Goal: Communication & Community: Answer question/provide support

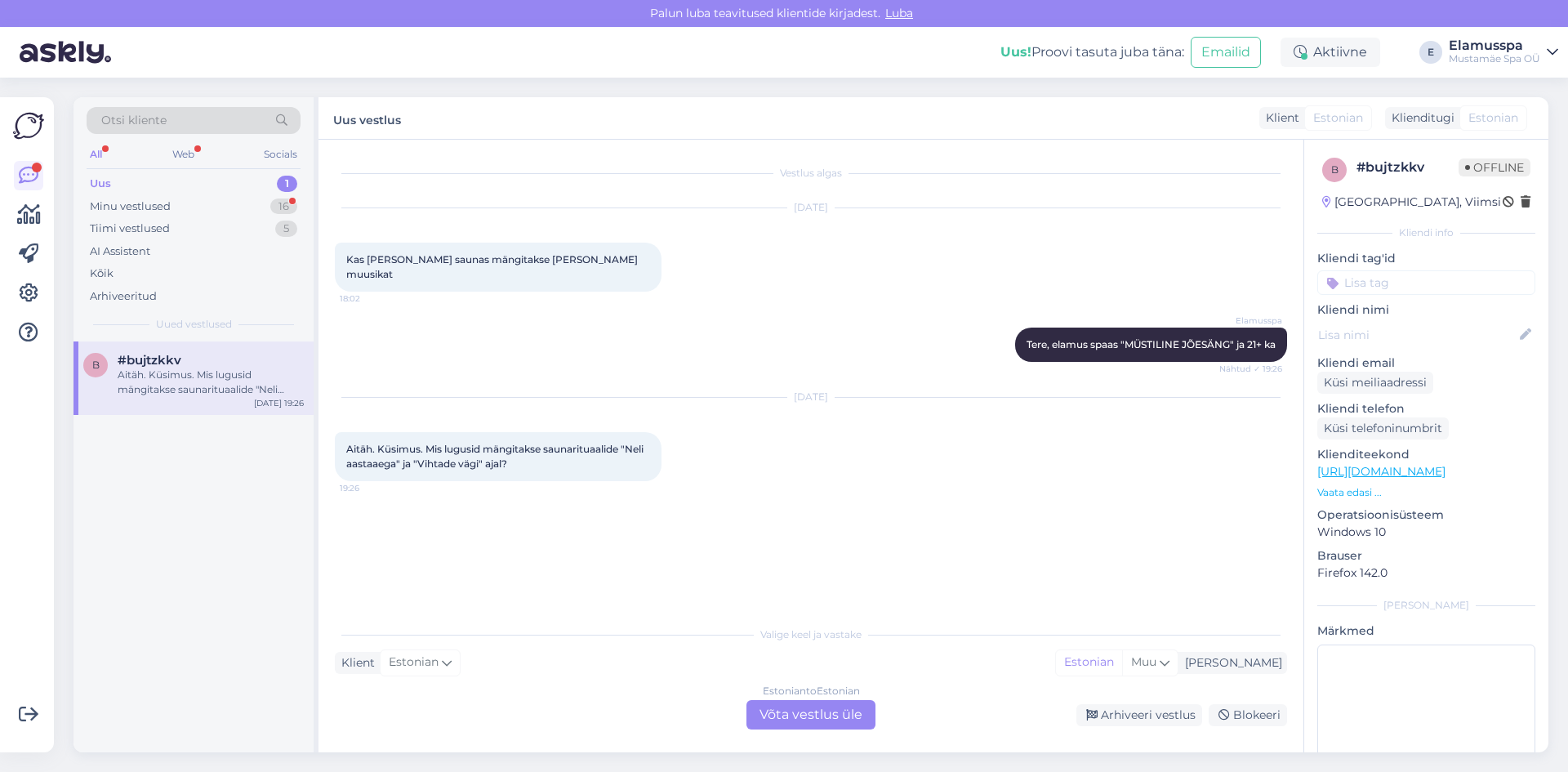
drag, startPoint x: 405, startPoint y: 252, endPoint x: 677, endPoint y: 265, distance: 272.3
click at [677, 265] on div "[DATE] Kas [PERSON_NAME] saunas mängitakse [PERSON_NAME] muusikat 18:02" at bounding box center [811, 250] width 952 height 120
click at [588, 260] on span "Kas [PERSON_NAME] saunas mängitakse [PERSON_NAME] muusikat" at bounding box center [493, 266] width 294 height 27
click at [165, 202] on div "Minu vestlused" at bounding box center [130, 207] width 81 height 16
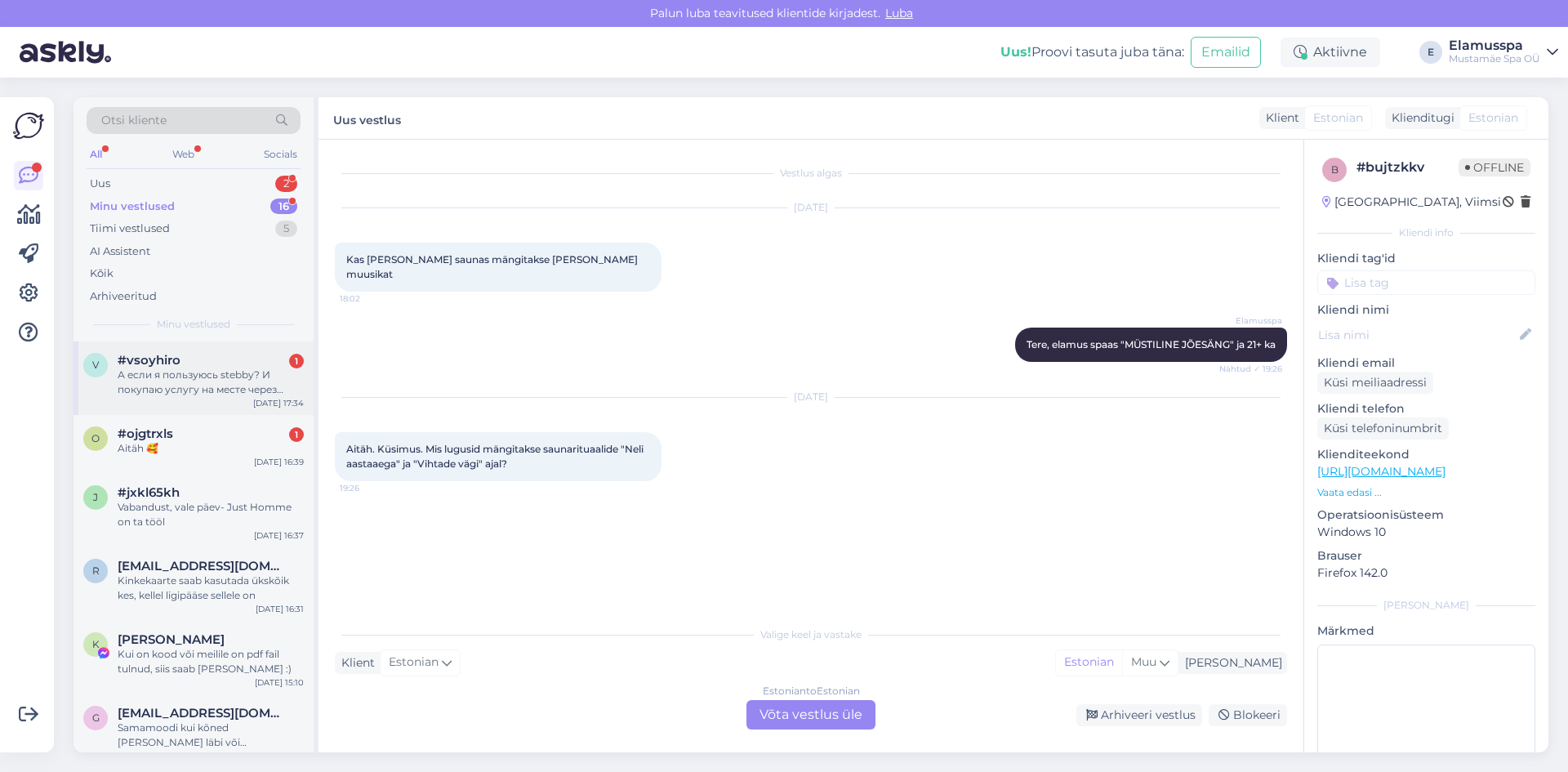
click at [208, 351] on div "v #vsoyhiro 1 А если я пользуюсь stebby? И покупаю услугу на месте через Stebby…" at bounding box center [193, 379] width 240 height 74
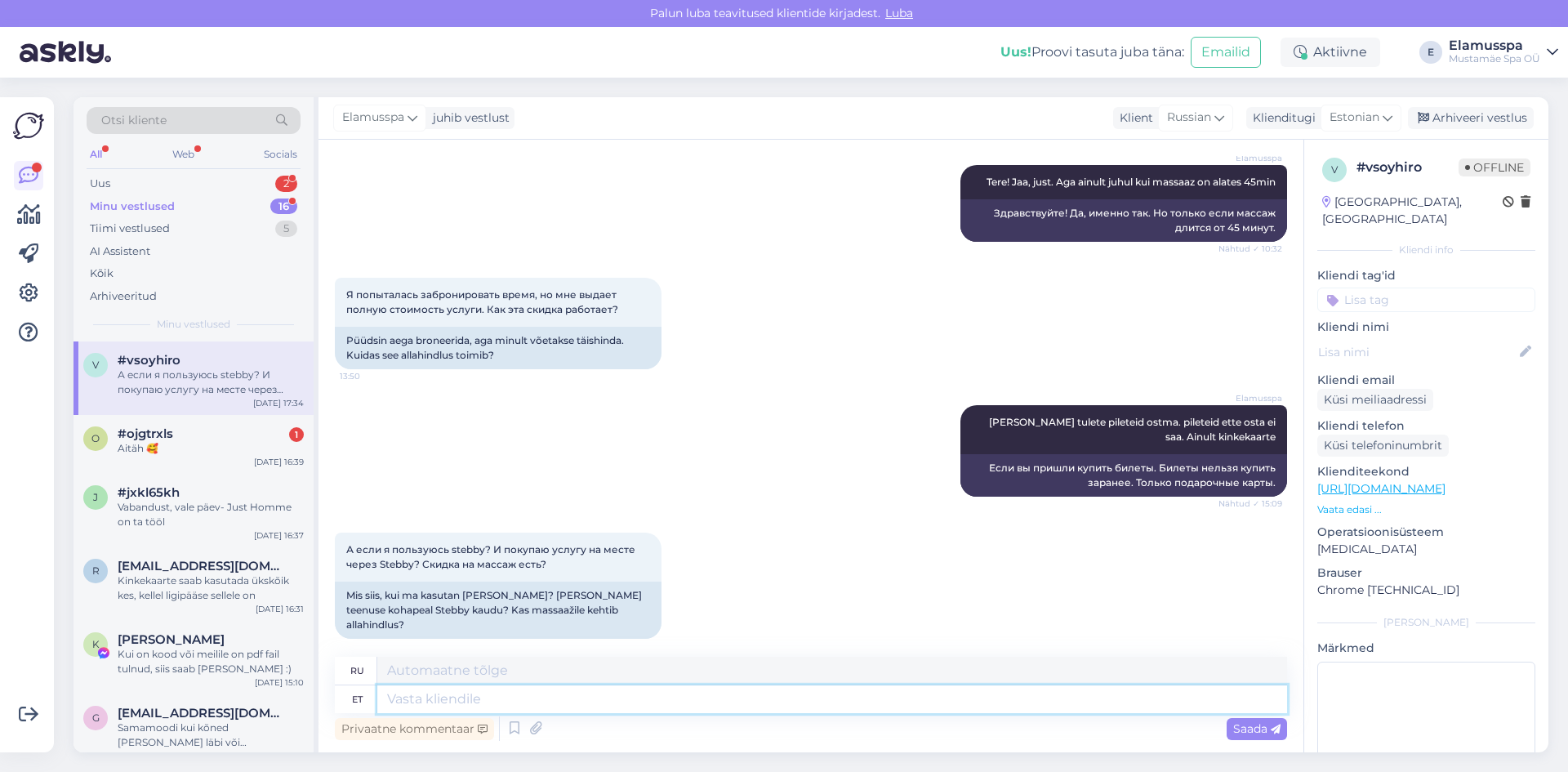
click at [636, 699] on textarea at bounding box center [832, 699] width 909 height 28
type textarea "Kui m"
type textarea "Если"
type textarea "Kui massaaz o"
type textarea "Если массаж"
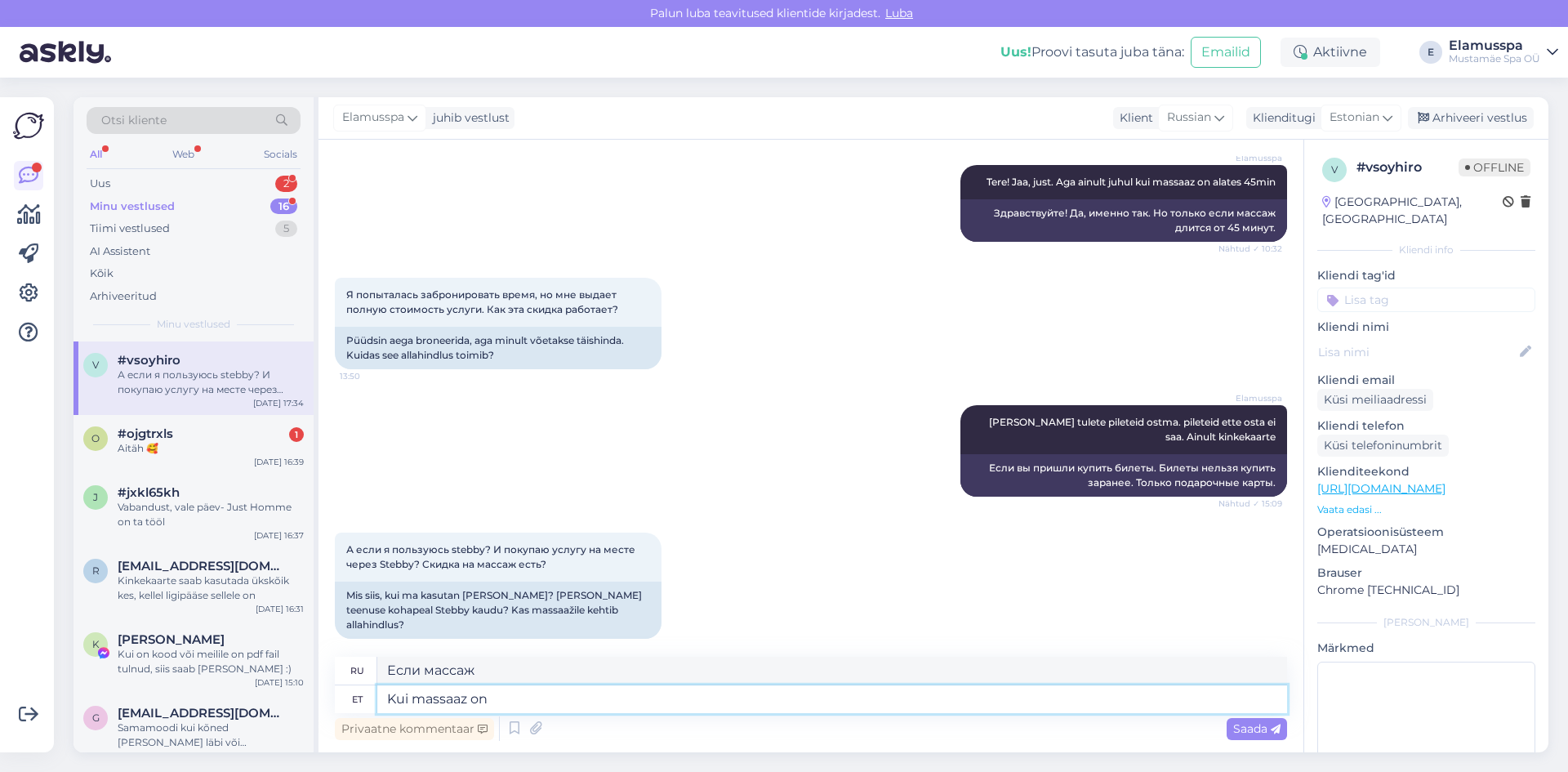
type textarea "Kui massaaz on"
type textarea "Когда будет массаж?"
type textarea "Kui massaaz on üle"
type textarea "Когда массаж закончен"
type textarea "Kui massaaz on ül"
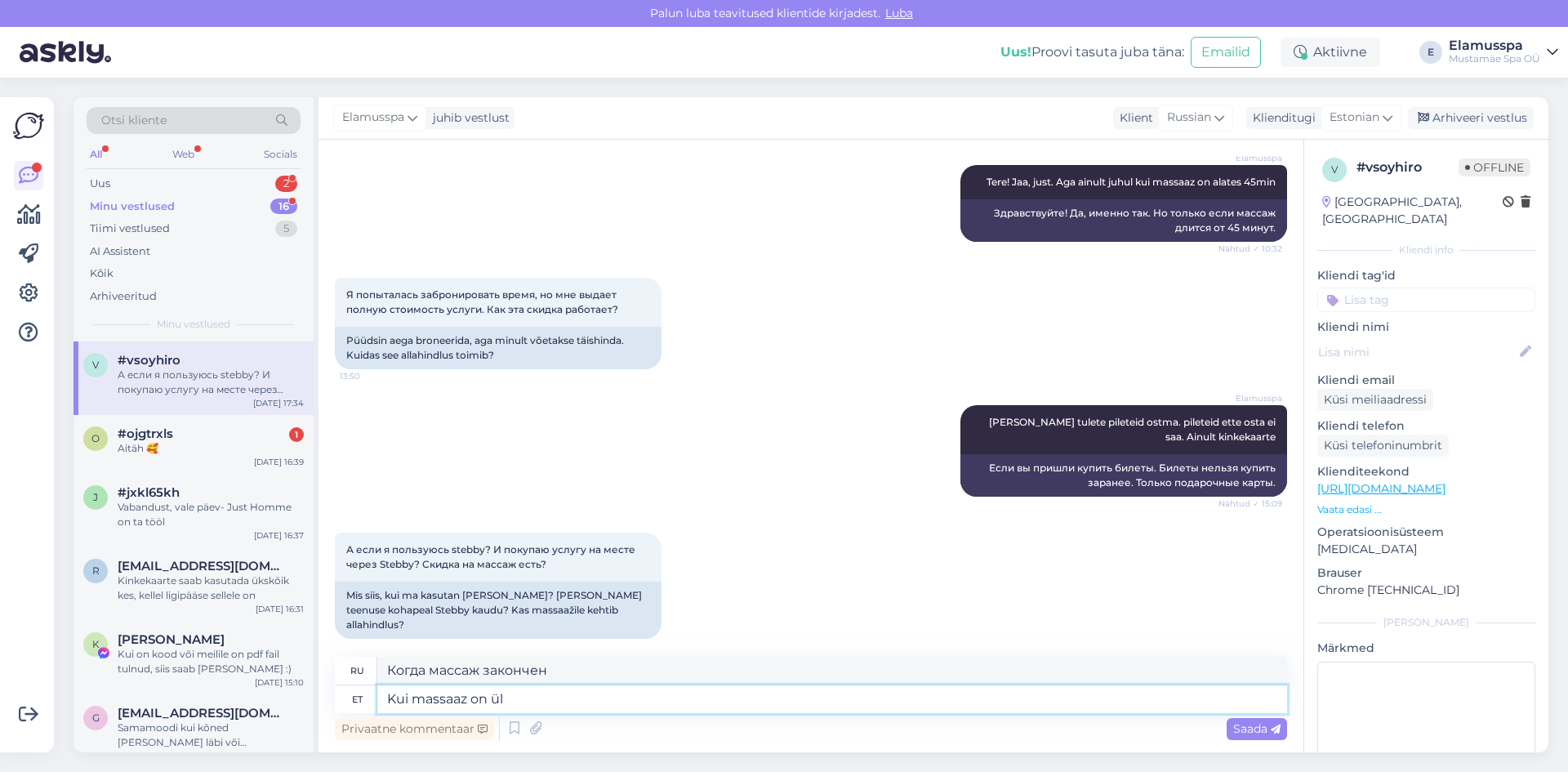
type textarea "Если массаж более 45"
type textarea "Kui massaaz on"
type textarea "Когда будет массаж?"
type textarea "Kui massaaz on alates 4"
type textarea "Если массаж от"
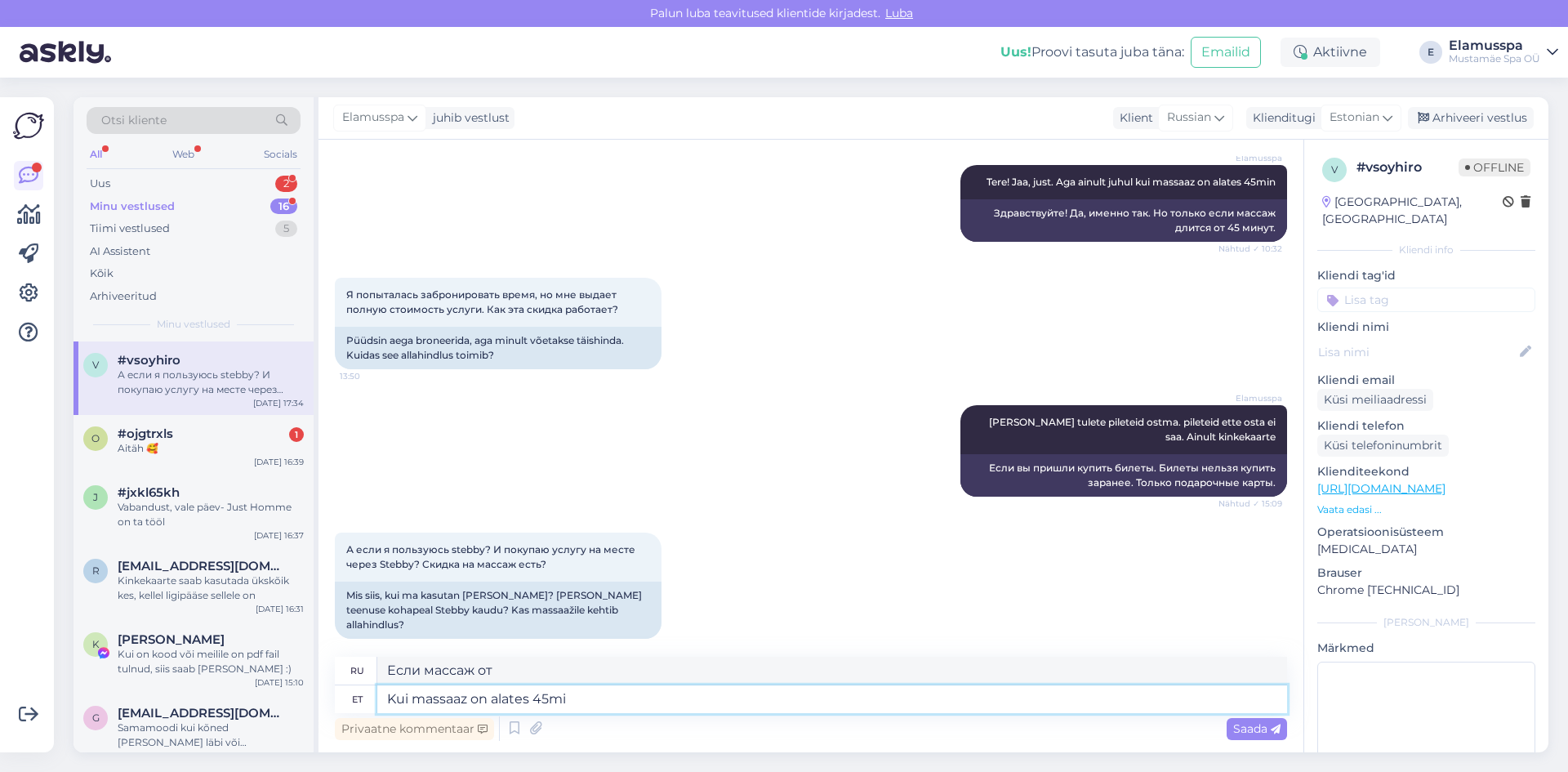
type textarea "Kui massaaz on alates 45min"
type textarea "Если массаж длится от 45 мин."
type textarea "Kui massaaz on alates 45min, si"
type textarea "Если массаж длится от 45 минут,"
type textarea "Kui massaaz on alates 45min, siis"
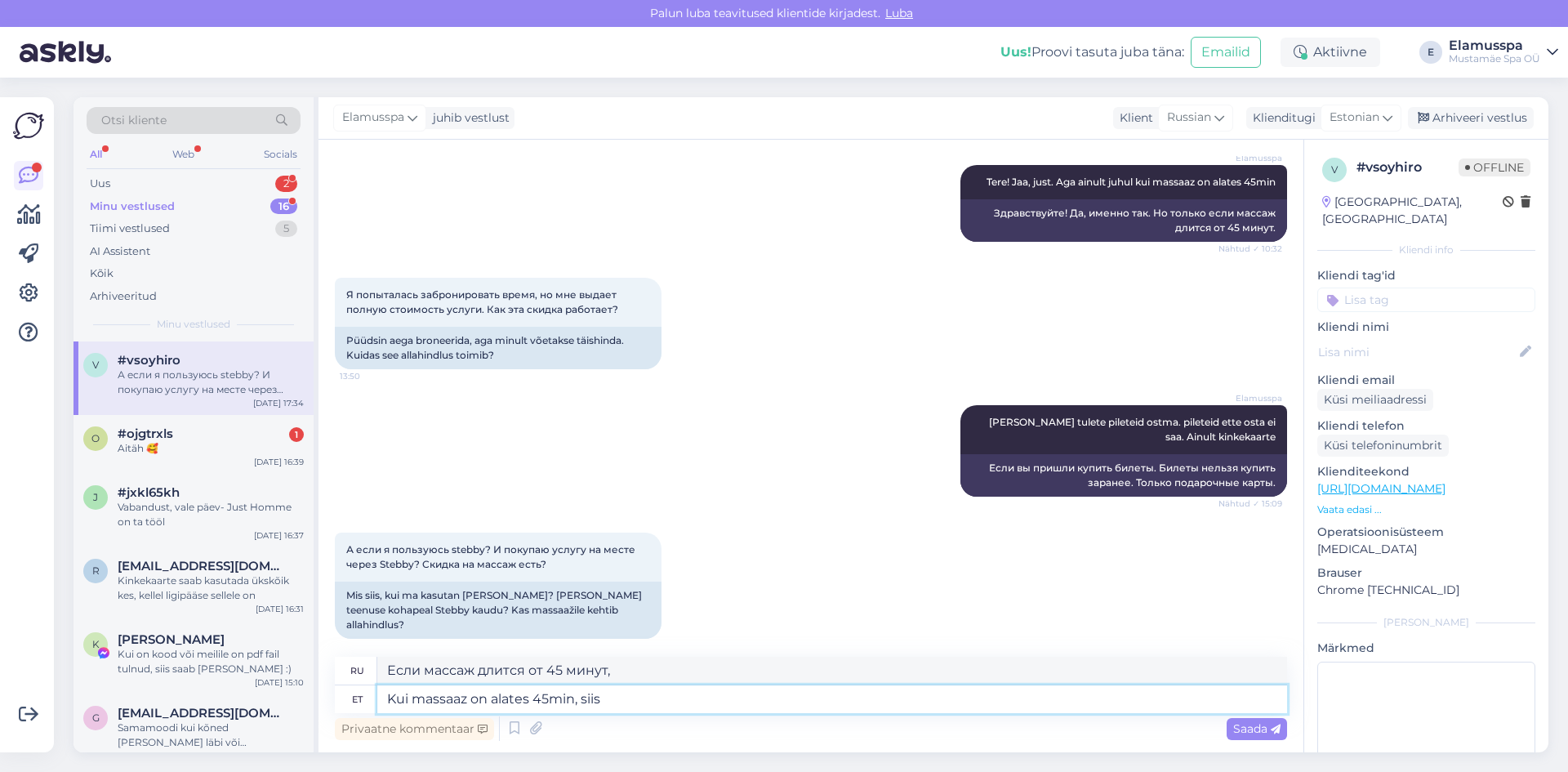
type textarea "Если массаж от 45 минут, то"
type textarea "Kui massaaz on alates 45min, siis spa si"
type textarea "Если массаж от 45 минут, то спа"
type textarea "Kui massaaz on alates 45min, siis spa sissepääsudele o"
type textarea "Если массаж от 45 минут, то вход в спа-салон платный."
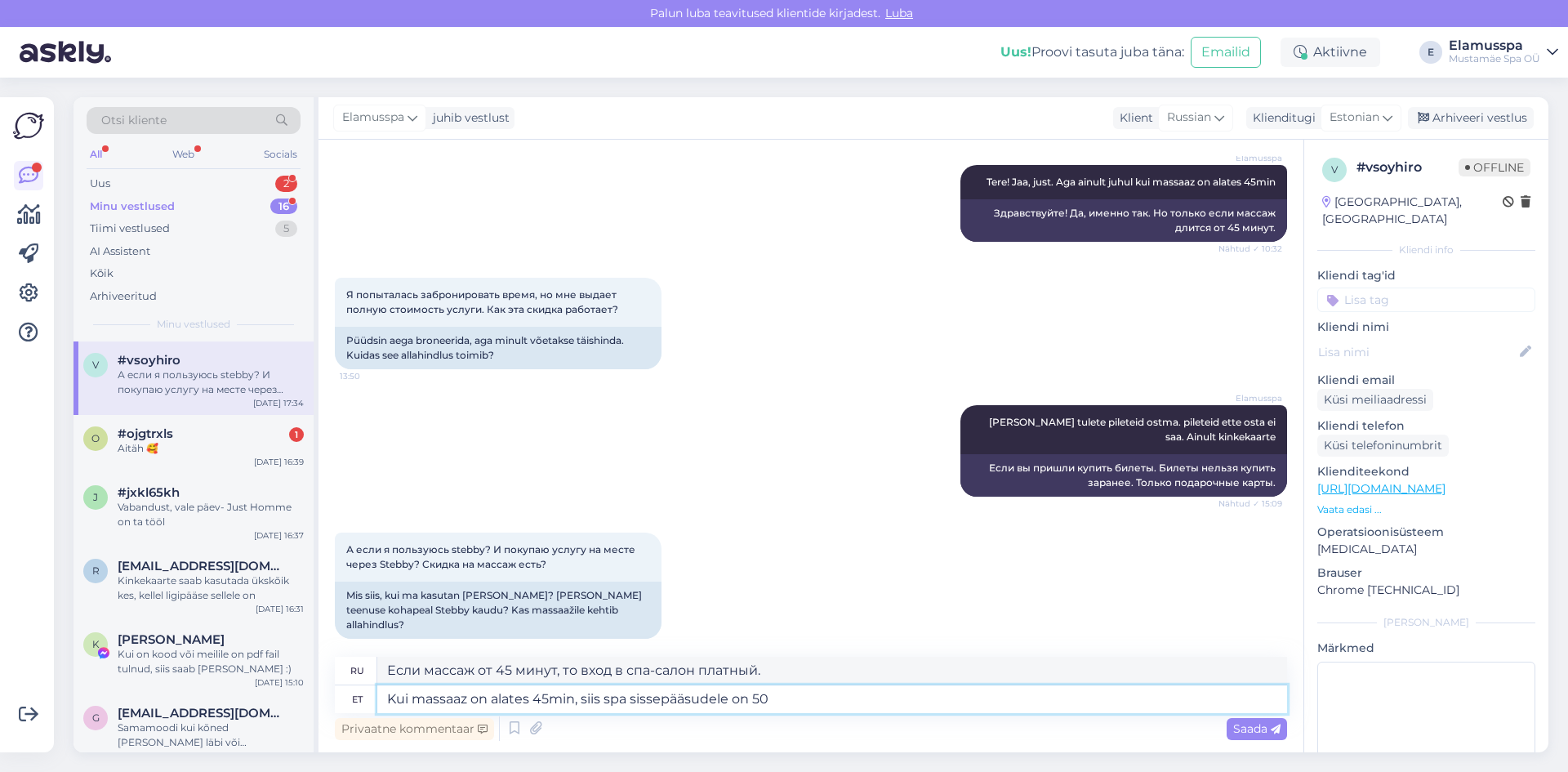
type textarea "Kui massaaz on alates 45min, siis spa sissepääsudele on 50"
type textarea "Если массаж длится от 45 минут, то вход в спа-центр стоит 50."
type textarea "Kui massaaz on alates 45min, siis spa sissepääsudele on 50% s"
type textarea "Если массаж длится от 45 минут, то скидка на посещение спа-салона составляет 50…"
type textarea "Kui massaaz on alates 45min, siis spa sissepääsudele on 50% soodustust. M"
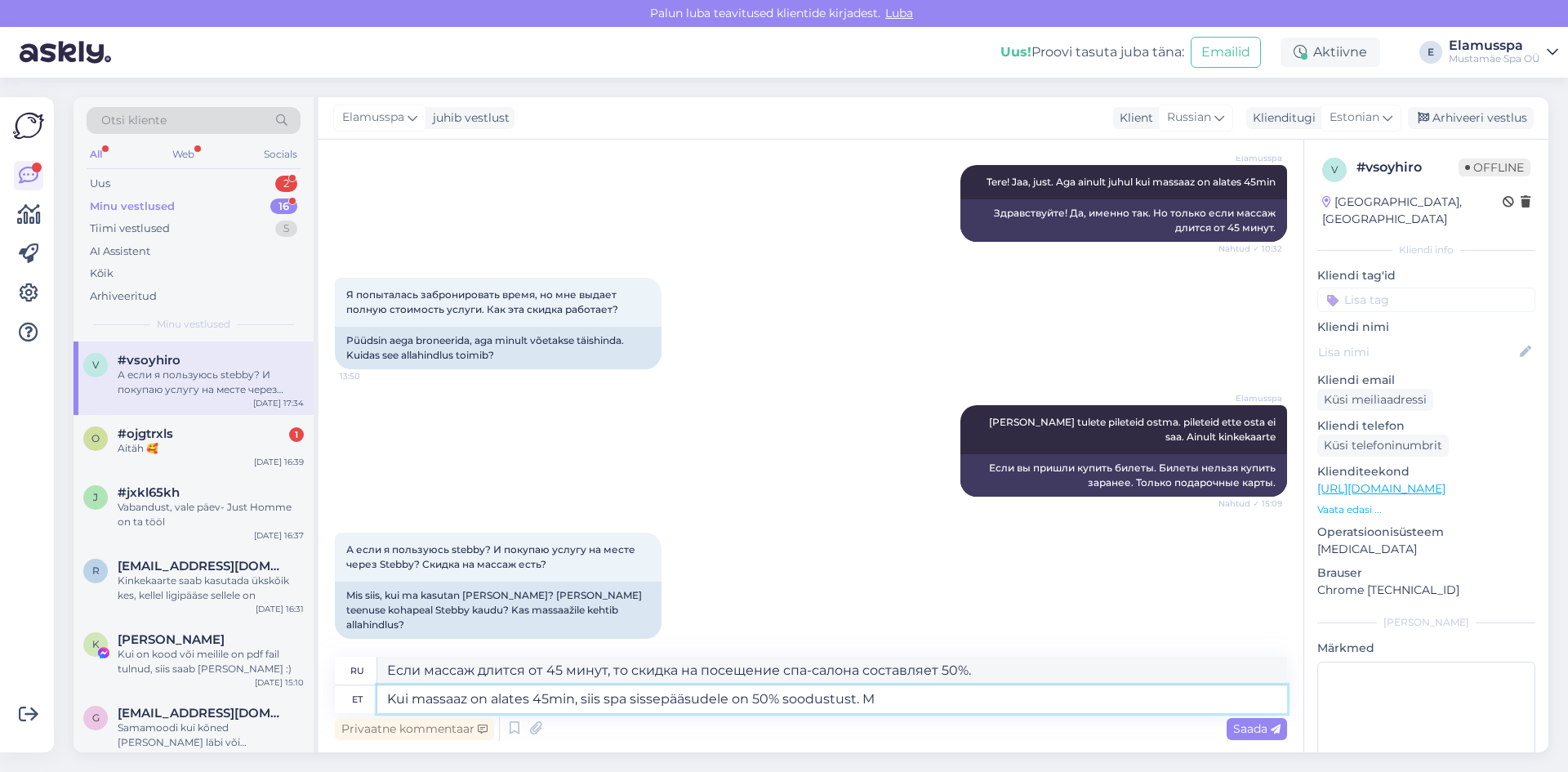
type textarea "Если массаж длится 45 минут и более, предоставляется скидка 50% на входной биле…"
type textarea "Kui massaaz on alates 45min, siis spa sissepääsudele on 50% soodustust. Mis"
type textarea "При продолжительности массажа от 45 минут предоставляется скидка 50% на посещен…"
type textarea "Kui massaaz on alates 45min, siis spa sissepääsudele on 50% soodustust. Mis te m"
type textarea "Если массаж длится от 45 минут, предоставляется скидка 50% на посещение спа-сал…"
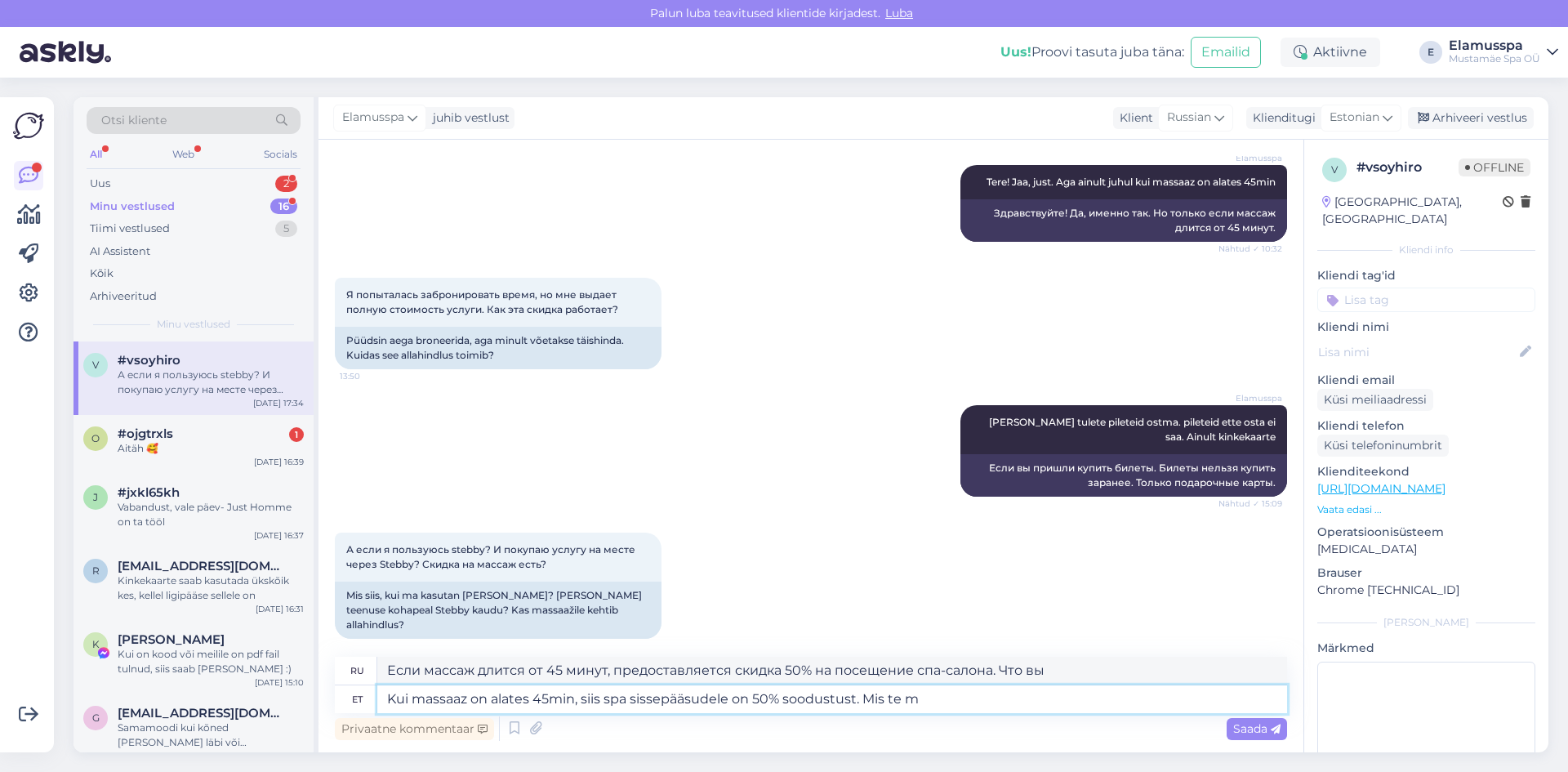
type textarea "Kui massaaz on alates 45min, siis spa sissepääsudele on 50% soodustust. Mis te …"
type textarea "Если массаж длится от 45 минут, предоставляется скидка 50% на посещение спа-сал…"
type textarea "Kui massaaz on alates 45min, siis spa sissepääsudele on 50% soodustust. Mis te"
type textarea "Если массаж длится от 45 минут, предоставляется скидка 50% на посещение спа-сал…"
type textarea "Kui massaaz on alates 45min, siis spa sissepääsudele on 50% soodustust. Mis"
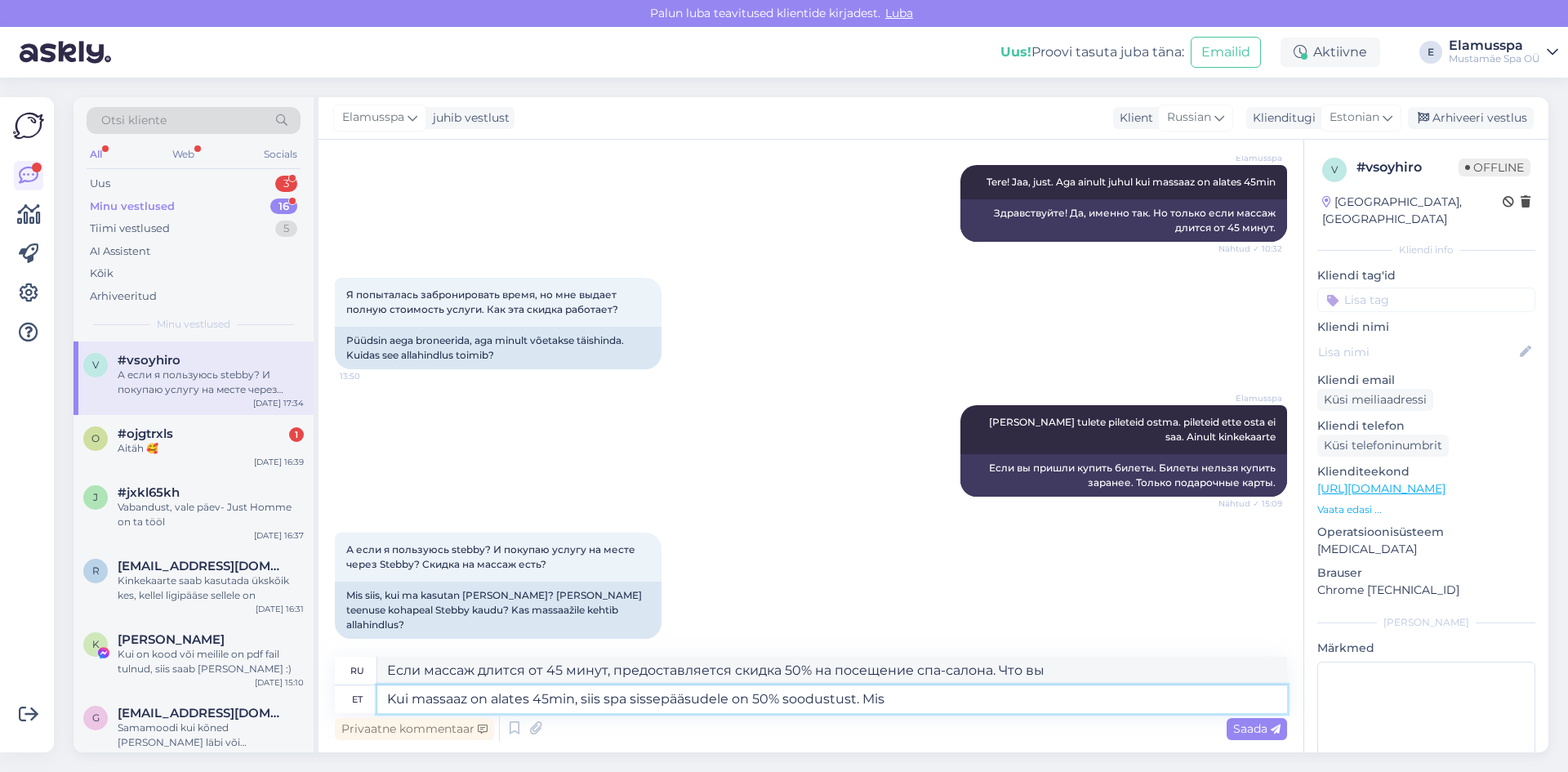
type textarea "При продолжительности массажа от 45 минут предоставляется скидка 50% на посещен…"
type textarea "Kui massaaz on alates 45min, siis spa sissepääsudele on 50% soodustust."
type textarea "Если массаж длится 45 минут и более, предоставляется скидка 50% на входной биле…"
type textarea "Kui massaaz on alates 45min, siis spa sissepääsudele on 50% soodustust. Isegi k"
type textarea "Если массаж длится от 45 минут, предоставляется скидка 50% на посещение спа-сал…"
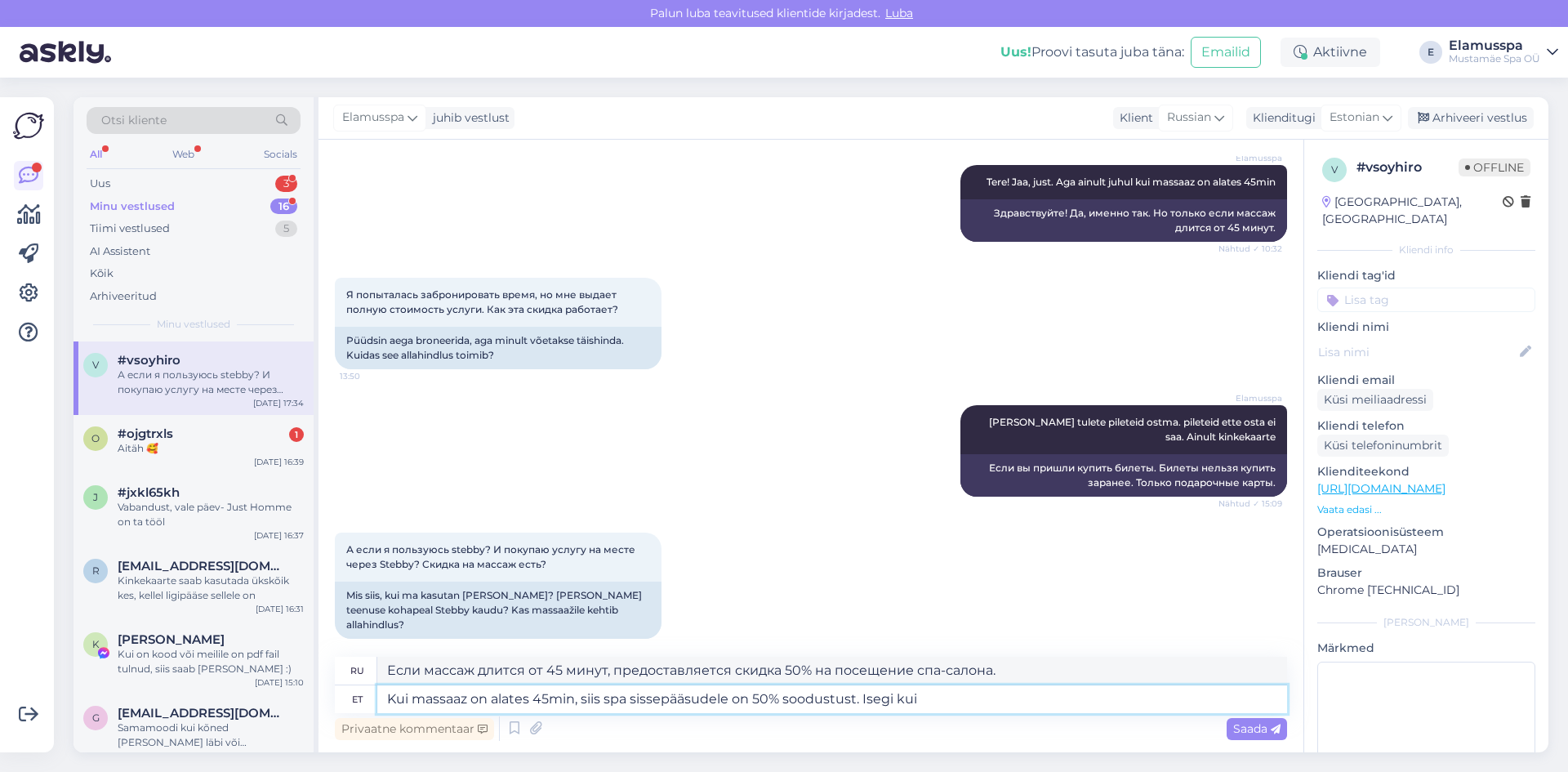
type textarea "Kui massaaz on alates 45min, siis spa sissepääsudele on 50% soodustust. Isegi k…"
type textarea "Если массаж длится от 45 минут, предоставляется скидка 50% на вход в спа-салон.…"
type textarea "Kui massaaz on alates 45min, siis spa sissepääsudele on 50% soodustust. Isegi k…"
type textarea "Если массаж длится от 45 минут, предоставляется скидка 50% на посещение спа-сал…"
type textarea "Kui massaaz on alates 45min, siis spa sissepääsudele on 50% soodustust. Isegi k…"
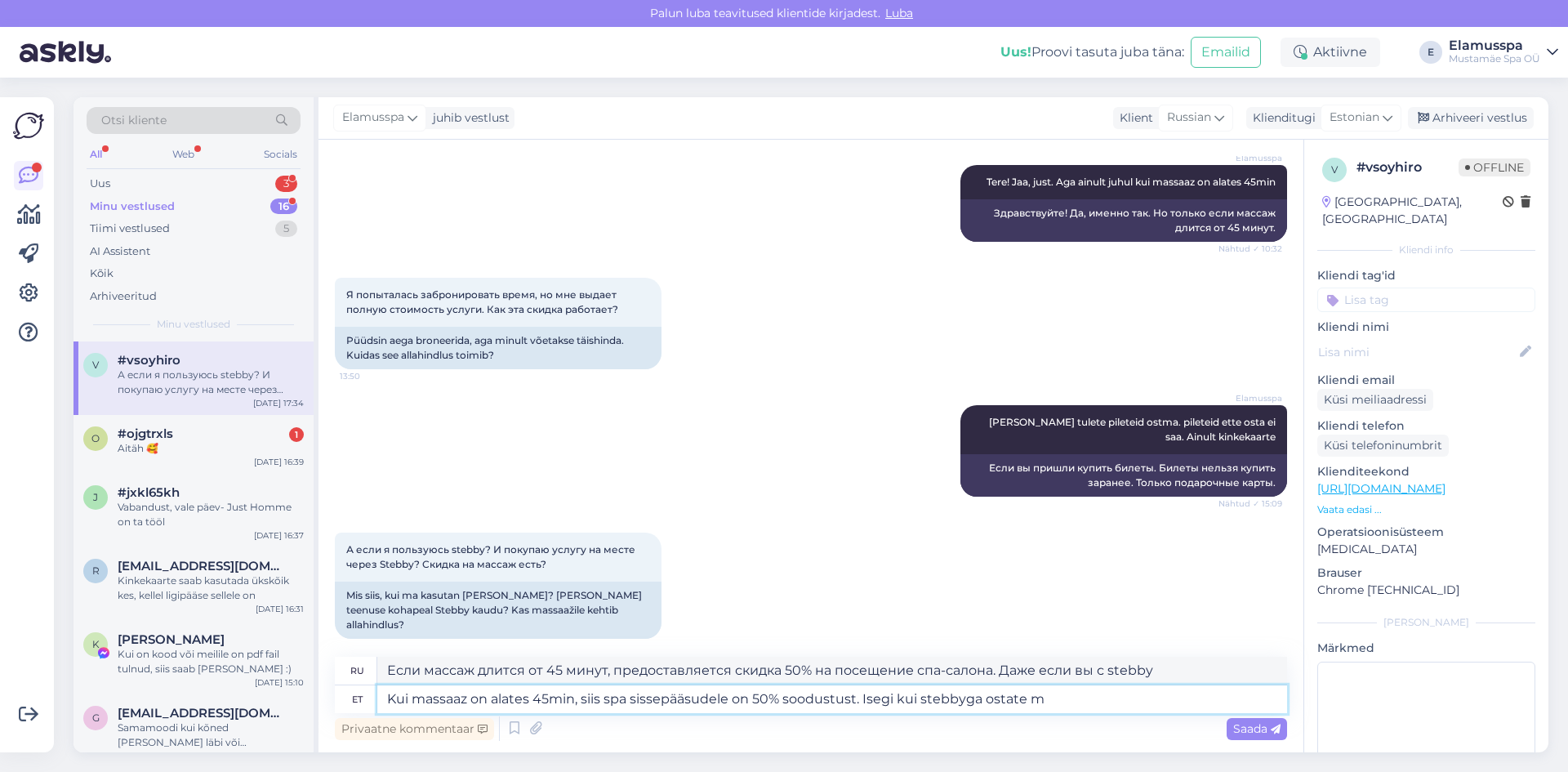
type textarea "Если массаж длится от 45 минут, предоставляется скидка 50% на посещение спа-сал…"
type textarea "Kui massaaz on alates 45min, siis spa sissepääsudele on 50% soodustust. Isegi k…"
type textarea "Если массаж длится от 45 минут, предоставляется скидка 50% на посещение спа-сал…"
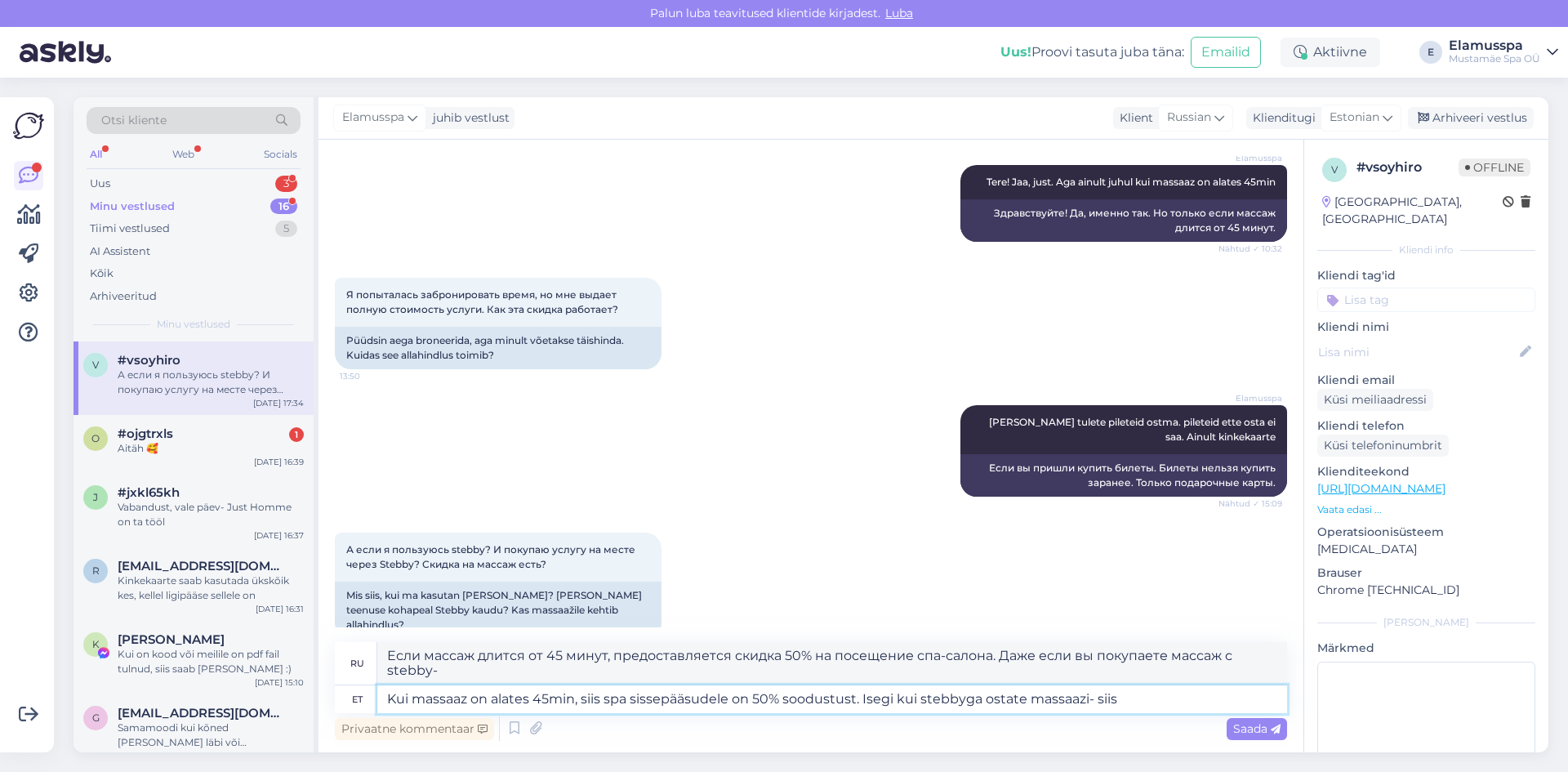
type textarea "Kui massaaz on alates 45min, siis spa sissepääsudele on 50% soodustust. Isegi k…"
type textarea "Если массаж длится от 45 минут, то скидка на посещение спа-салона составляет 50…"
type textarea "Kui massaaz on alates 45min, siis spa sissepääsudele on 50% soodustust. Isegi k…"
type textarea "Если массаж длится от 45 минут, то скидка на посещение спа-салона составляет 50…"
type textarea "Kui massaaz on alates 45min, siis spa sissepääsudele on 50% soodustust. Isegi k…"
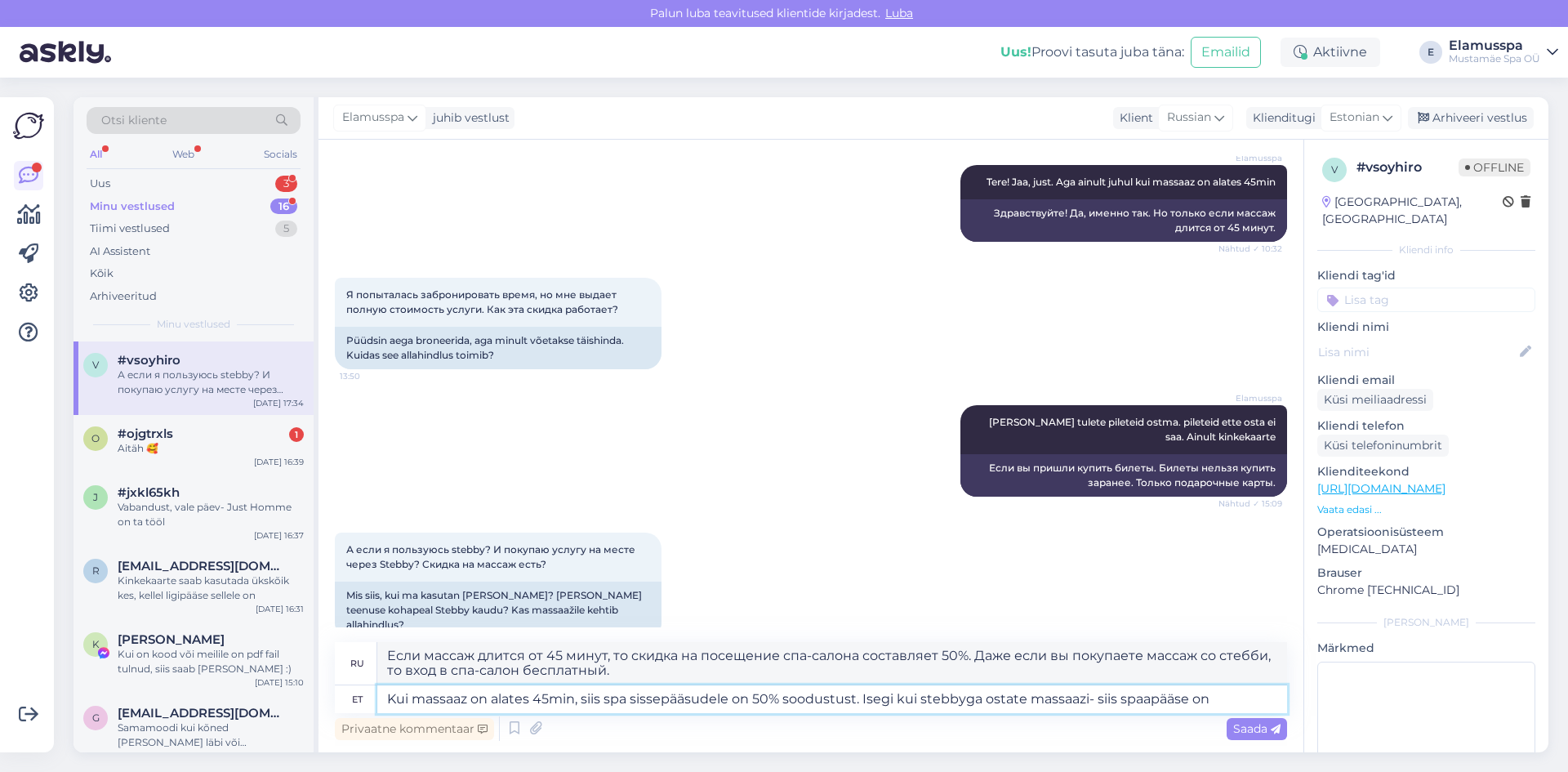
type textarea "Если массаж длится от 45 минут, то скидка на посещение спа составляет 50%. Даже…"
type textarea "Kui massaaz on alates 45min, siis spa sissepääsudele on 50% soodustust. Isegi k…"
type textarea "Если массаж длится от 45 минут, то действует скидка 50% на посещение спа. Даже …"
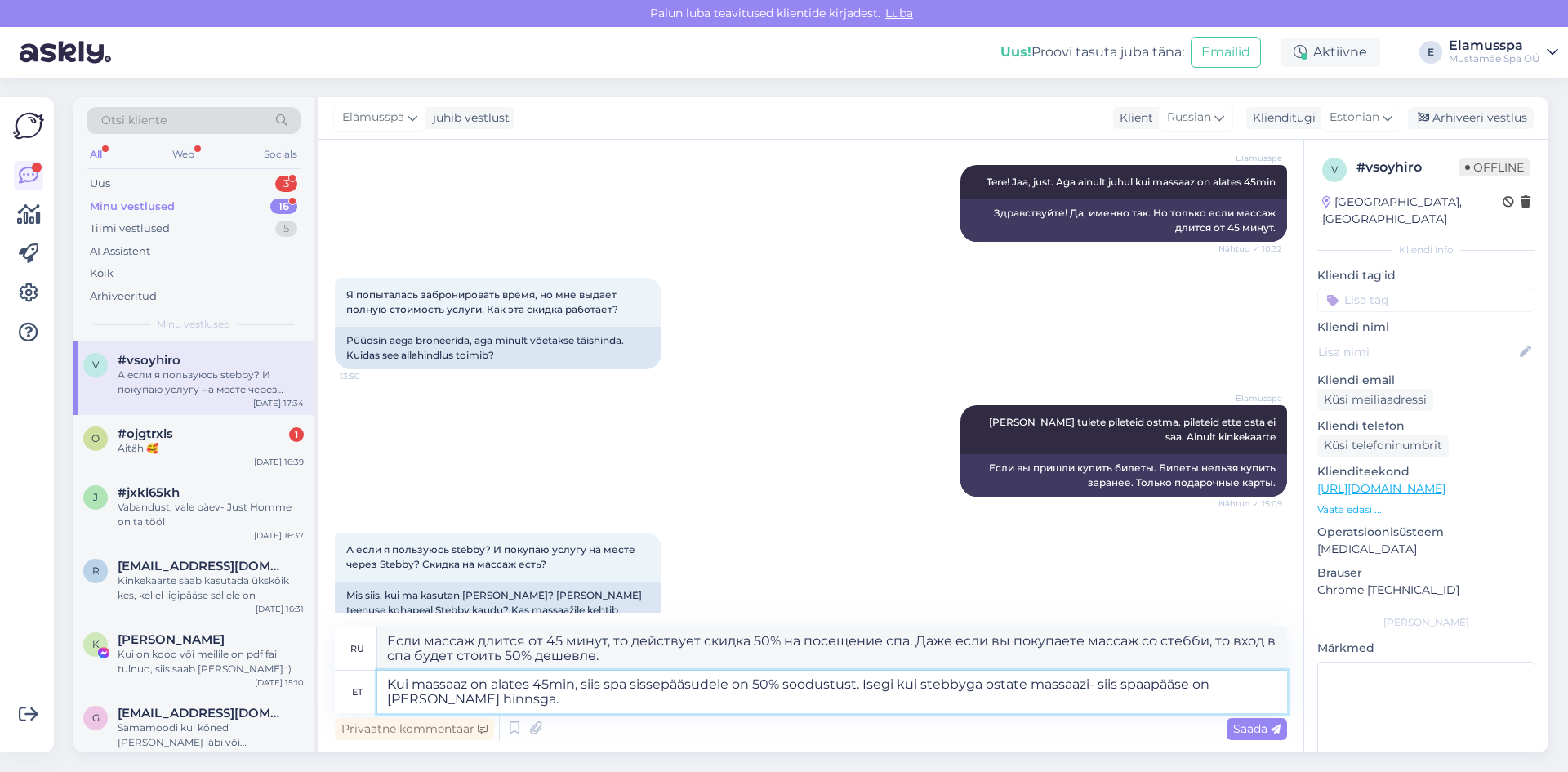
type textarea "Kui massaaz on alates 45min, siis spa sissepääsudele on 50% soodustust. Isegi k…"
type textarea "Если массаж длится 45 минут или дольше, предоставляется скидка 50% на посещение…"
type textarea "Kui massaaz on alates 45min, siis spa sissepääsudele on 50% soodustust. Isegi k…"
type textarea "Если массаж длится от 45 минут, то скидка на посещение спа составляет 50%. Даже…"
type textarea "Kui massaaz on alates 45min, siis spa sissepääsudele on 50% soodustust. Isegi k…"
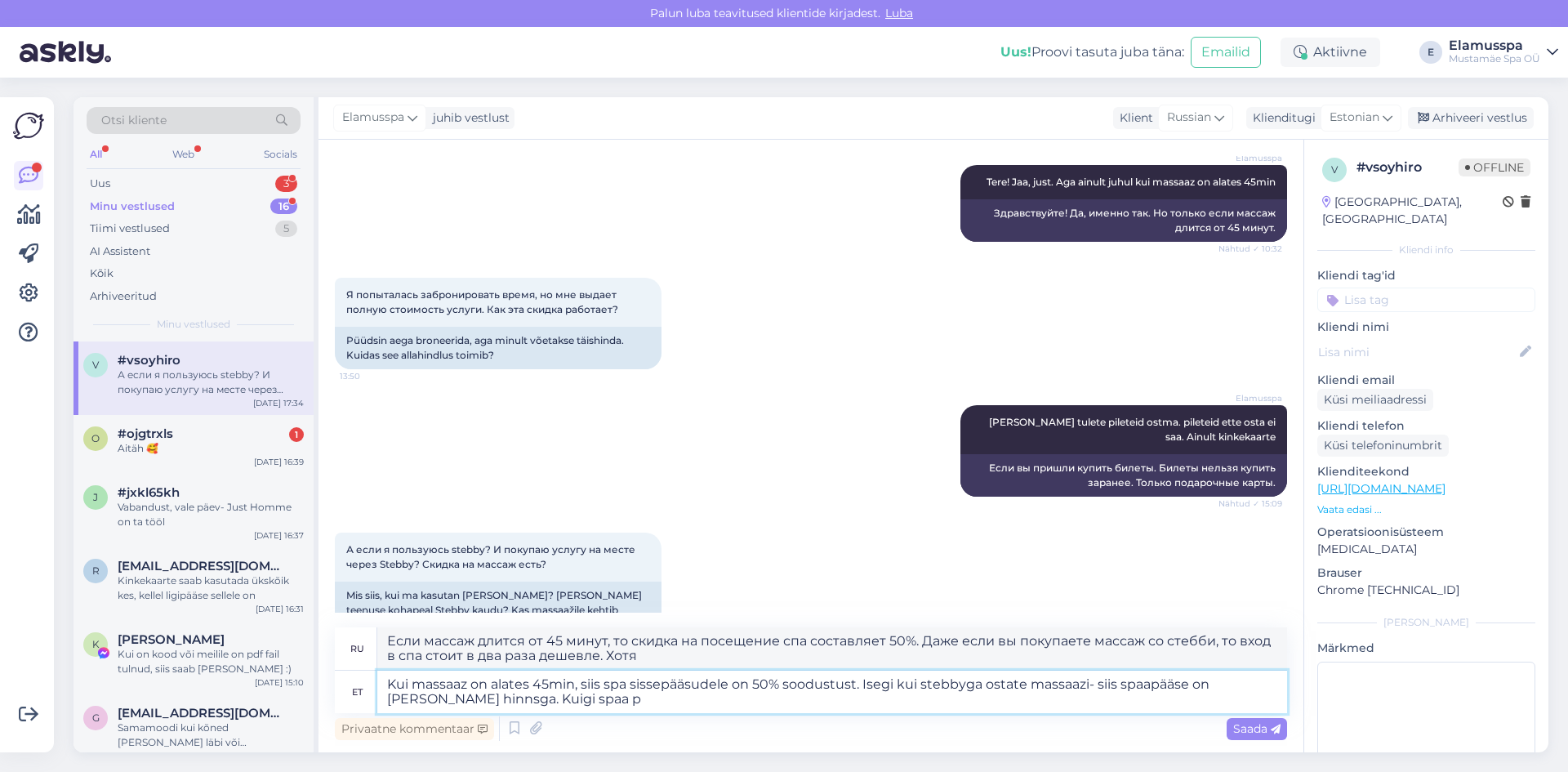
type textarea "Если массаж длится от 45 минут, то предоставляется скидка 50% на посещение спа.…"
type textarea "Kui massaaz on alates 45min, siis spa sissepääsudele on 50% soodustust. Isegi k…"
type textarea "Если массаж длится от 45 минут, то предоставляется скидка 50% на посещение спа.…"
type textarea "Kui massaaz on alates 45min, siis spa sissepääsudele on 50% soodustust. Isegi k…"
type textarea "Если массаж длится от 45 минут, то предоставляется скидка 50% на посещение спа.…"
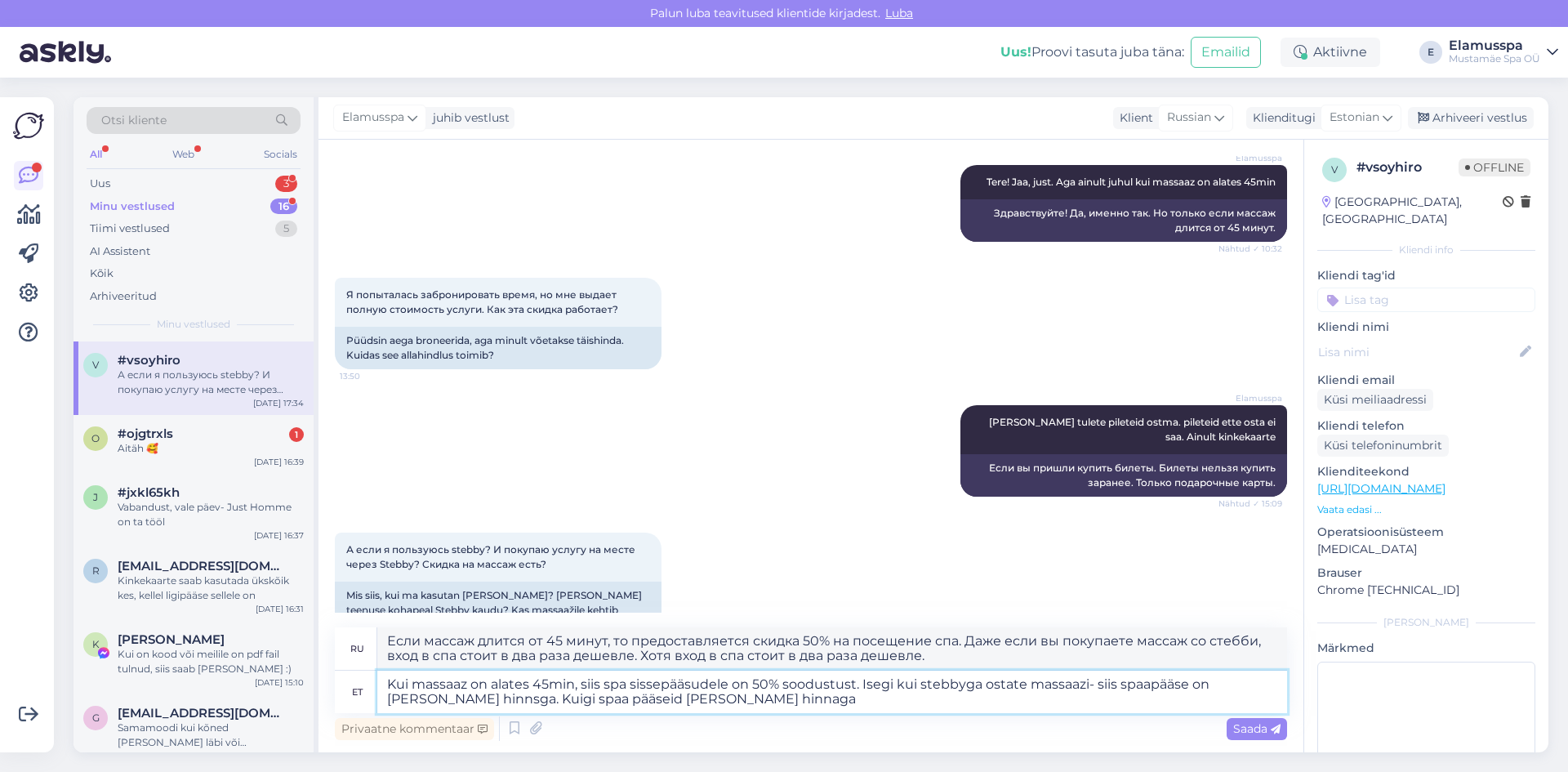
type textarea "Kui massaaz on alates 45min, siis spa sissepääsudele on 50% soodustust. Isegi k…"
type textarea "Если массаж длится от 45 минут, то предоставляется скидка 50% на посещение спа.…"
type textarea "Kui massaaz on alates 45min, siis spa sissepääsudele on 50% soodustust. Isegi k…"
type textarea "Если массаж длится от 45 минут, предоставляется скидка 50% на посещение спа. Да…"
type textarea "Kui massaaz on alates 45min, siis spa sissepääsudele on 50% soodustust. Isegi k…"
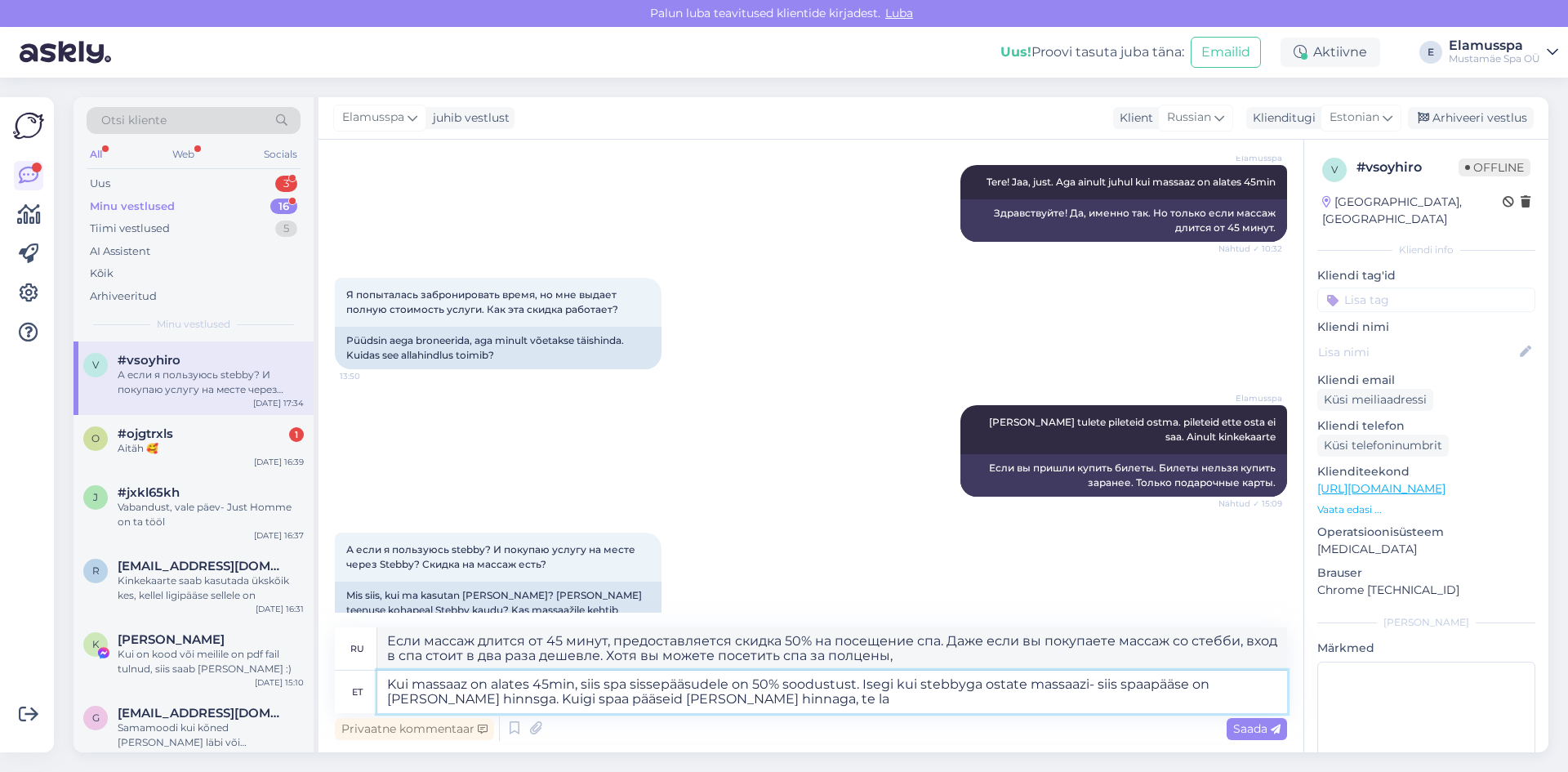
type textarea "Если массаж длится от 45 минут, предоставляется скидка 50% на посещение спа. Да…"
type textarea "Kui massaaz on alates 45min, siis spa sissepääsudele on 50% soodustust. Isegi k…"
type textarea "Если массаж длится от 45 минут, то предоставляется скидка 50% на посещение спа.…"
type textarea "Kui massaaz on alates 45min, siis spa sissepääsudele on 50% soodustust. Isegi k…"
type textarea "Если массаж длится от 45 минут, предоставляется скидка 50% на посещение спа. Да…"
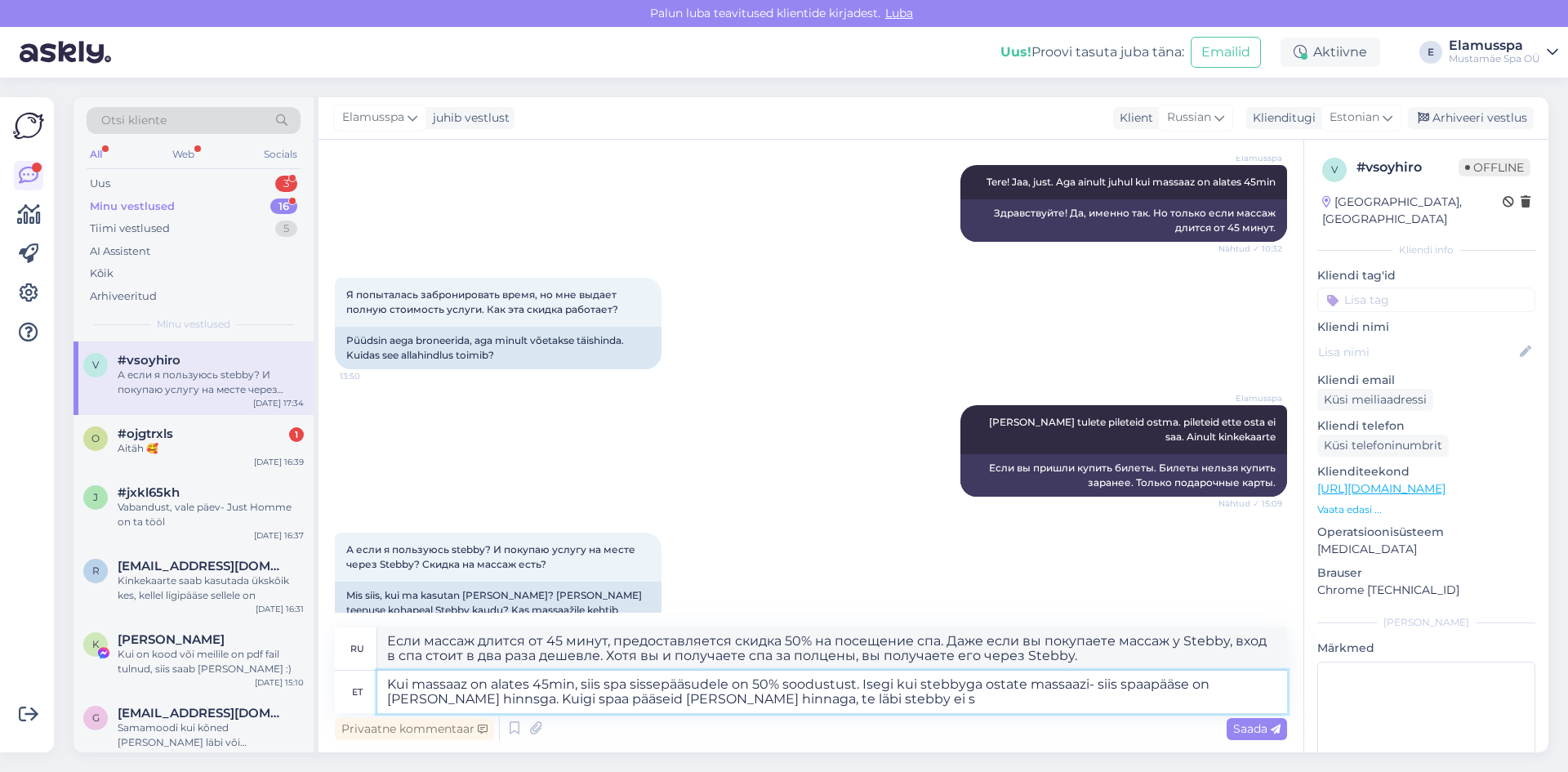
type textarea "Kui massaaz on alates 45min, siis spa sissepääsudele on 50% soodustust. Isegi k…"
type textarea "Если массаж длится от 45 минут, предоставляется скидка 50% на посещение спа. Да…"
type textarea "Kui massaaz on alates 45min, siis spa sissepääsudele on 50% soodustust. Isegi k…"
type textarea "Если массаж длится от 45 минут, предоставляется скидка 50% на посещение спа. Да…"
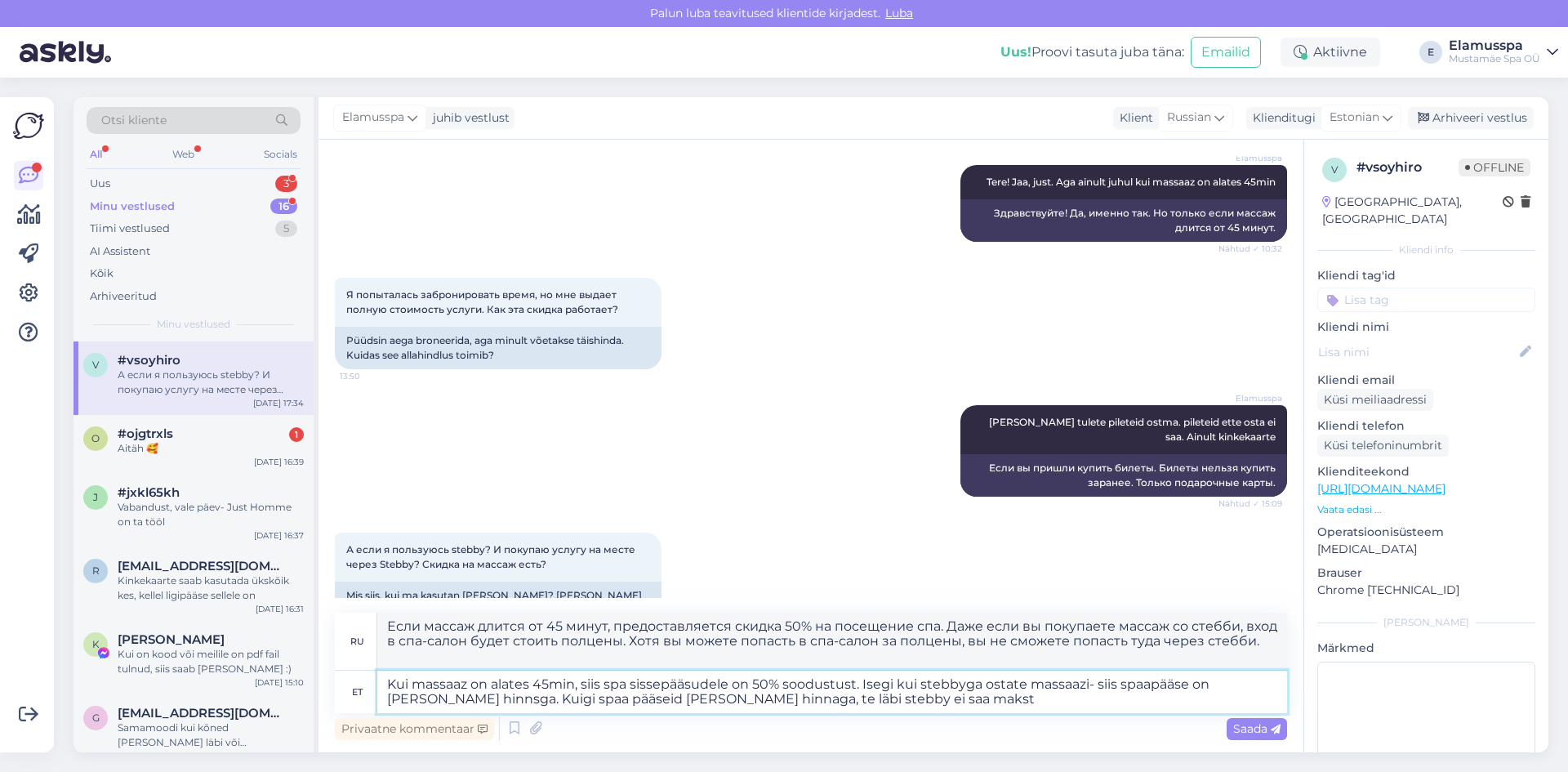
type textarea "Kui massaaz on alates 45min, siis spa sissepääsudele on 50% soodustust. Isegi k…"
type textarea "Если массаж длится от 45 минут, предоставляется скидка 50% на посещение спа. Да…"
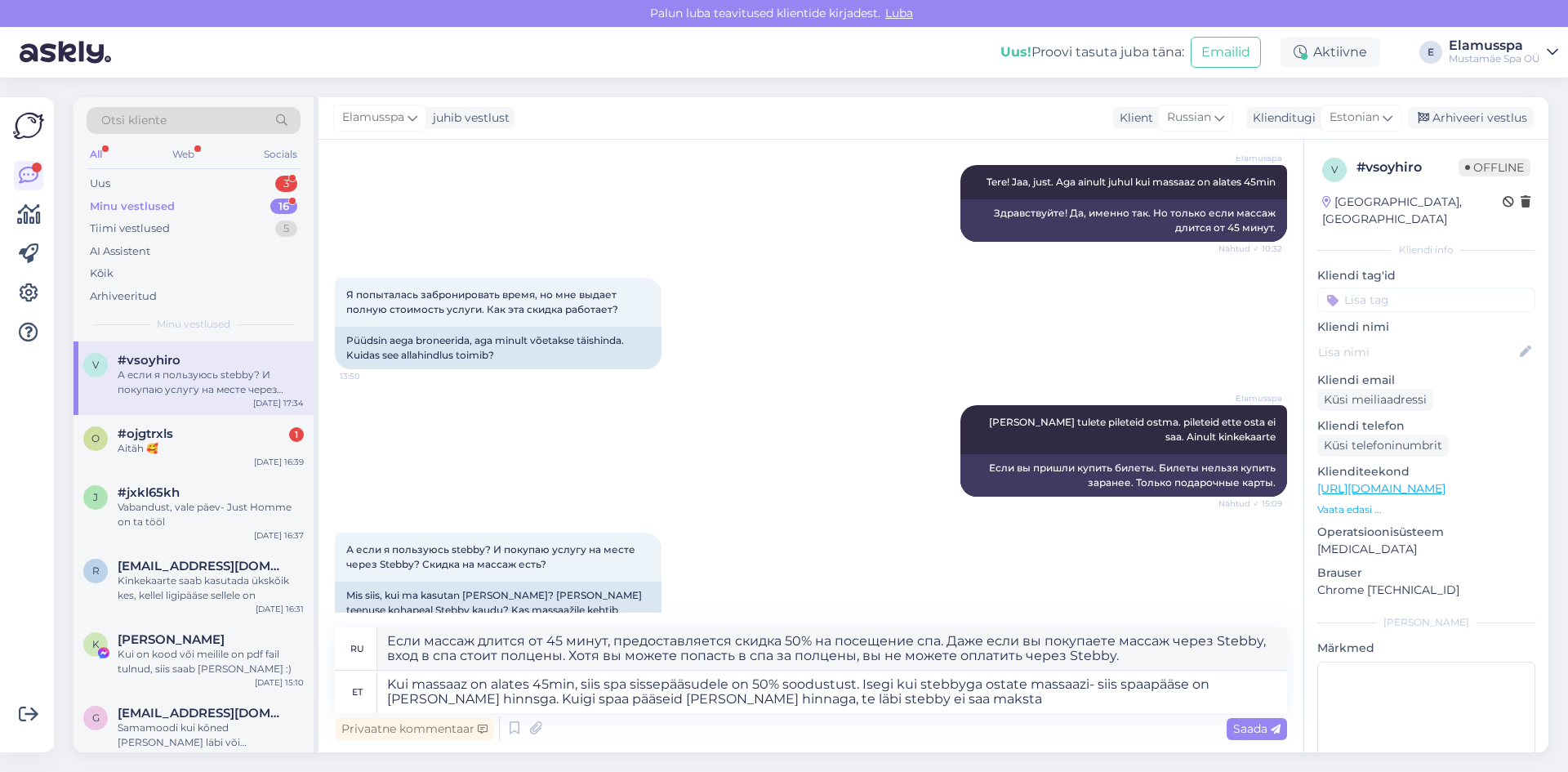
click at [791, 492] on div "Elamusspa [PERSON_NAME] tulete pileteid ostma. pileteid ette osta ei saa. Ainul…" at bounding box center [811, 450] width 952 height 127
click at [861, 680] on textarea "Kui massaaz on alates 45min, siis spa sissepääsudele on 50% soodustust. Isegi k…" at bounding box center [832, 692] width 909 height 43
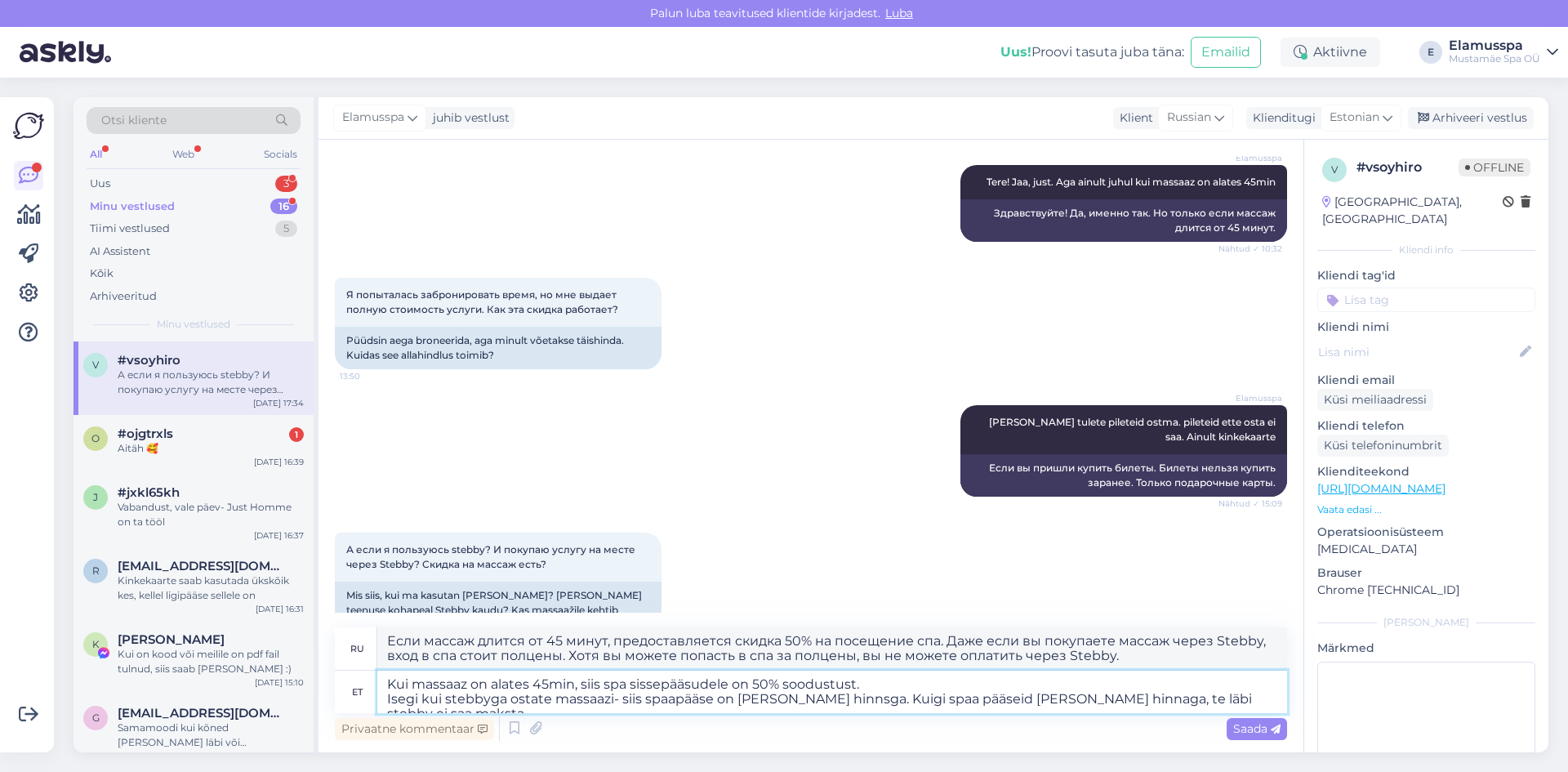
click at [984, 688] on textarea "Kui massaaz on alates 45min, siis spa sissepääsudele on 50% soodustust. Isegi k…" at bounding box center [832, 692] width 909 height 43
click at [406, 701] on textarea "Kui massaaz on alates 45min, siis spa sissepääsudele on 50% soodustust. Isegi k…" at bounding box center [832, 692] width 909 height 43
type textarea "Kui massaaz on alates 45min, siis spa sissepääsudele on 50% soodustust. kui ste…"
type textarea "Если массаж длится от 45 минут, предоставляется скидка 50% на посещение спа. Ес…"
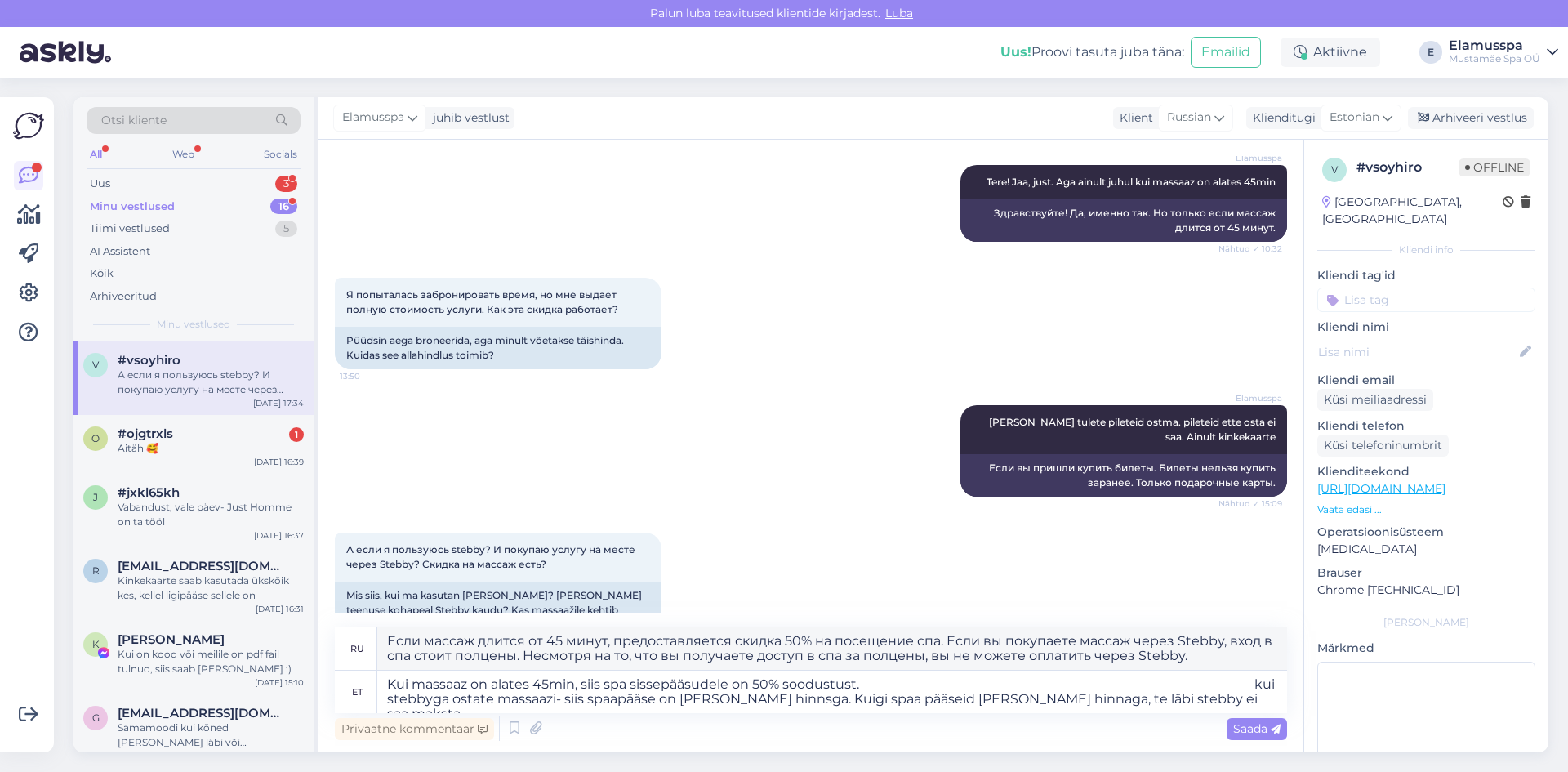
click at [822, 525] on div "А если я пользуюсь stebby? И покупаю услугу на месте через Stebby? Скидка на ма…" at bounding box center [811, 585] width 952 height 142
click at [1094, 722] on div "Privaatne kommentaar Saada" at bounding box center [811, 729] width 952 height 31
click at [1208, 697] on textarea "Kui massaaz on alates 45min, siis spa sissepääsudele on 50% soodustust. kui ste…" at bounding box center [832, 692] width 909 height 43
type textarea "Kui massaaz on alates 45min, siis spa sissepääsudele on 50% soodustust. kui ste…"
type textarea "Если массаж длится от 45 минут, предоставляется скидка 50% на посещение спа. Ес…"
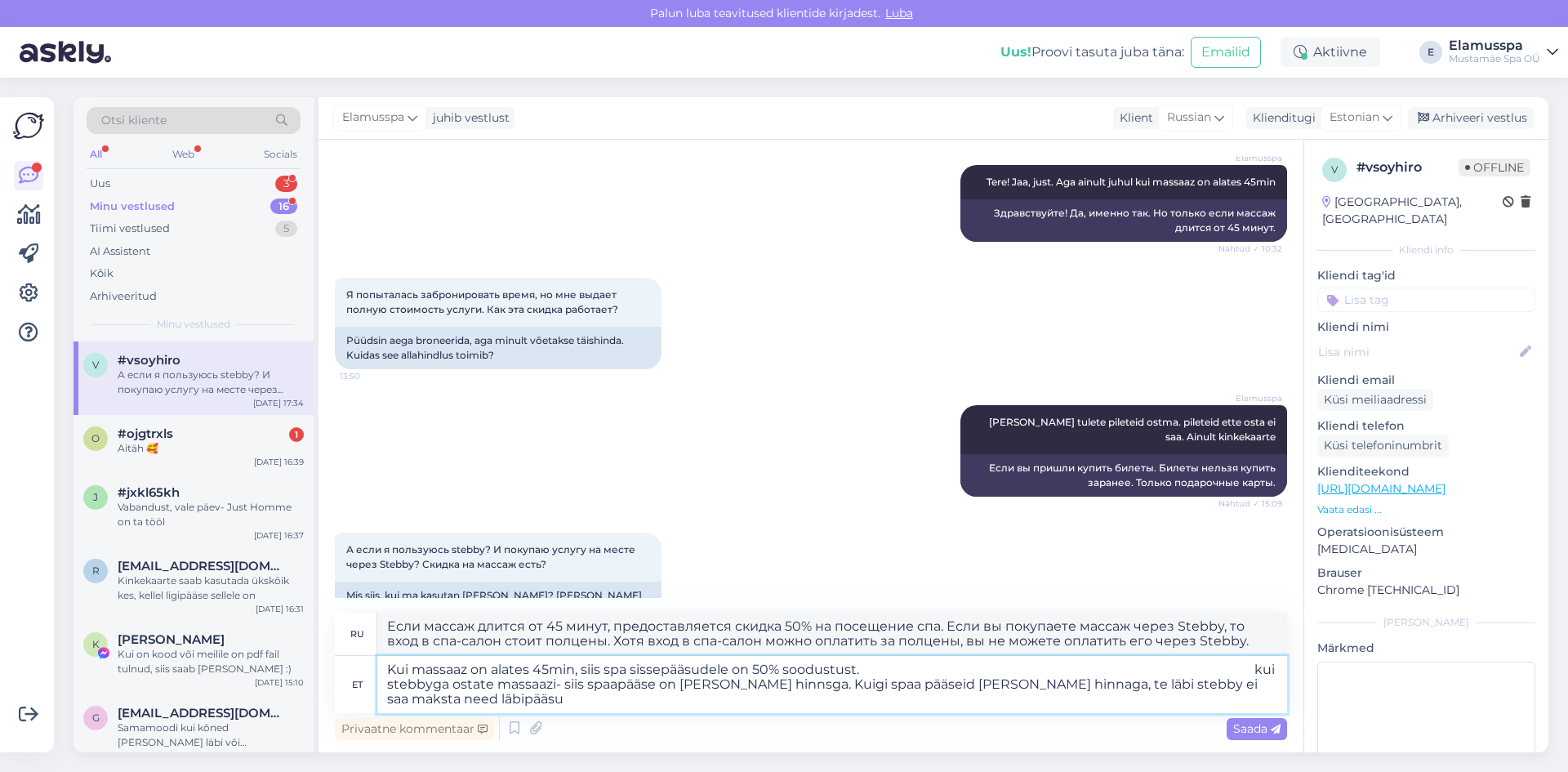
type textarea "Kui massaaz on alates 45min, siis spa sissepääsudele on 50% soodustust. kui ste…"
type textarea "Если массаж длится от 45 минут, предоставляется скидка 50% на посещение спа. Ес…"
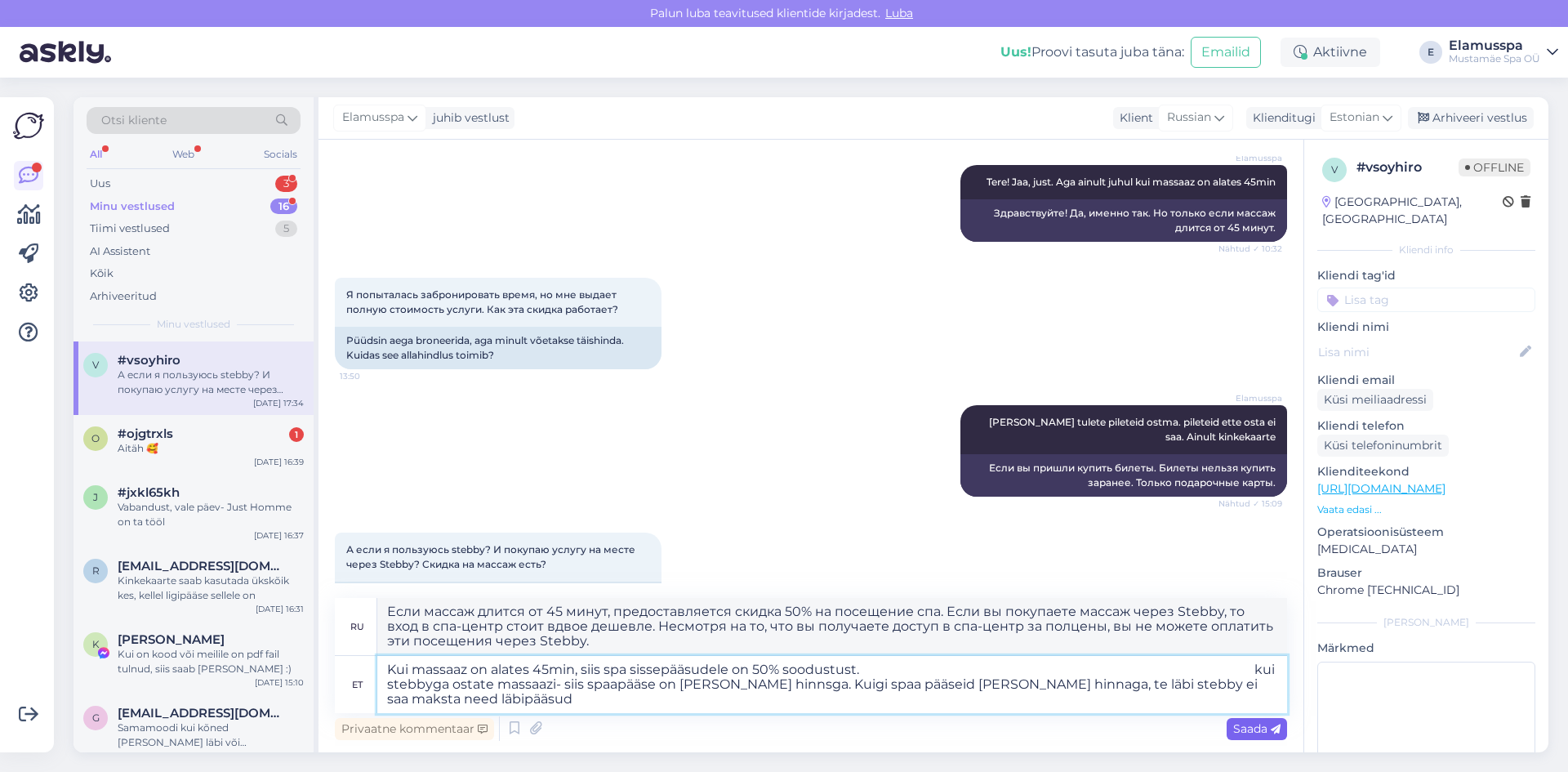
type textarea "Kui massaaz on alates 45min, siis spa sissepääsudele on 50% soodustust. kui ste…"
click at [1244, 732] on span "Saada" at bounding box center [1257, 729] width 48 height 15
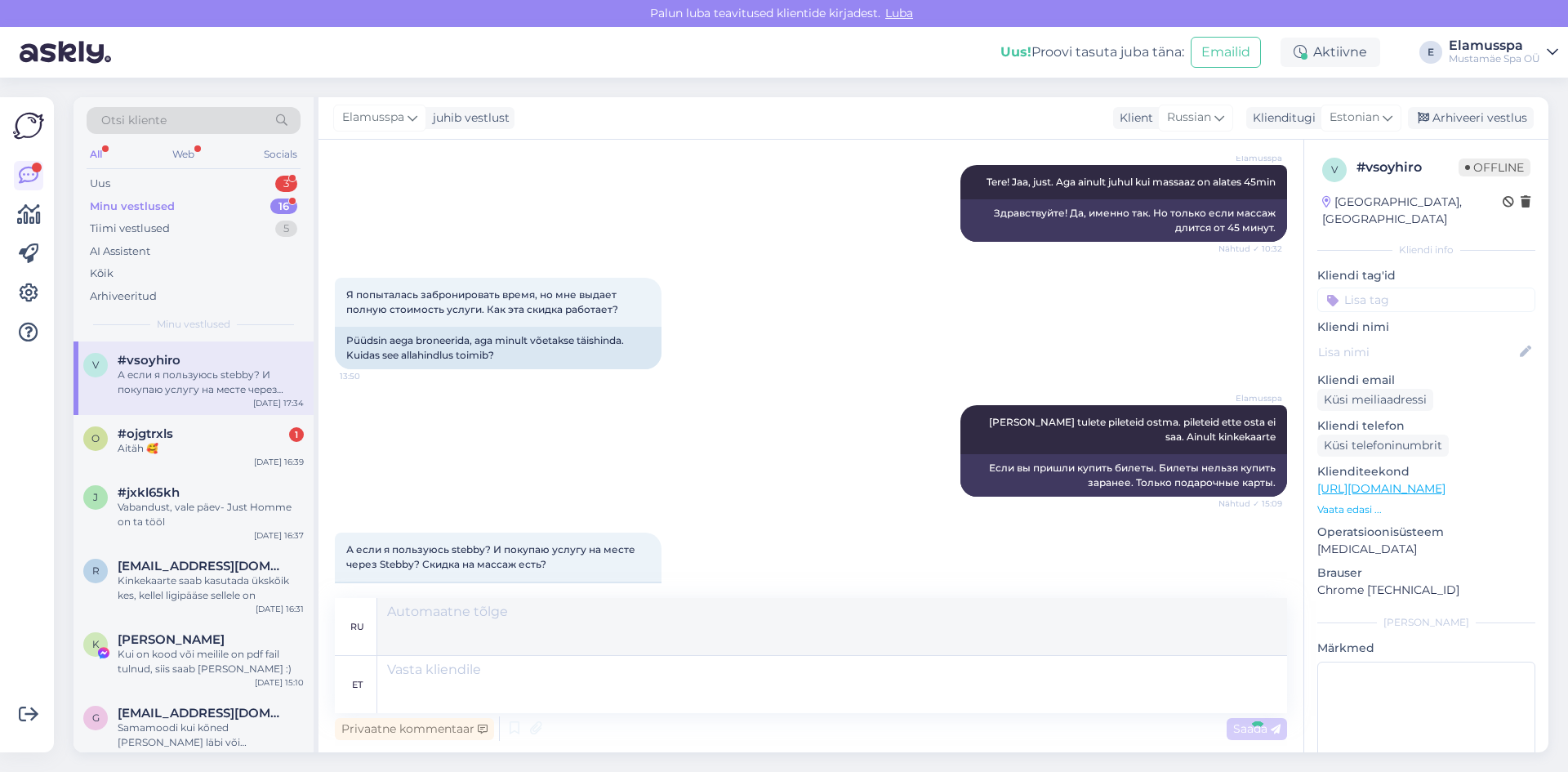
scroll to position [420, 0]
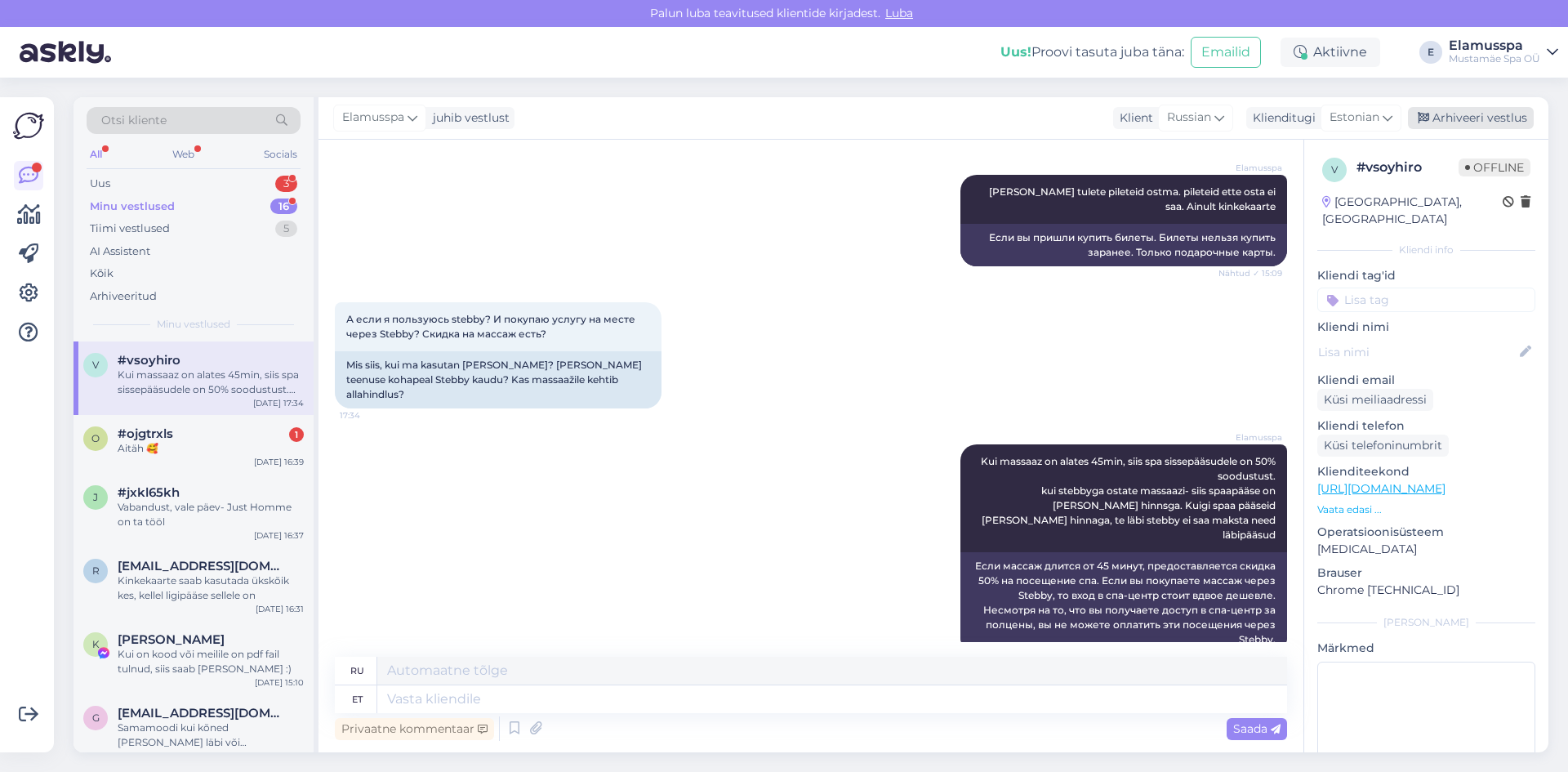
click at [1527, 110] on div "Arhiveeri vestlus" at bounding box center [1470, 118] width 125 height 22
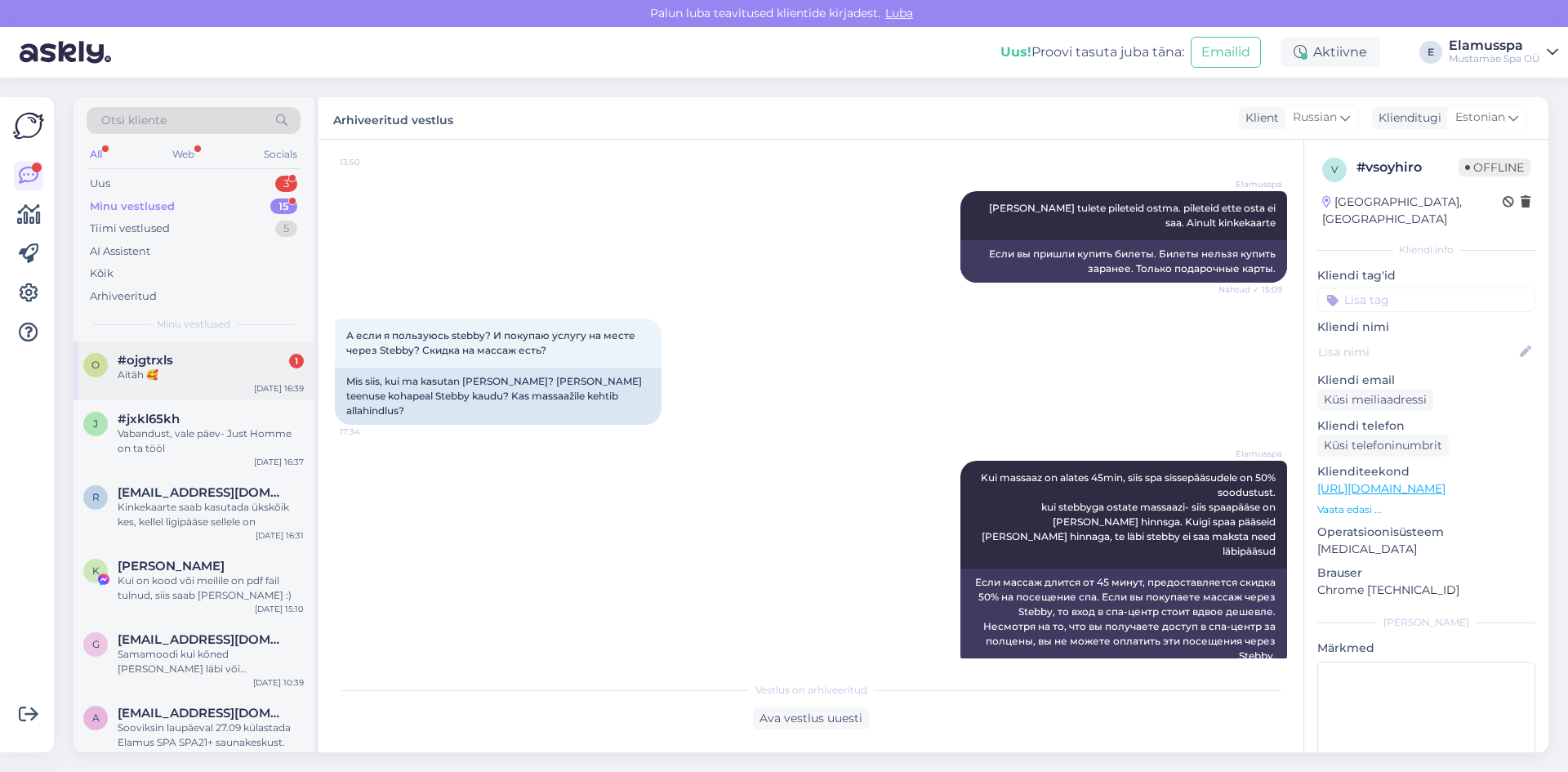
drag, startPoint x: 149, startPoint y: 370, endPoint x: 238, endPoint y: 370, distance: 89.0
click at [149, 370] on div "Aitäh 🥰" at bounding box center [211, 375] width 186 height 15
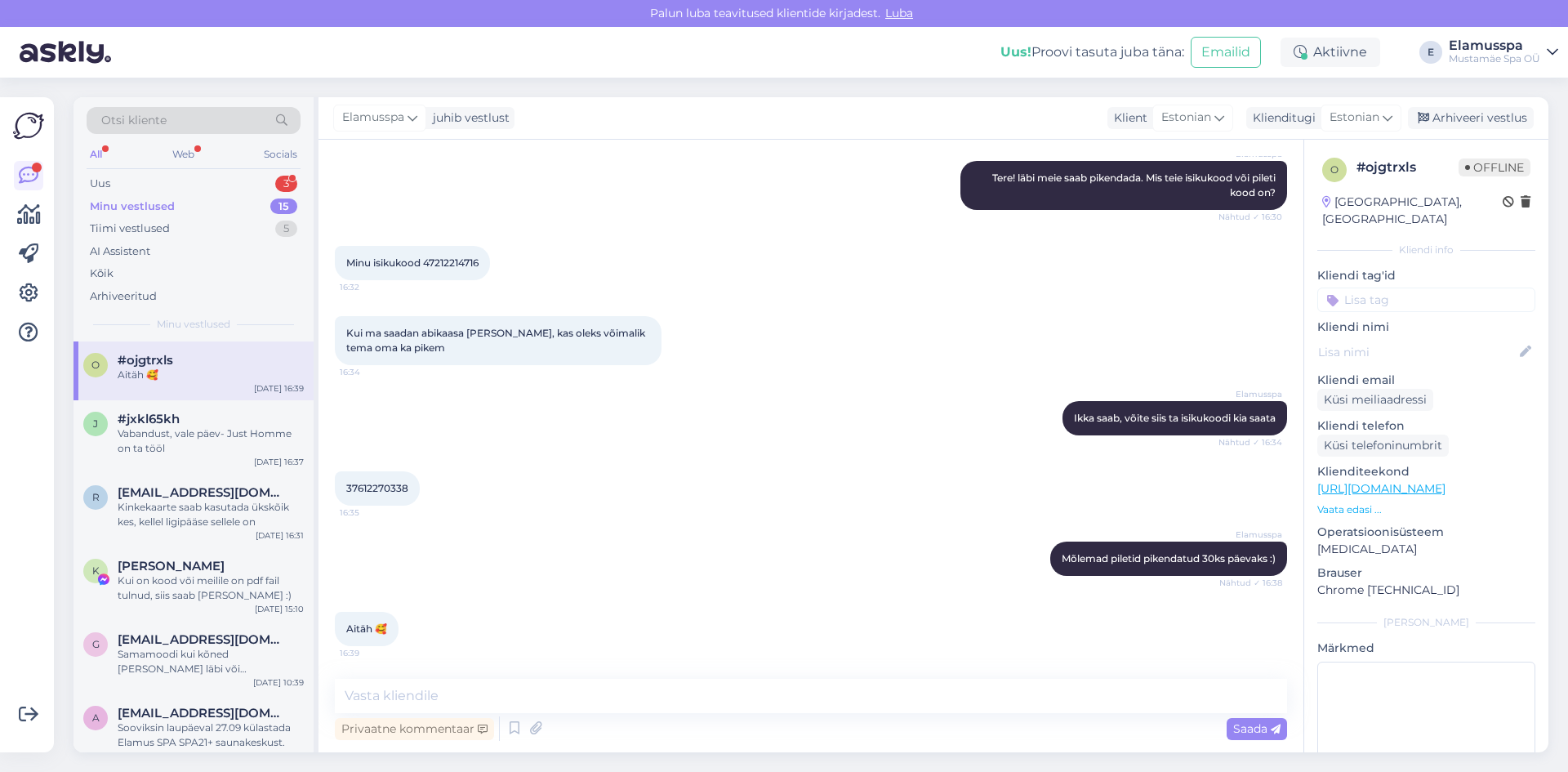
scroll to position [152, 0]
click at [1481, 119] on div "Arhiveeri vestlus" at bounding box center [1470, 118] width 125 height 22
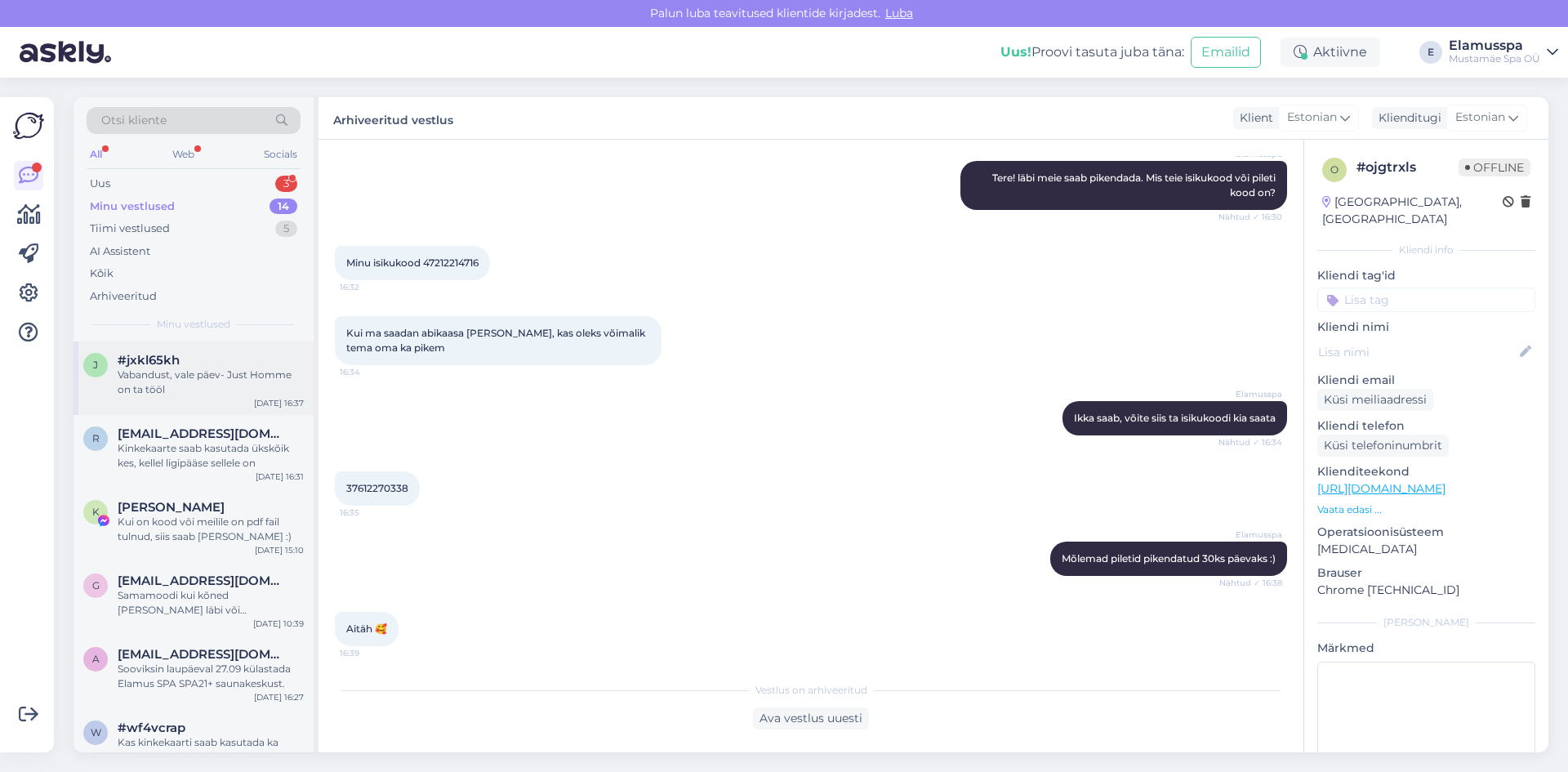
click at [233, 391] on div "Vabandust, vale päev- Just Homme on ta tööl" at bounding box center [211, 382] width 186 height 30
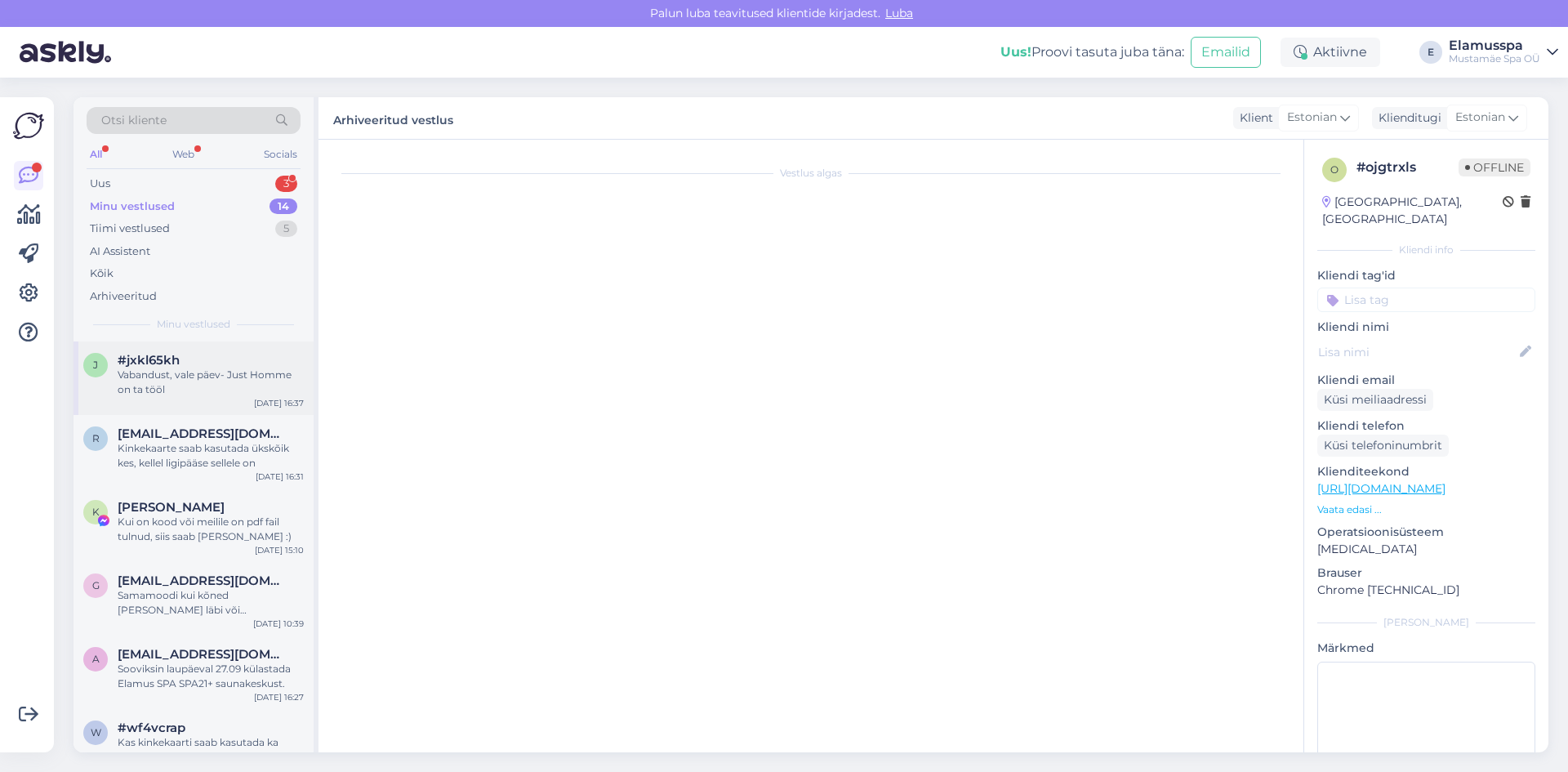
scroll to position [260, 0]
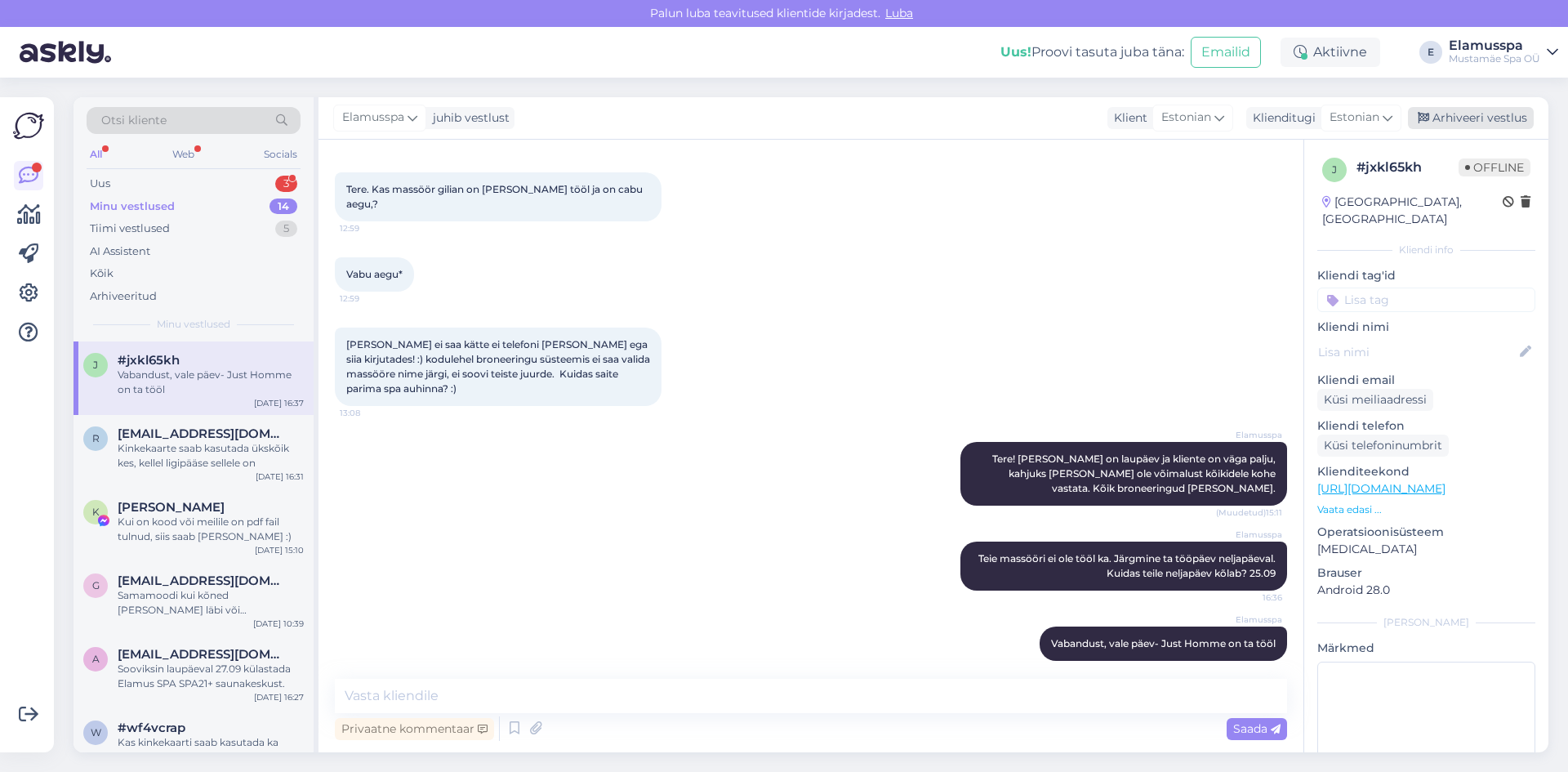
click at [1484, 121] on div "Arhiveeri vestlus" at bounding box center [1470, 118] width 125 height 22
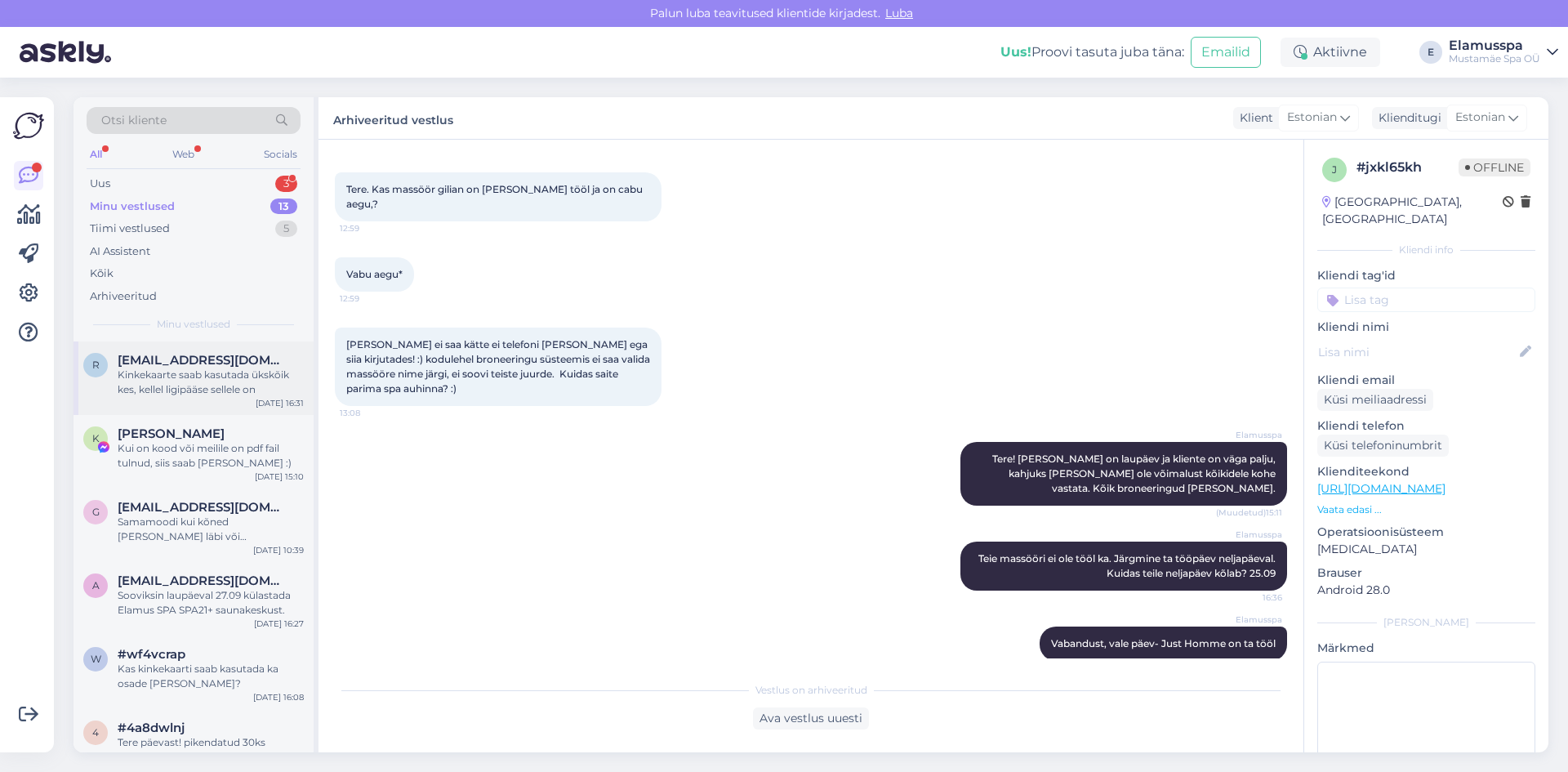
click at [197, 396] on div "Kinkekaarte saab kasutada ükskõik kes, kellel ligipääse sellele on" at bounding box center [211, 382] width 186 height 30
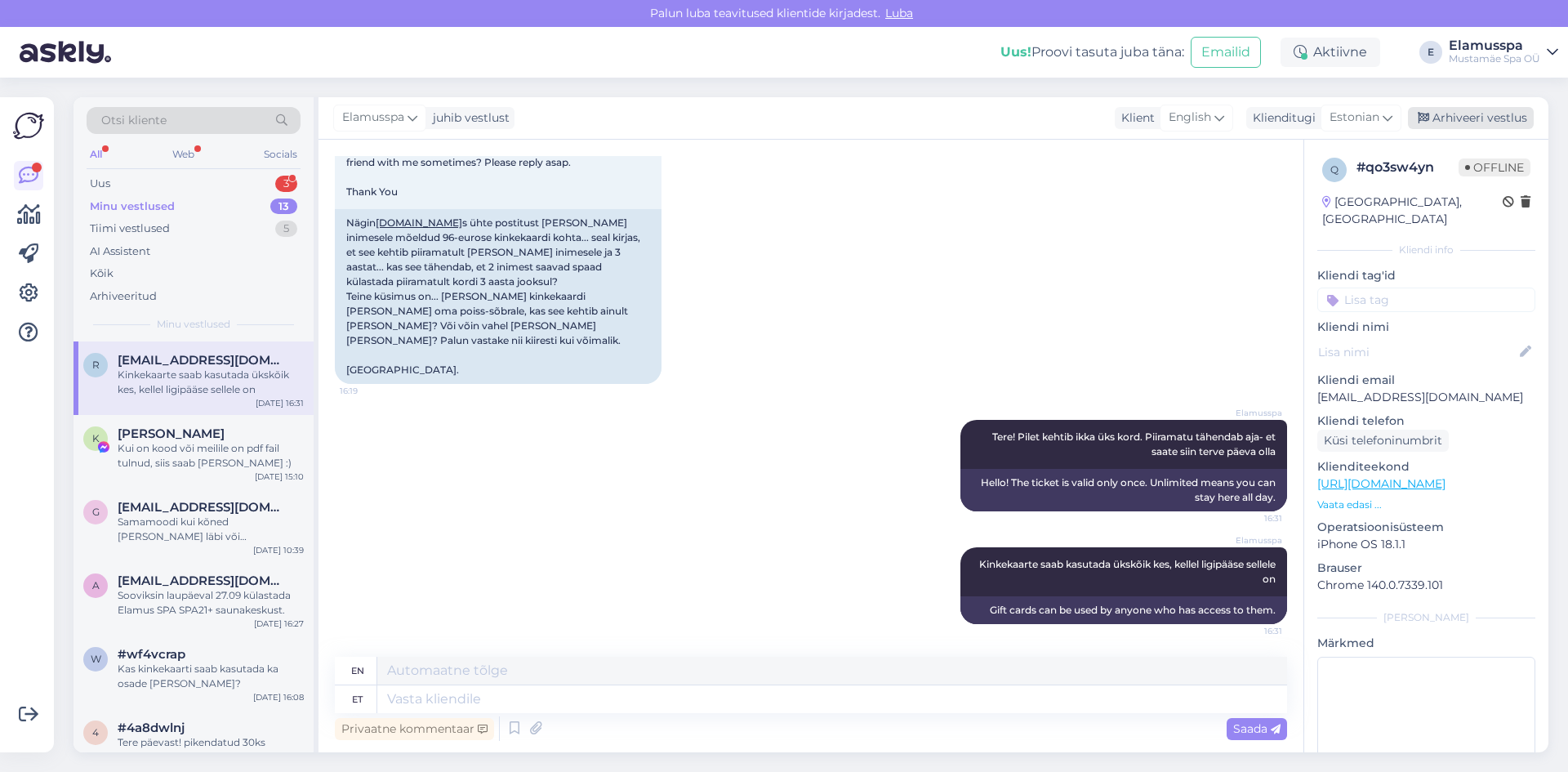
click at [1432, 119] on div "Arhiveeri vestlus" at bounding box center [1470, 118] width 125 height 22
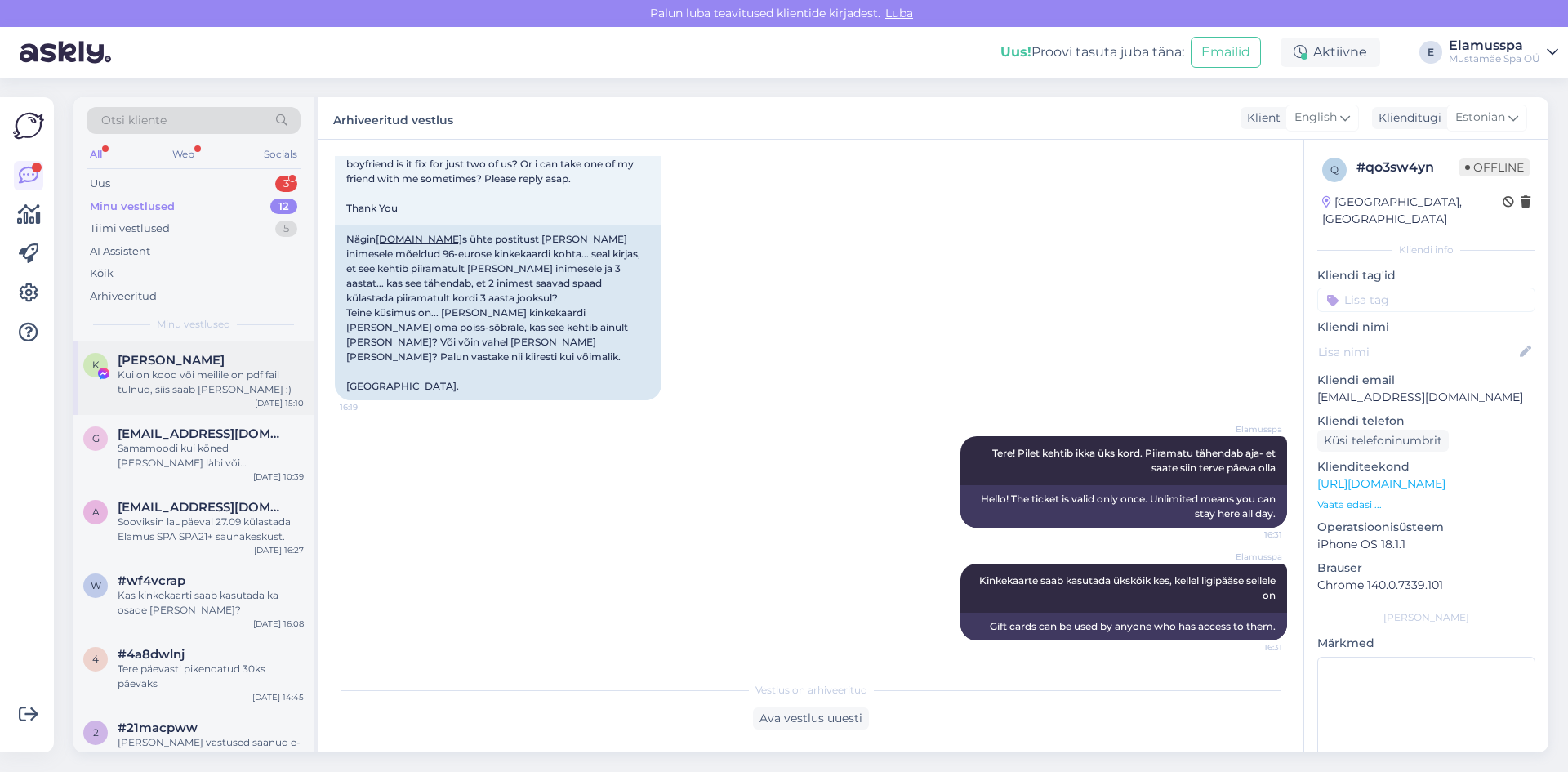
click at [241, 372] on div "Kui on kood või meilile on pdf fail tulnud, siis saab [PERSON_NAME] :)" at bounding box center [211, 382] width 186 height 30
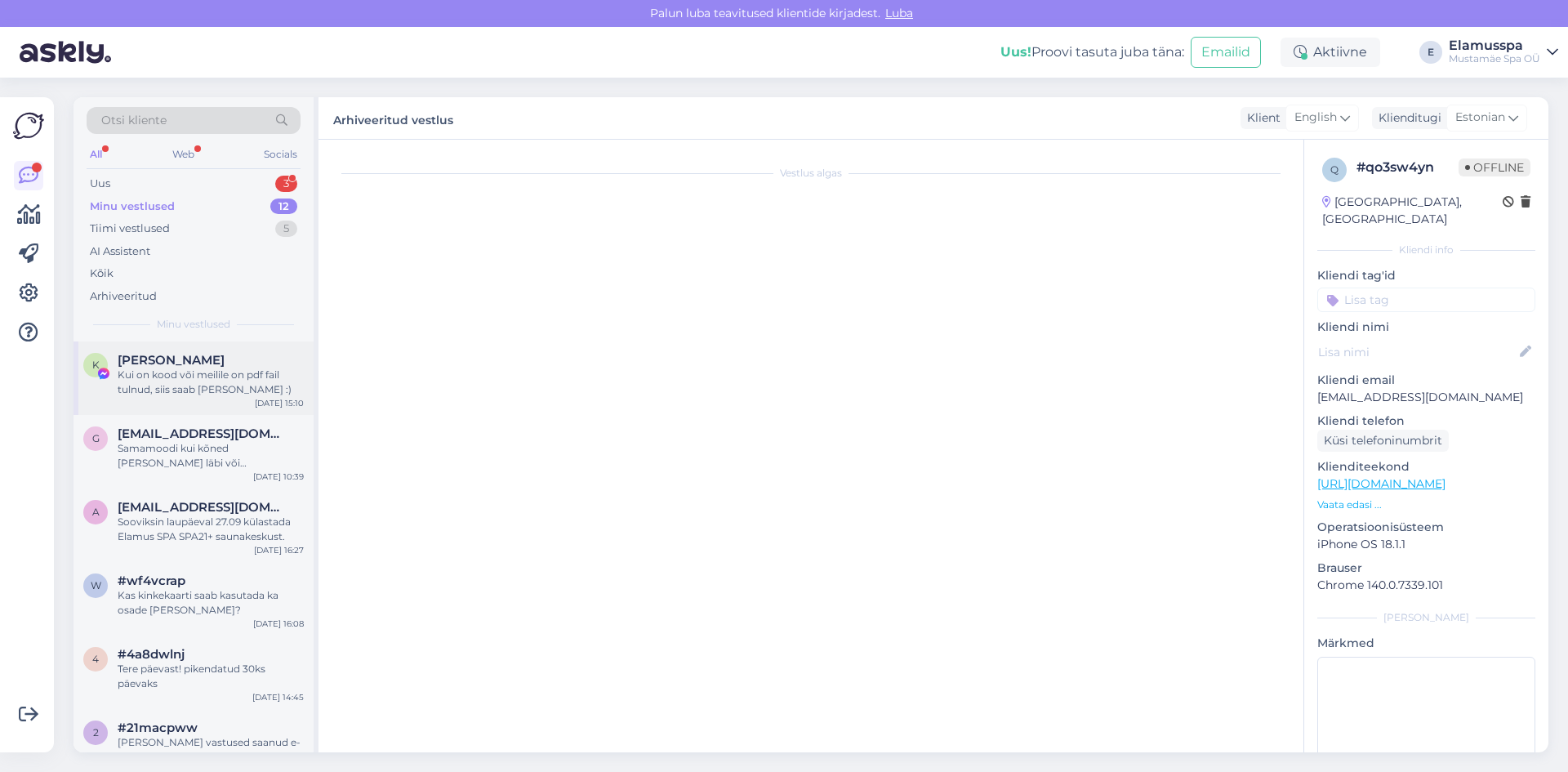
scroll to position [0, 0]
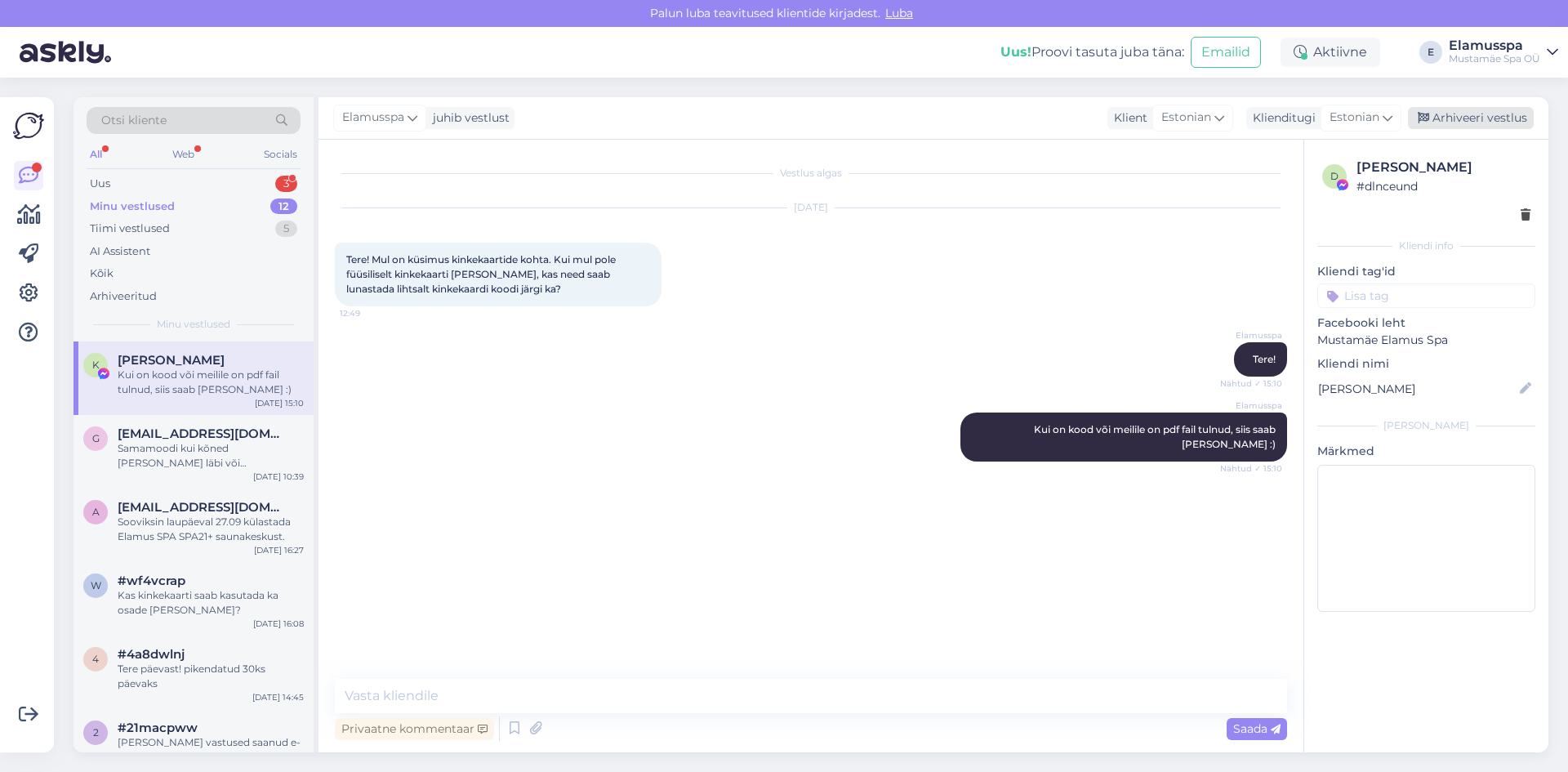
click at [1507, 108] on div "Arhiveeri vestlus" at bounding box center [1470, 118] width 125 height 22
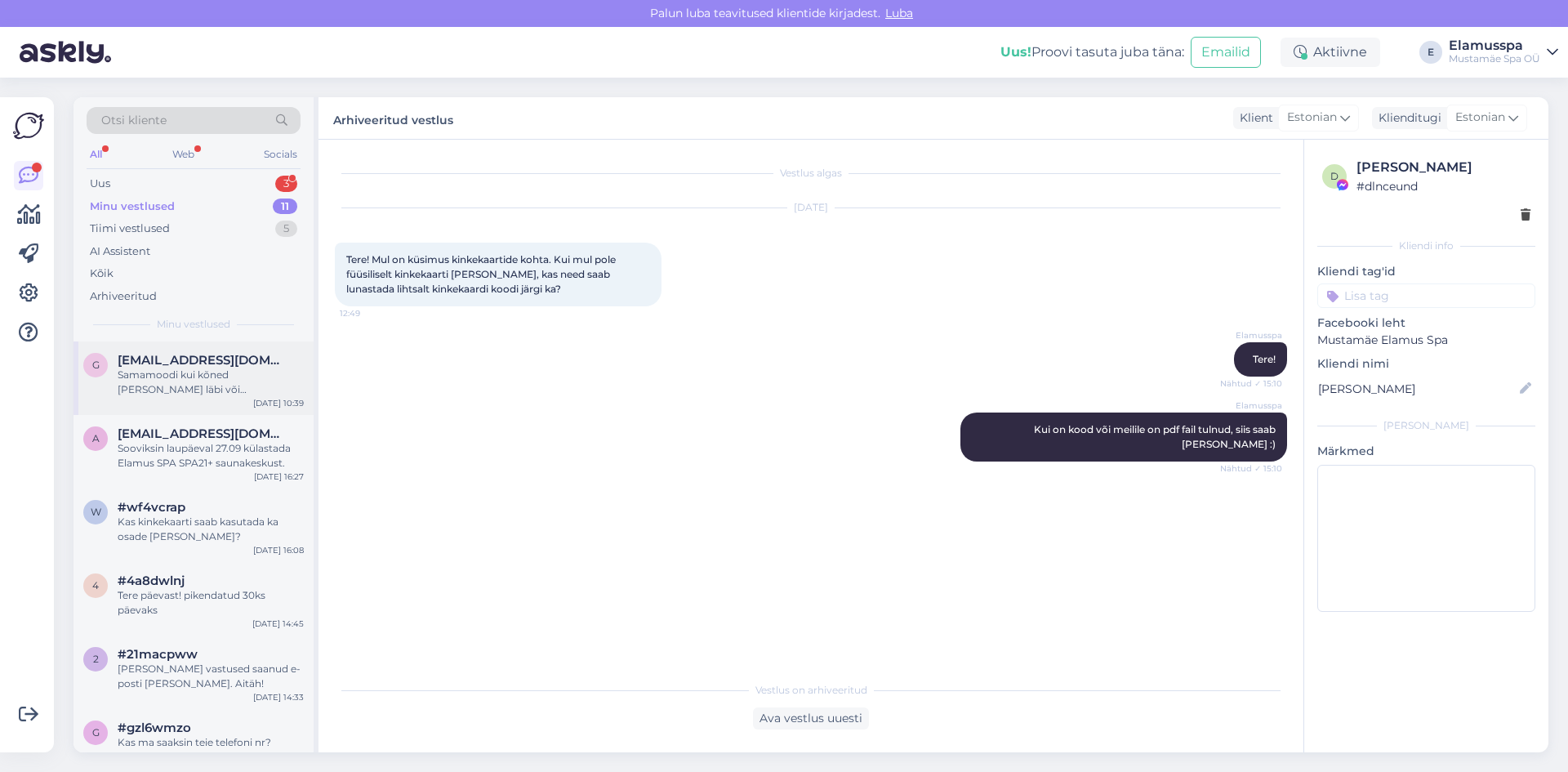
click at [188, 388] on div "Samamoodi kui kõned [PERSON_NAME] läbi või [PERSON_NAME] võeta vastu- või panna…" at bounding box center [211, 382] width 186 height 30
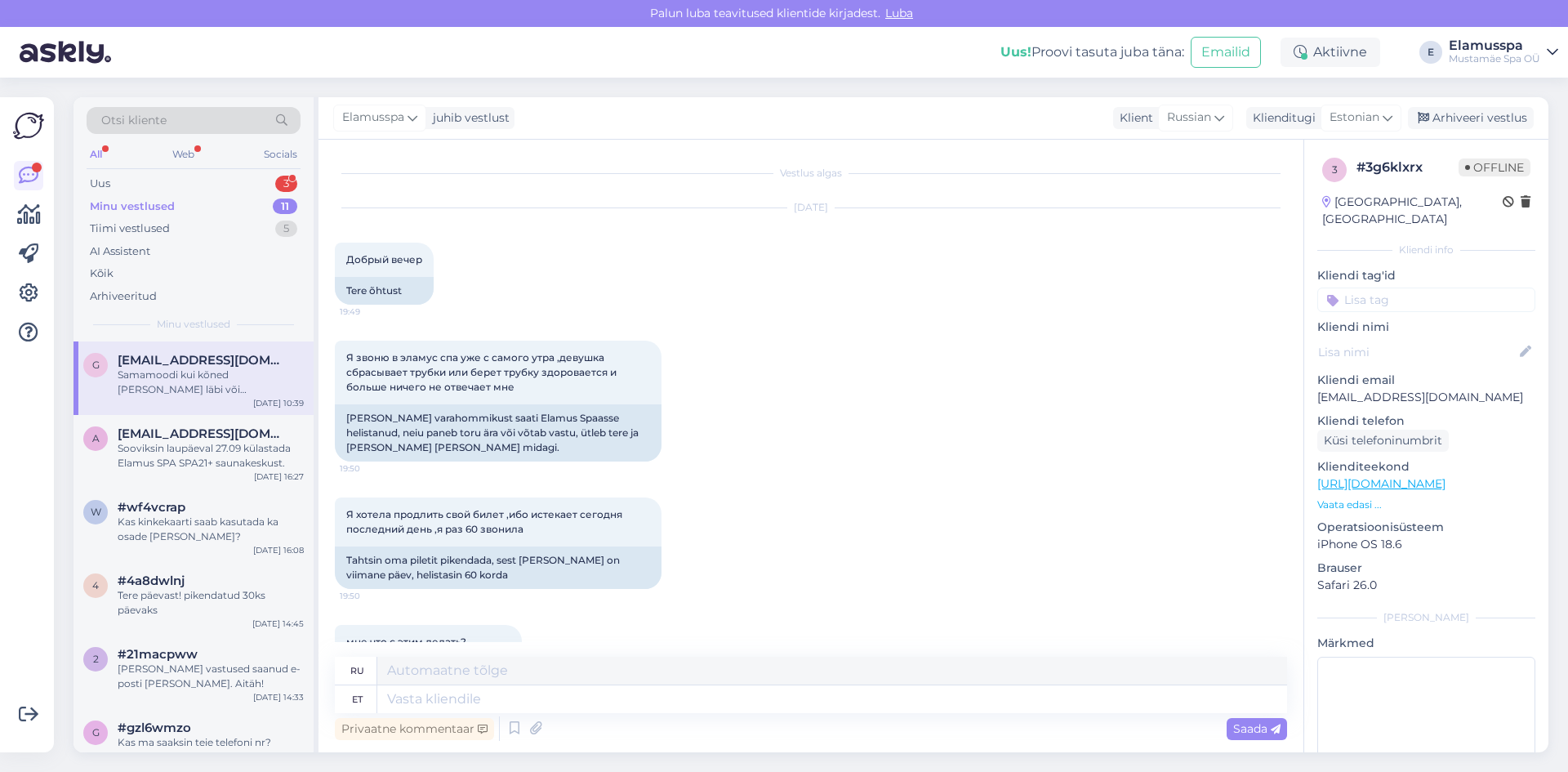
scroll to position [695, 0]
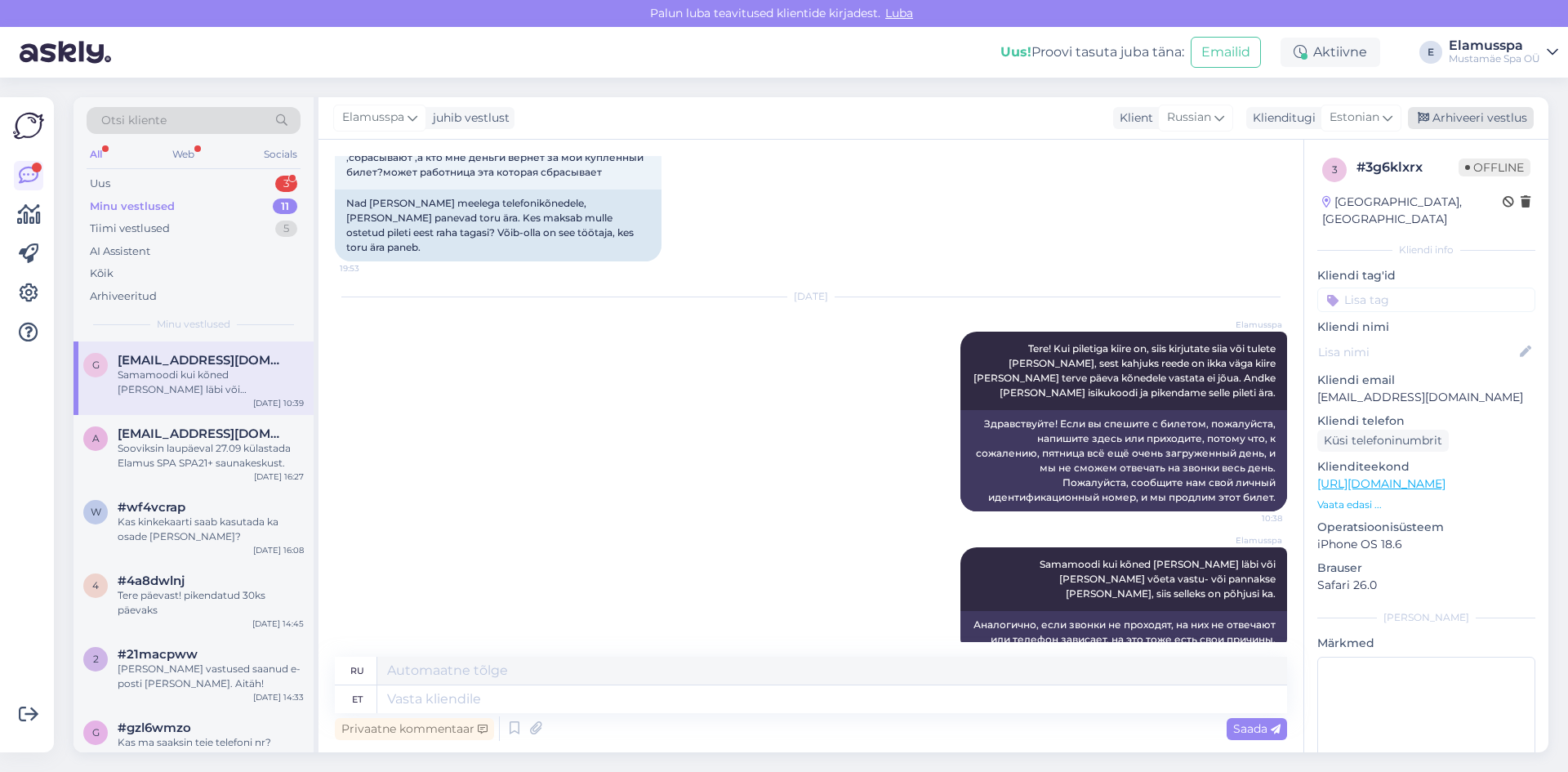
click at [1472, 124] on div "Arhiveeri vestlus" at bounding box center [1470, 118] width 125 height 22
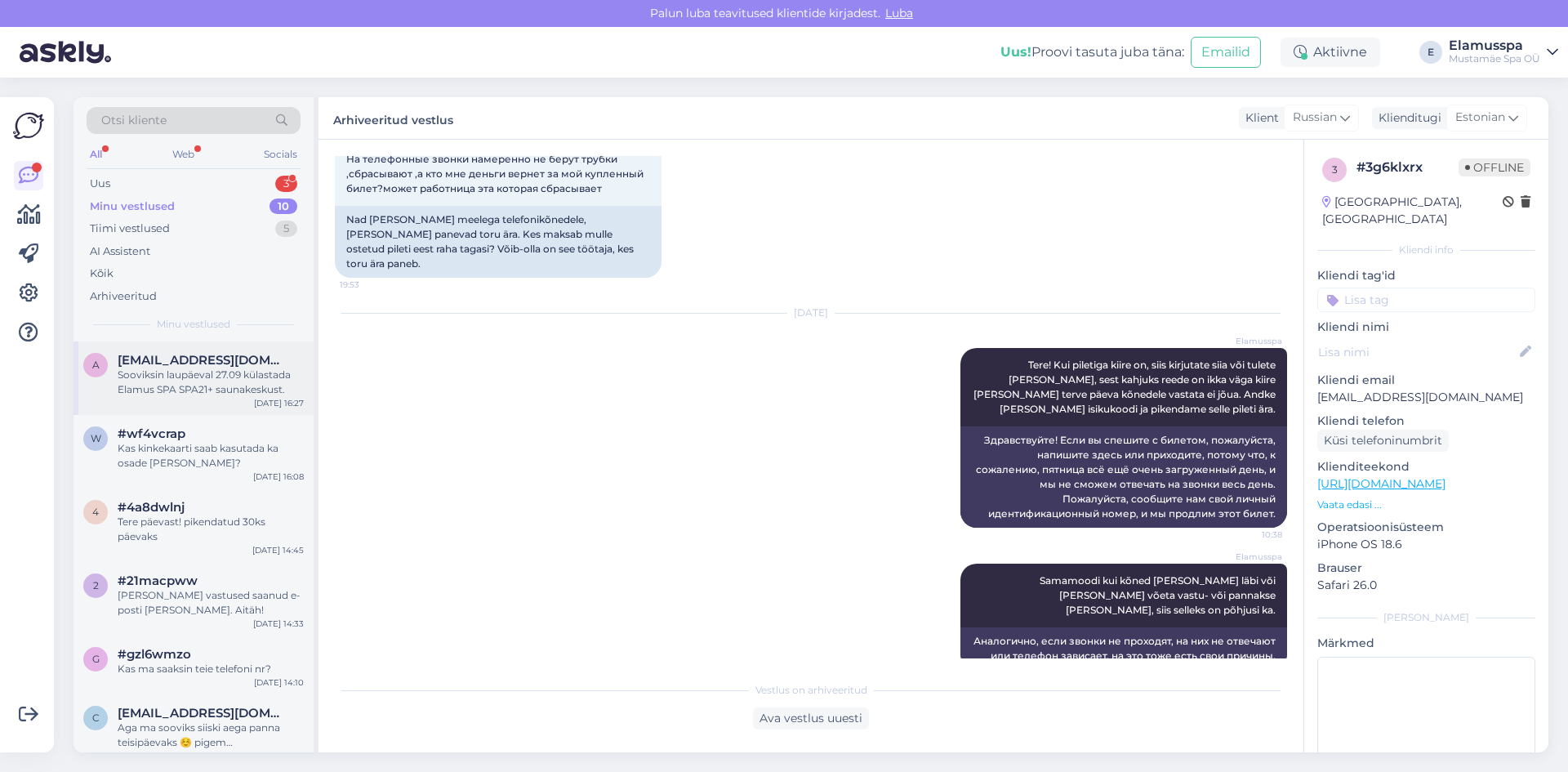
click at [174, 365] on span "[EMAIL_ADDRESS][DOMAIN_NAME]" at bounding box center [202, 361] width 170 height 15
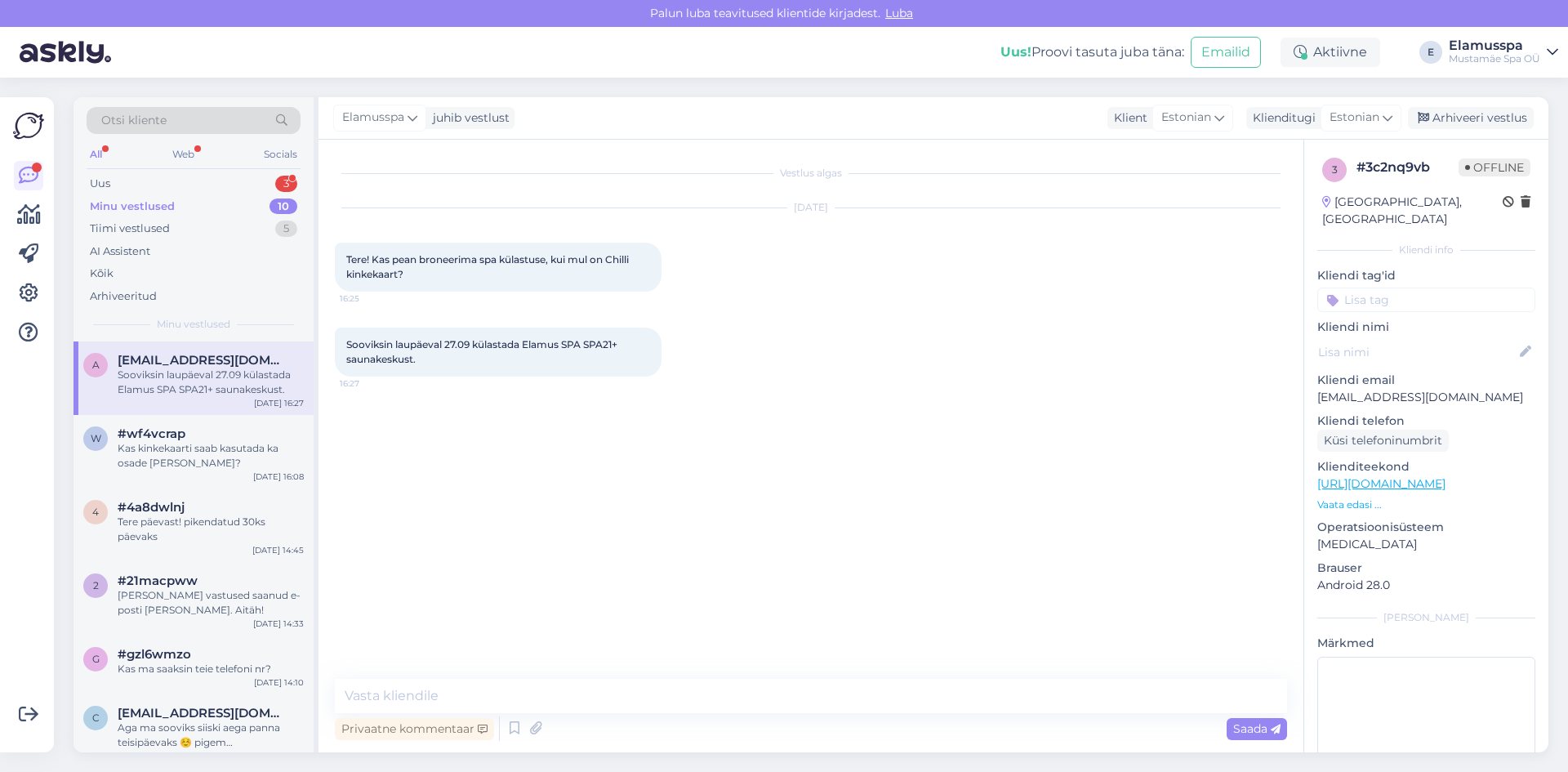
click at [606, 731] on div "Privaatne kommentaar Saada" at bounding box center [811, 729] width 952 height 31
click at [635, 697] on textarea at bounding box center [811, 696] width 952 height 34
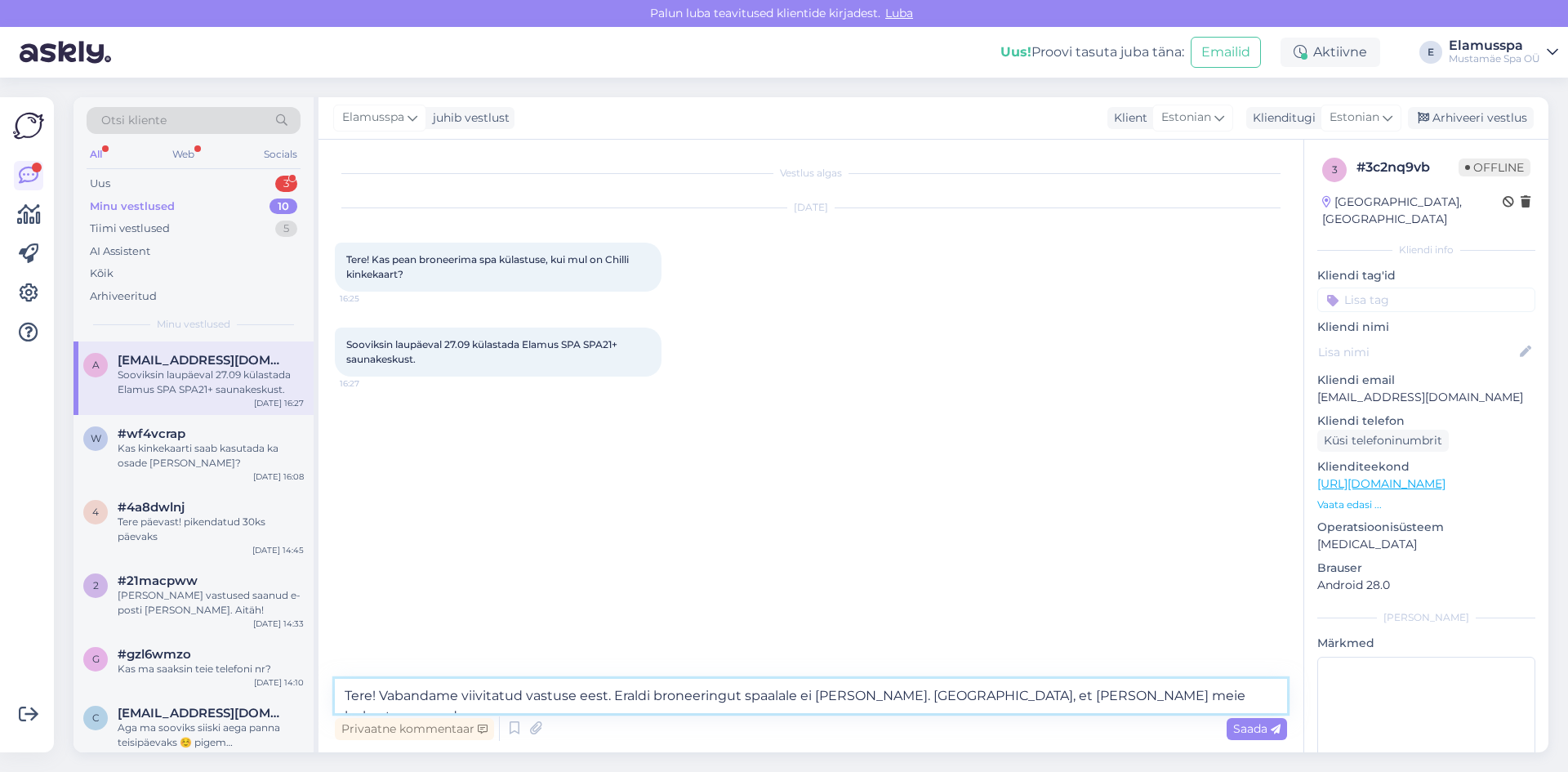
click at [1028, 692] on textarea "Tere! Vabandame viivitatud vastuse eest. Eraldi broneeringut spaalale ei [PERSO…" at bounding box center [811, 696] width 952 height 34
click at [1067, 694] on textarea "Tere! Vabandame viivitatud vastuse eest. Eraldi broneeringut spaalale ei [PERSO…" at bounding box center [811, 696] width 952 height 34
type textarea "Tere! Vabandame viivitatud vastuse eest. Eraldi broneeringut spaalale ei [PERSO…"
click at [1249, 729] on span "Saada" at bounding box center [1257, 729] width 48 height 15
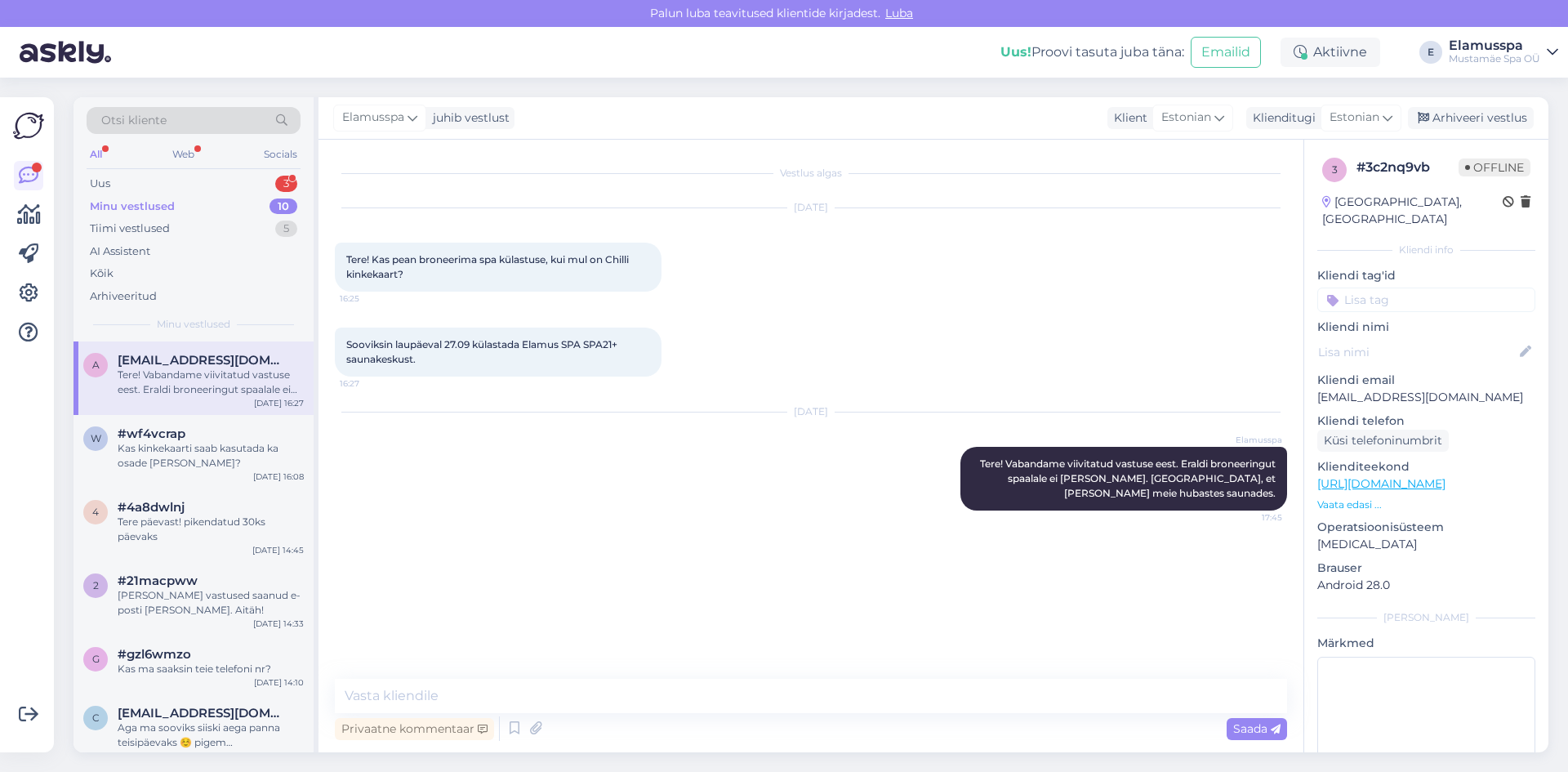
click at [1501, 106] on div "Elamusspa juhib vestlust Klient Estonian Klienditugi Estonian Arhiveeri vestlus" at bounding box center [933, 119] width 1230 height 43
click at [1496, 119] on div "Arhiveeri vestlus" at bounding box center [1470, 118] width 125 height 22
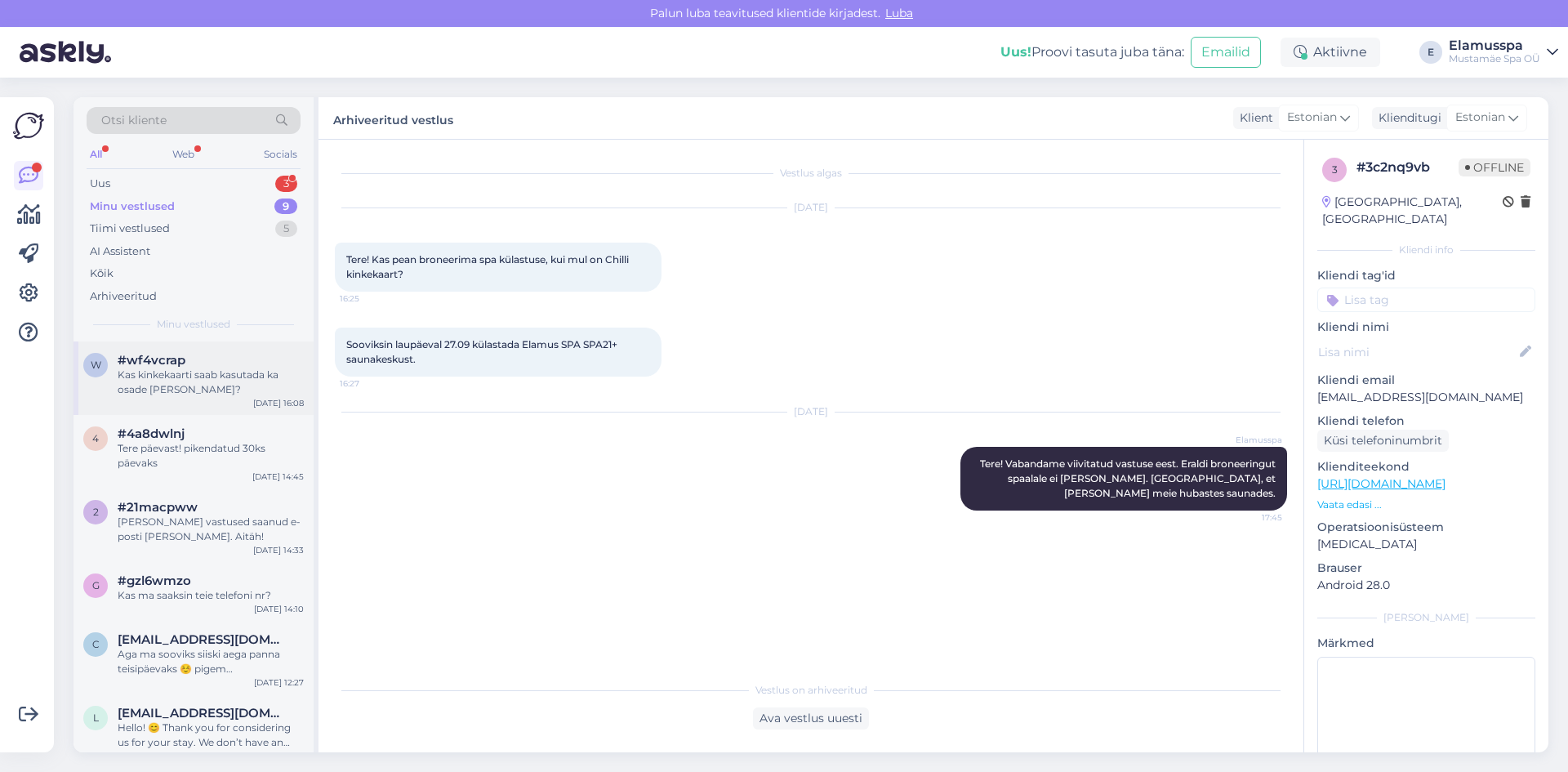
click at [225, 352] on div "w #wf4vcrap Kas kinkekaarti saab kasutada ka osade [PERSON_NAME]? [DATE] 16:08" at bounding box center [193, 379] width 240 height 74
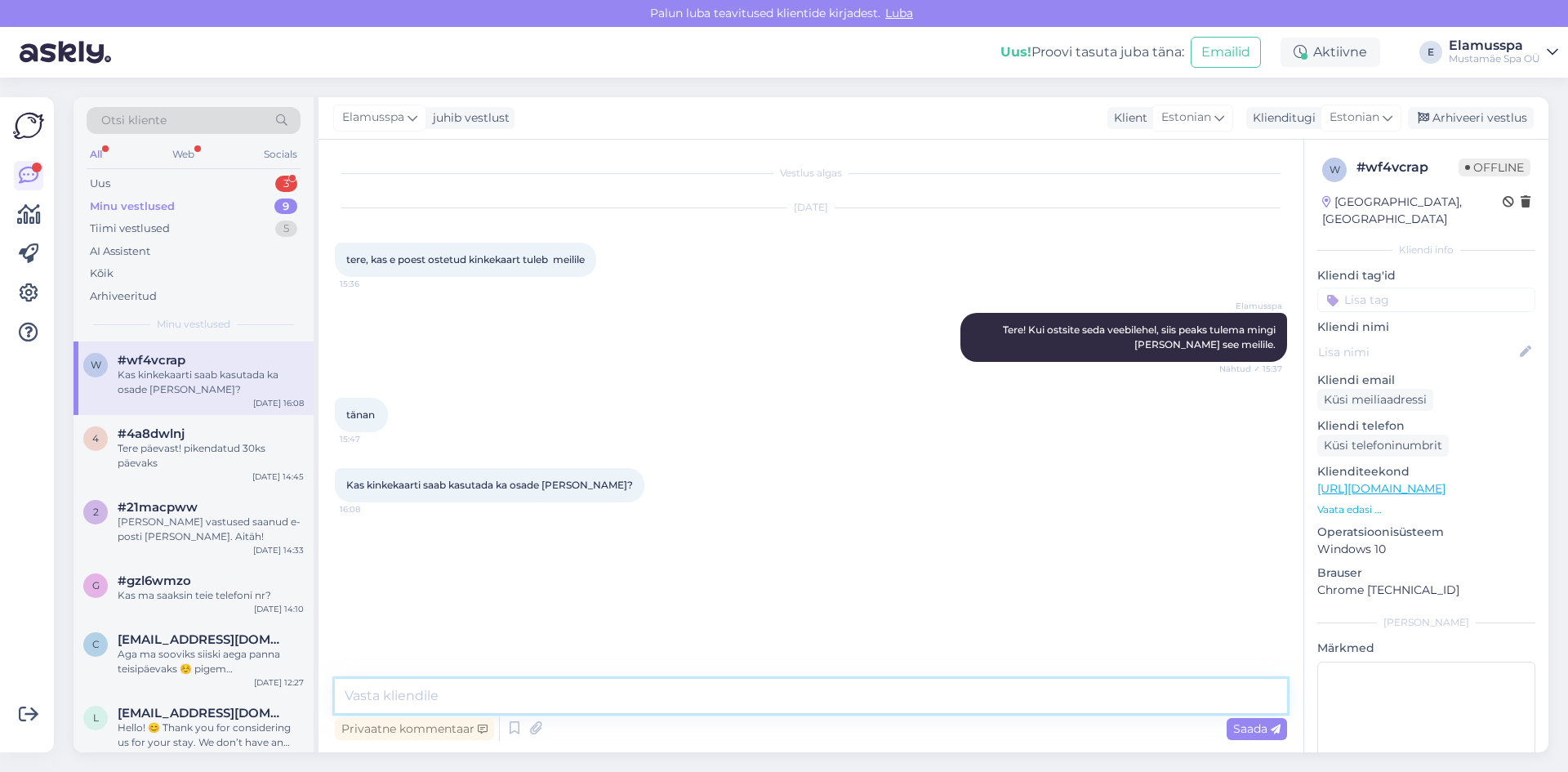
click at [340, 686] on textarea at bounding box center [811, 696] width 952 height 34
click at [754, 690] on textarea "Saab [PERSON_NAME]! Kui mingi jääk jääb, on teil võimalus selle raha [PERSON_NA…" at bounding box center [811, 696] width 952 height 34
type textarea "Saab [PERSON_NAME]! Kui mingi jääk jääb, on teil võimalus selle raha [PERSON_NA…"
click at [1264, 729] on span "Saada" at bounding box center [1257, 729] width 48 height 15
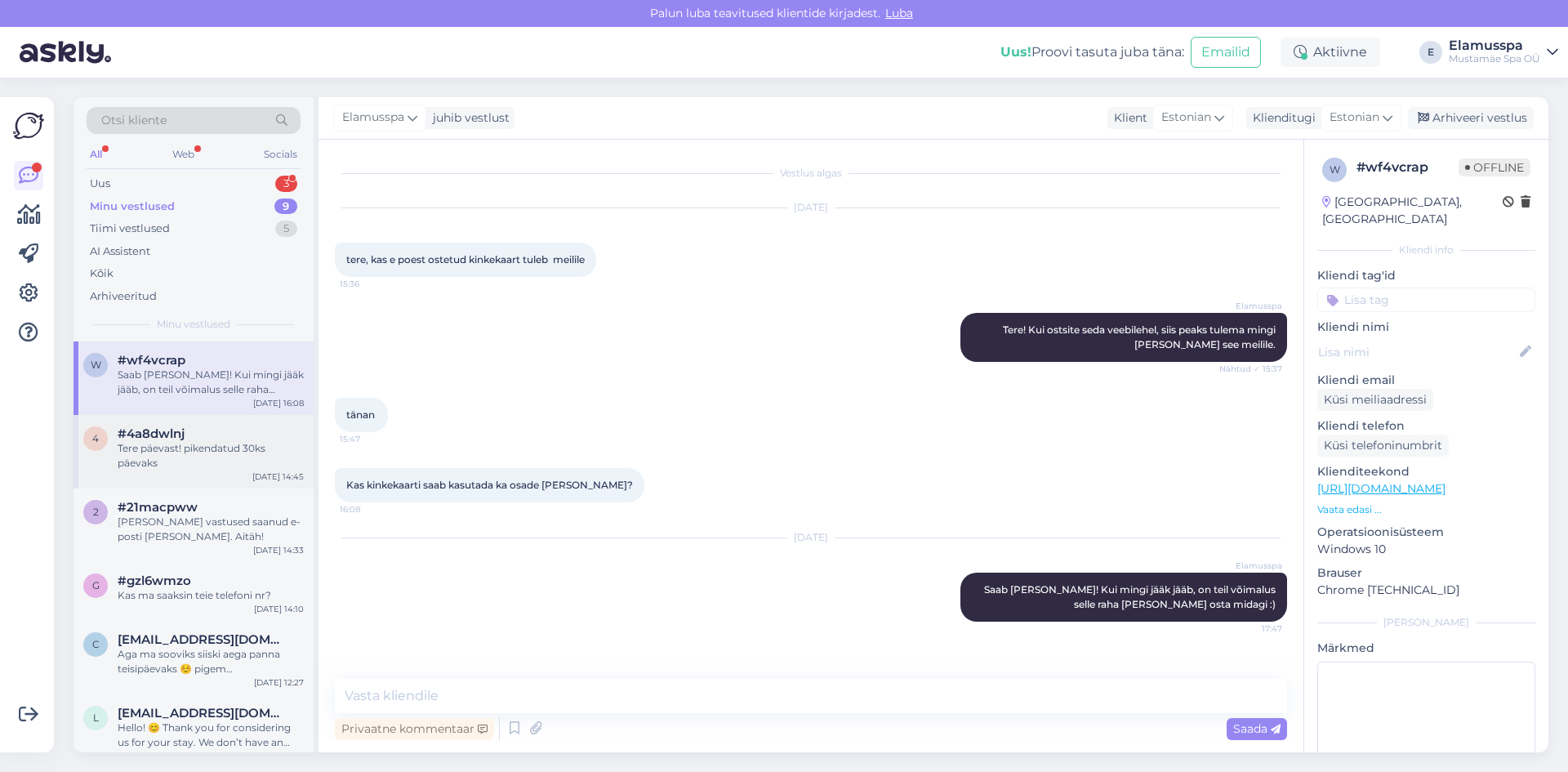
click at [278, 456] on div "Tere päevast! pikendatud 30ks päevaks" at bounding box center [211, 456] width 186 height 30
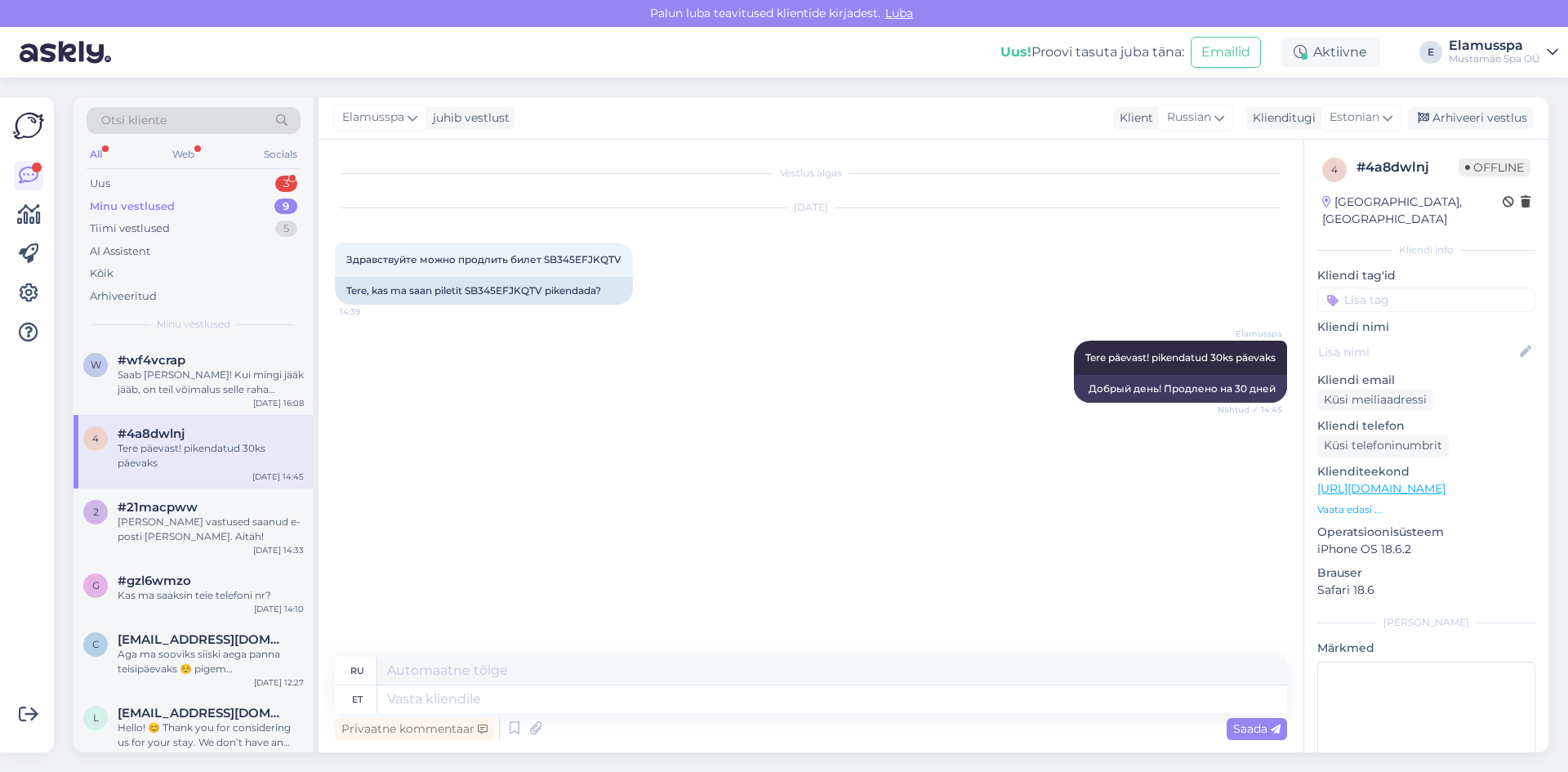
scroll to position [82, 0]
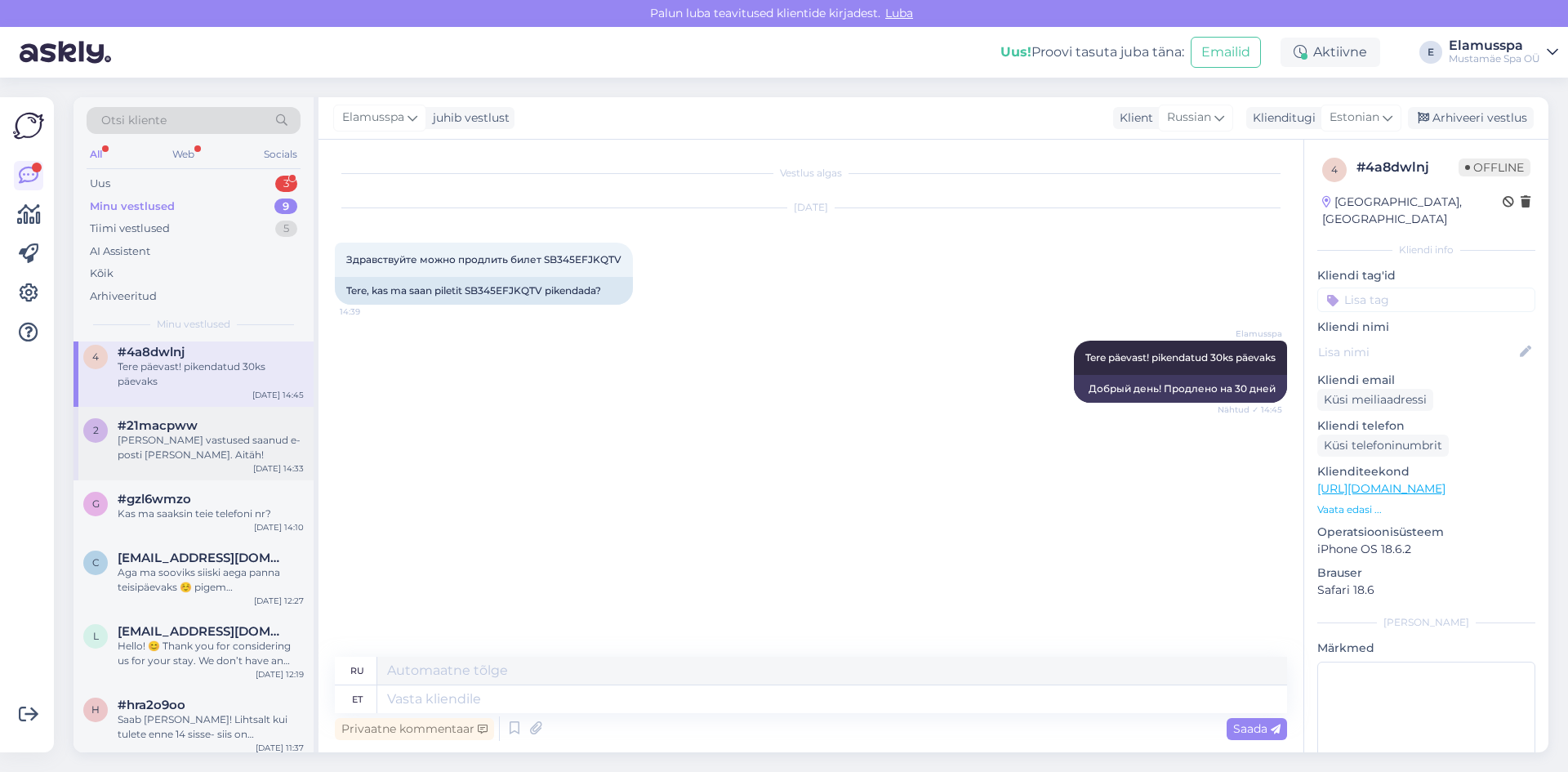
click at [233, 443] on div "[PERSON_NAME] vastused saanud e-posti [PERSON_NAME]. Aitäh!" at bounding box center [211, 447] width 186 height 30
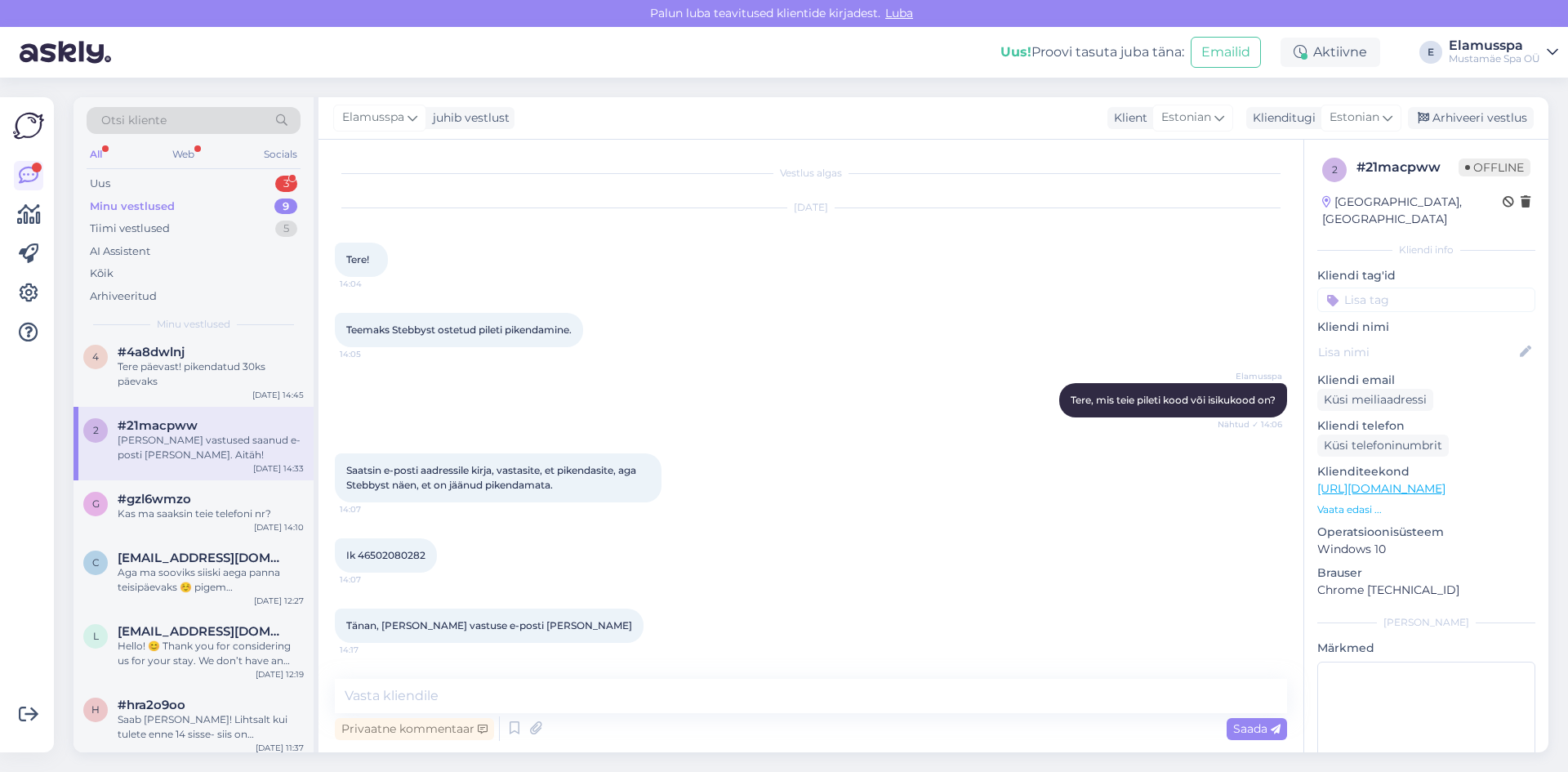
scroll to position [152, 0]
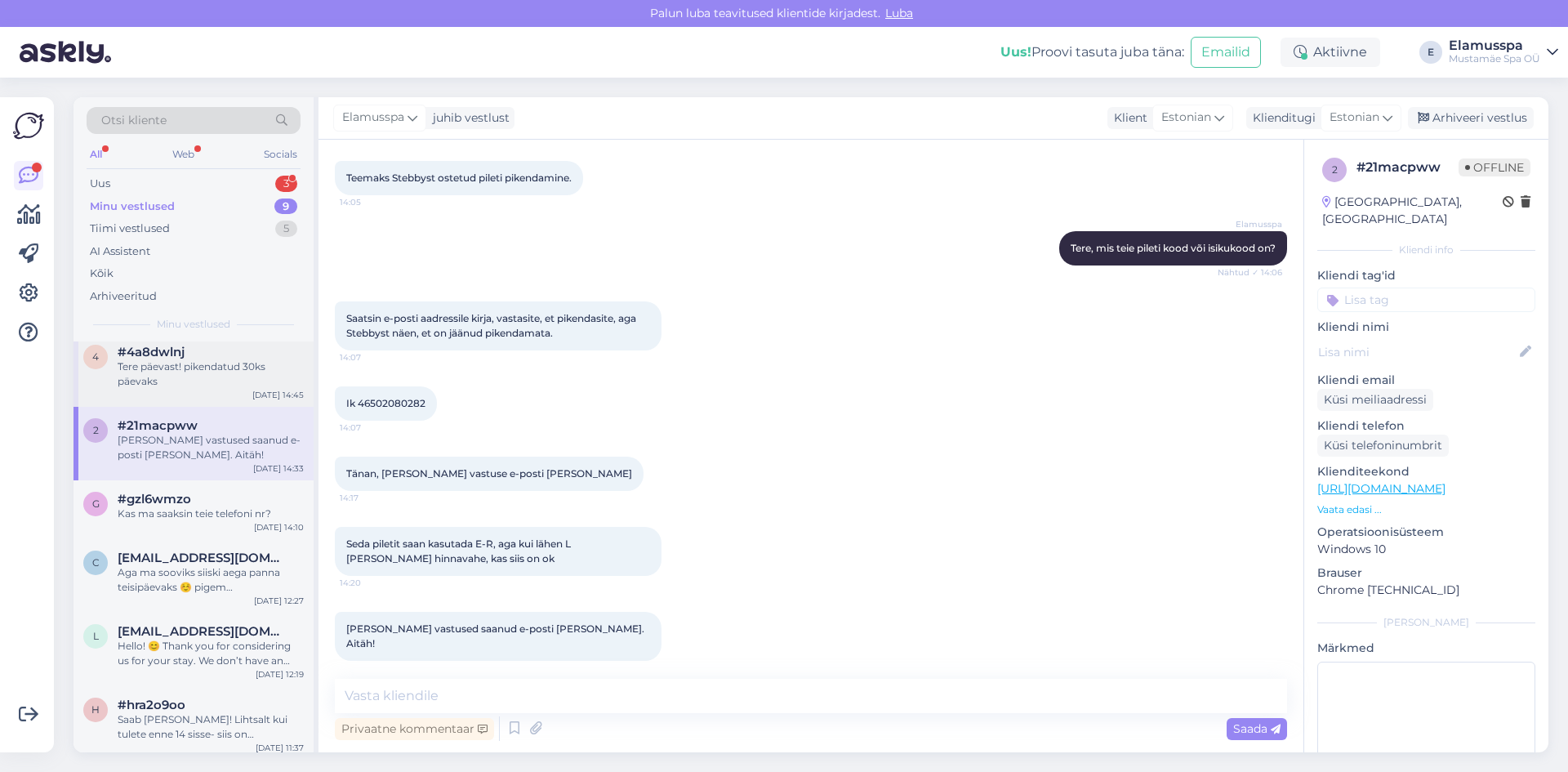
click at [224, 375] on div "Tere päevast! pikendatud 30ks päevaks" at bounding box center [211, 375] width 186 height 30
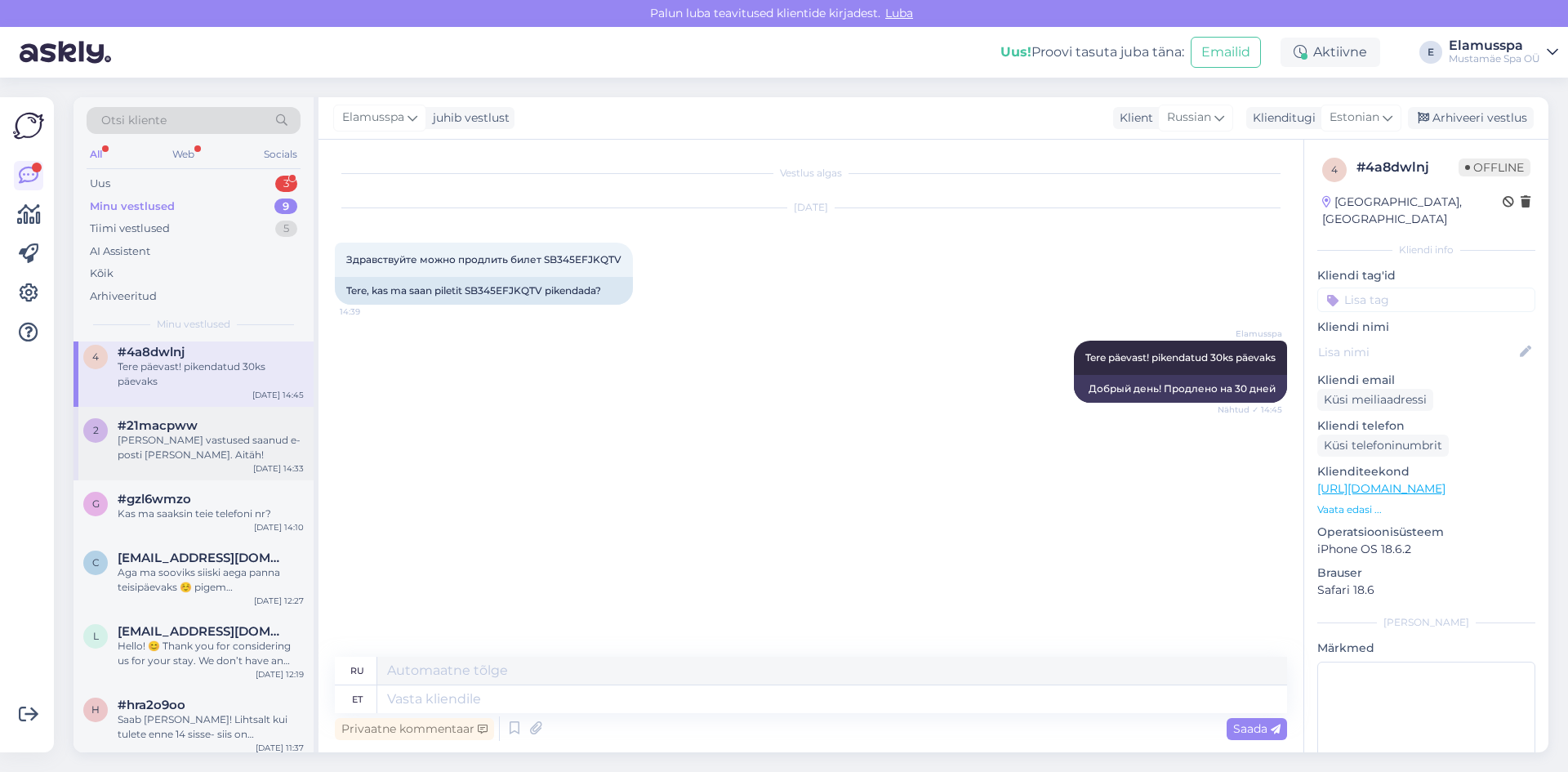
scroll to position [0, 0]
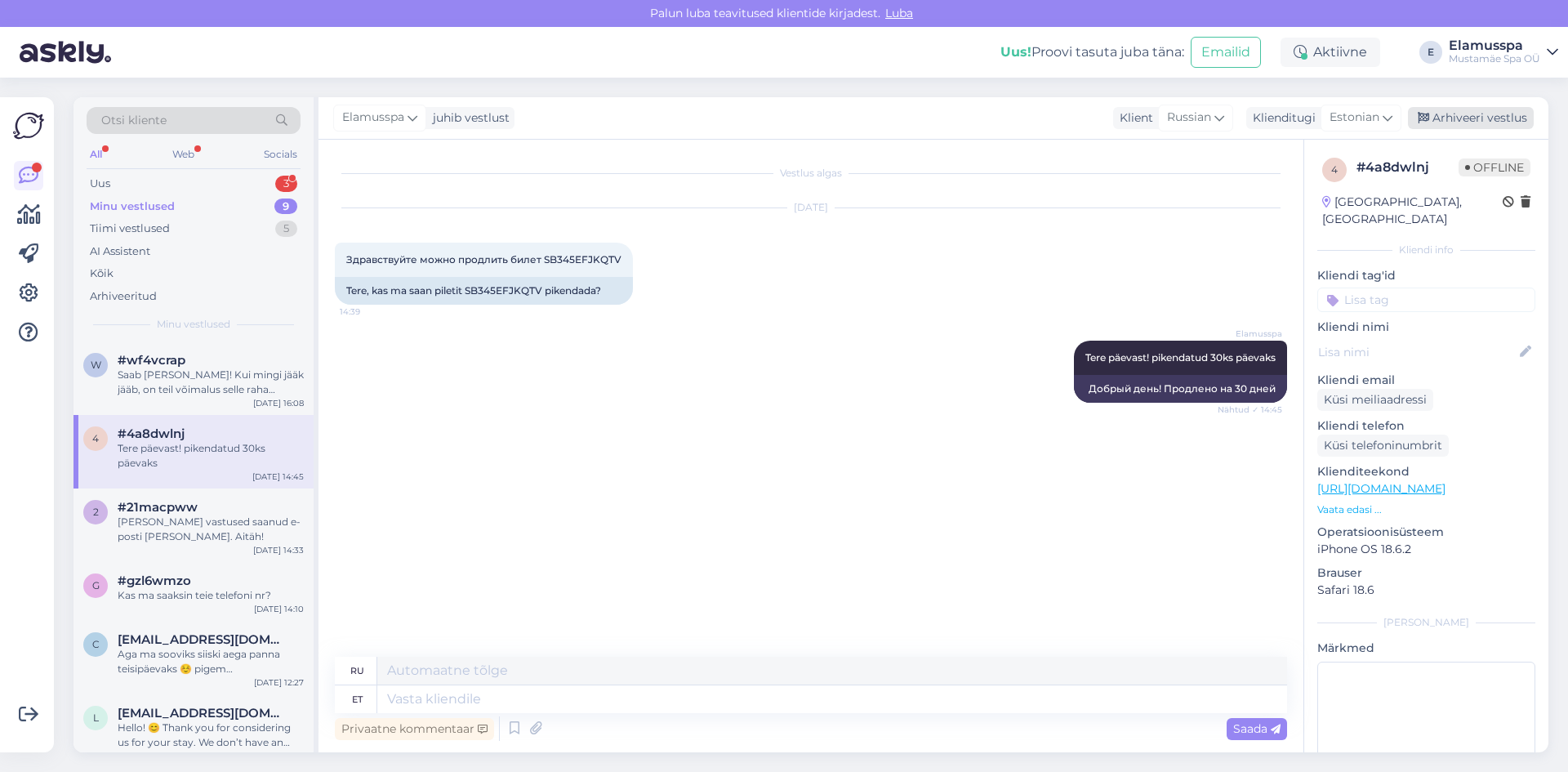
click at [1455, 121] on div "Arhiveeri vestlus" at bounding box center [1470, 118] width 125 height 22
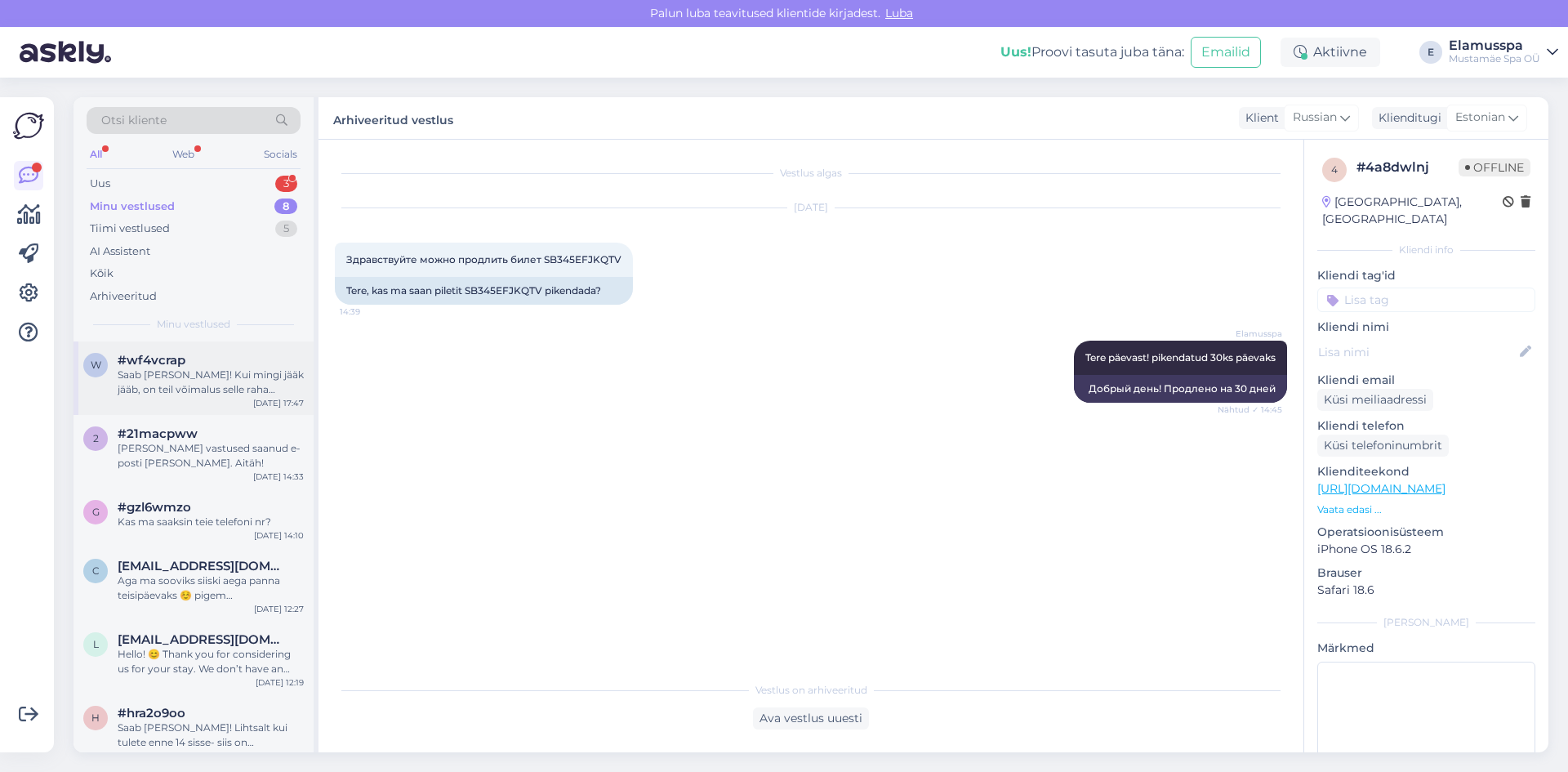
click at [243, 375] on div "Saab [PERSON_NAME]! Kui mingi jääk jääb, on teil võimalus selle raha [PERSON_NA…" at bounding box center [211, 382] width 186 height 30
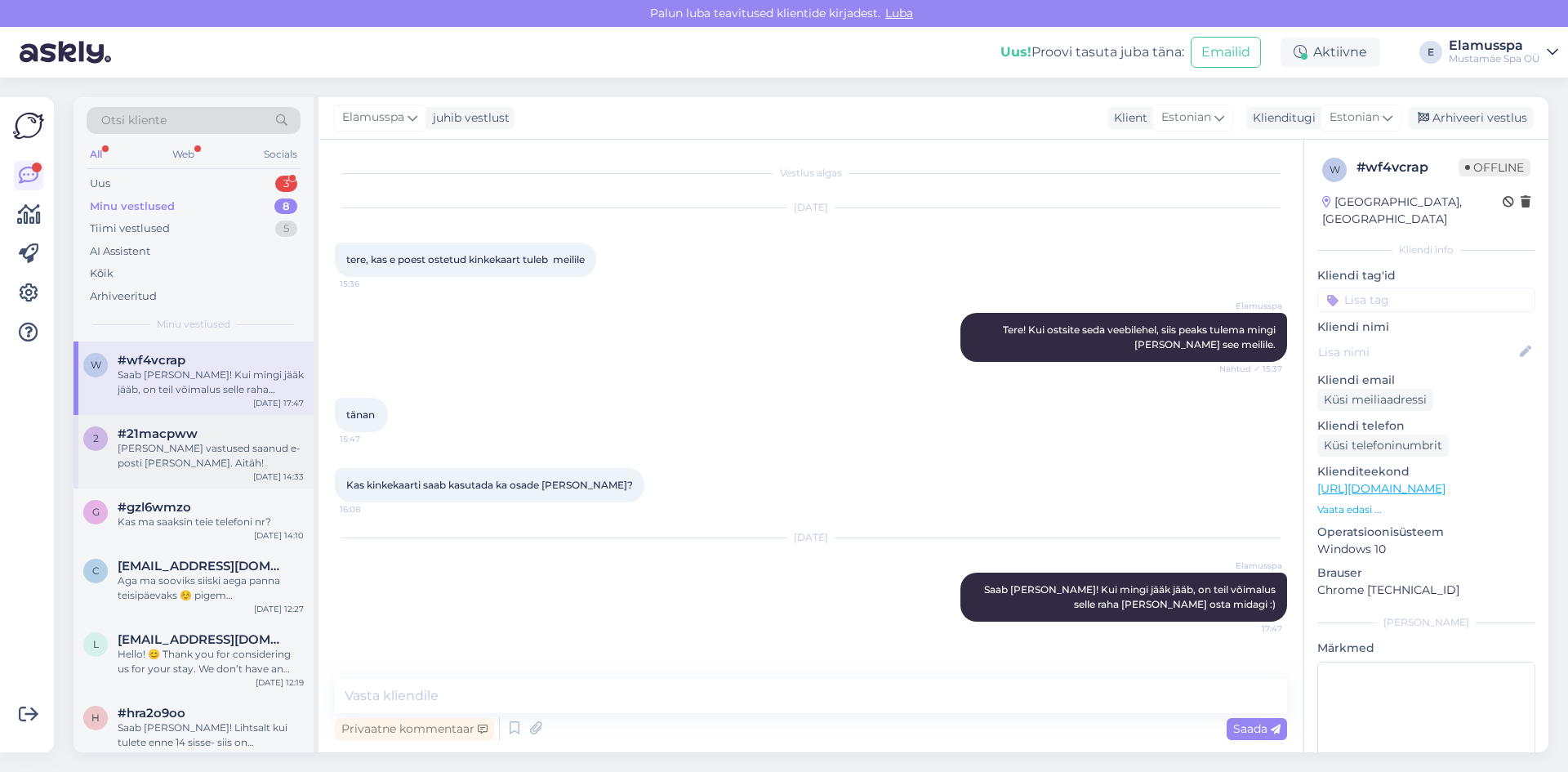
click at [200, 461] on div "[PERSON_NAME] vastused saanud e-posti [PERSON_NAME]. Aitäh!" at bounding box center [211, 456] width 186 height 30
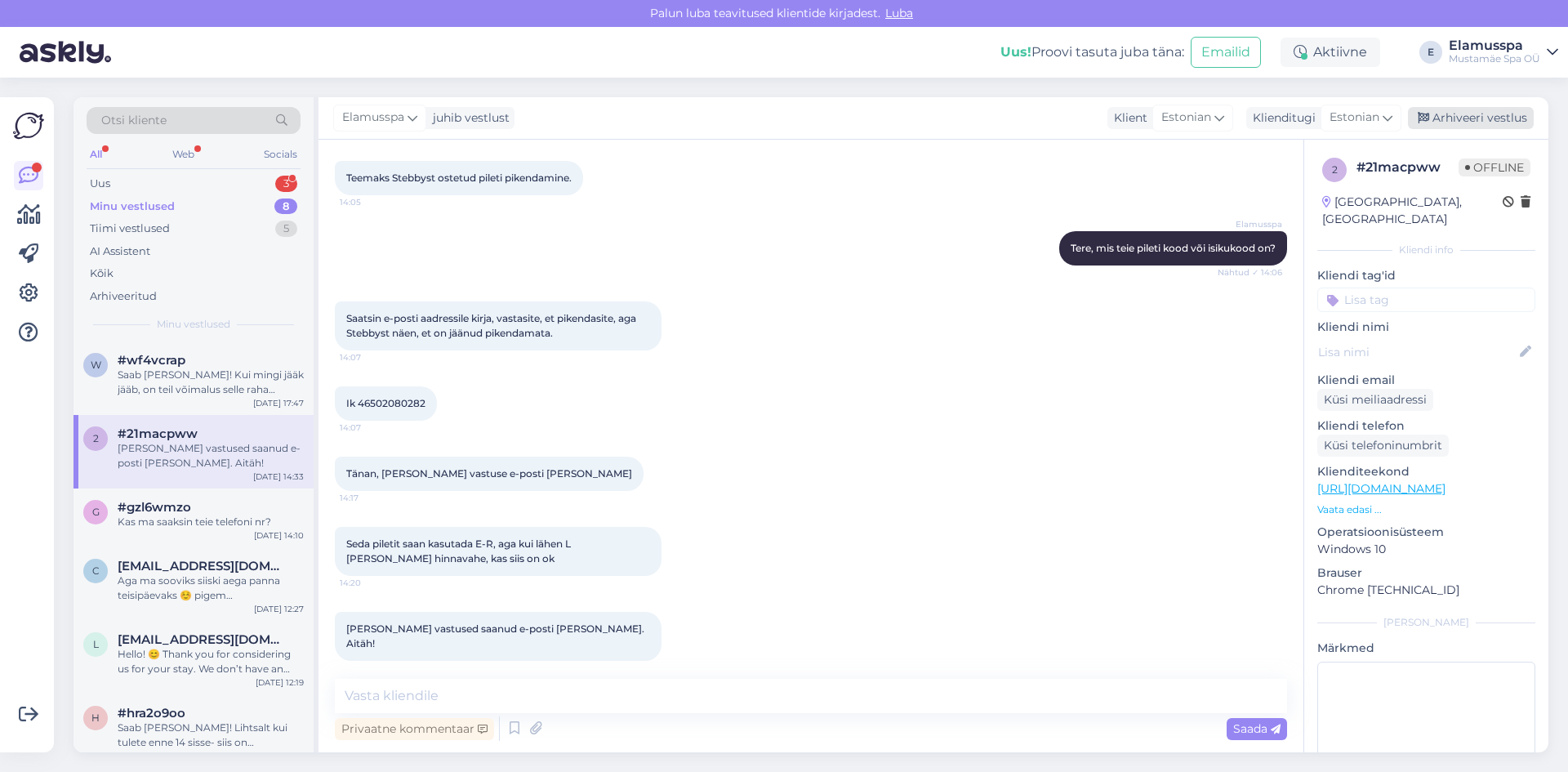
click at [1480, 118] on div "Arhiveeri vestlus" at bounding box center [1470, 118] width 125 height 22
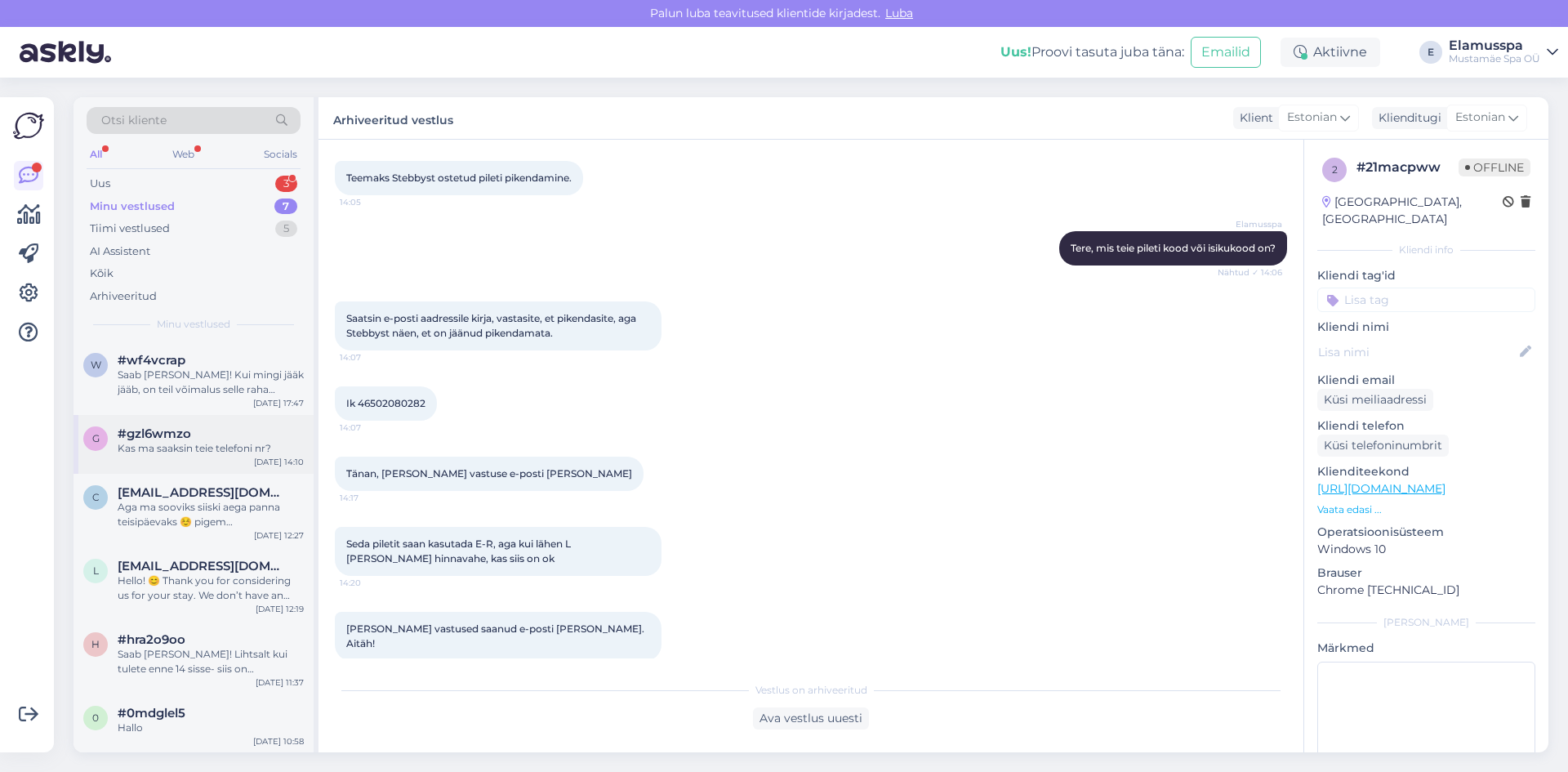
click at [220, 418] on div "g #gzl6wmzo Kas ma saaksin teie telefoni nr? [DATE] 14:10" at bounding box center [193, 444] width 240 height 59
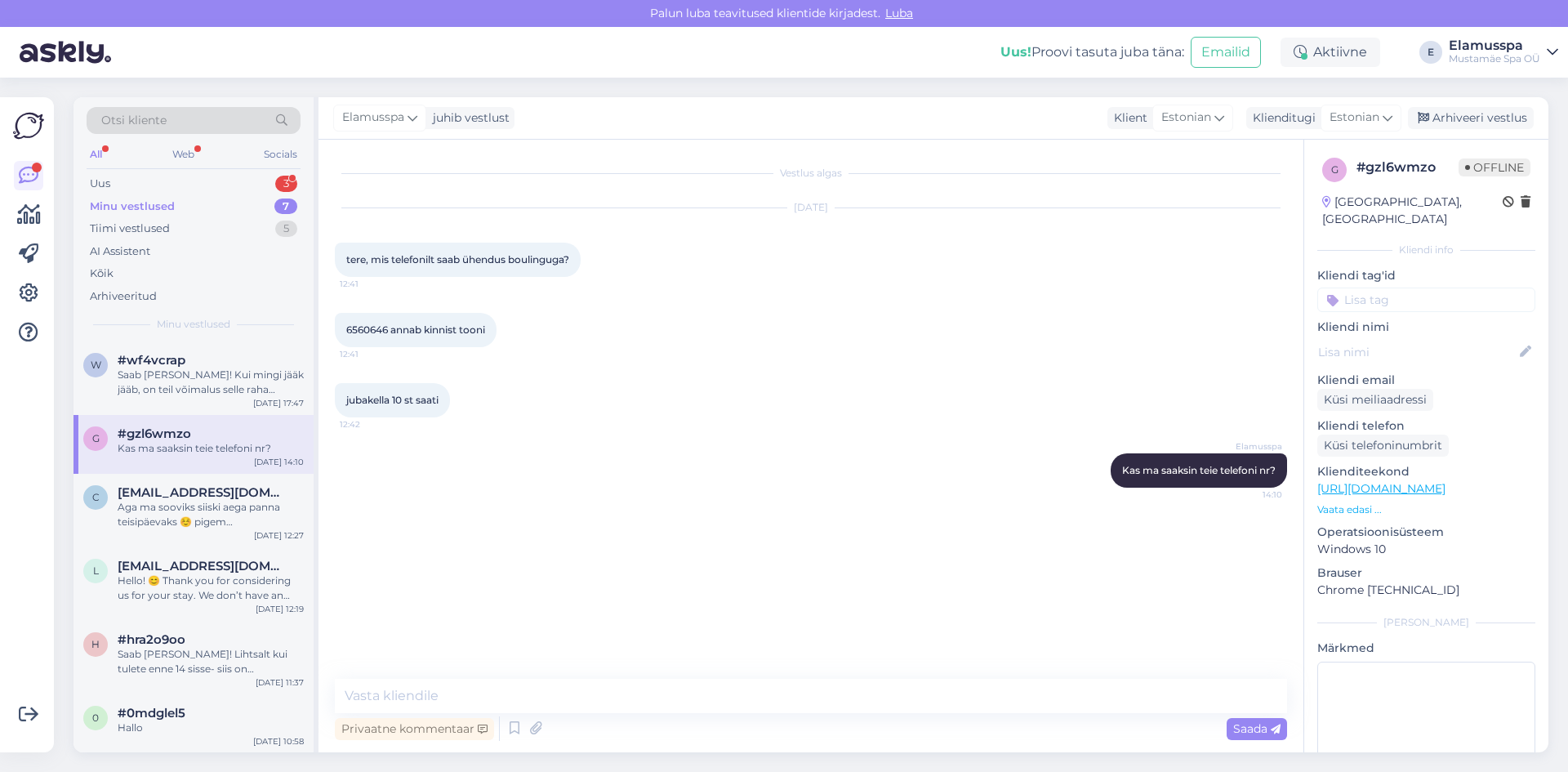
scroll to position [75, 0]
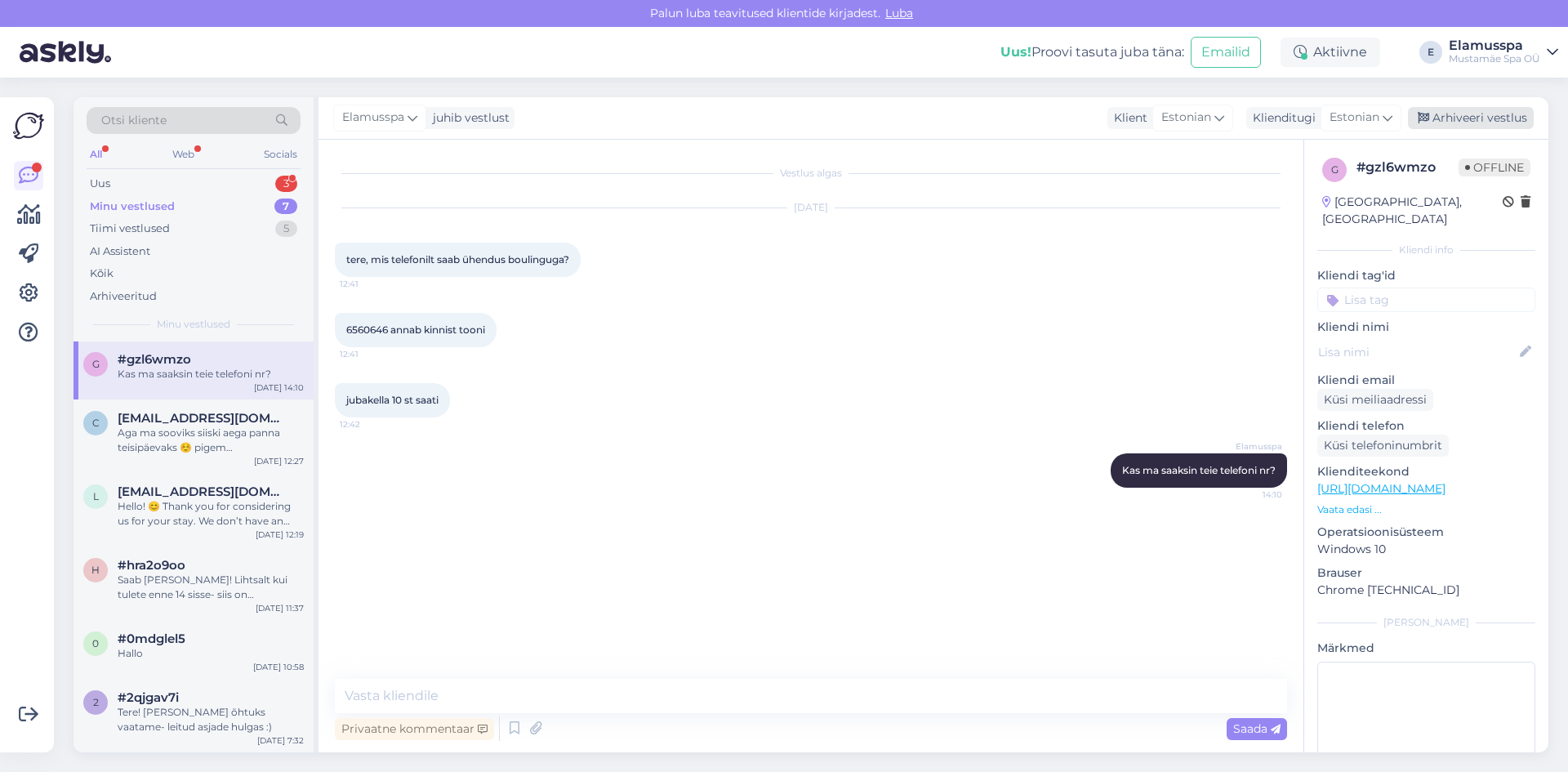
click at [1480, 123] on div "Arhiveeri vestlus" at bounding box center [1470, 118] width 125 height 22
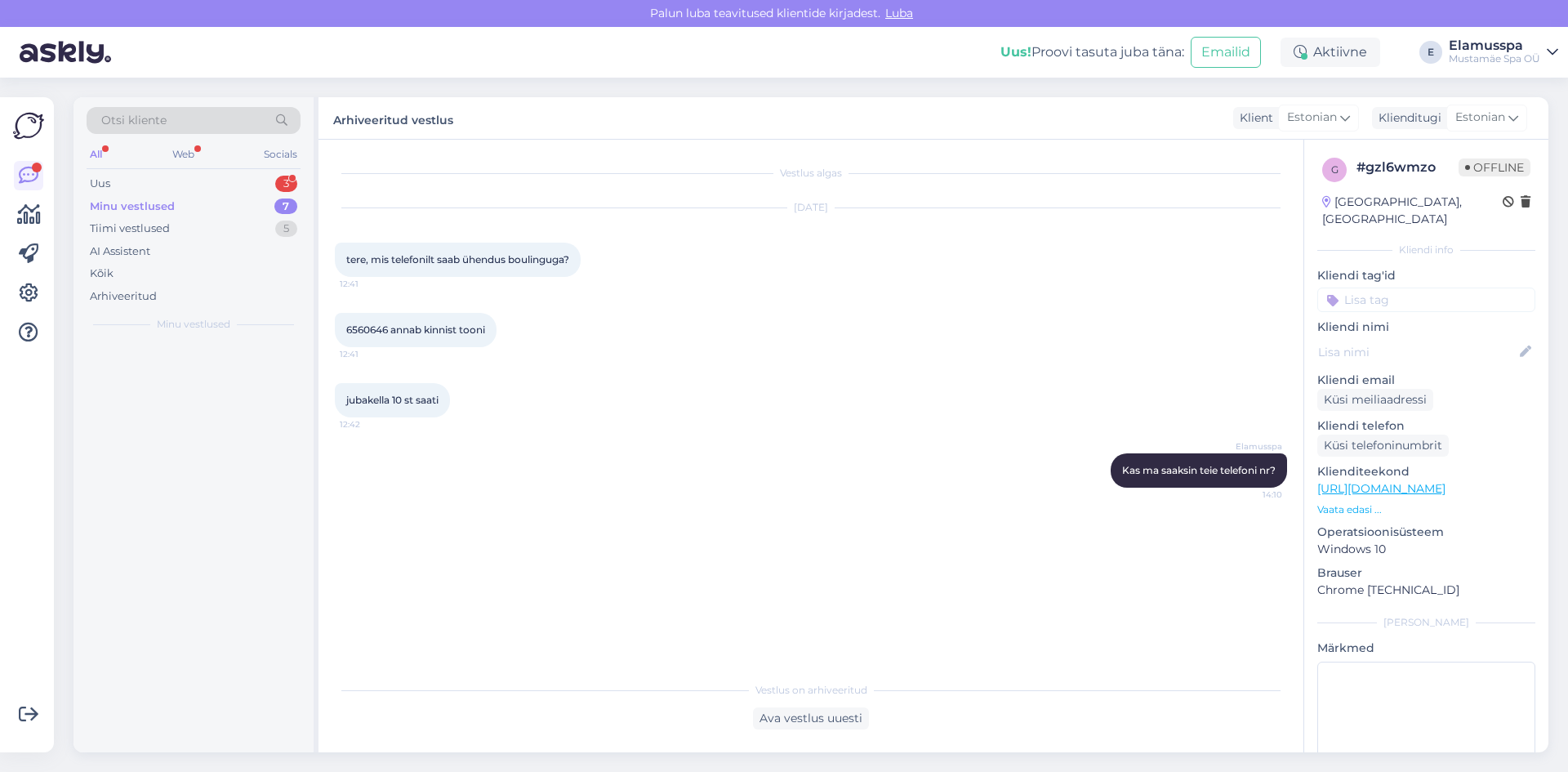
scroll to position [0, 0]
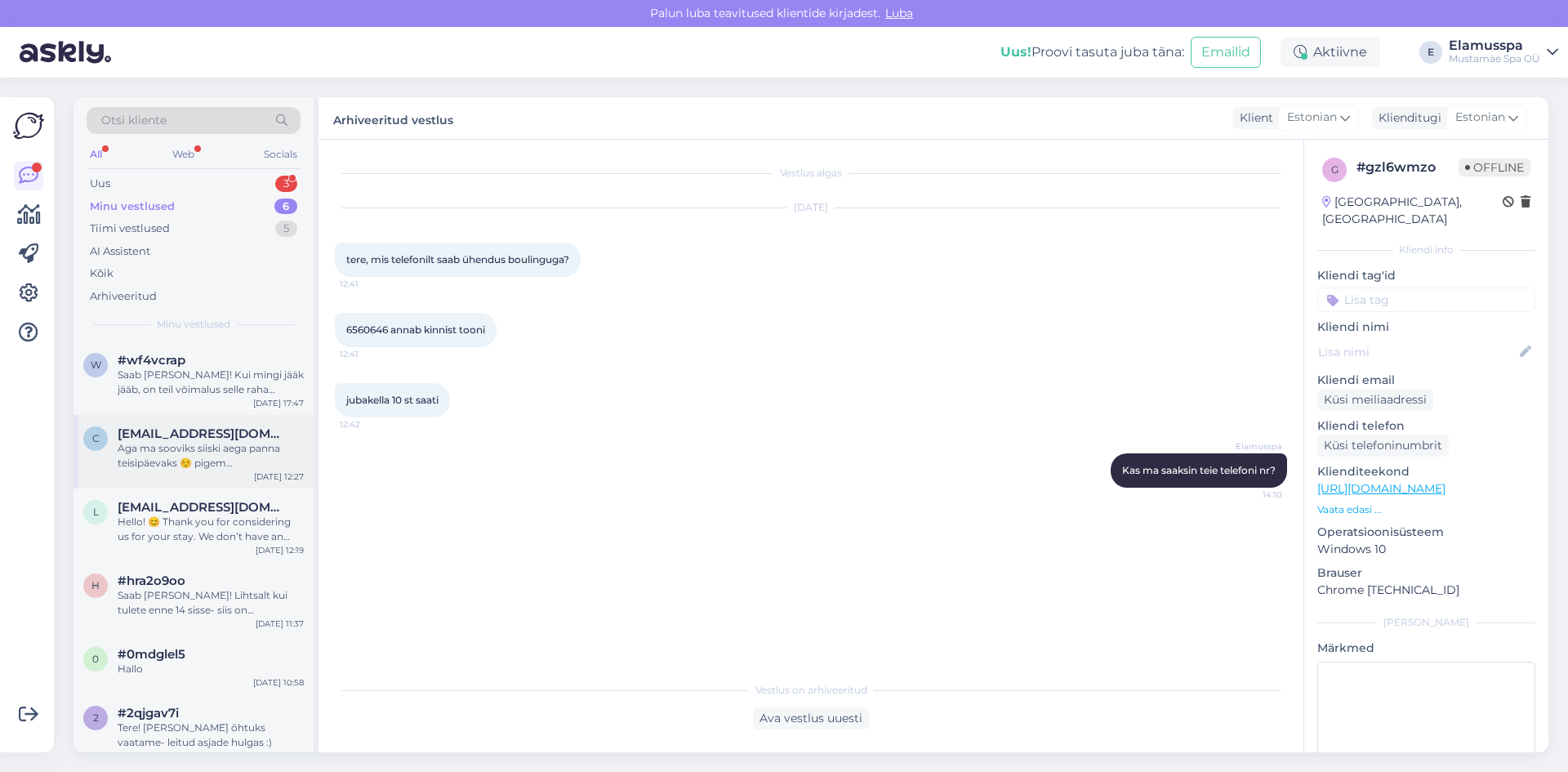
click at [275, 465] on div "Aga ma sooviks siiski aega panna teisipäevaks ☺️ pigem hommiku/lõuna paiku. Nin…" at bounding box center [211, 456] width 186 height 30
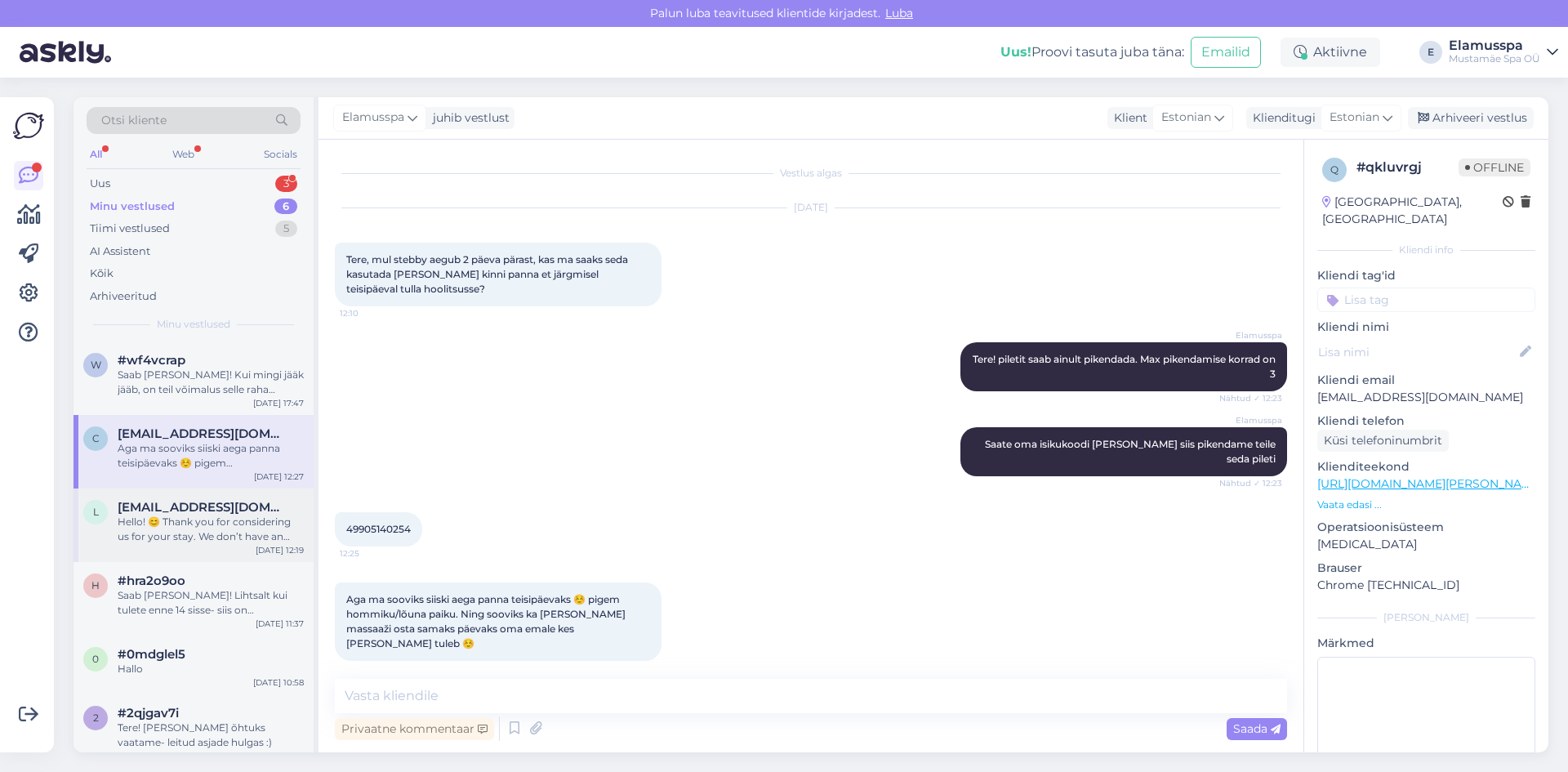
scroll to position [16, 0]
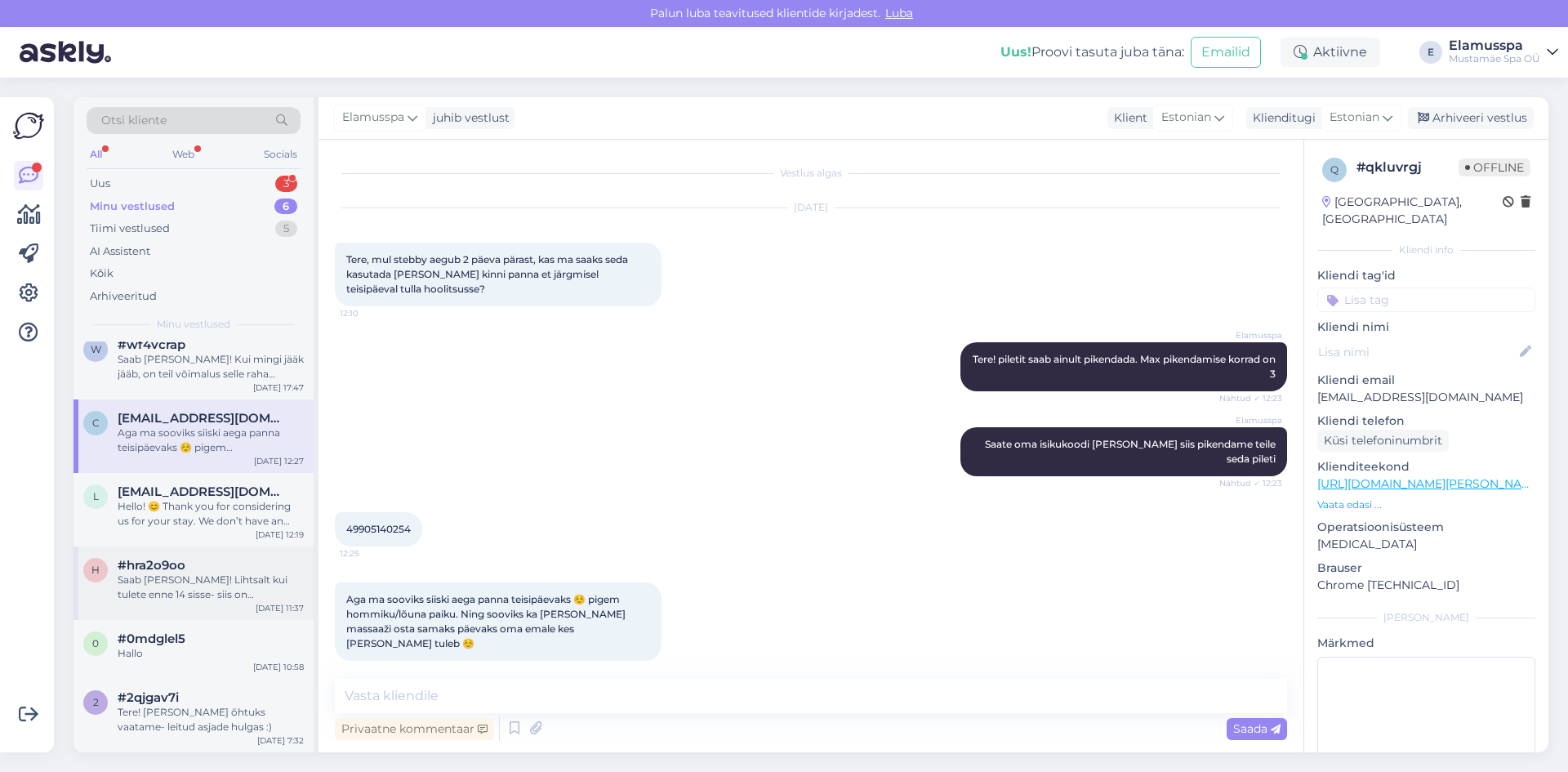
click at [203, 576] on div "Saab [PERSON_NAME]! Lihtsalt kui tulete enne 14 sisse- siis on mõistlikum [PERS…" at bounding box center [211, 588] width 186 height 30
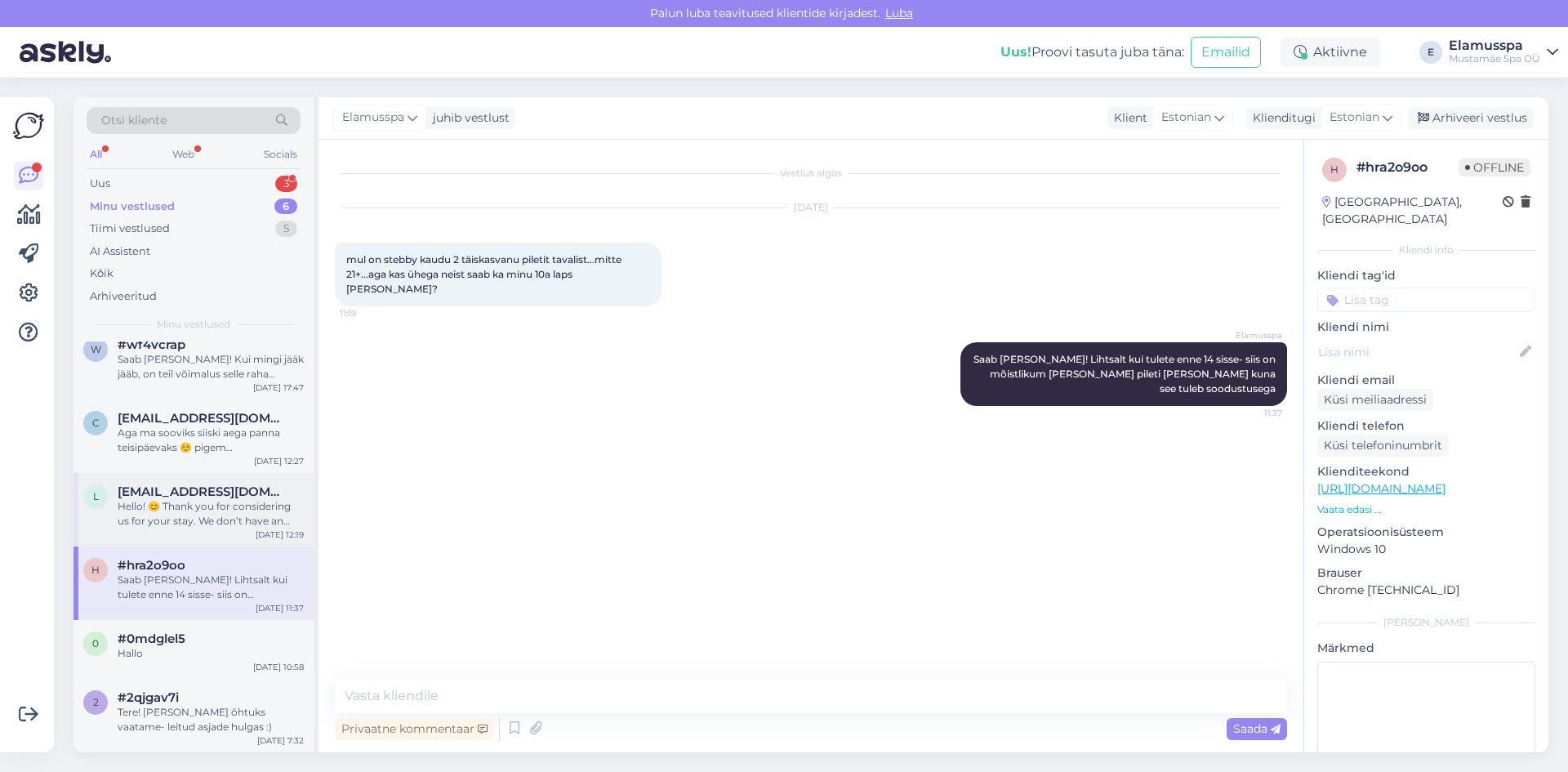
click at [248, 512] on div "Hello! 😊 Thank you for considering us for your stay. We don’t have an overnight…" at bounding box center [211, 514] width 186 height 30
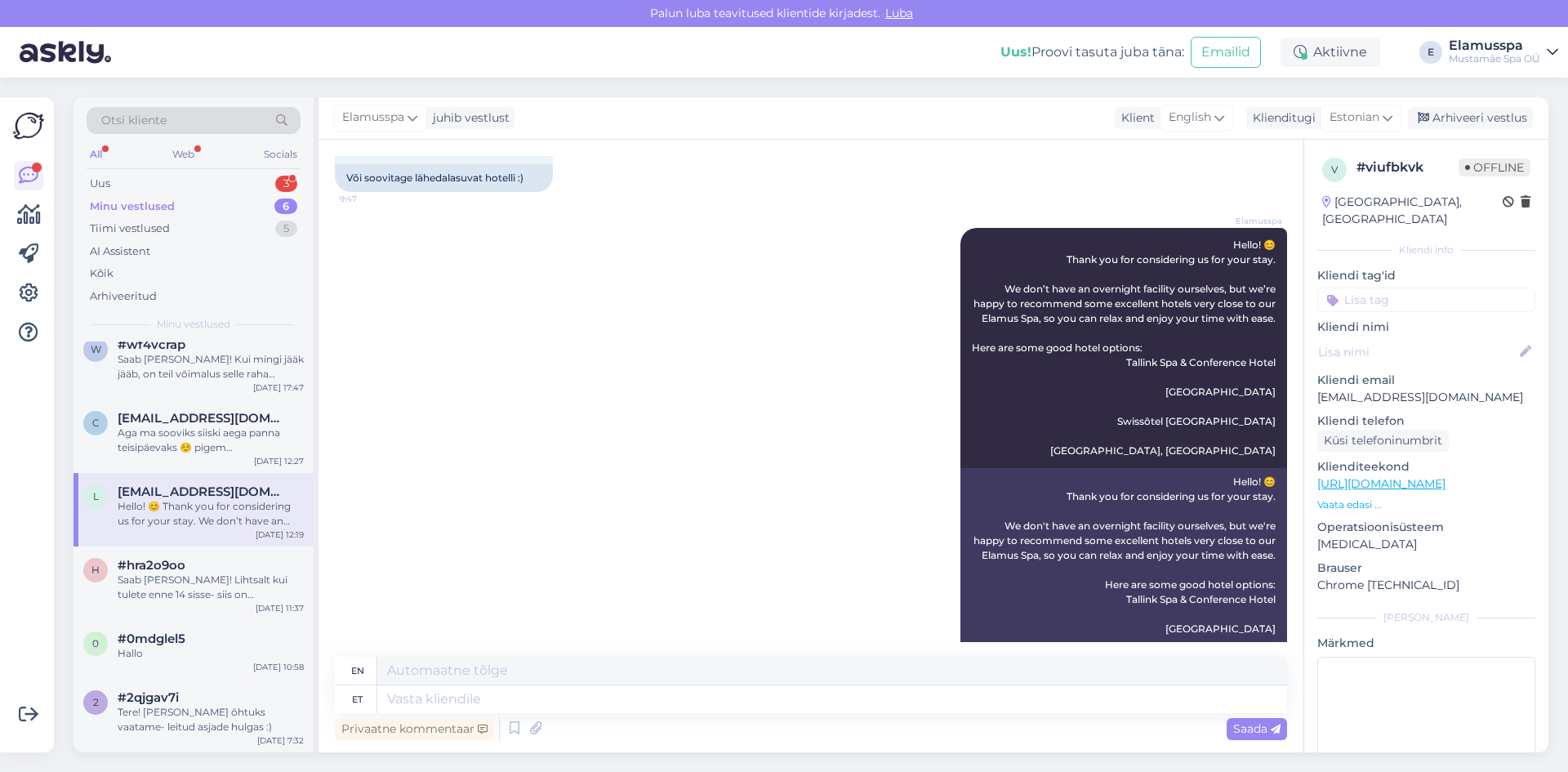
scroll to position [0, 0]
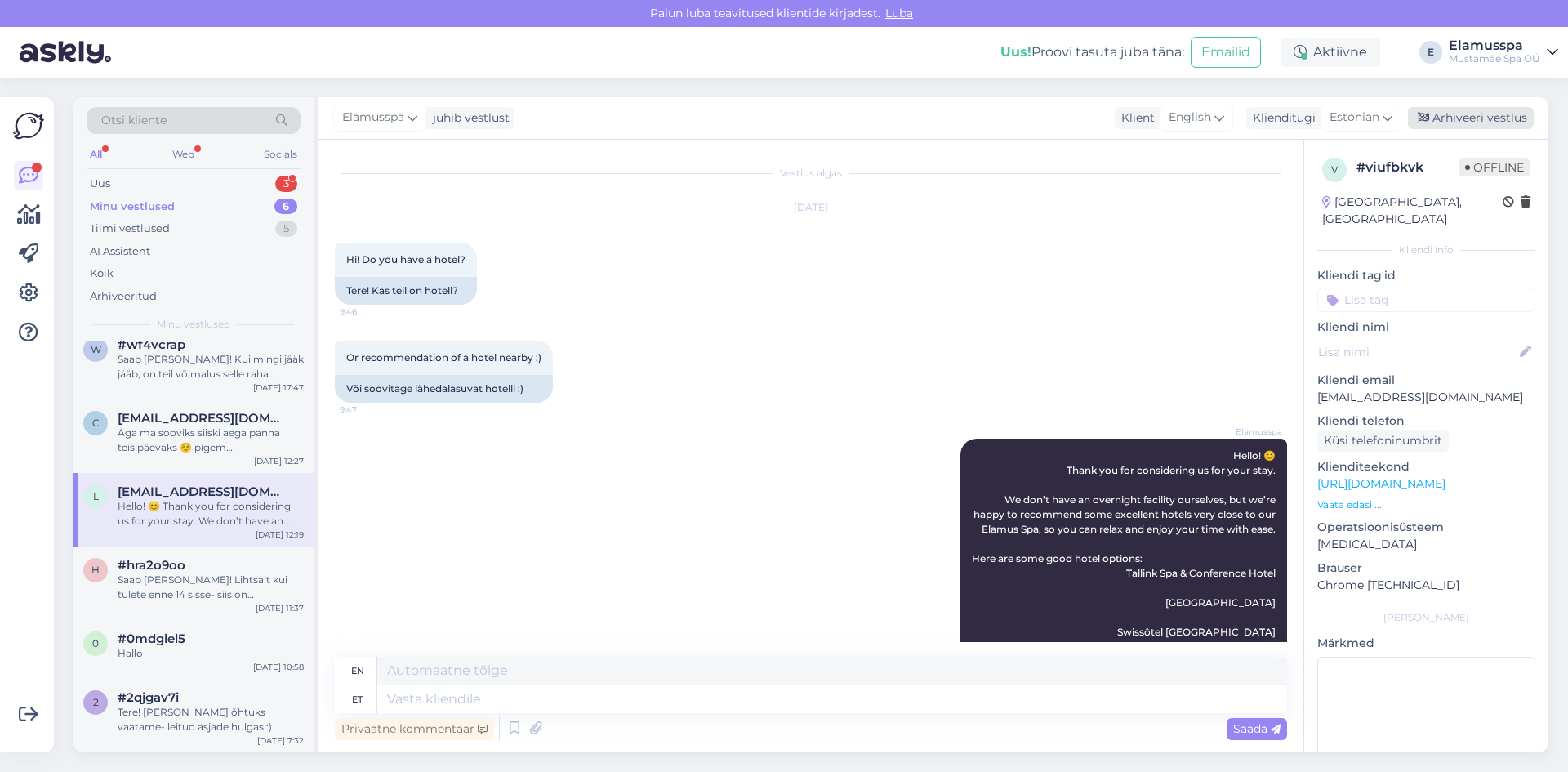
click at [1480, 127] on div "Arhiveeri vestlus" at bounding box center [1470, 118] width 125 height 22
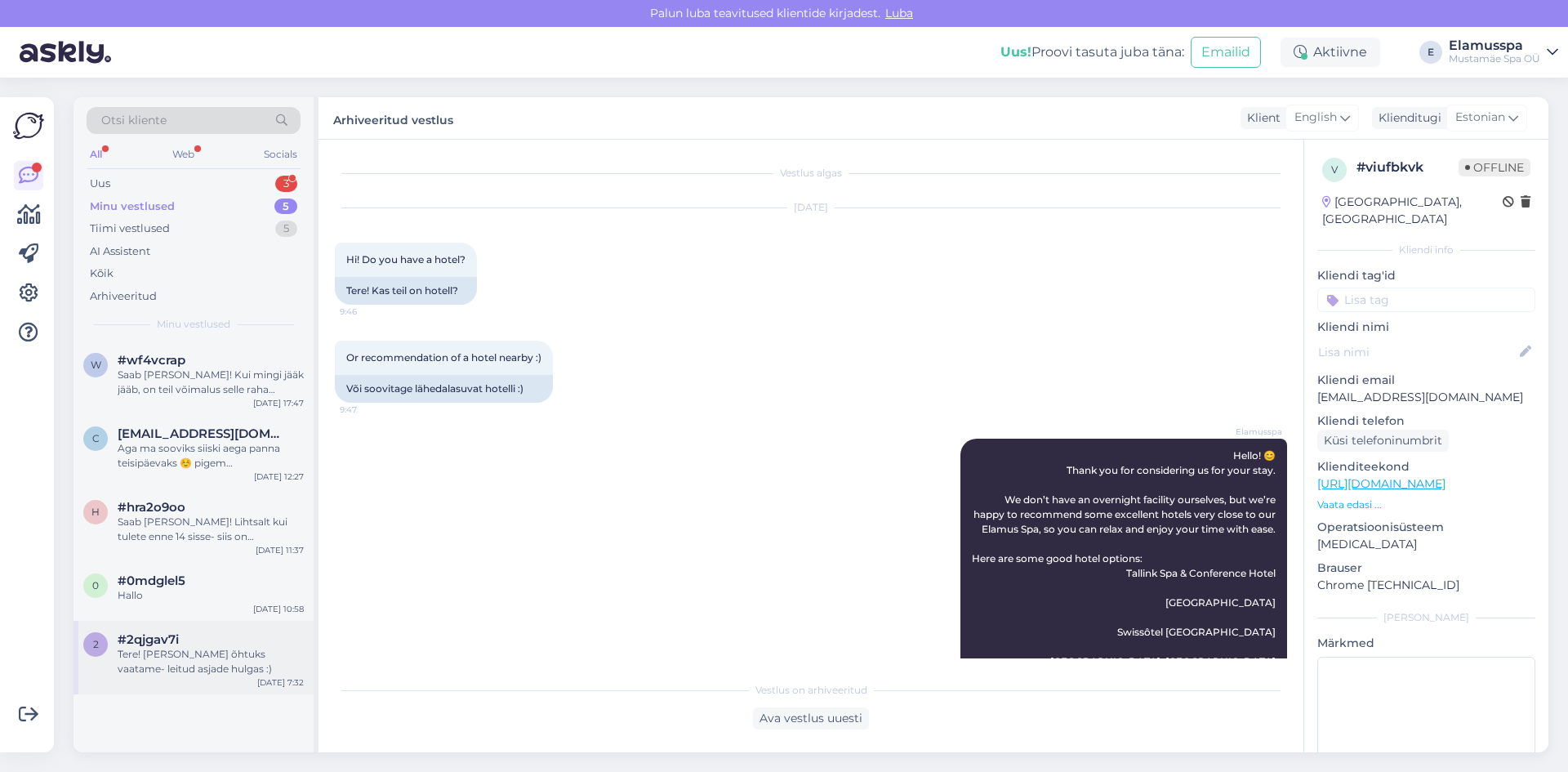
click at [197, 643] on div "#2qjgav7i" at bounding box center [211, 639] width 186 height 15
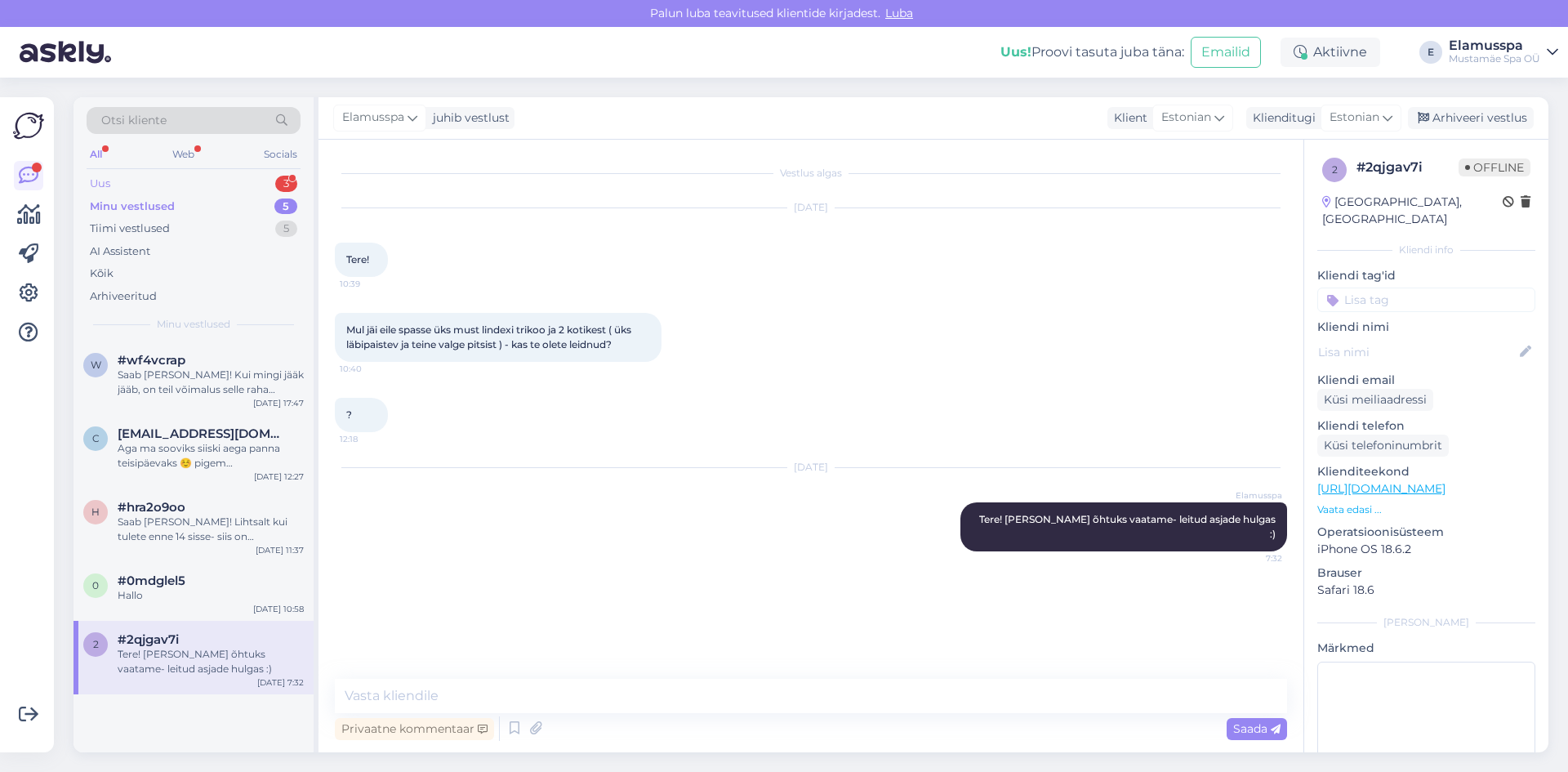
click at [207, 187] on div "Uus 3" at bounding box center [193, 184] width 214 height 23
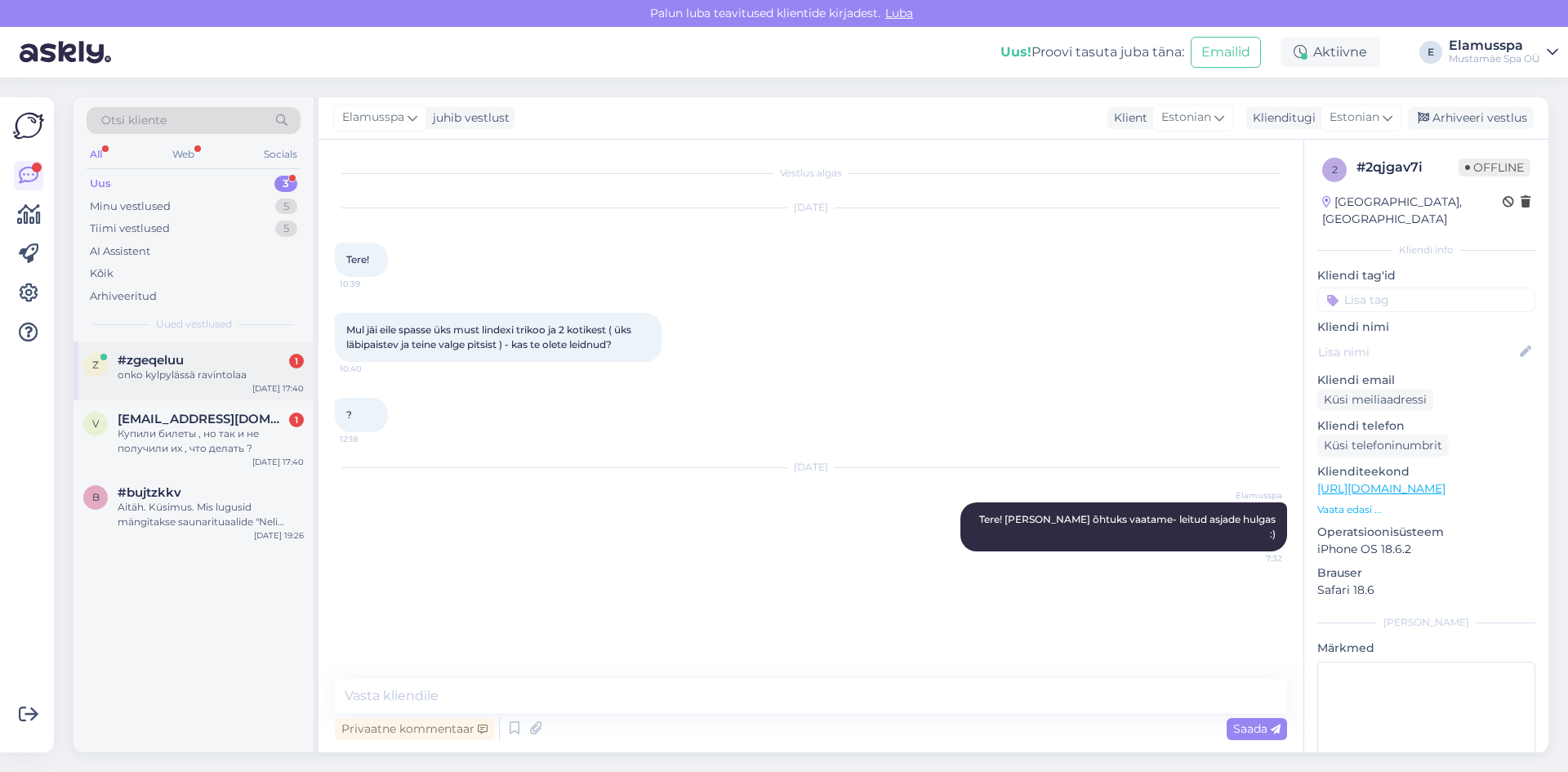
click at [188, 388] on div "z #zgeqeluu 1 onko kylpylässä ravintolaa [DATE] 17:40" at bounding box center [193, 371] width 240 height 59
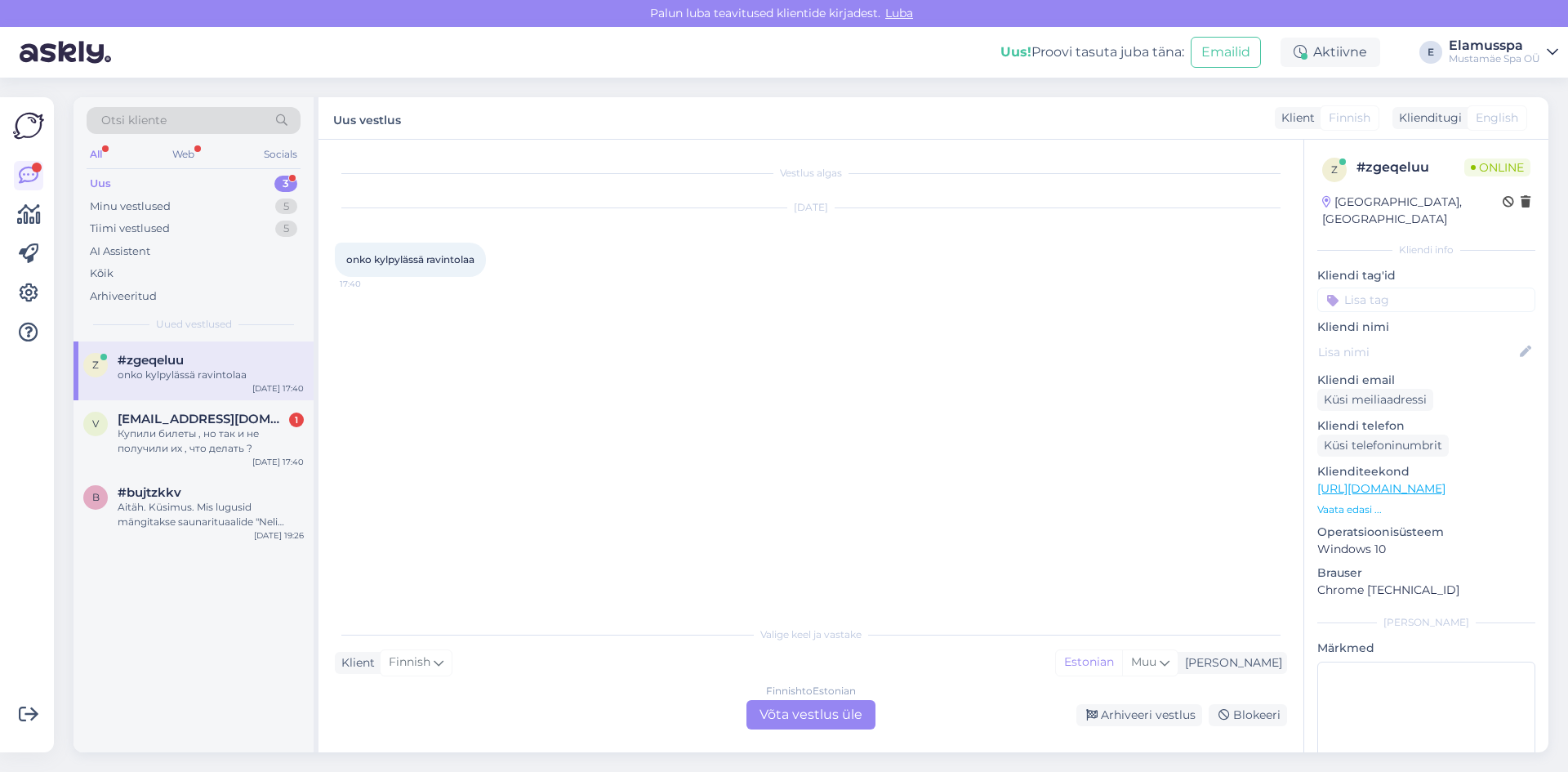
click at [746, 714] on div "Finnish to Estonian Võta vestlus üle" at bounding box center [810, 715] width 129 height 30
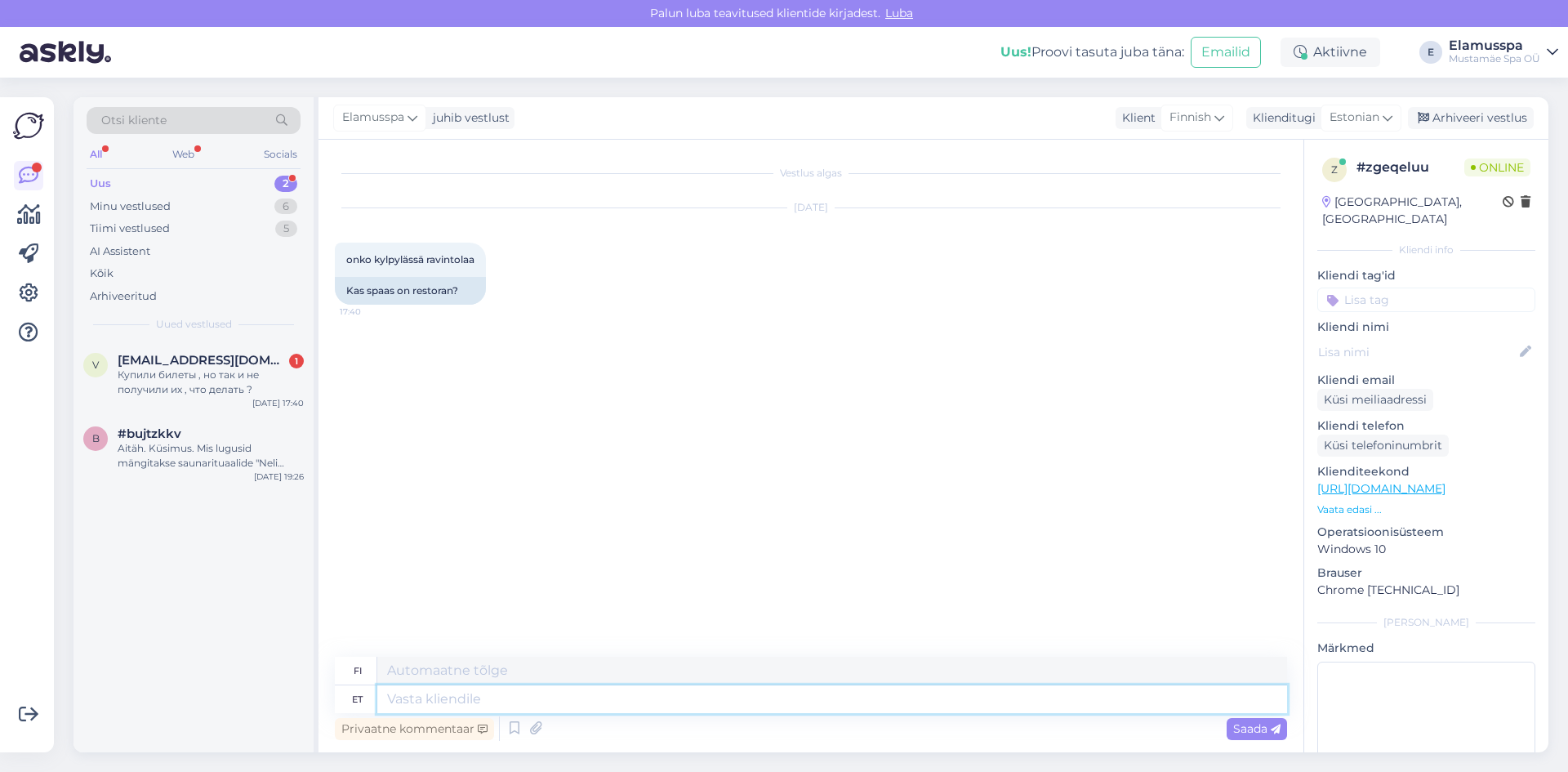
click at [676, 689] on textarea at bounding box center [832, 699] width 909 height 28
type textarea "Tere!"
type textarea "Hei"
type textarea "Tere!"
type textarea "Hei!"
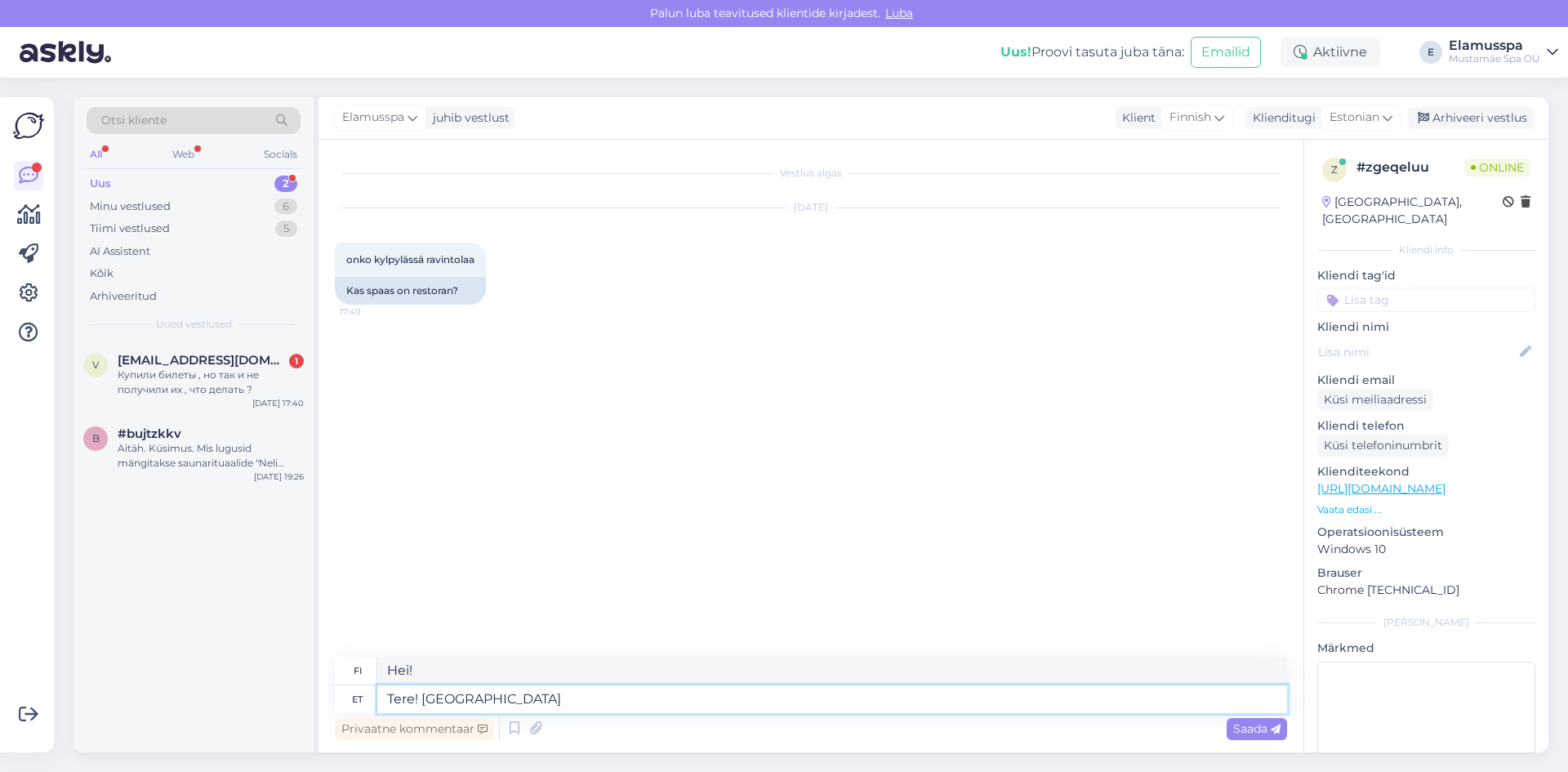
type textarea "Tere! [GEOGRAPHIC_DATA]"
type textarea "Hei! [GEOGRAPHIC_DATA]"
type textarea "Tere! spaas on ba"
type textarea "Hei! [GEOGRAPHIC_DATA] on"
type textarea "Tere! [GEOGRAPHIC_DATA] on baare, ü"
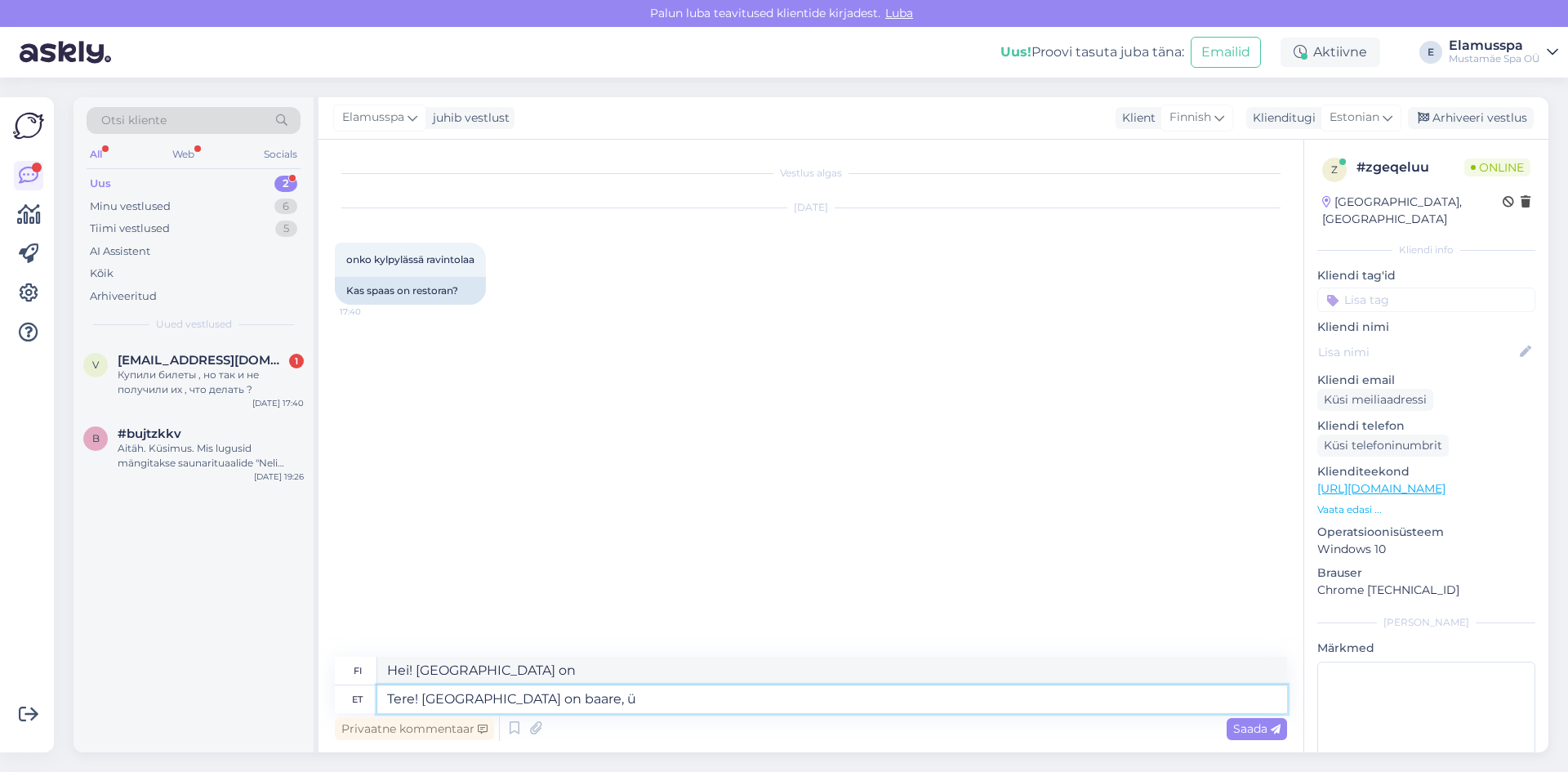
type textarea "Hei! [GEOGRAPHIC_DATA] on baari."
type textarea "Tere! spaas on baare, üks"
type textarea "Hei! [GEOGRAPHIC_DATA] on baareja, yksi"
type textarea "Tere! spaas on baare, üks baar a"
type textarea "Hei! [GEOGRAPHIC_DATA] on [GEOGRAPHIC_DATA], yksi baari"
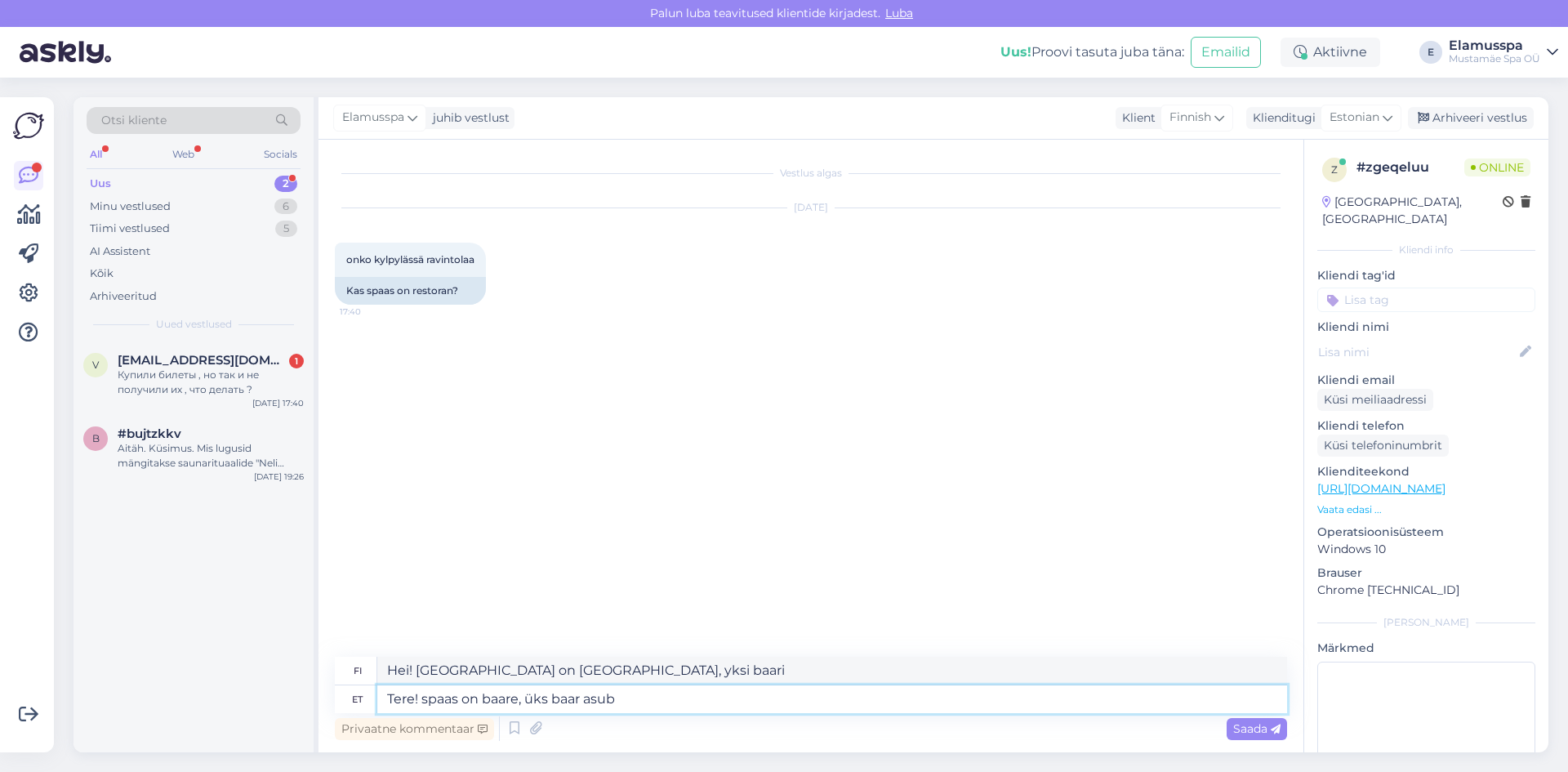
type textarea "Tere! spaas on baare, üks baar asub"
type textarea "Hei! [GEOGRAPHIC_DATA] on baareja, joista yksi sijaitsee"
type textarea "Tere! spaas on baare, üks baar asub 21+ o"
type textarea "Hei! [GEOGRAPHIC_DATA] on baareja, joista yksi on tarkoitettu yli 21-vuotiaille."
type textarea "Tere! spaas on baare, üks baar asub 21+ osakonnas ja"
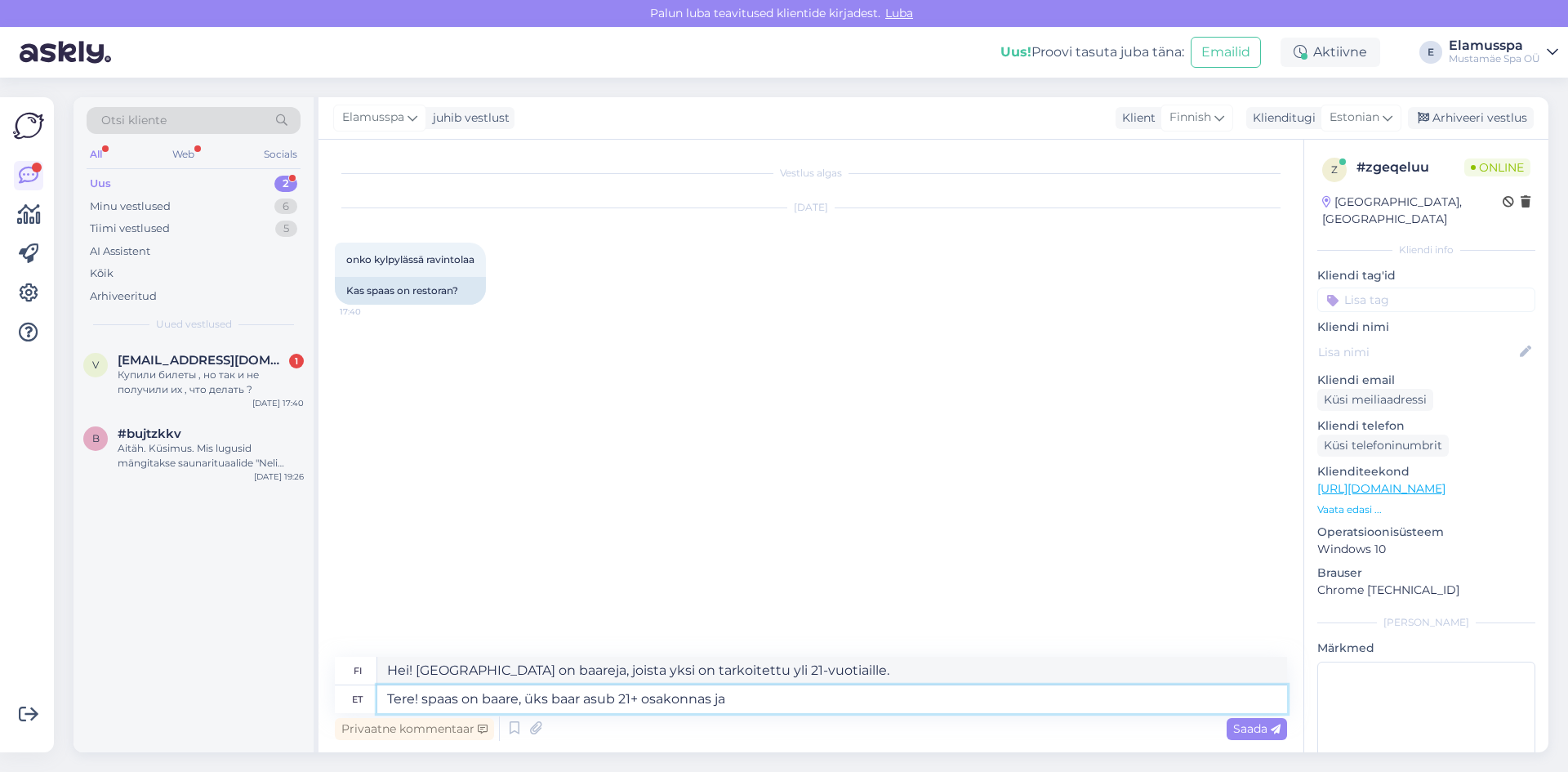
type textarea "Hei! [GEOGRAPHIC_DATA] on baareja, joista yksi sijaitsee 21+ -alueella."
type textarea "Tere! spaas on baare, üks baar asub 21+ osakonnas ja"
type textarea "Hei! [GEOGRAPHIC_DATA] on baareja, joista yksi sijaitsee 21+ -alueella ja"
type textarea "Tere! spaas on baare, üks baar asub 21+ osakonnas ja teine e"
type textarea "Hei! [GEOGRAPHIC_DATA] on [GEOGRAPHIC_DATA], toinen baari sijaitsee 21+ -alueel…"
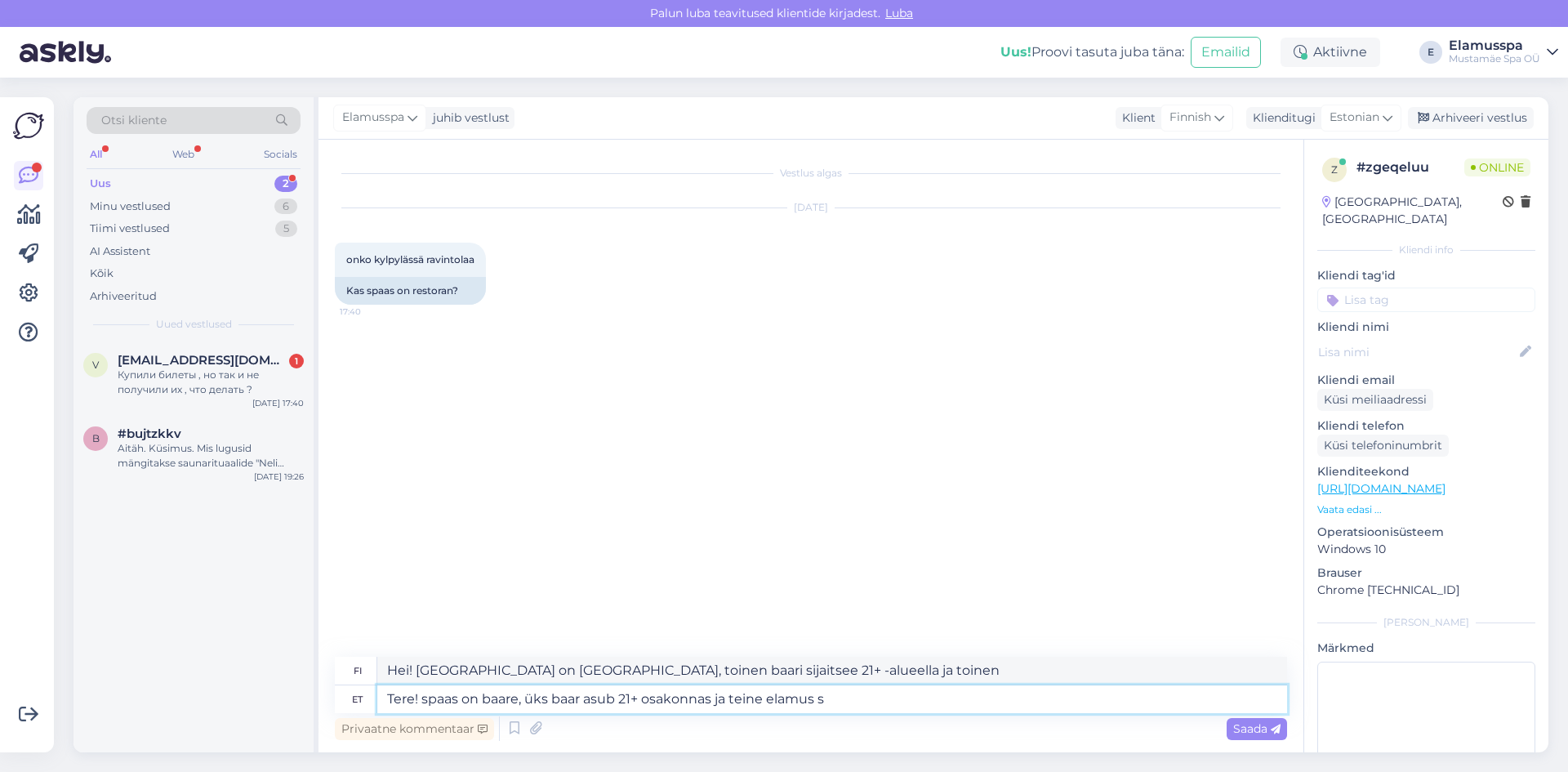
type textarea "Tere! spaas on baare, üks baar asub 21+ osakonnas ja teine elamus sp"
type textarea "Hei! [GEOGRAPHIC_DATA] on [GEOGRAPHIC_DATA], toinen sijaitsee 21+ -alueella ja …"
type textarea "Tere! spaas on baare, üks baar asub 21+ osakonnas ja teine elamus spaas :"
type textarea "Hei! [GEOGRAPHIC_DATA] on [GEOGRAPHIC_DATA], toinen sijaitsee 21+ -alueella ja …"
type textarea "Tere! spaas on baare, üks baar asub 21+ osakonnas ja teine elamus spaas :)"
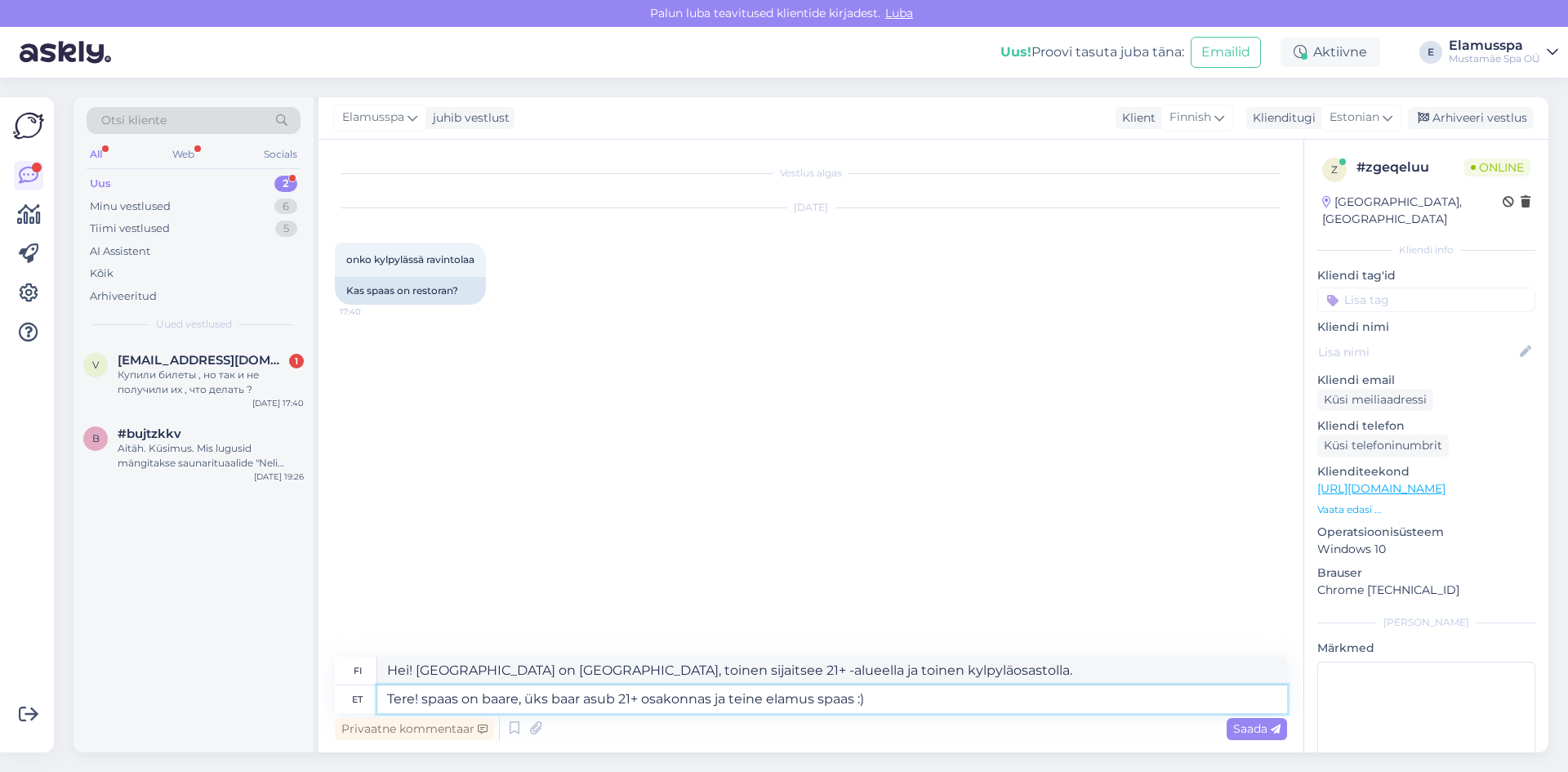
type textarea "Hei! [GEOGRAPHIC_DATA] on [GEOGRAPHIC_DATA], toinen sijaitsee 21+ -alueella ja …"
type textarea "Tere! spaas on baare, üks baar asub 21+ osakonnas ja teine elamus spaas :)"
click at [1267, 734] on span "Saada" at bounding box center [1257, 729] width 48 height 15
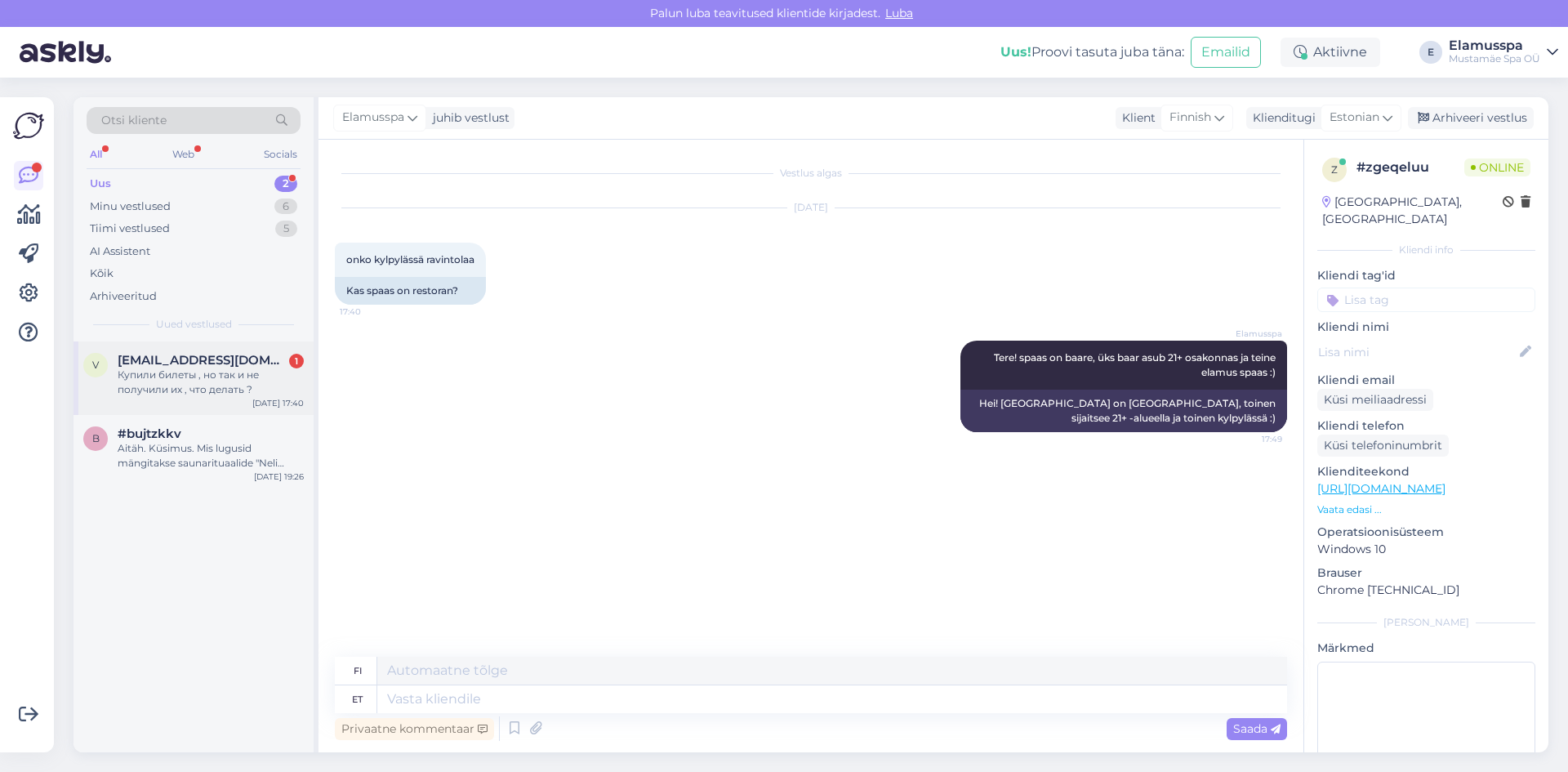
click at [173, 349] on div "v [EMAIL_ADDRESS][DOMAIN_NAME] 1 Купили билеты , но так и не получили их , что …" at bounding box center [193, 379] width 240 height 74
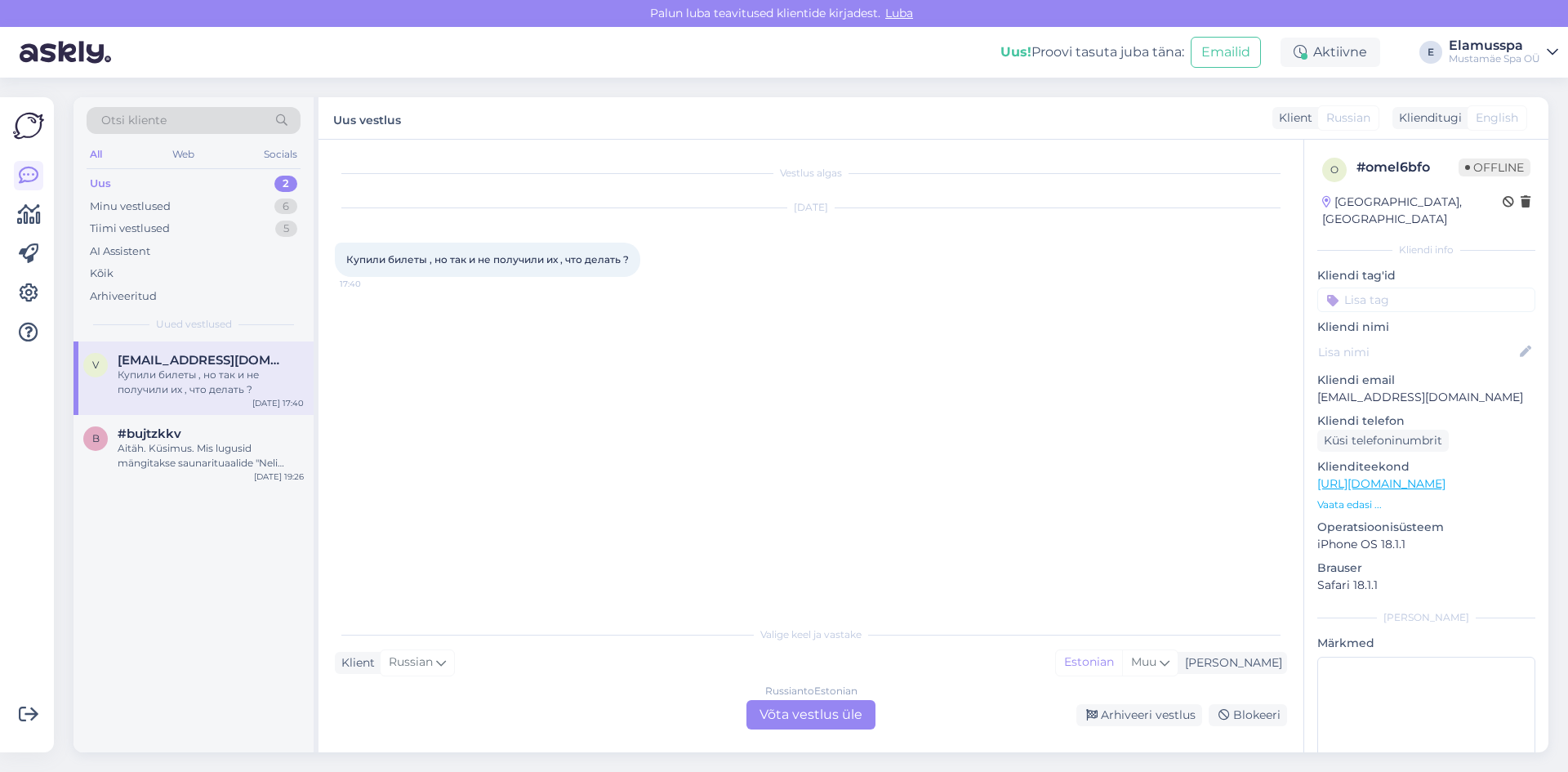
click at [836, 715] on div "Russian to Estonian Võta vestlus üle" at bounding box center [810, 715] width 129 height 30
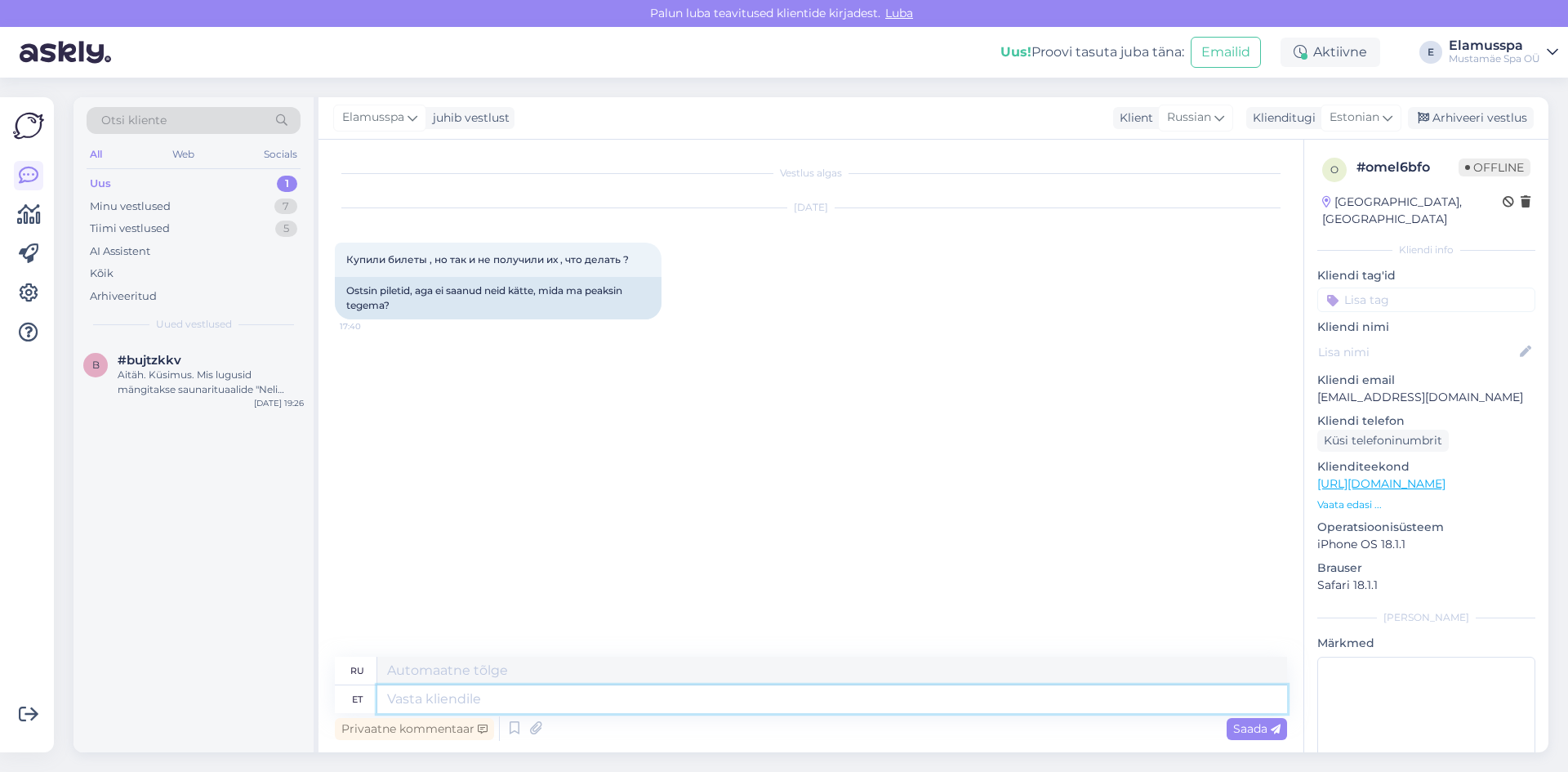
click at [751, 692] on textarea at bounding box center [832, 699] width 909 height 28
type textarea "Tere!"
type textarea "Привет!"
type textarea "Tere! Mis"
type textarea "Привет! Что?"
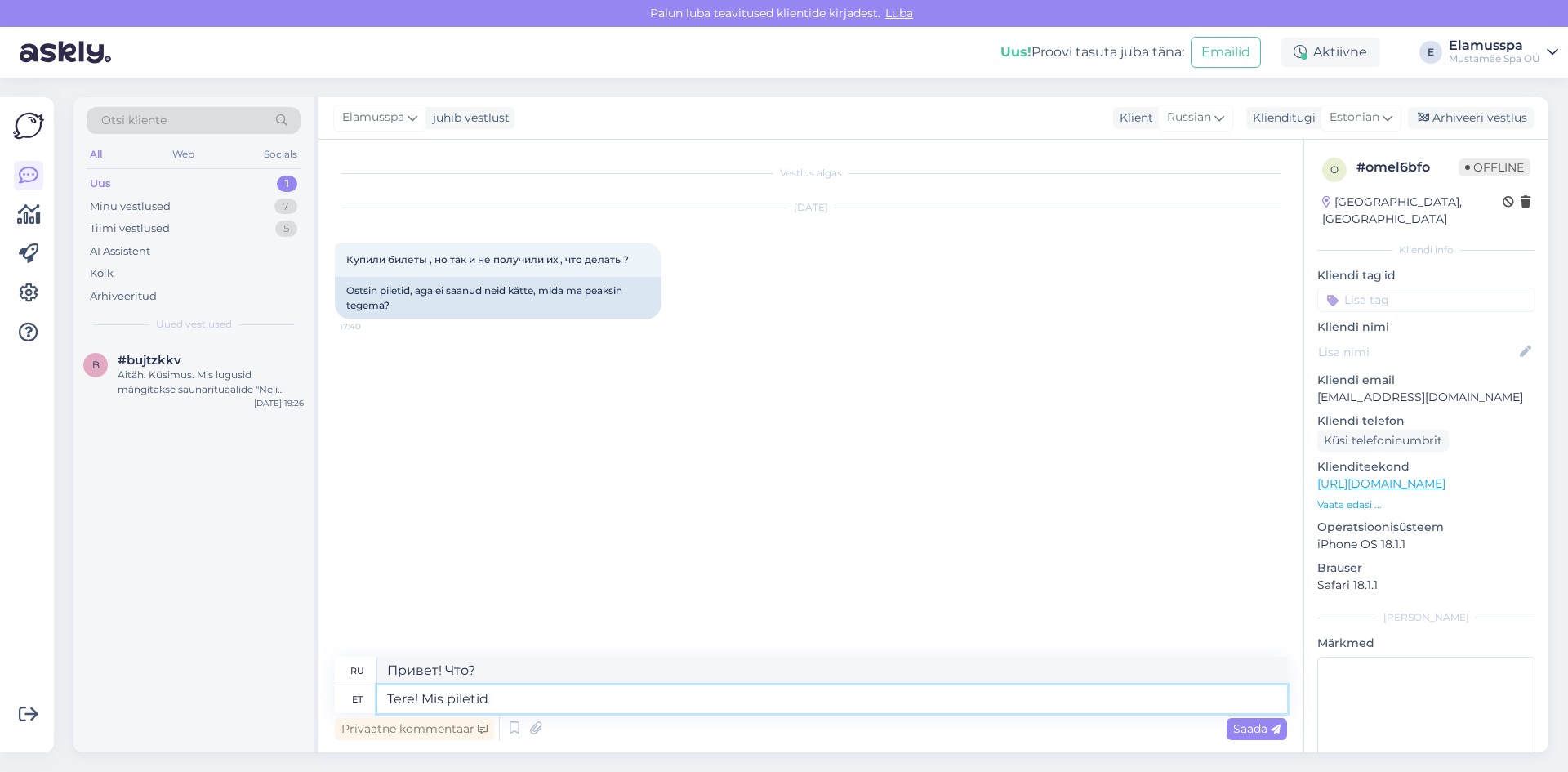
type textarea "Tere! Mis piletid"
type textarea "Здравствуйте! Какие билеты?"
type textarea "Tere! Mis piletid ja m"
type textarea "Привет! Какие билеты и"
type textarea "Tere! Mis piletid ja millal"
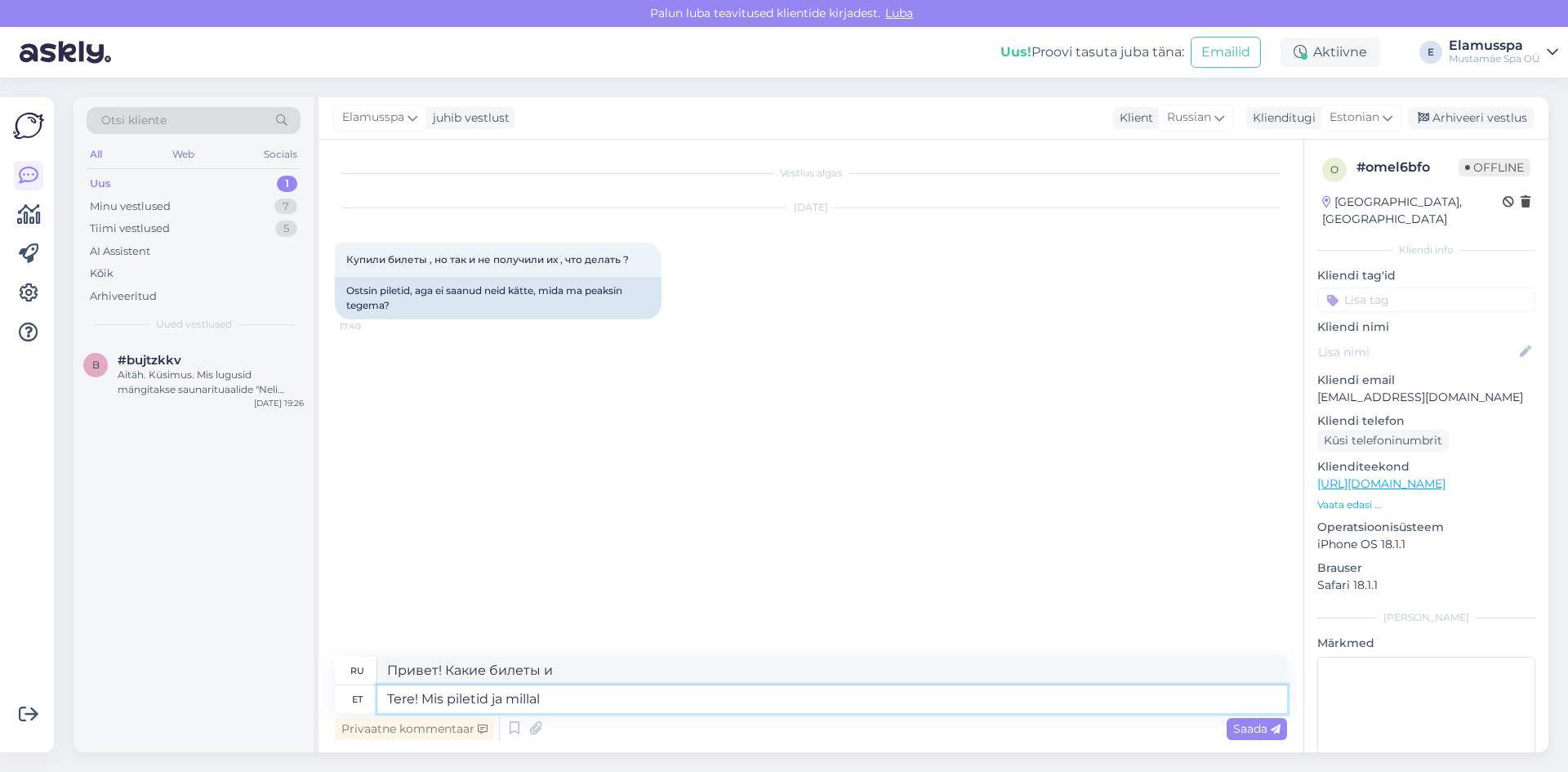
type textarea "Здравствуйте! Какие билеты и когда?"
type textarea "Tere! Mis piletid ja millal te"
type textarea "Здравствуйте! Какие билеты и когда вы?"
type textarea "Tere! Mis piletid ja millal te ostsite ne"
type textarea "Здравствуйте! Какие билеты и когда вы их купили?"
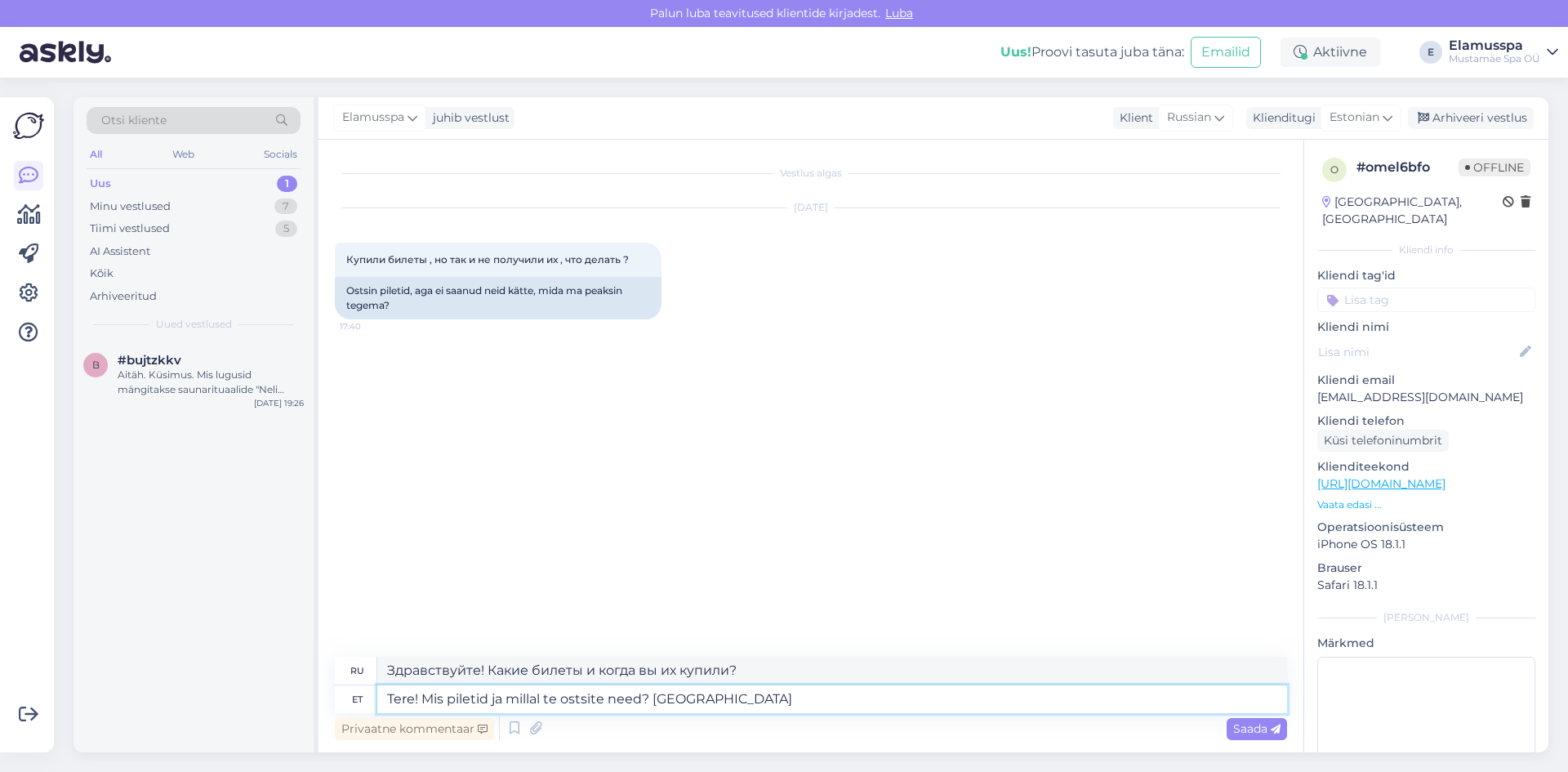
type textarea "Tere! Mis piletid ja millal te ostsite need? Äkki n"
type textarea "Здравствуйте! Какие билеты и когда вы их купили? Возможно."
type textarea "Tere! Mis piletid ja millal te ostsite need? Äkki nad"
type textarea "Здравствуйте! Какие билеты и когда вы их купили? Может быть, они"
type textarea "Tere! Mis piletid ja millal te ostsite need? Äkki nad läksid r"
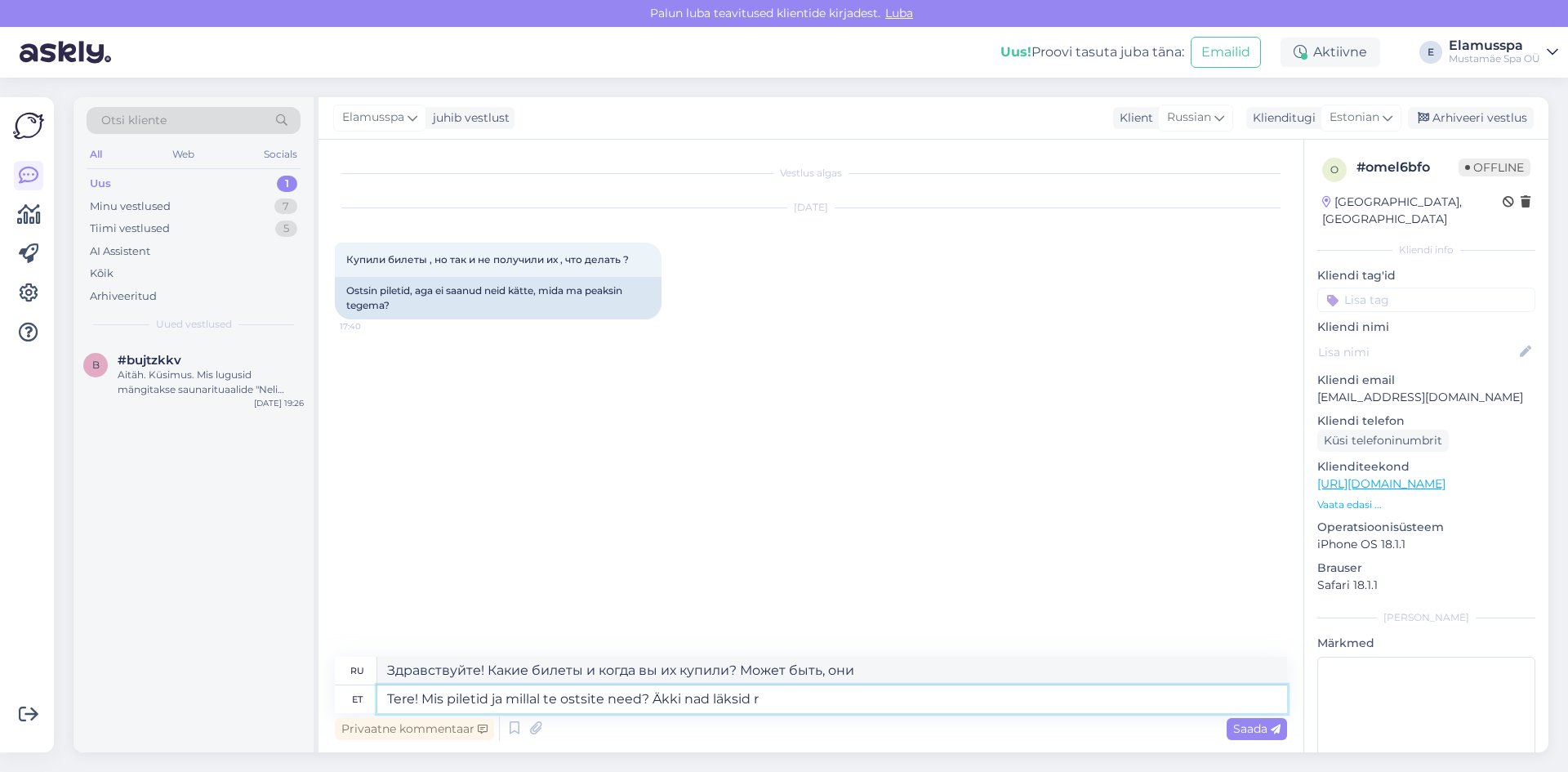
type textarea "Здравствуйте! Какие билеты и когда вы их купили? Может быть, они пошли"
type textarea "Tere! Mis piletid ja millal te ostsite need? Äkki nad läksid rämposti v"
type textarea "Привет! Какие билеты и когда ты купил? Может, они в спам попали?"
type textarea "Tere! Mis piletid ja millal te ostsite need? Äkki nad läksid rämposti või"
type textarea "Здравствуйте! Какие билеты и когда вы их купили? Может, они попали в спам или..."
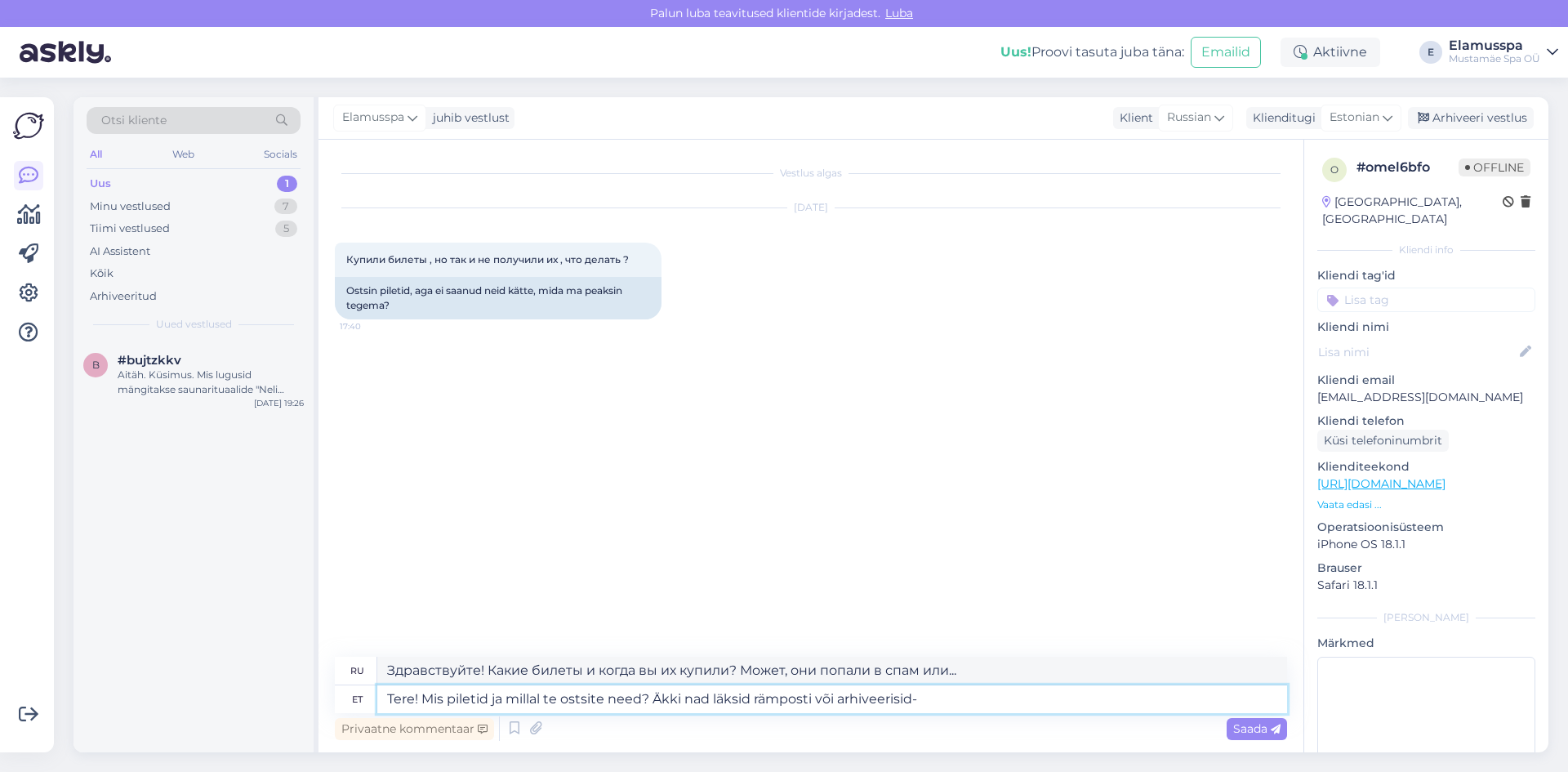
type textarea "Tere! Mis piletid ja millal te ostsite need? Äkki nad läksid rämposti või arhiv…"
type textarea "Здравствуйте! Какие билеты и когда вы их купили? Возможно, они попали в спам ил…"
type textarea "Tere! Mis piletid ja millal te ostsite need? Äkki nad läksid rämposti või arhiv…"
type textarea "Здравствуйте! Какие билеты вы купили и когда? Возможно, они попали в спам или а…"
type textarea "Tere! Mis piletid ja millal te ostsite need? Äkki nad läksid rämposti või arhiv…"
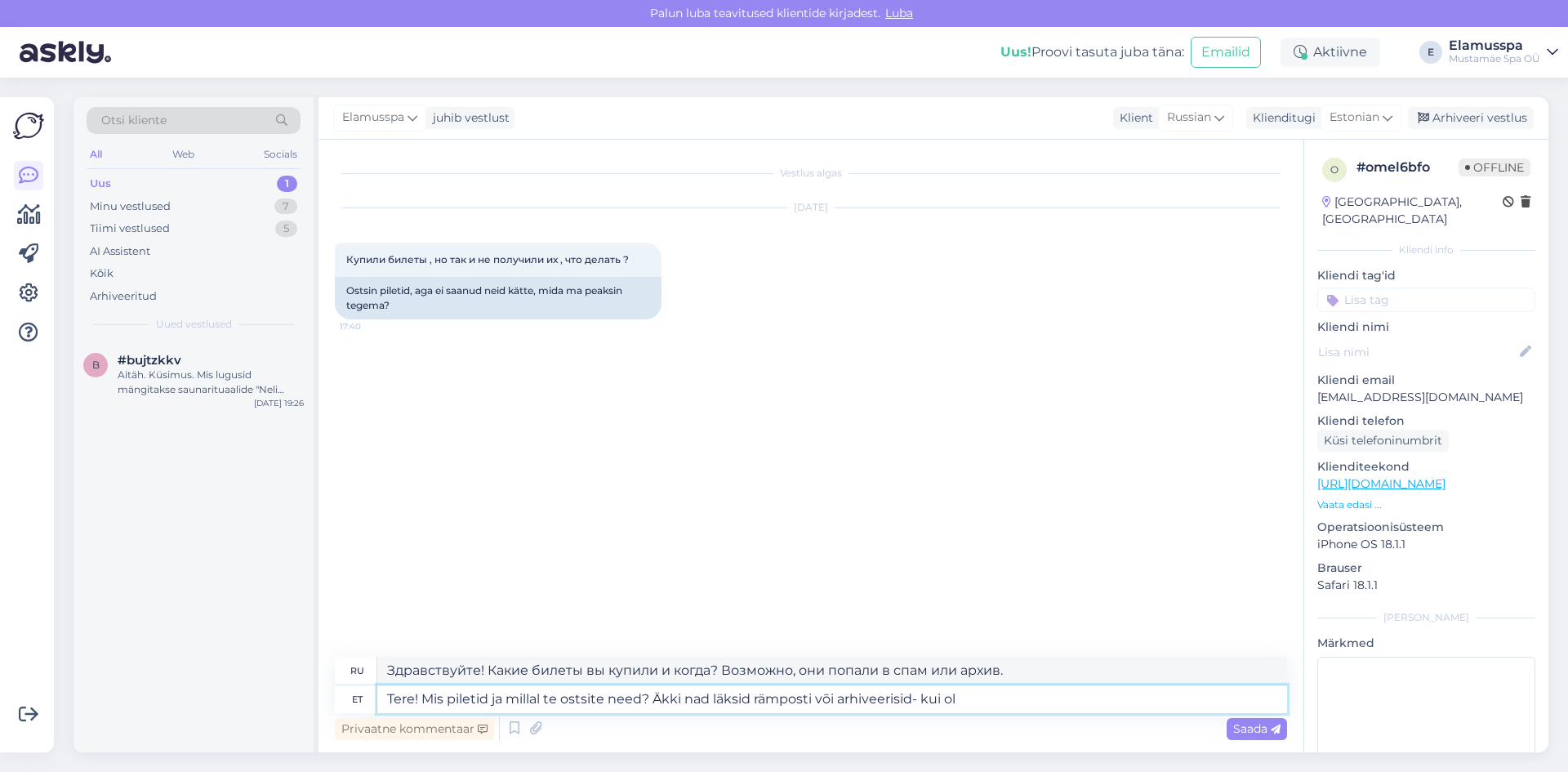
type textarea "Здравствуйте! Какие билеты и когда вы их купили? Возможно, они попали в спам ил…"
type textarea "Tere! Mis piletid ja millal te ostsite need? Äkki nad läksid rämposti või arhiv…"
type textarea "Здравствуйте! Какие билеты вы купили и когда? Возможно, они попали в спам или а…"
type textarea "Tere! Mis piletid ja millal te ostsite need? Äkki nad läksid rämposti või arhiv…"
type textarea "Здравствуйте! Какие билеты вы купили и когда? Возможно, они попали в спам или а…"
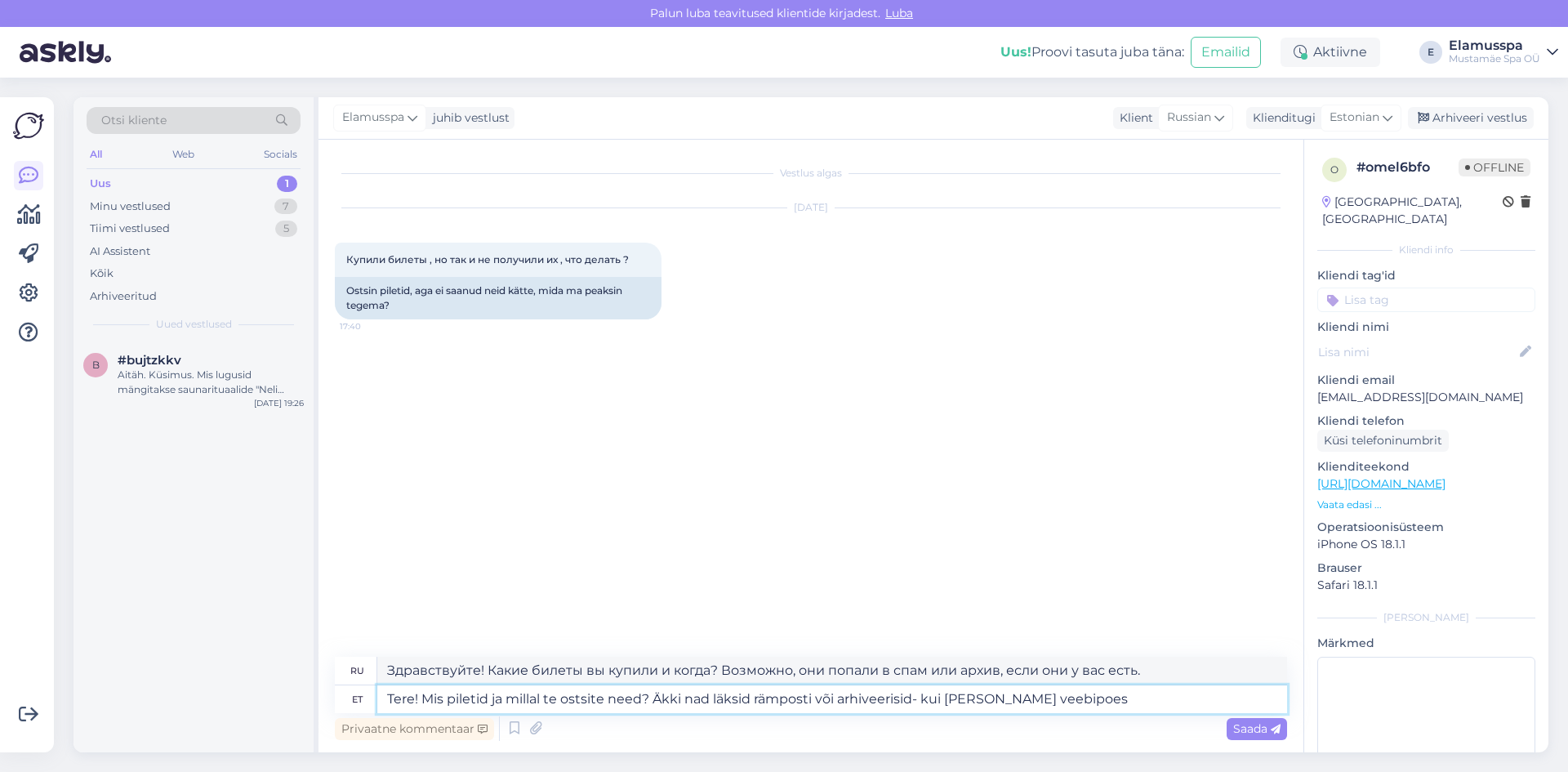
type textarea "Tere! Mis piletid ja millal te ostsite need? Äkki nad läksid rämposti või arhiv…"
type textarea "Здравствуйте! Какие билеты и когда вы их купили? Возможно, они попали в спам ил…"
type textarea "Tere! Mis piletid ja millal te ostsite need? Äkki nad läksid rämposti või arhiv…"
type textarea "Здравствуйте! Какие билеты и когда вы их покупали? Возможно, они попали в спам …"
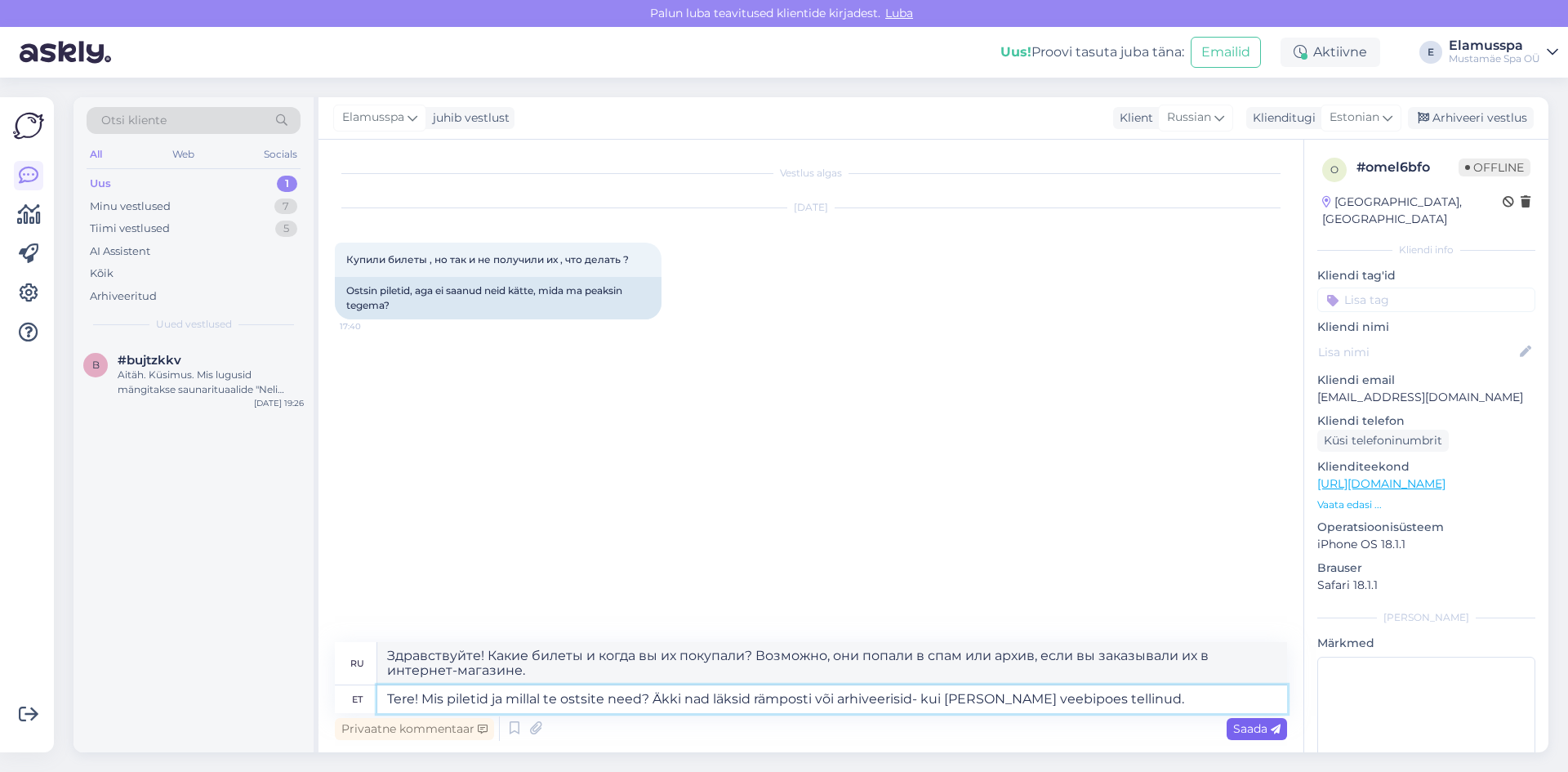
type textarea "Tere! Mis piletid ja millal te ostsite need? Äkki nad läksid rämposti või arhiv…"
click at [1262, 738] on div "Saada" at bounding box center [1257, 729] width 61 height 22
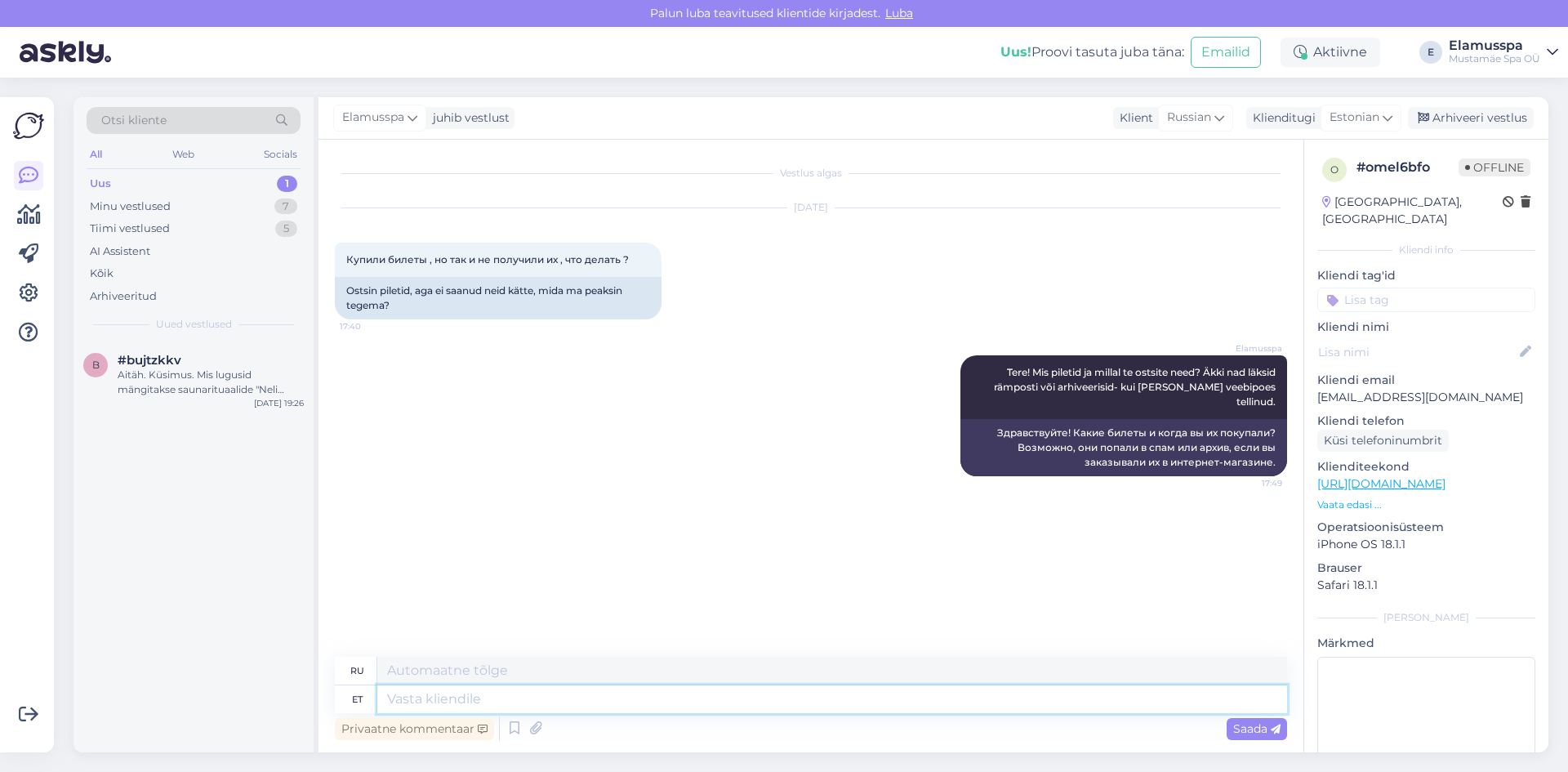
click at [1122, 693] on textarea at bounding box center [832, 699] width 909 height 28
click at [193, 372] on div "Aitäh. Küsimus. Mis lugusid mängitakse saunarituaalide "Neli aastaaega" ja "Vih…" at bounding box center [211, 382] width 186 height 30
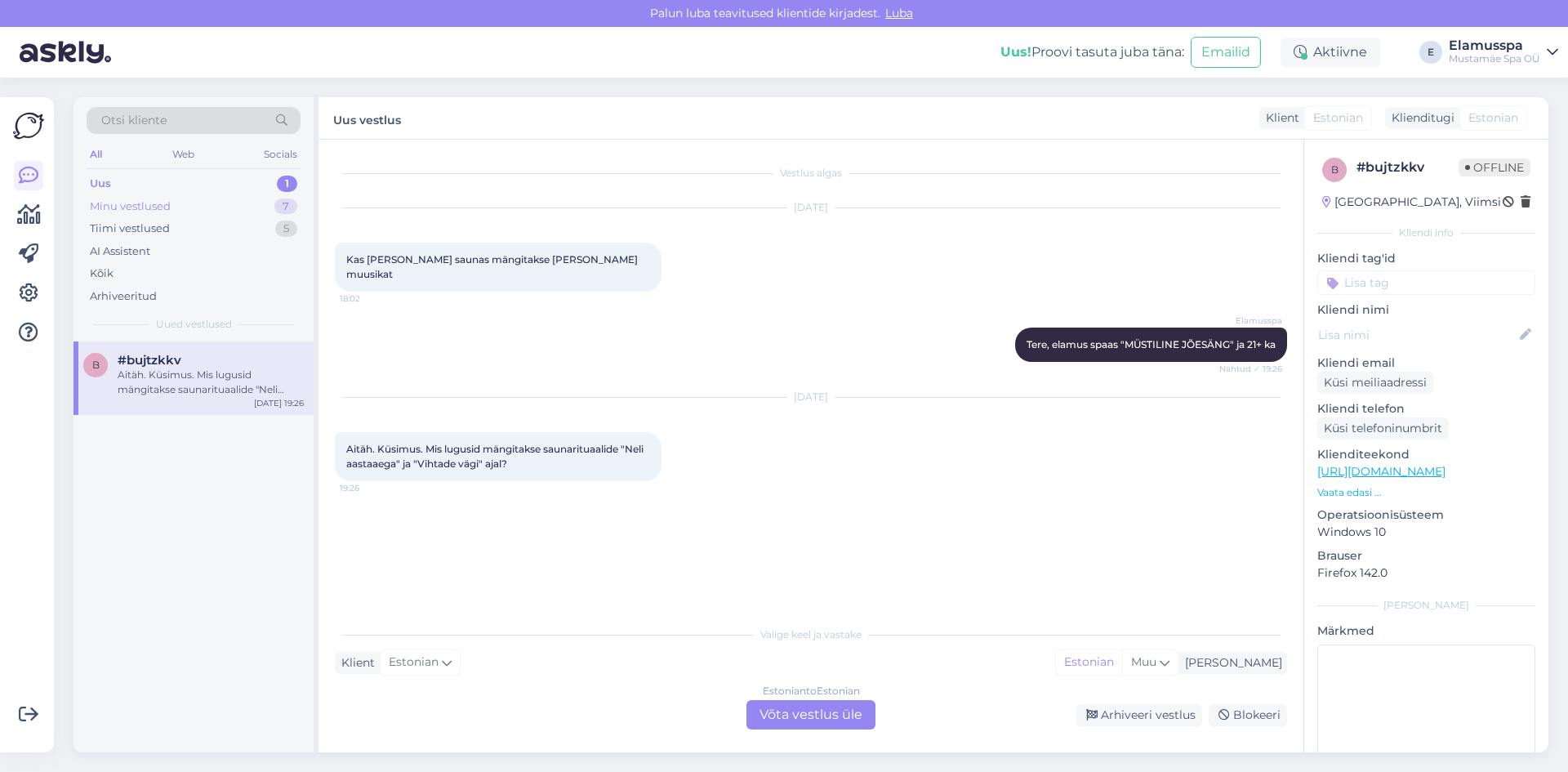
click at [221, 198] on div "Minu vestlused 7" at bounding box center [193, 207] width 214 height 23
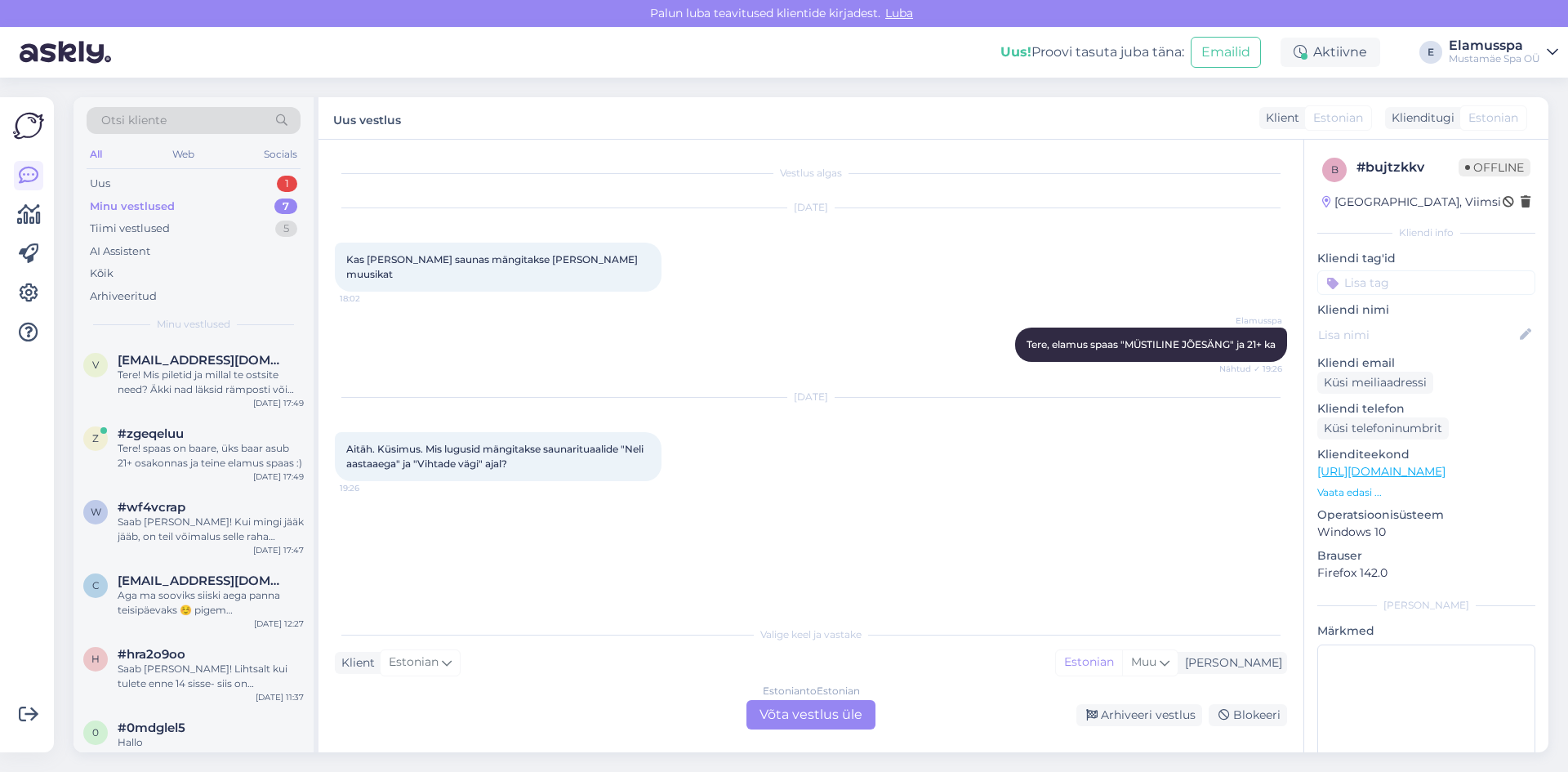
click at [228, 216] on div "Minu vestlused 7" at bounding box center [193, 207] width 214 height 23
click at [226, 230] on div "Tiimi vestlused 5" at bounding box center [193, 229] width 214 height 23
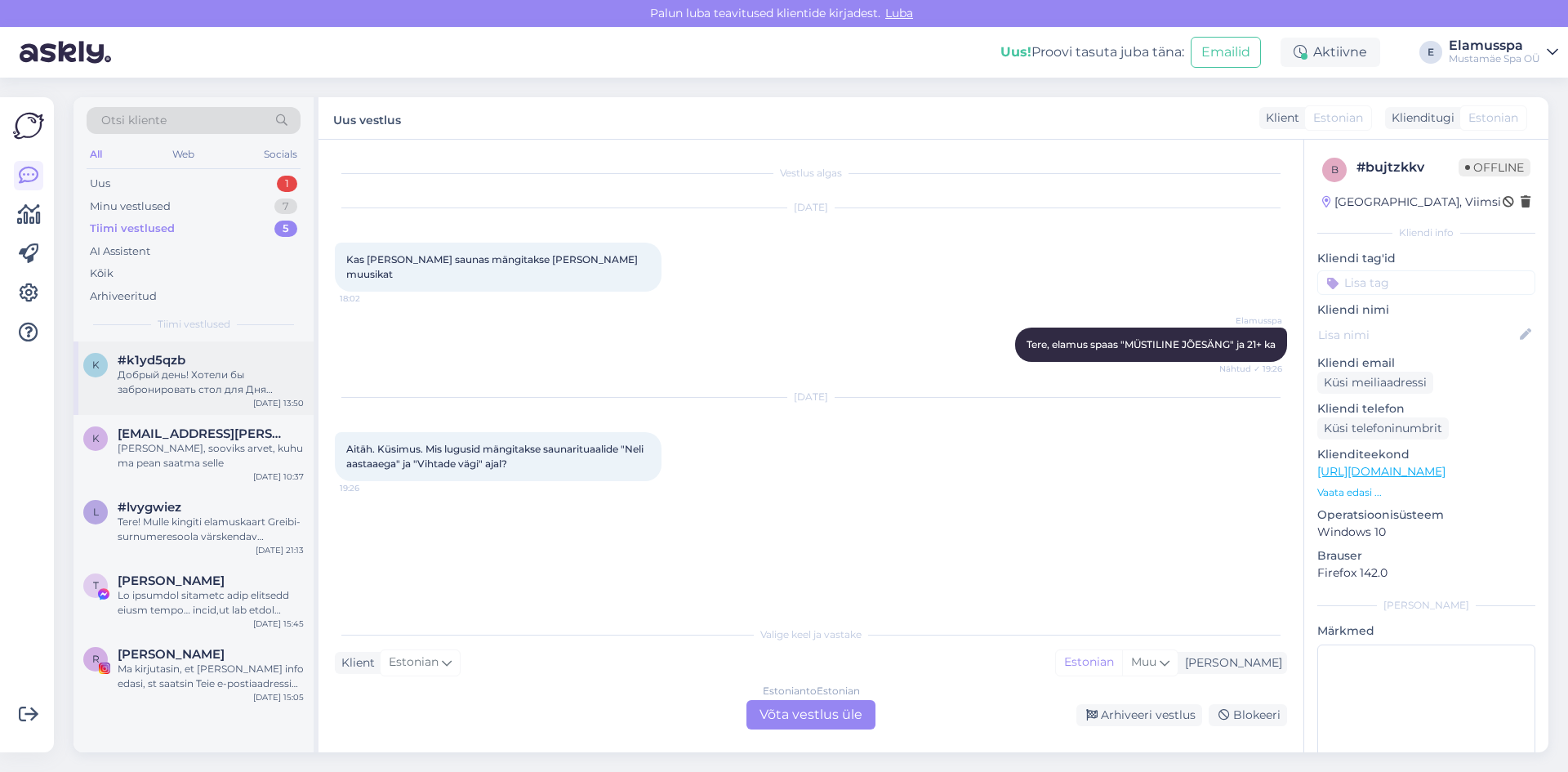
click at [206, 399] on div "k #k1yd5qzb Добрый день! Хотели бы забронировать стол для Дня рождения [DATE] 1…" at bounding box center [193, 379] width 240 height 74
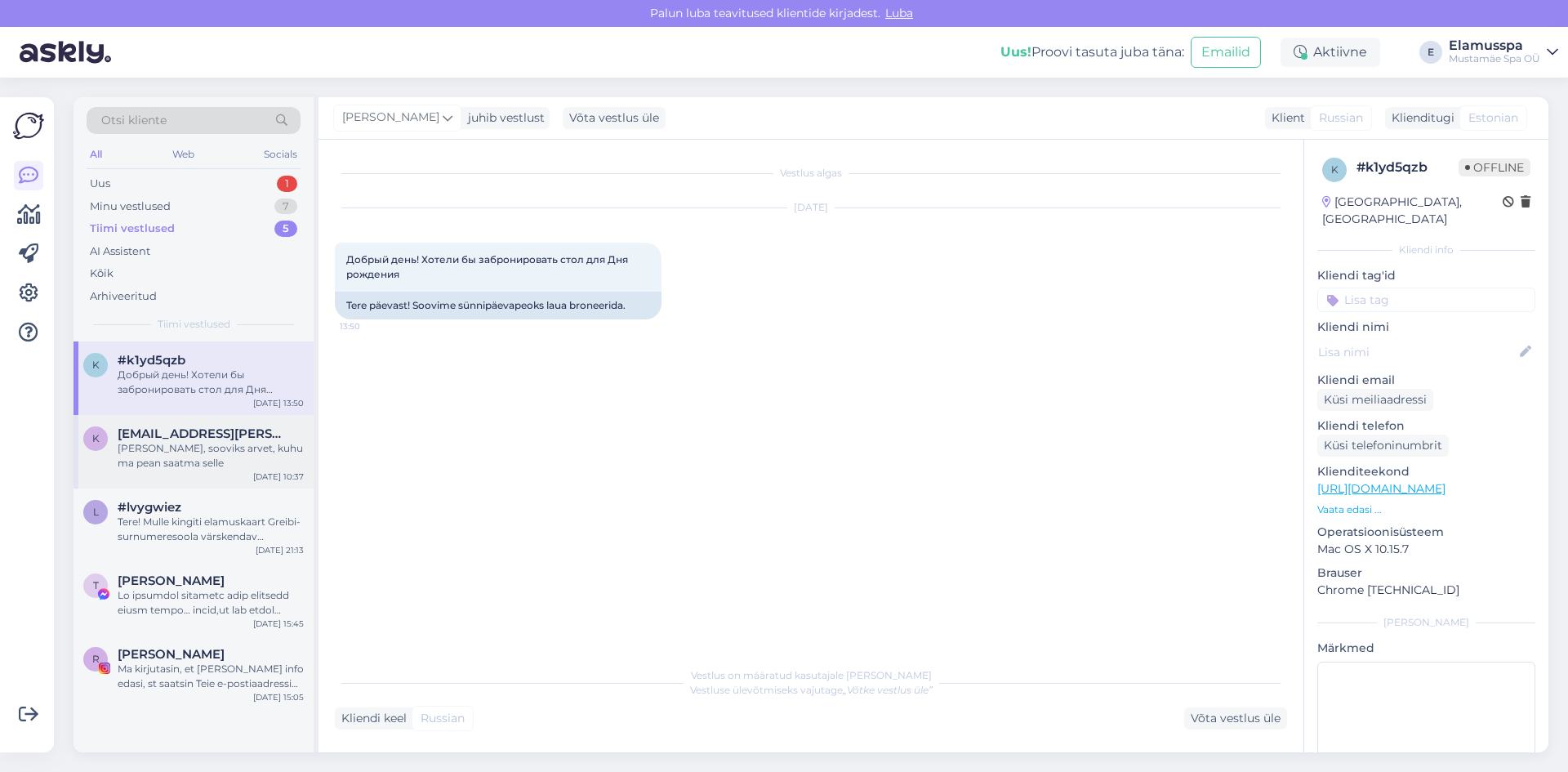
click at [179, 445] on div "[PERSON_NAME], sooviks arvet, kuhu ma pean saatma selle" at bounding box center [211, 456] width 186 height 30
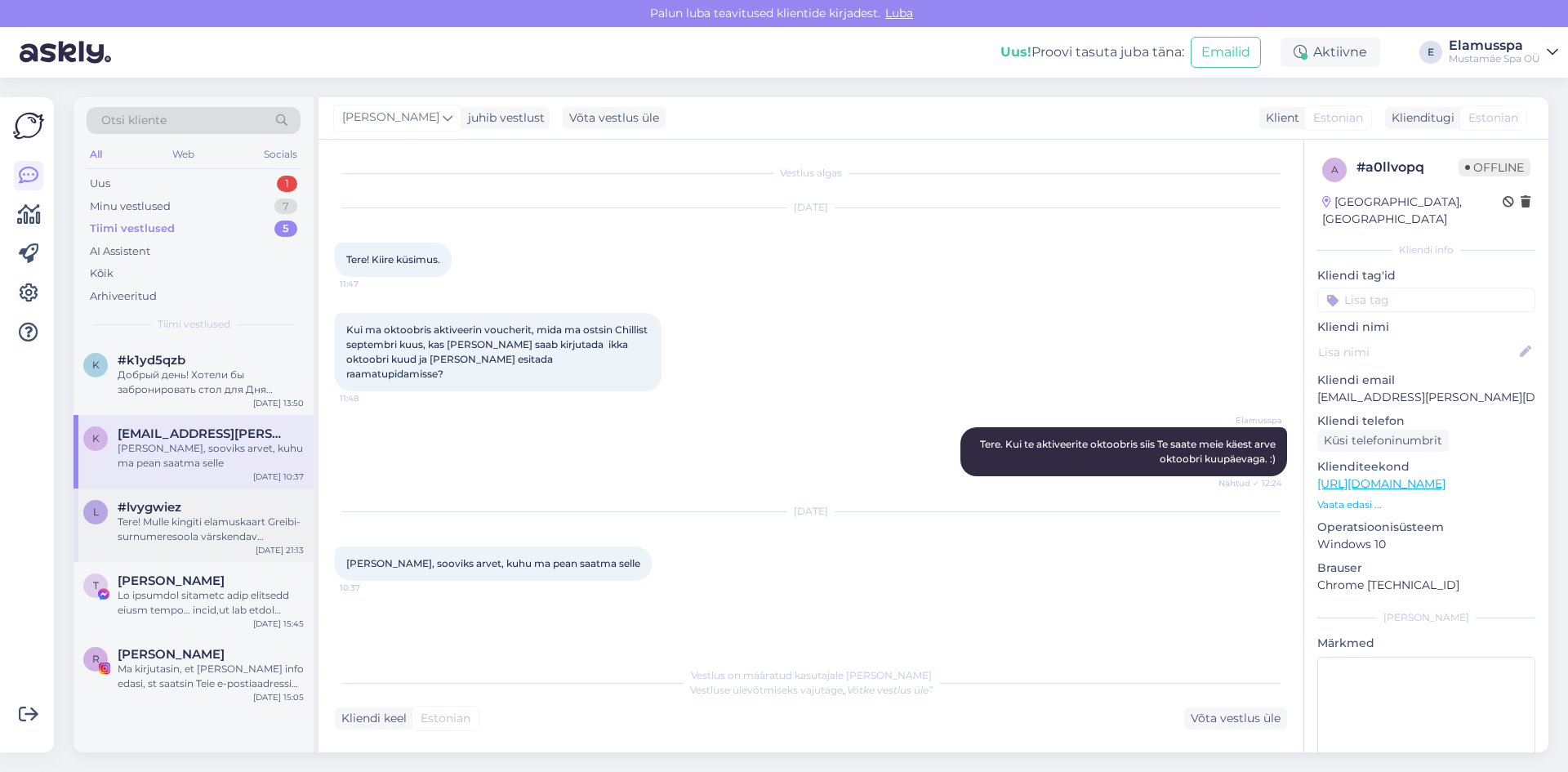
click at [257, 537] on div "Tere! Mulle kingiti elamuskaart Greibi-surnumeresoola värskendav kehakoorimine,…" at bounding box center [211, 529] width 186 height 30
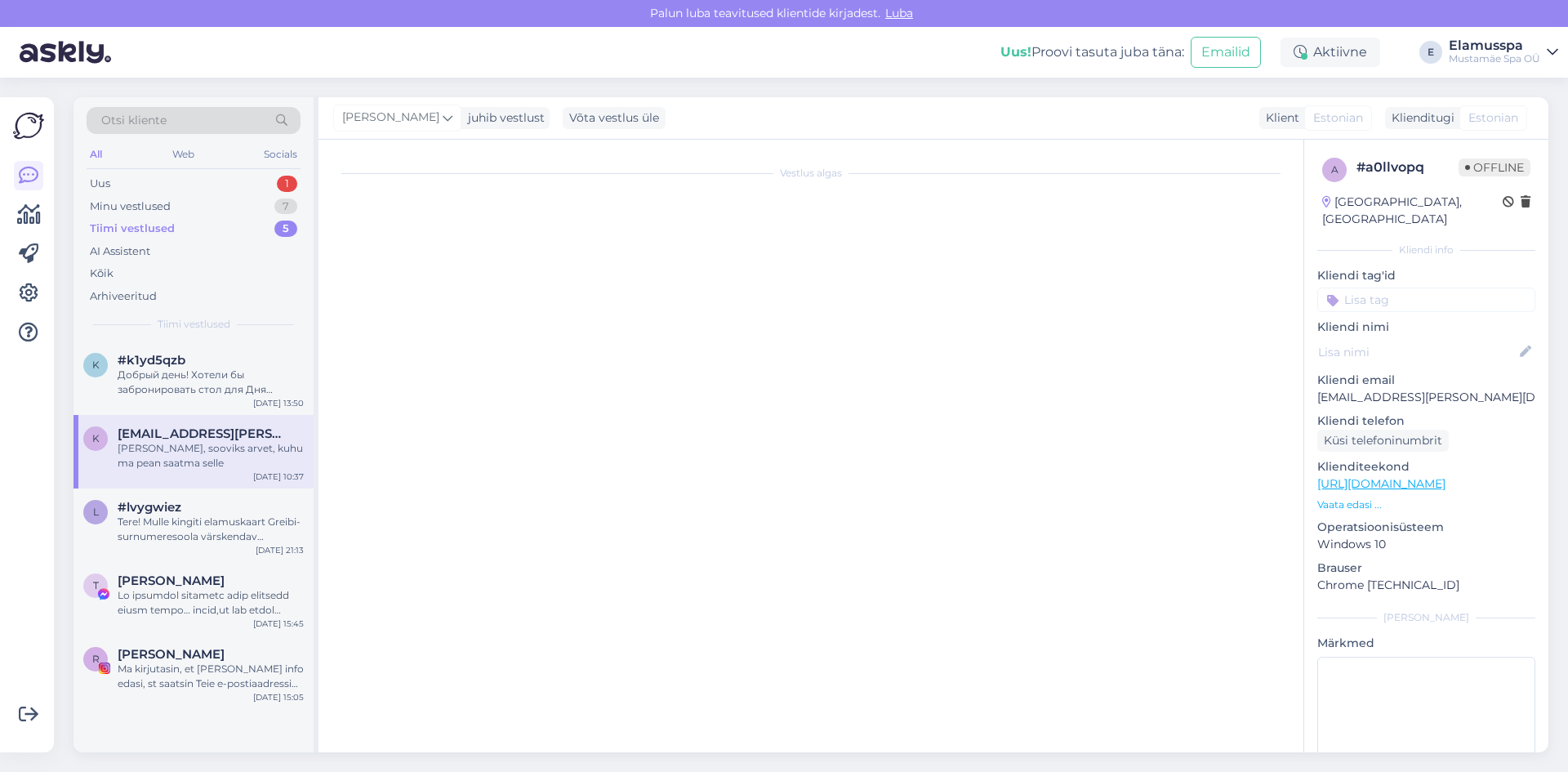
click at [218, 459] on div "[PERSON_NAME], sooviks arvet, kuhu ma pean saatma selle" at bounding box center [211, 456] width 186 height 30
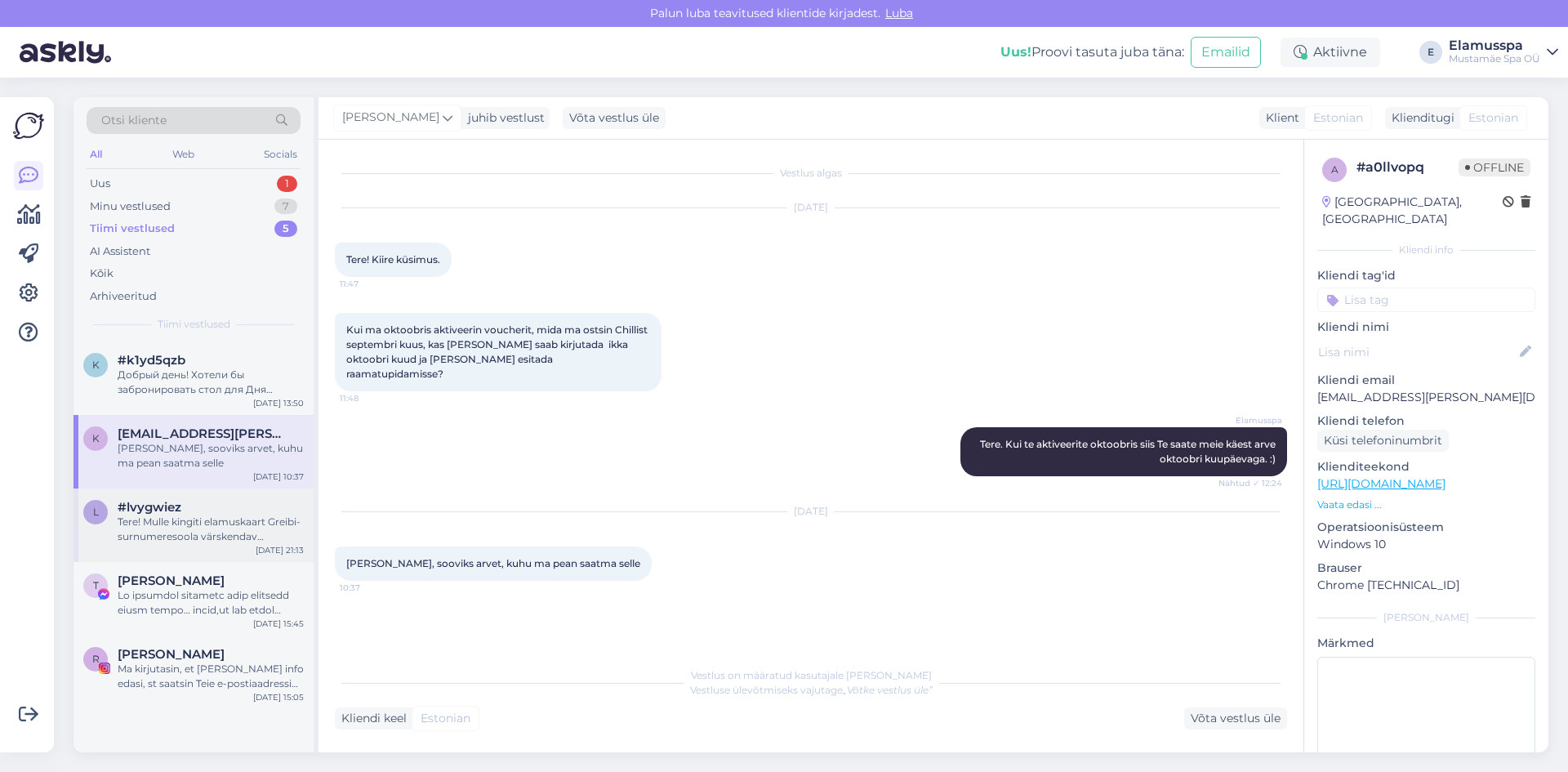
click at [209, 546] on div "l #lvygwiez Tere! Mulle kingiti elamuskaart Greibi-surnumeresoola värskendav ke…" at bounding box center [193, 525] width 240 height 74
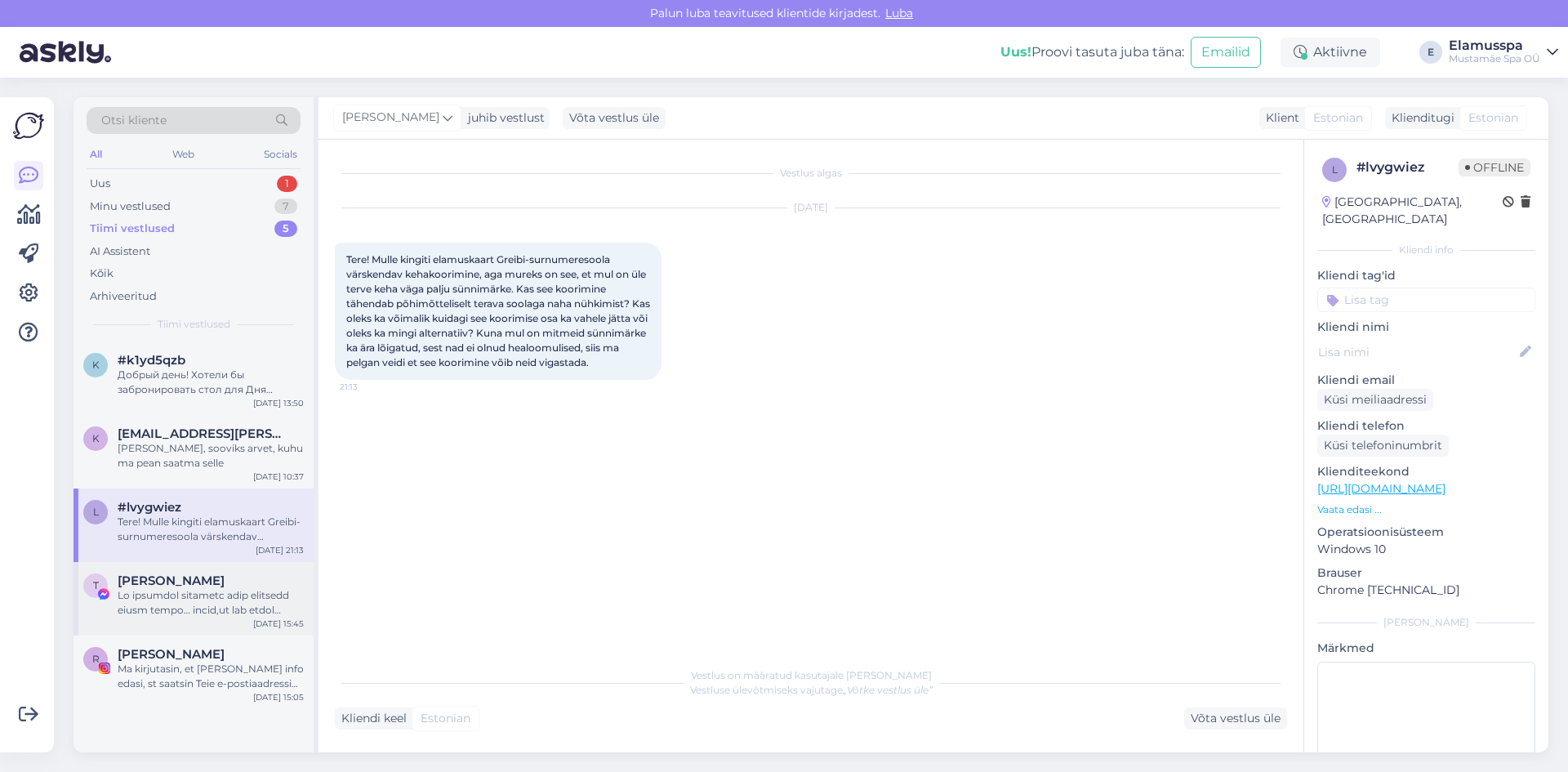
click at [205, 604] on div at bounding box center [211, 603] width 186 height 30
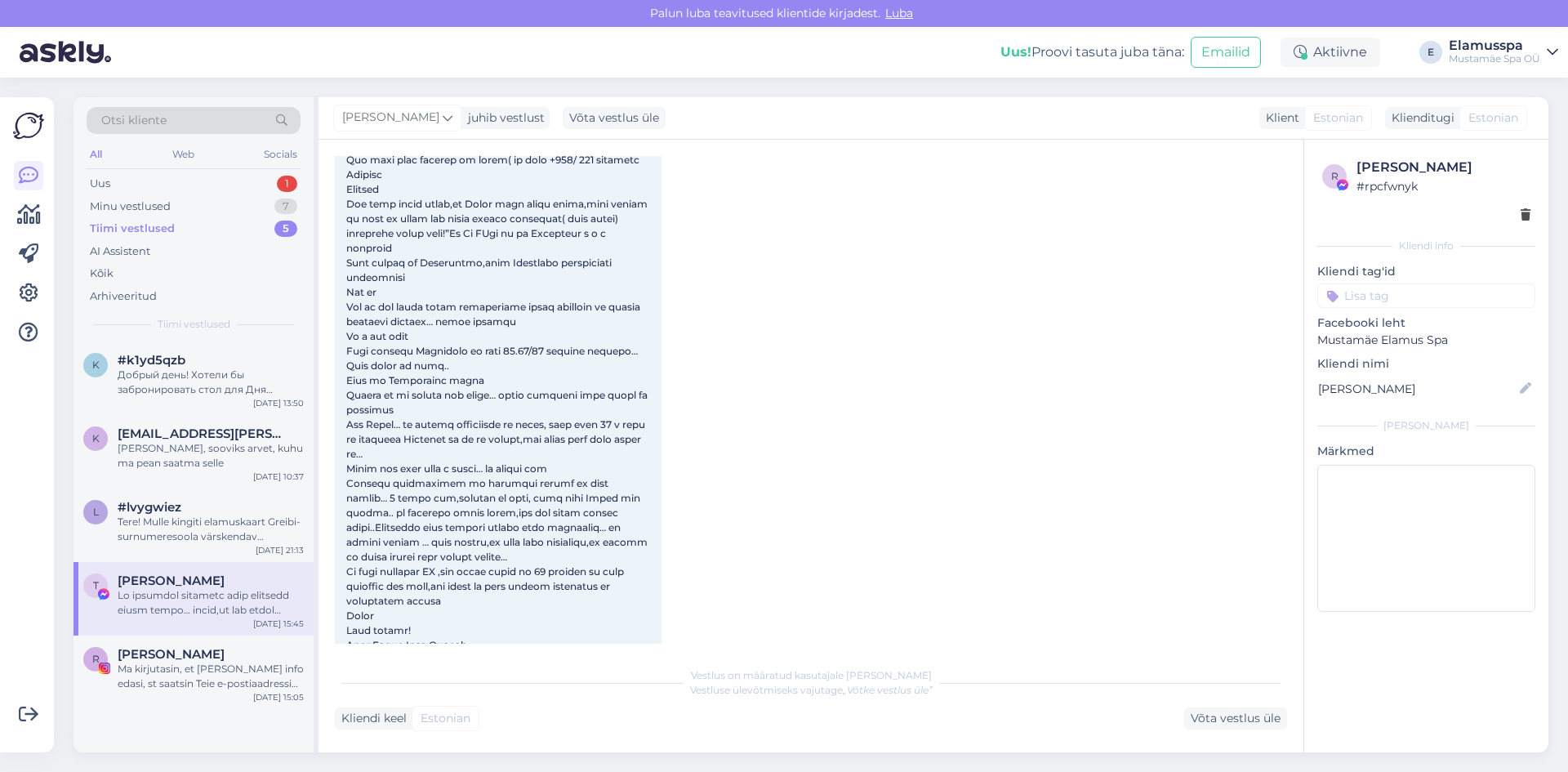
scroll to position [1262, 0]
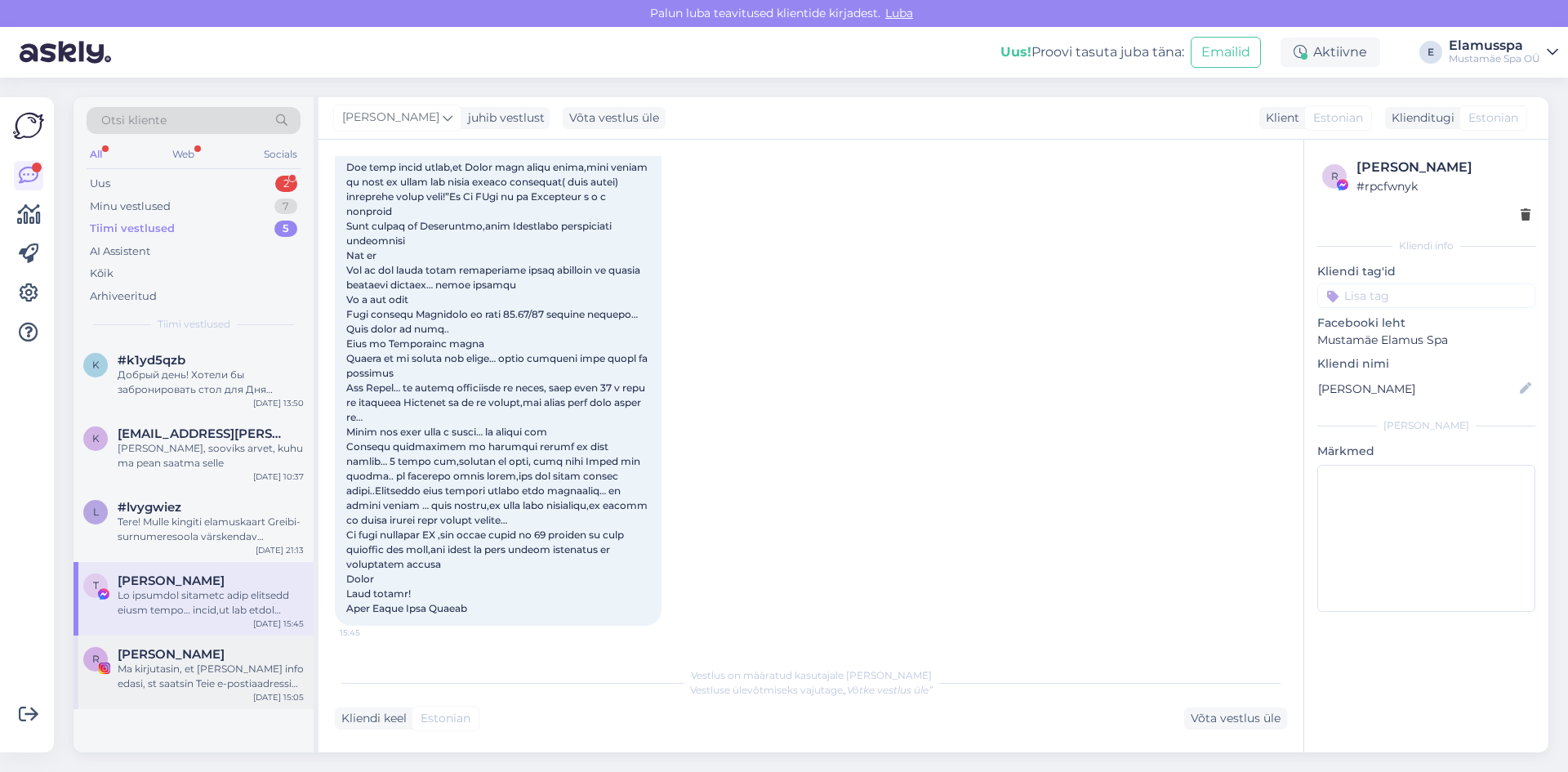
click at [154, 670] on div "Ma kirjutasin, et [PERSON_NAME] info edasi, st saatsin Teie e-postiaadressi eda…" at bounding box center [211, 676] width 186 height 30
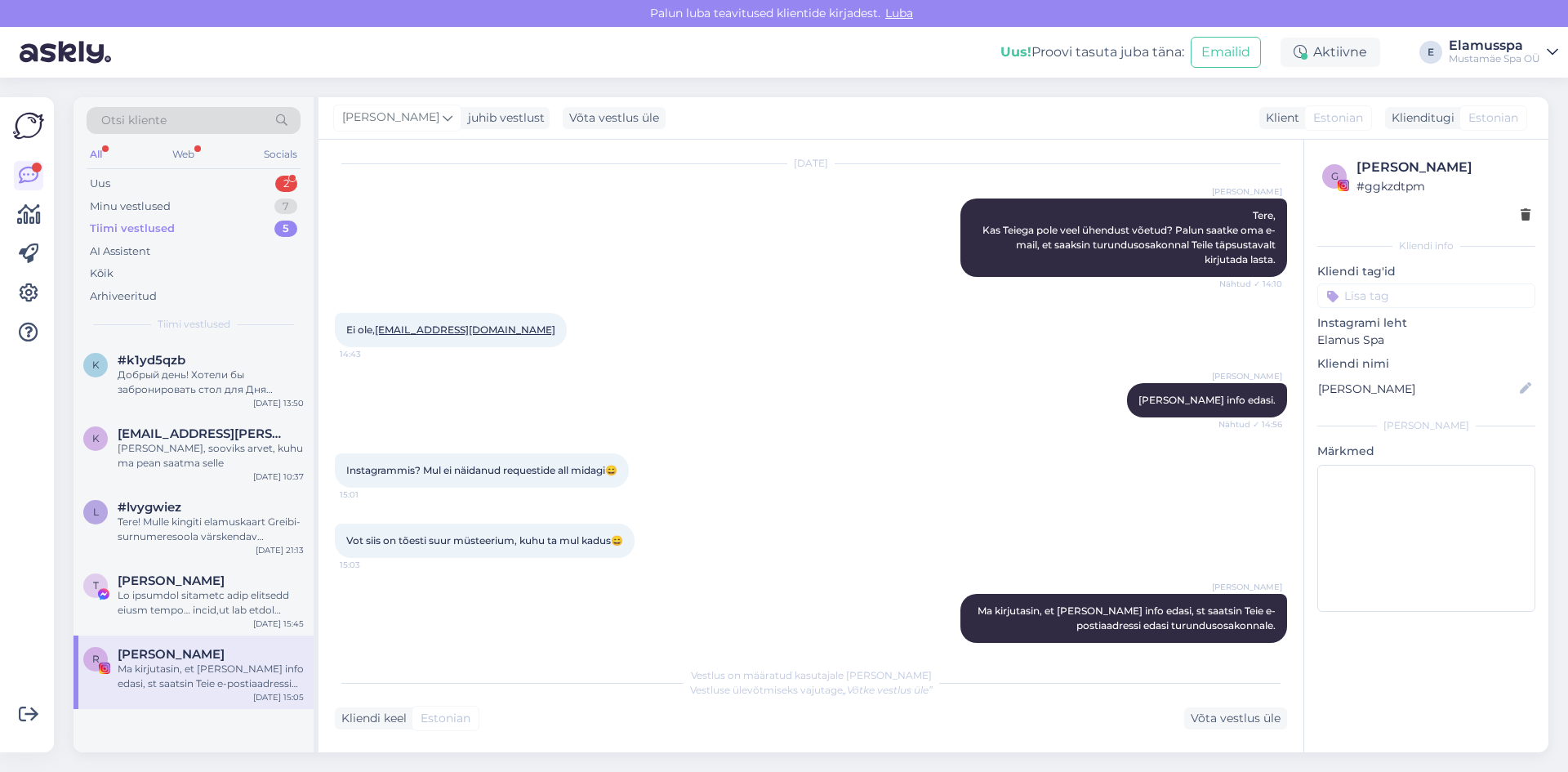
scroll to position [507, 0]
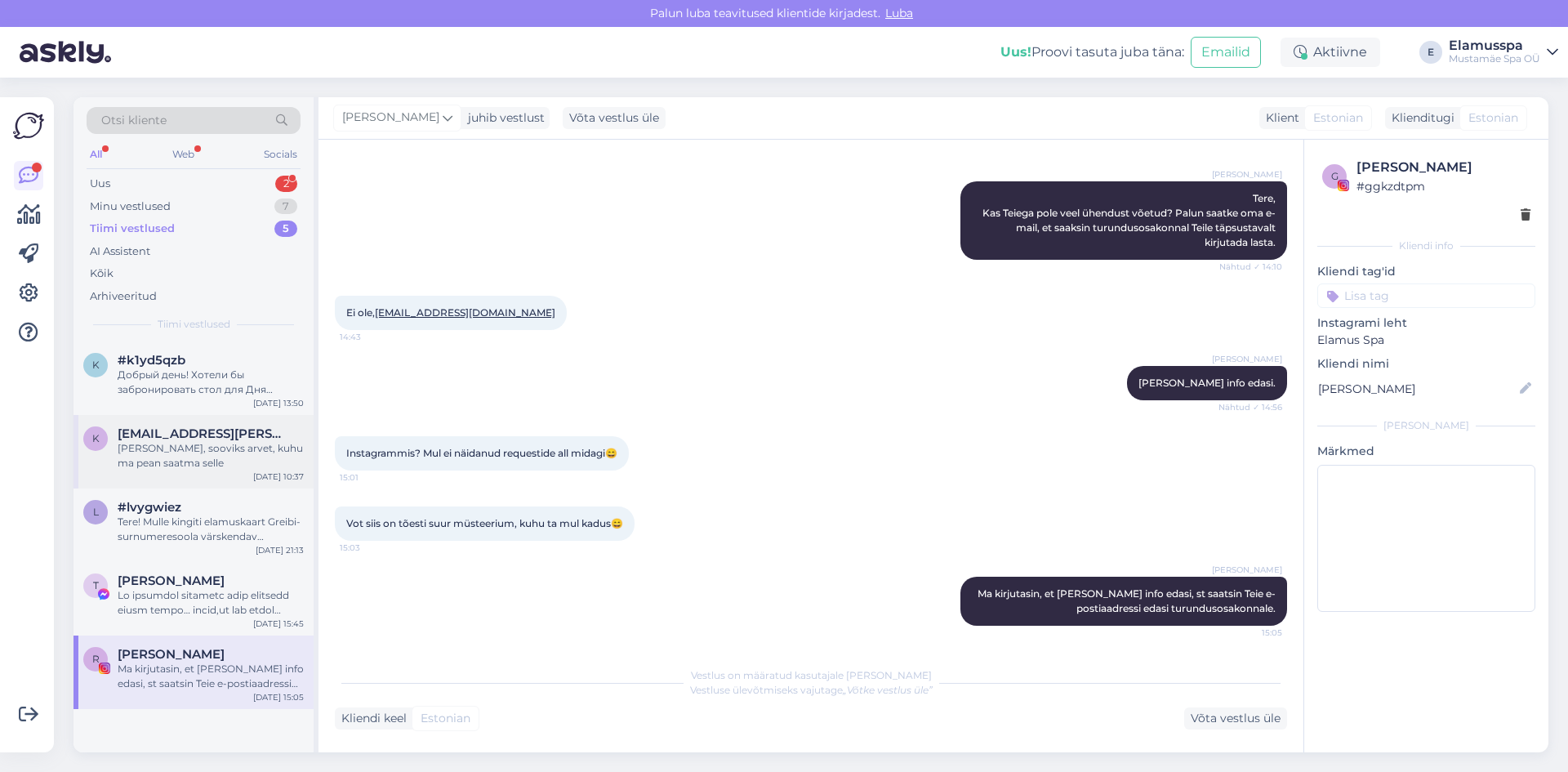
click at [155, 449] on div "[PERSON_NAME], sooviks arvet, kuhu ma pean saatma selle" at bounding box center [211, 456] width 186 height 30
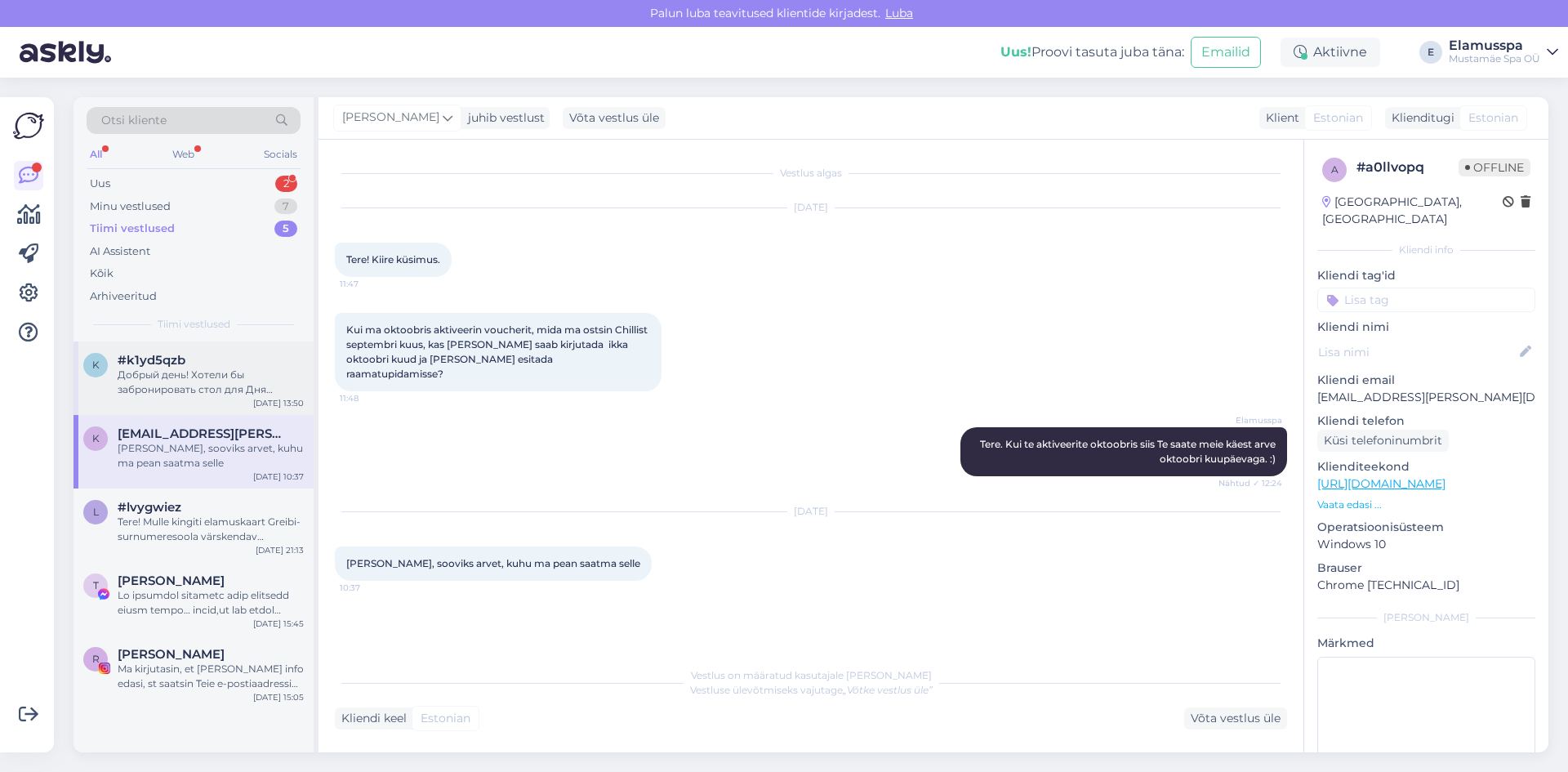
click at [221, 398] on div "k #k1yd5qzb Добрый день! Хотели бы забронировать стол для Дня рождения [DATE] 1…" at bounding box center [193, 379] width 240 height 74
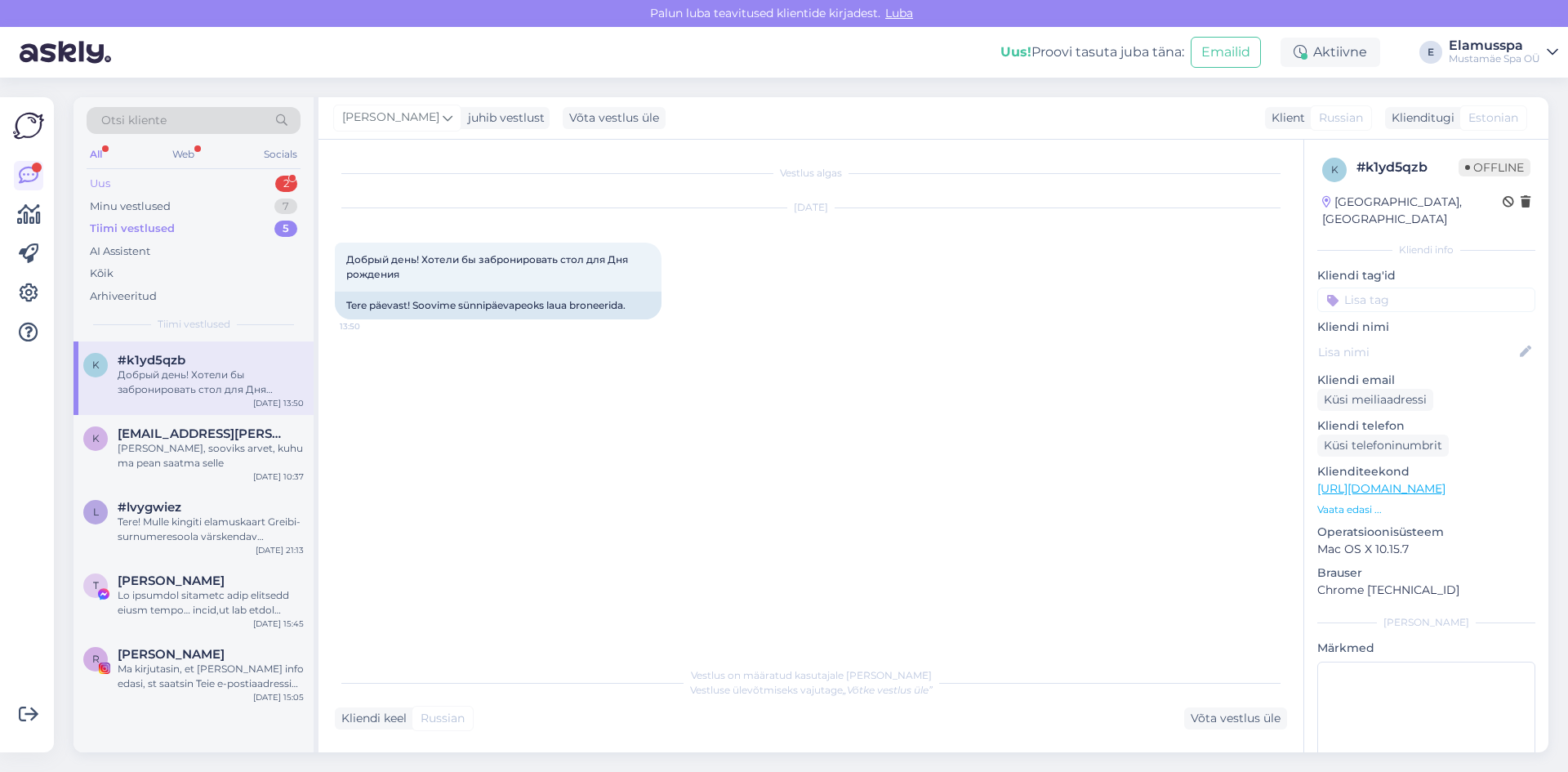
click at [223, 185] on div "Uus 2" at bounding box center [193, 184] width 214 height 23
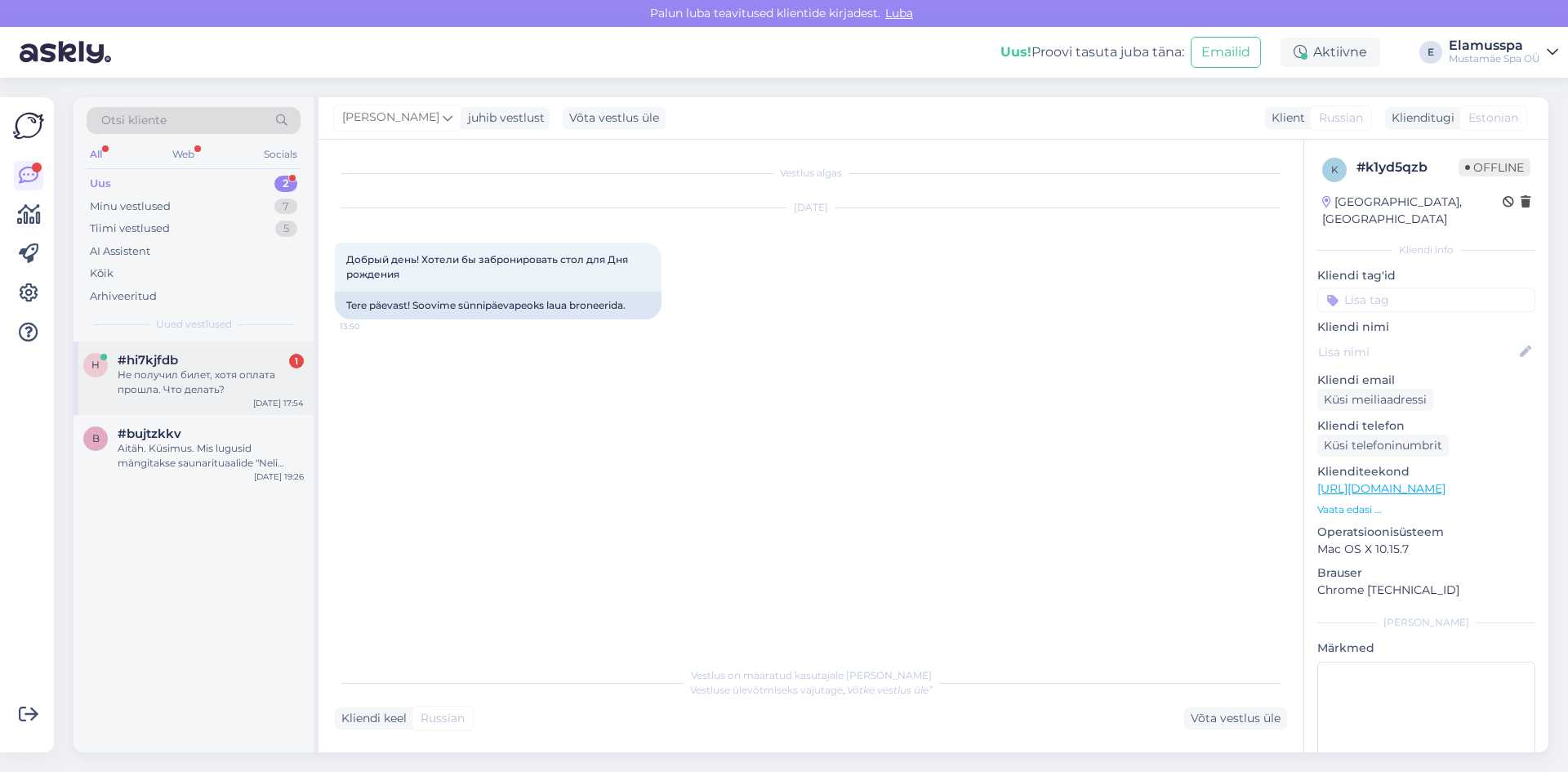
click at [175, 371] on div "Не получил билет, хотя оплата прошла. Что делать?" at bounding box center [211, 382] width 186 height 30
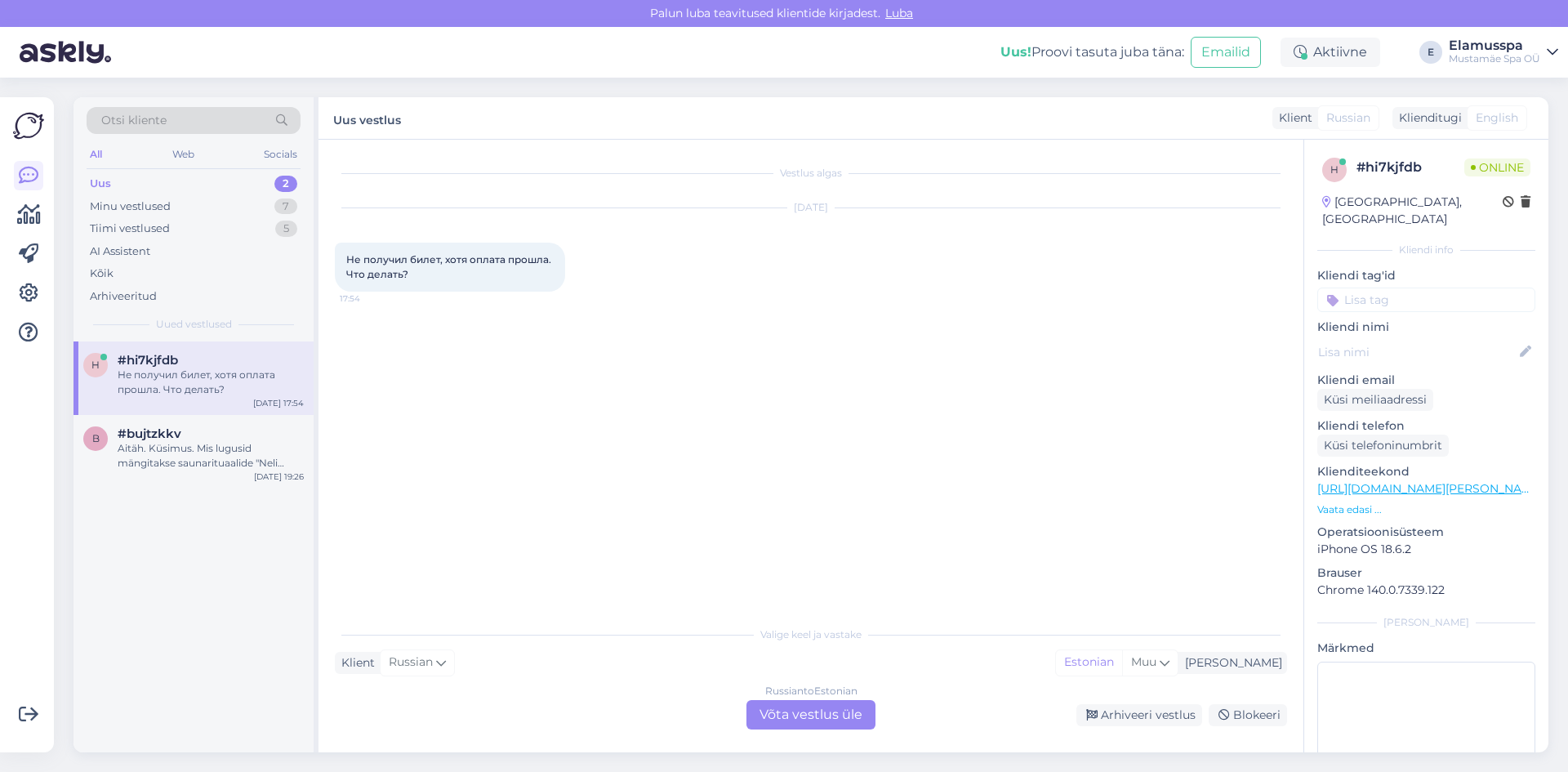
click at [818, 708] on div "Russian to Estonian Võta vestlus üle" at bounding box center [810, 715] width 129 height 30
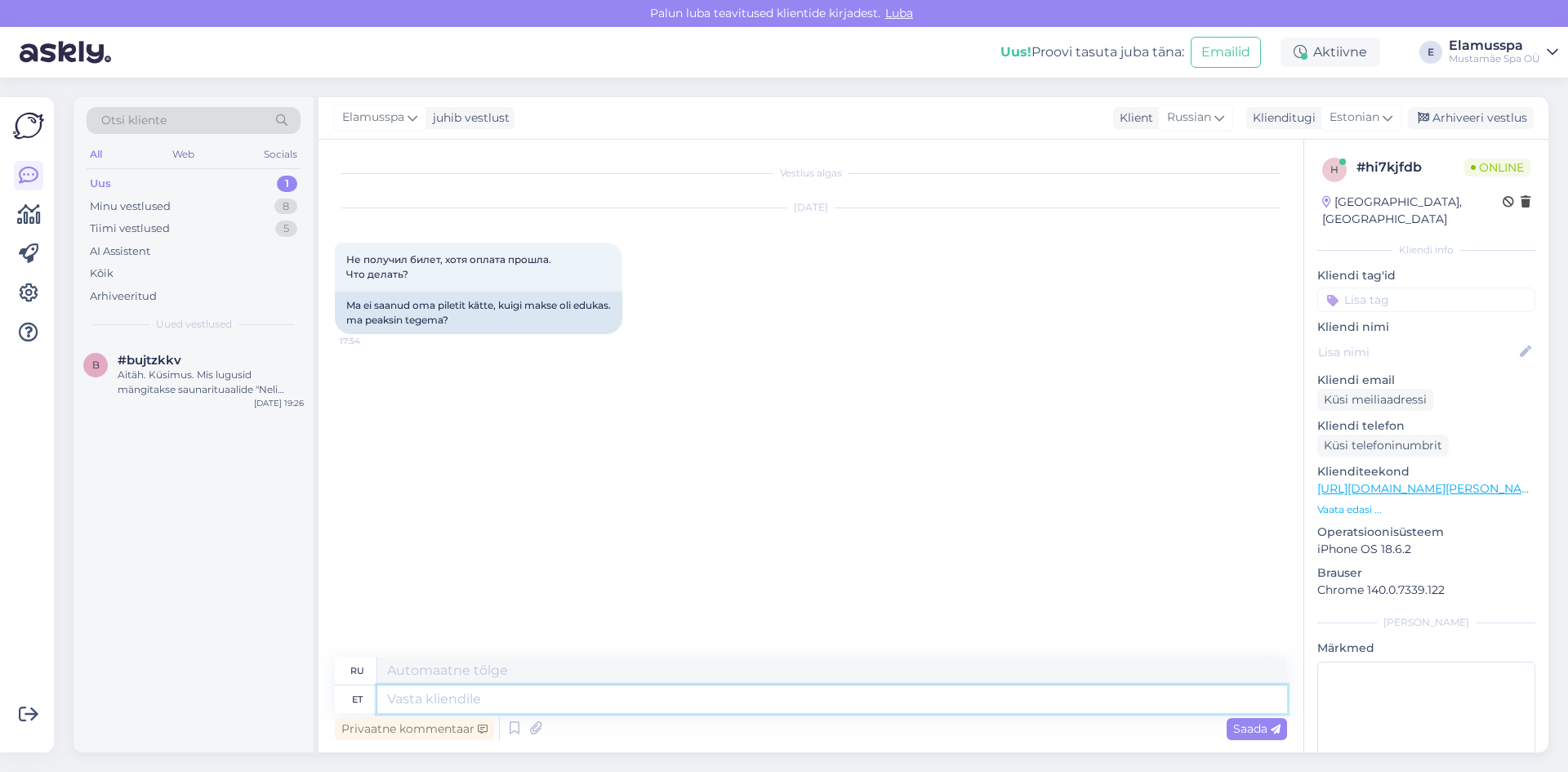
click at [746, 701] on textarea at bounding box center [832, 699] width 909 height 28
type textarea "Tere"
type textarea "Привет""
type textarea "Tere!"
type textarea "Привет!"
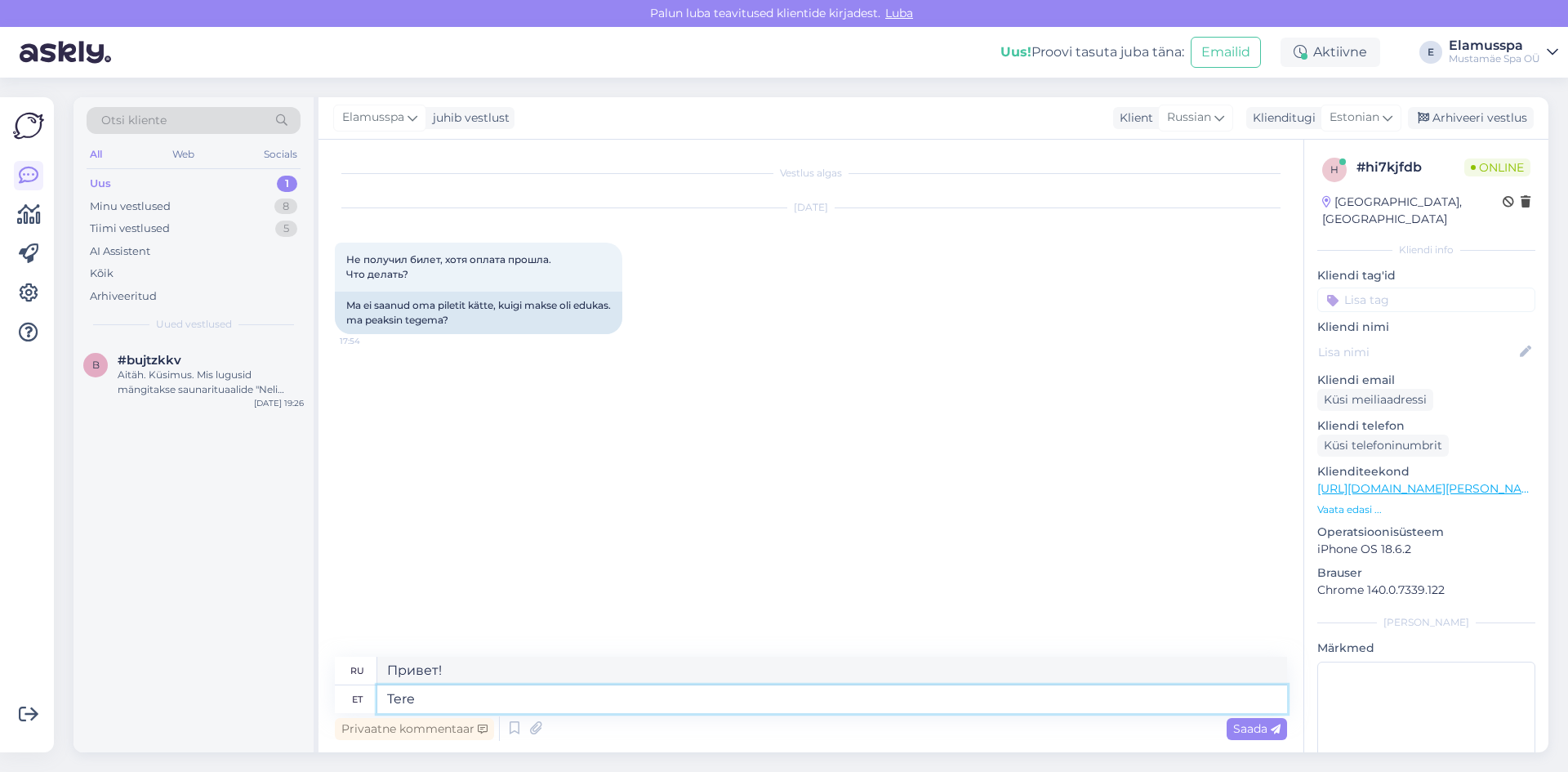
type textarea "Tere"
type textarea "Привет"
type textarea "Tere õhtust!"
type textarea "Добрый вечер!"
type textarea "Tere õhtust! Kui o"
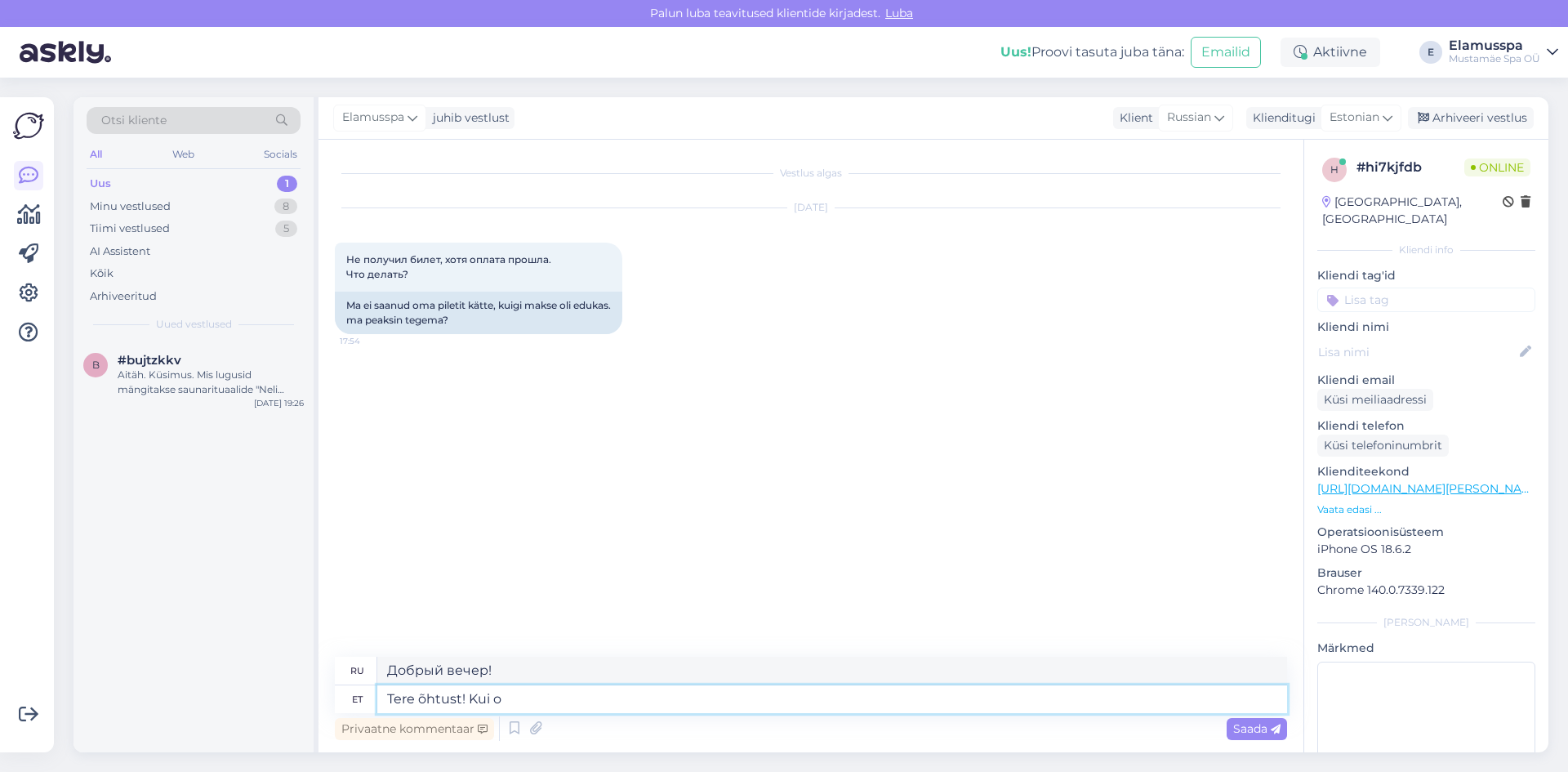
type textarea "Добрый вечер! Если"
type textarea "Tere õhtust! [PERSON_NAME]"
type textarea "Добрый вечер! Если вы"
type textarea "Tere õhtust! [PERSON_NAME] veebilehel t"
type textarea "Добрый вечер! Если вы на сайте"
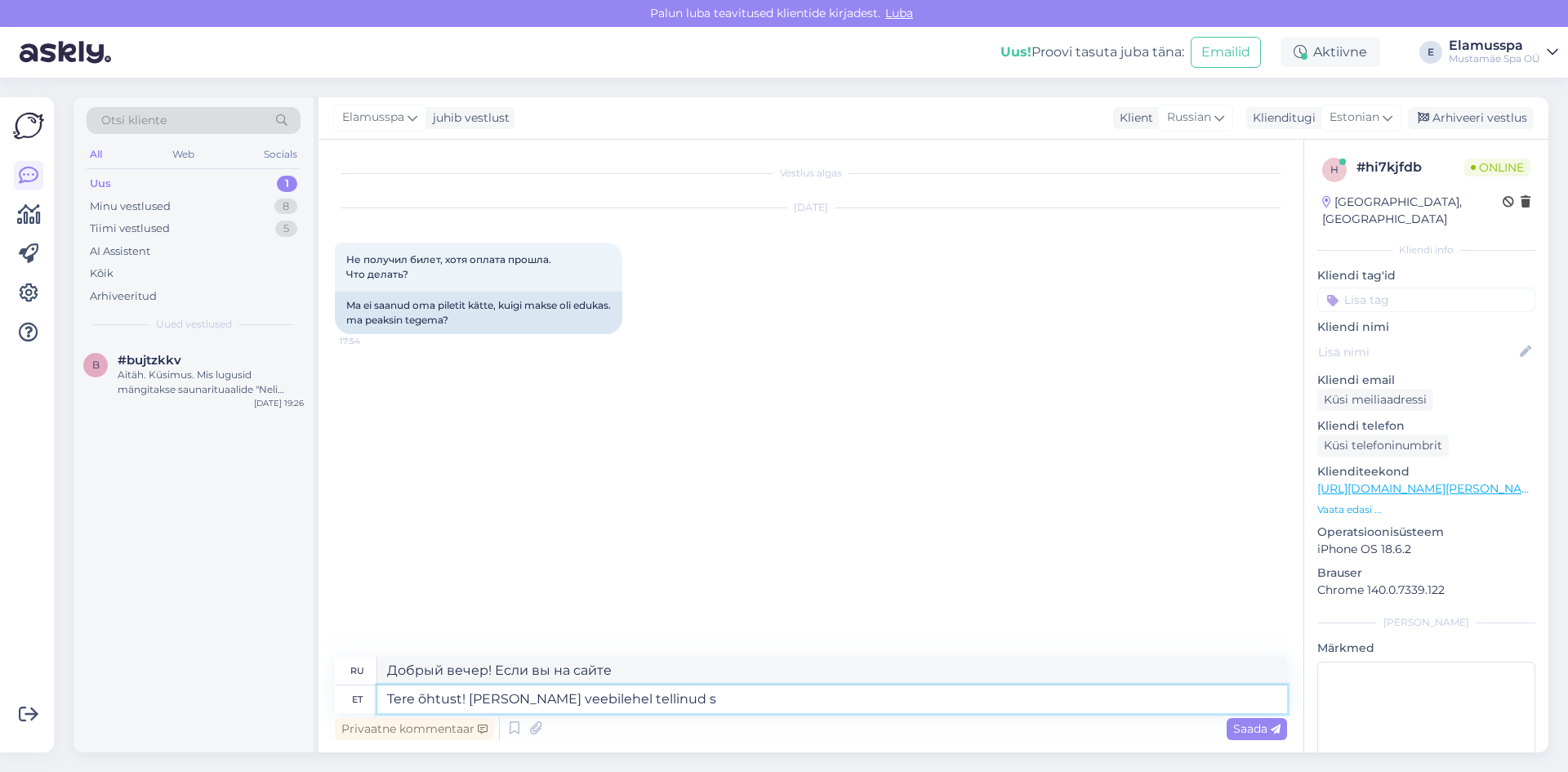
type textarea "Tere õhtust! [PERSON_NAME] veebilehel tellinud si"
type textarea "Добрый вечер! Если вы заказывали на сайте"
type textarea "Tere õhtust! [PERSON_NAME] veebilehel tellinud,"
type textarea "Добрый вечер! Если вы заказывали на сайте,"
type textarea "Tere õhtust! [PERSON_NAME] veebilehel tellinud, siis äkki t"
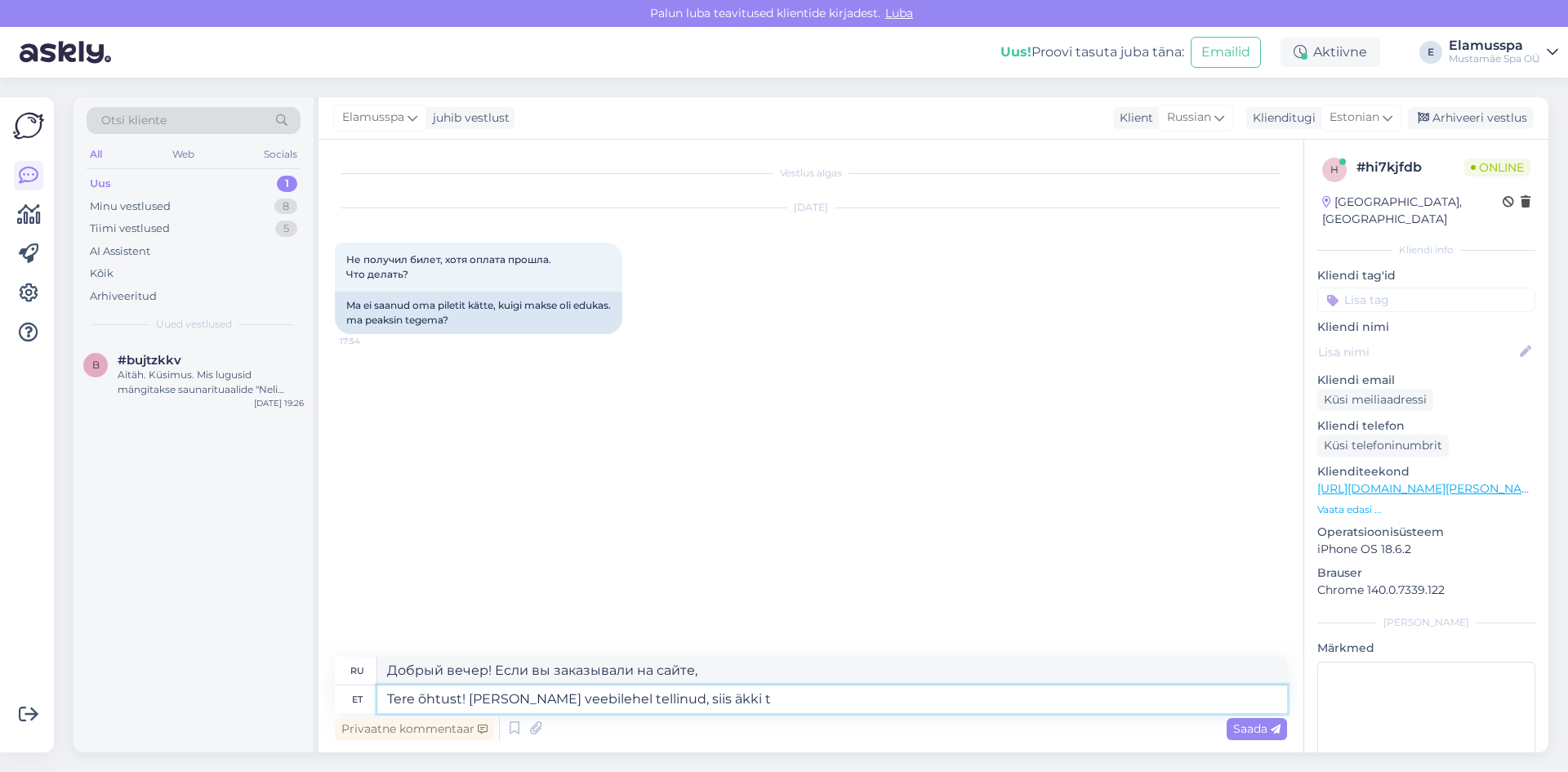
type textarea "Добрый вечер! Если вы заказывали на сайте, то вдруг"
type textarea "Tere õhtust! [PERSON_NAME] veebilehel tellinud, siis äkki tellimus ve"
type textarea "Добрый вечер! Если вы сделали заказ на сайте, вдруг заказ"
type textarea "Tere õhtust! [PERSON_NAME] veebilehel tellinud, siis äkki tellimus veel e"
type textarea "Добрый вечер! Если вы делали заказ на сайте, возможно, он ещё не обработан."
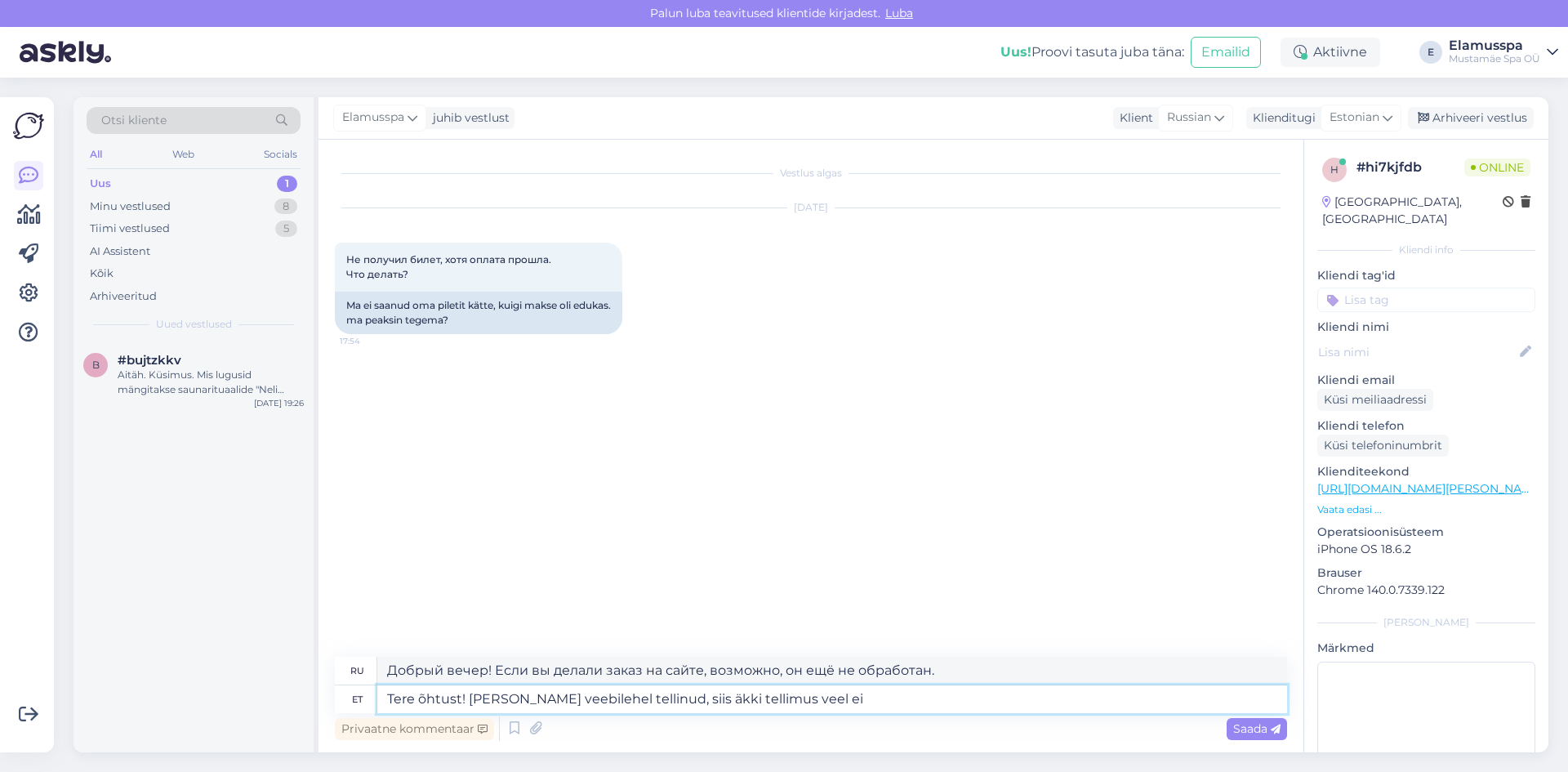
type textarea "Tere õhtust! [PERSON_NAME] veebilehel tellinud, siis äkki tellimus veel ei j"
type textarea "Добрый вечер! Если вы оформили заказ на сайте, возможно, он ещё не пришёл."
type textarea "Tere õhtust! [PERSON_NAME] veebilehel tellinud, siis äkki tellimus veel ei jõud…"
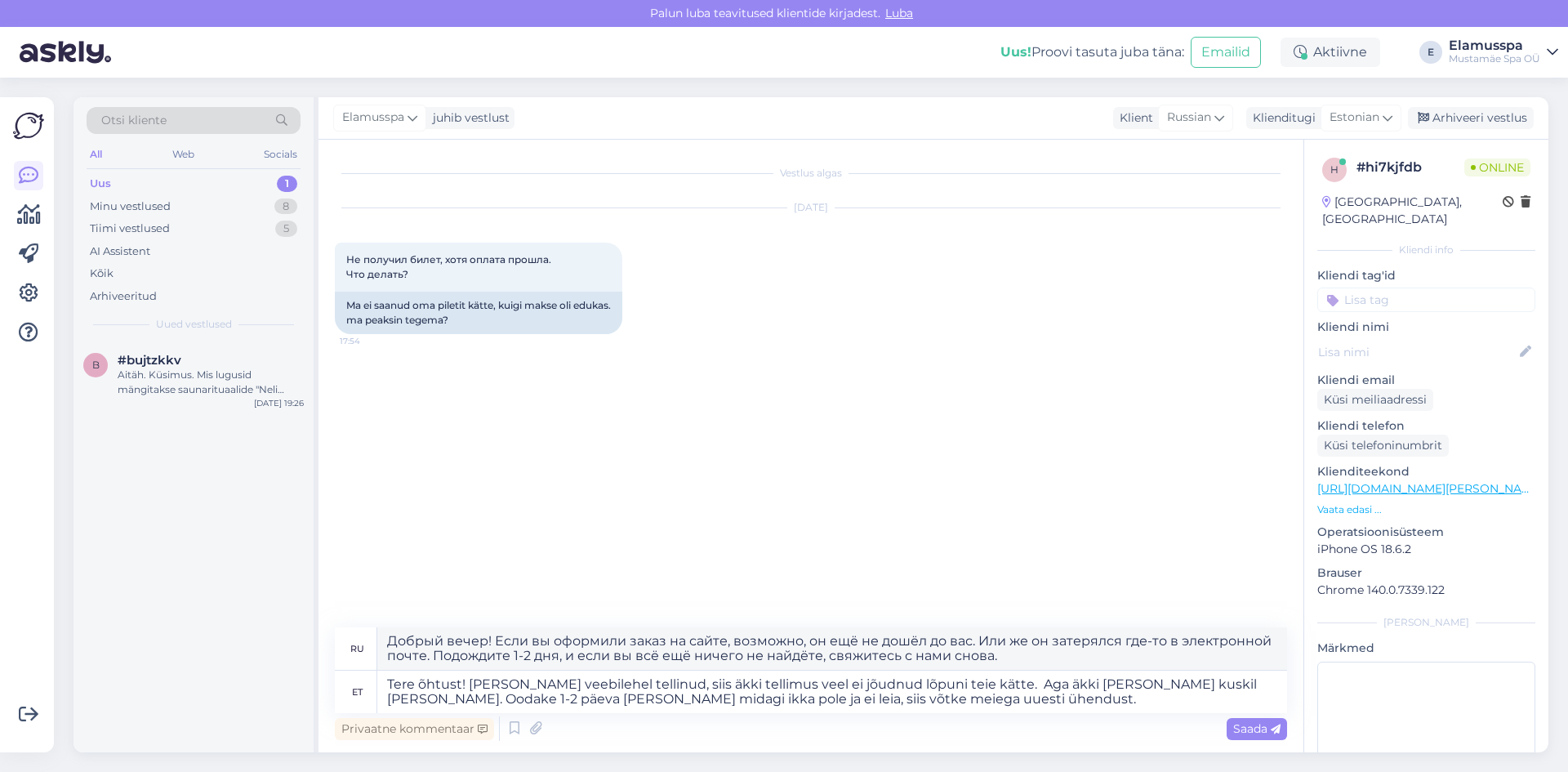
click at [691, 571] on div "Vestlus algas [DATE] Не получил билет, хотя оплата прошла. Что делать? 17:54 Ma…" at bounding box center [818, 384] width 967 height 456
drag, startPoint x: 1248, startPoint y: 725, endPoint x: 1244, endPoint y: 715, distance: 10.8
click at [1247, 724] on span "Saada" at bounding box center [1257, 729] width 48 height 15
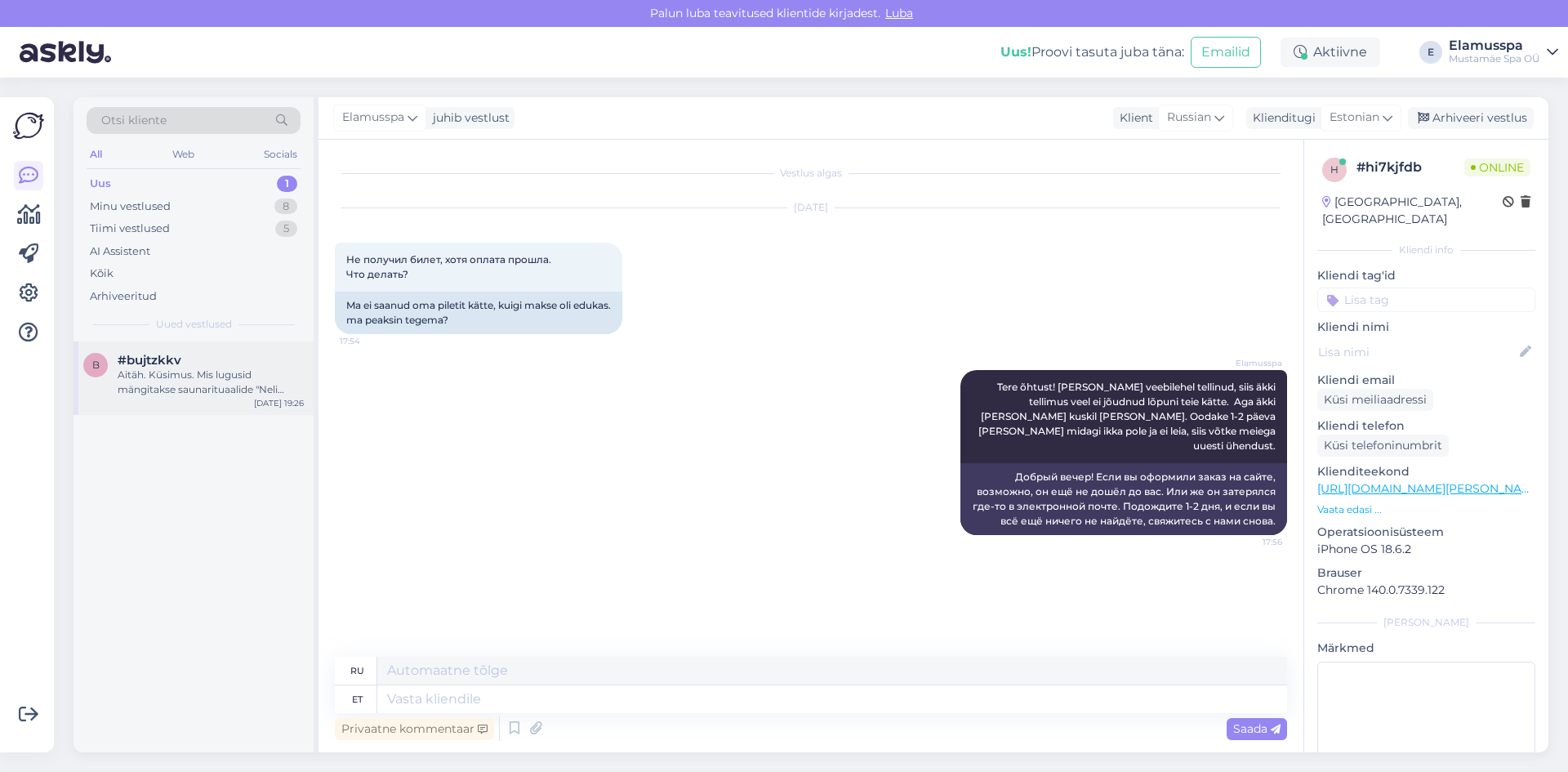
click at [184, 359] on div "#bujtzkkv" at bounding box center [211, 361] width 186 height 15
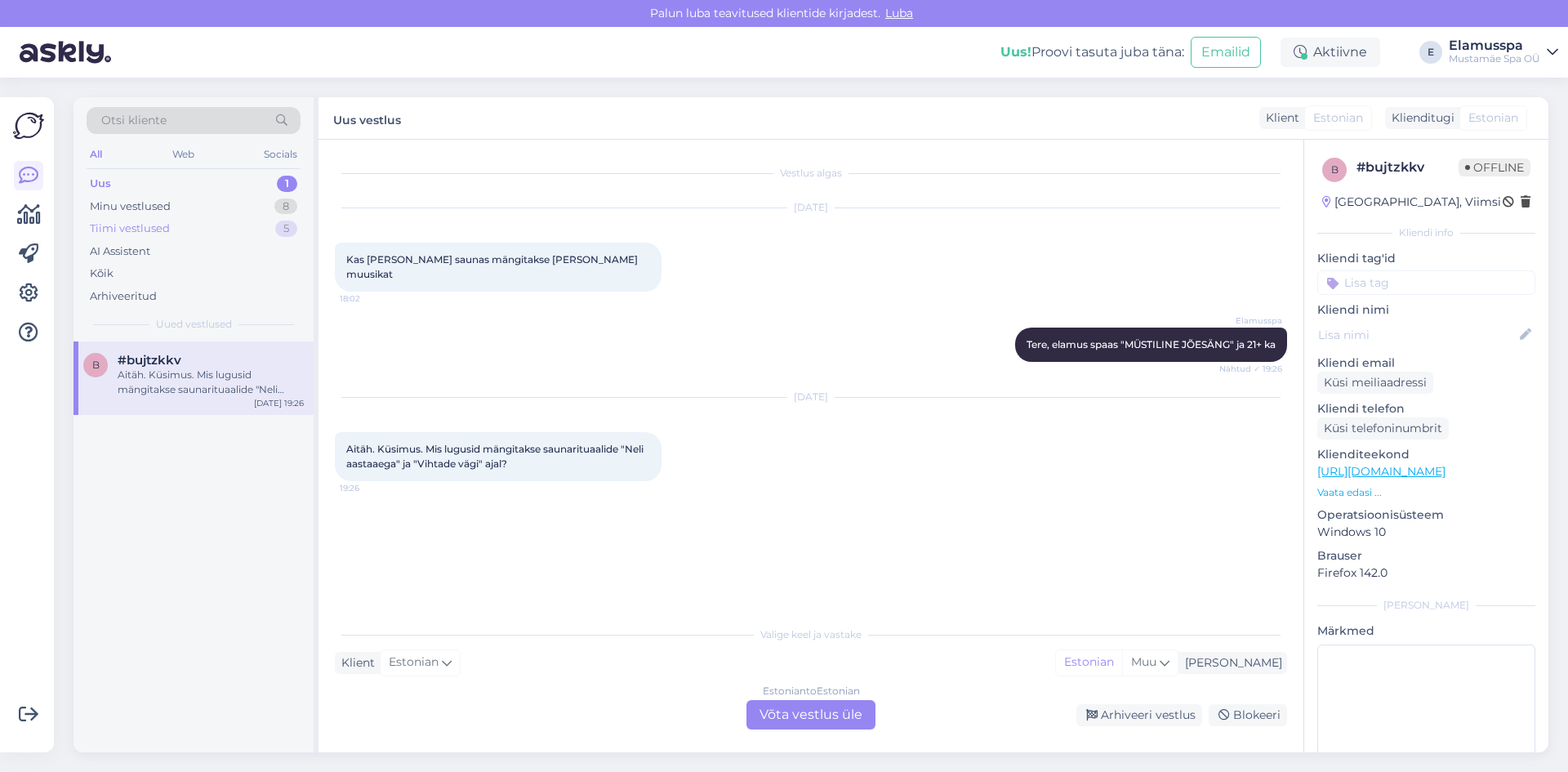
click at [174, 231] on div "Tiimi vestlused 5" at bounding box center [193, 229] width 214 height 23
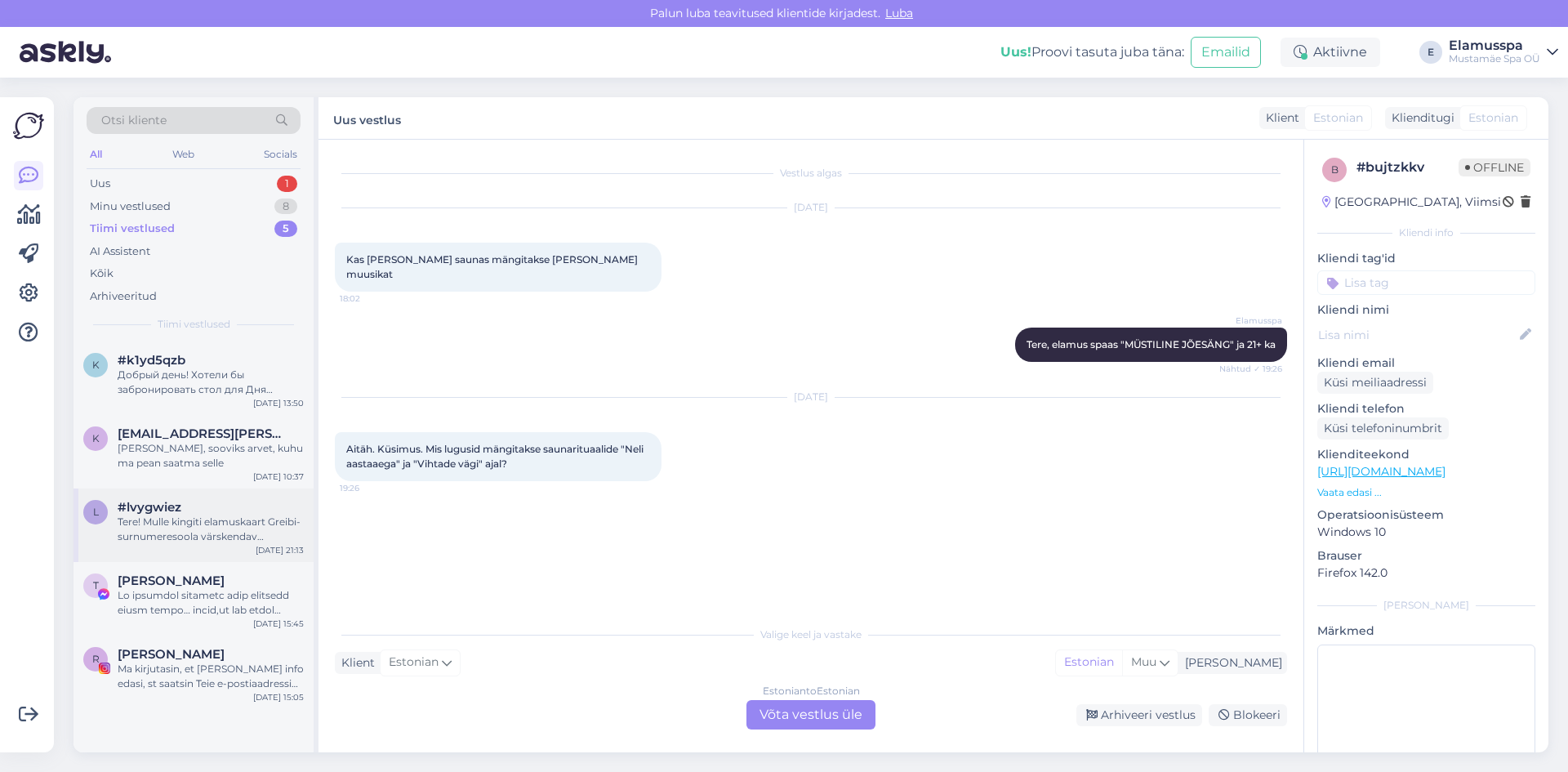
click at [244, 561] on div "l #lvygwiez Tere! Mulle kingiti elamuskaart Greibi-surnumeresoola värskendav ke…" at bounding box center [193, 525] width 240 height 74
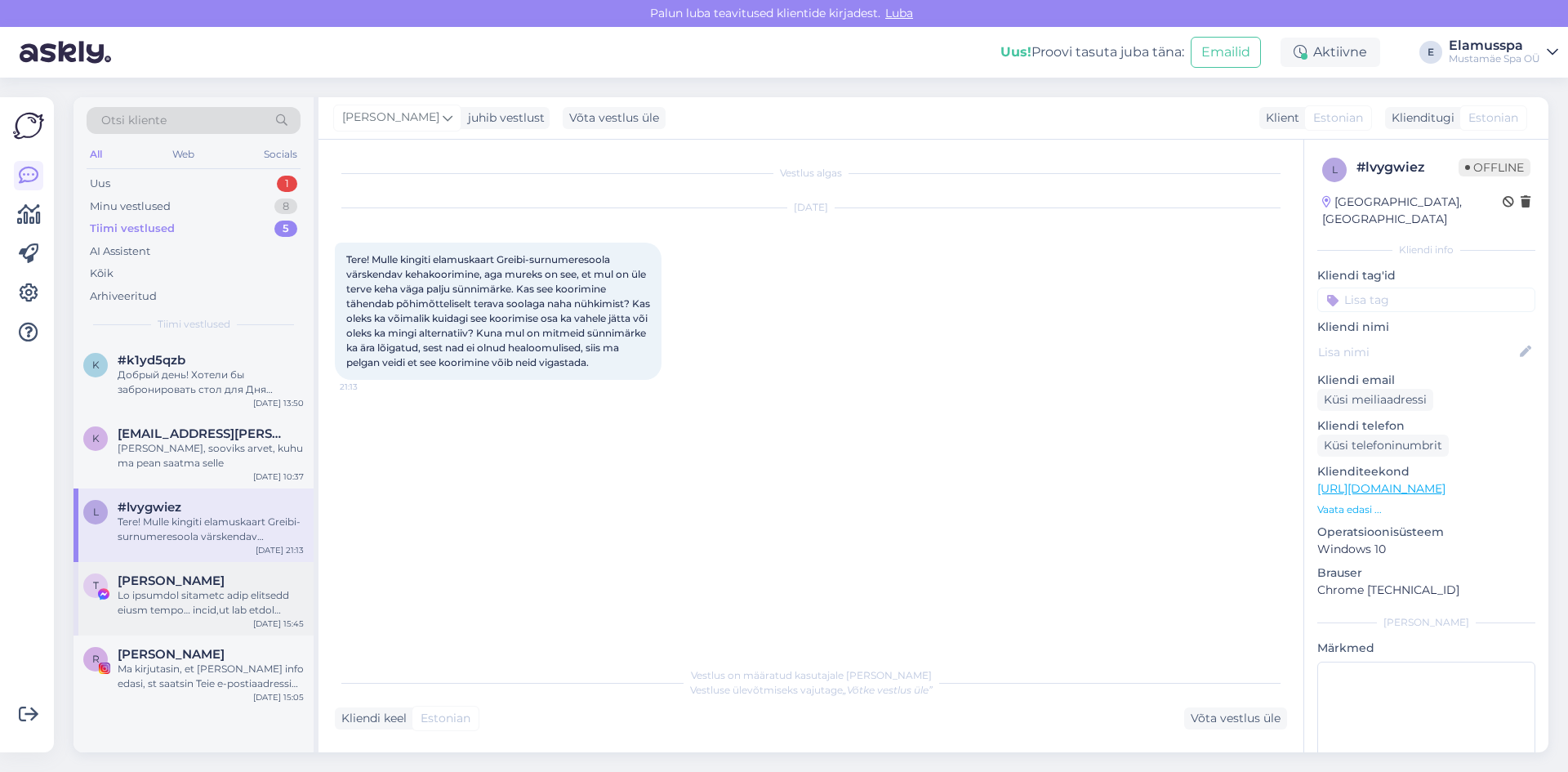
click at [238, 584] on div "[PERSON_NAME]" at bounding box center [211, 581] width 186 height 15
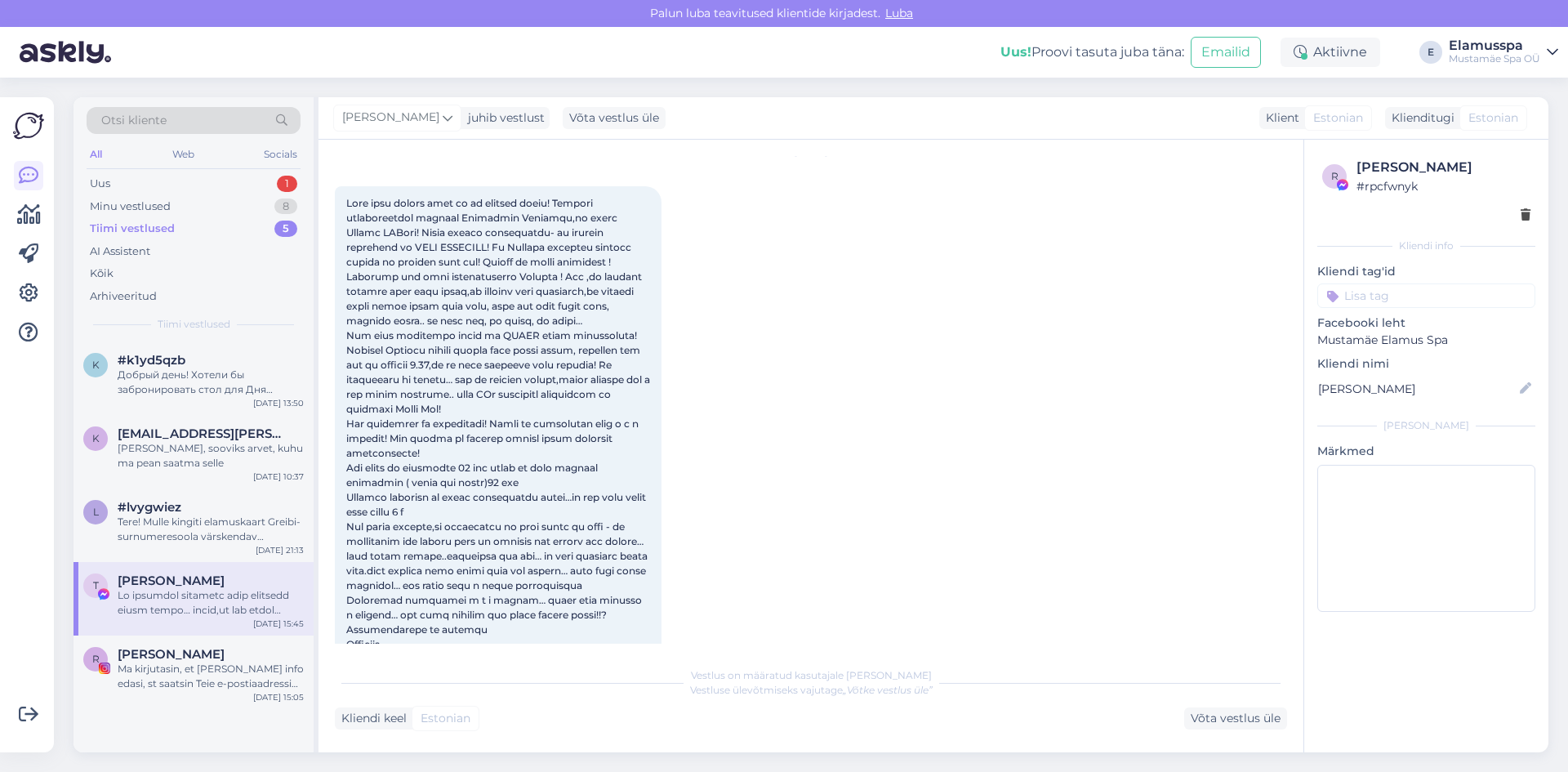
scroll to position [82, 0]
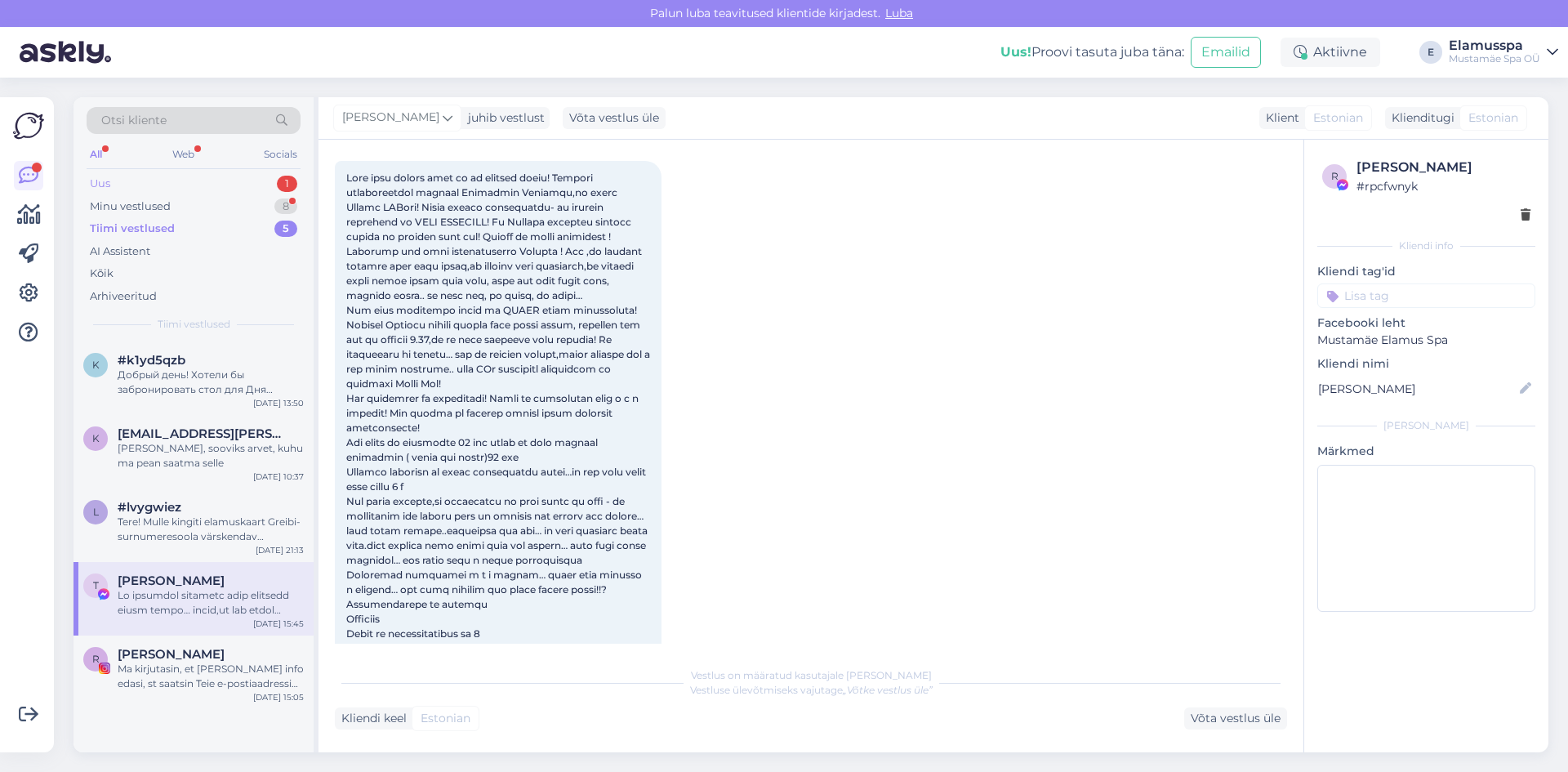
click at [194, 181] on div "Uus 1" at bounding box center [193, 184] width 214 height 23
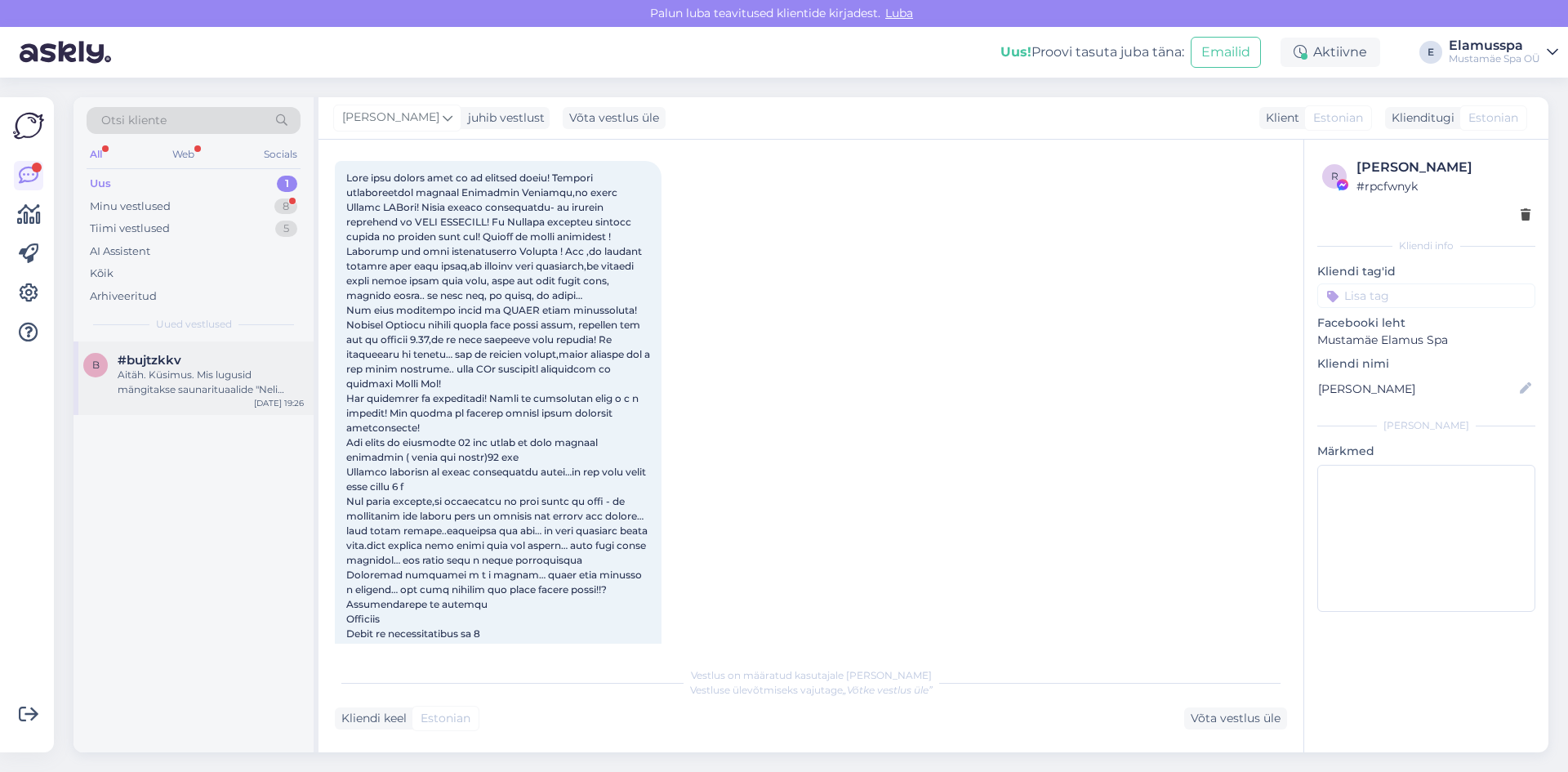
click at [209, 372] on div "Aitäh. Küsimus. Mis lugusid mängitakse saunarituaalide "Neli aastaaega" ja "Vih…" at bounding box center [211, 382] width 186 height 30
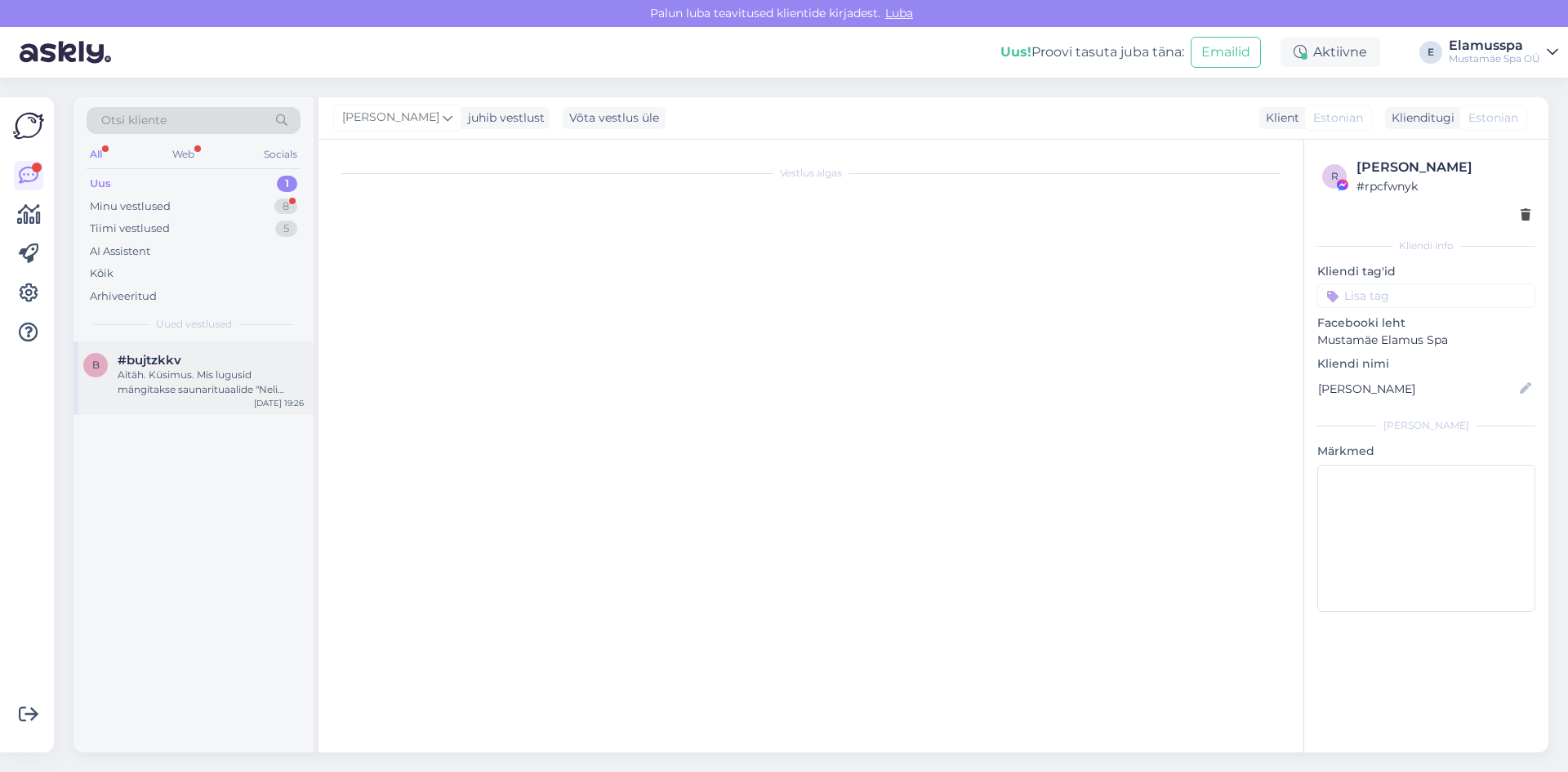
scroll to position [0, 0]
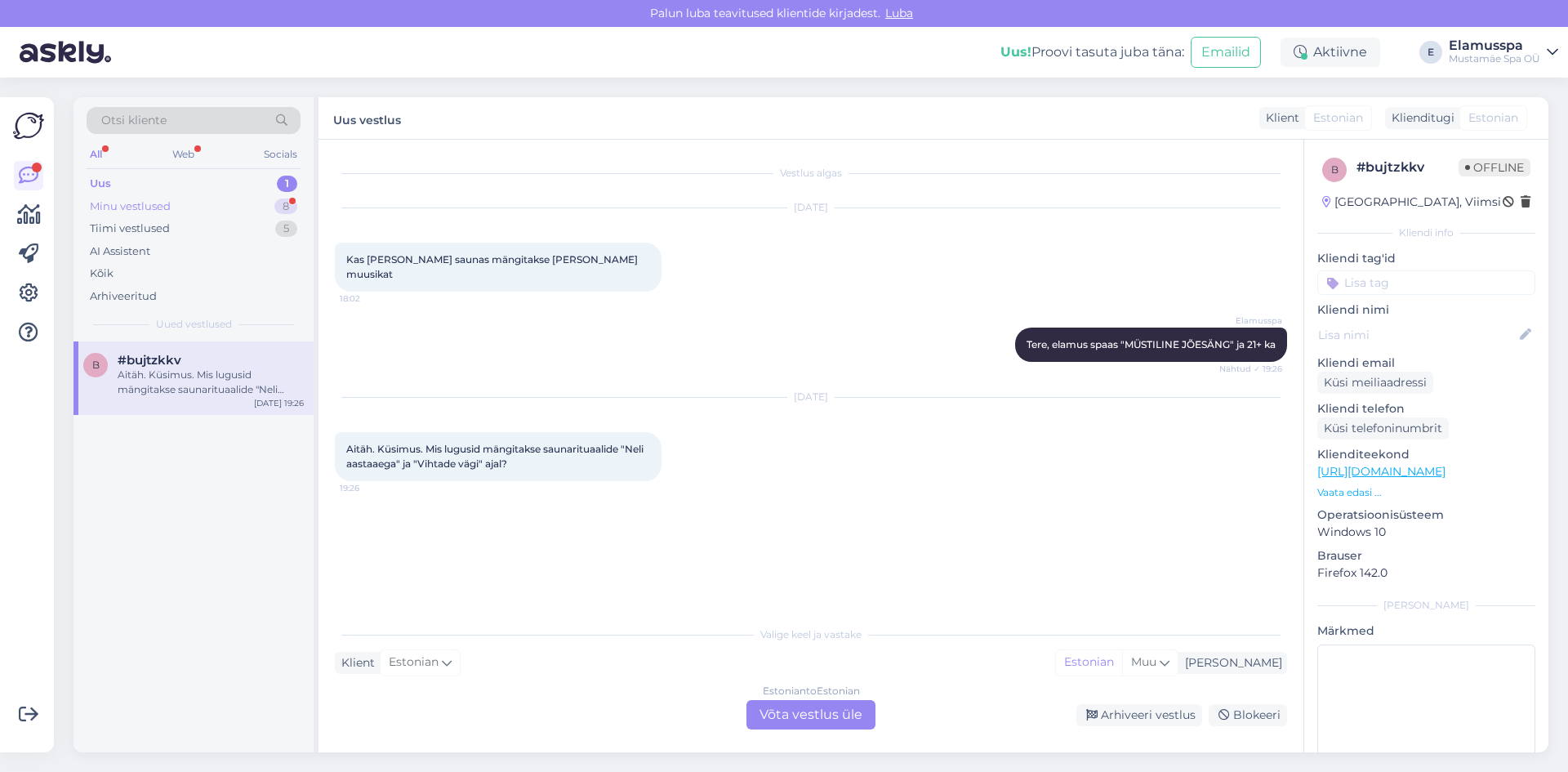
click at [229, 206] on div "Minu vestlused 8" at bounding box center [193, 207] width 214 height 23
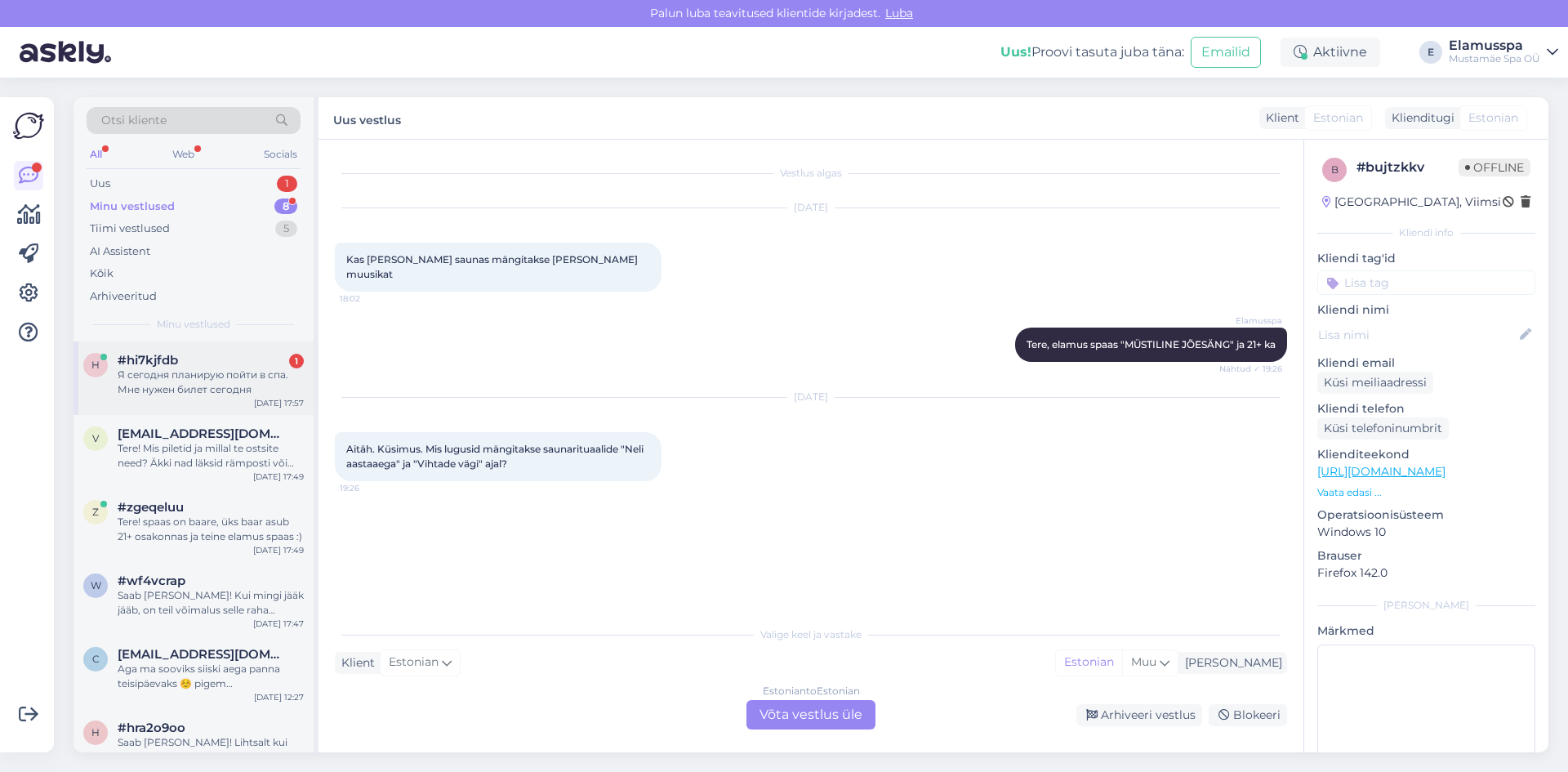
click at [210, 392] on div "Я сегодня планирую пойти в спа. Мне нужен билет сегодня" at bounding box center [211, 382] width 186 height 30
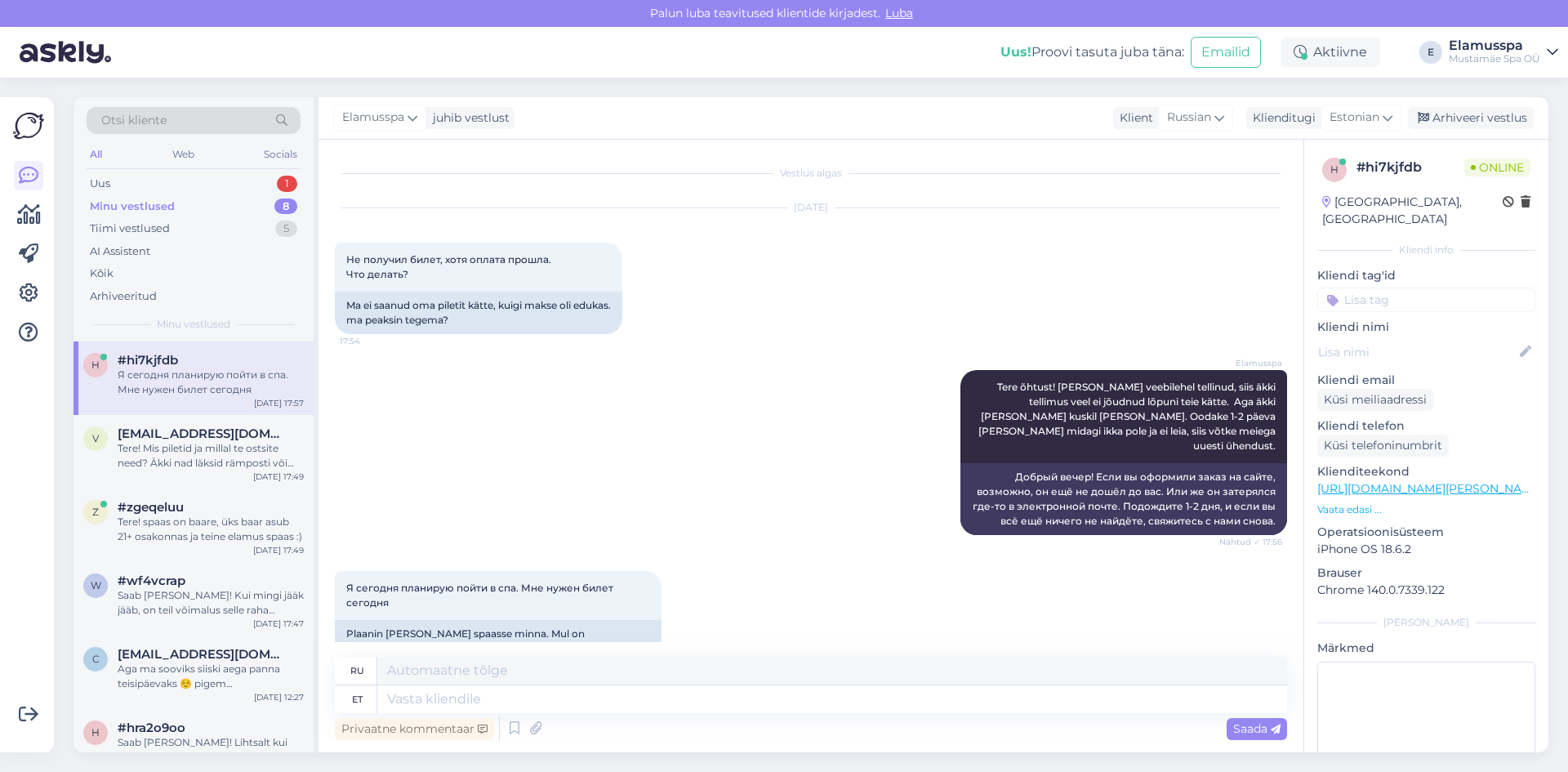
scroll to position [9, 0]
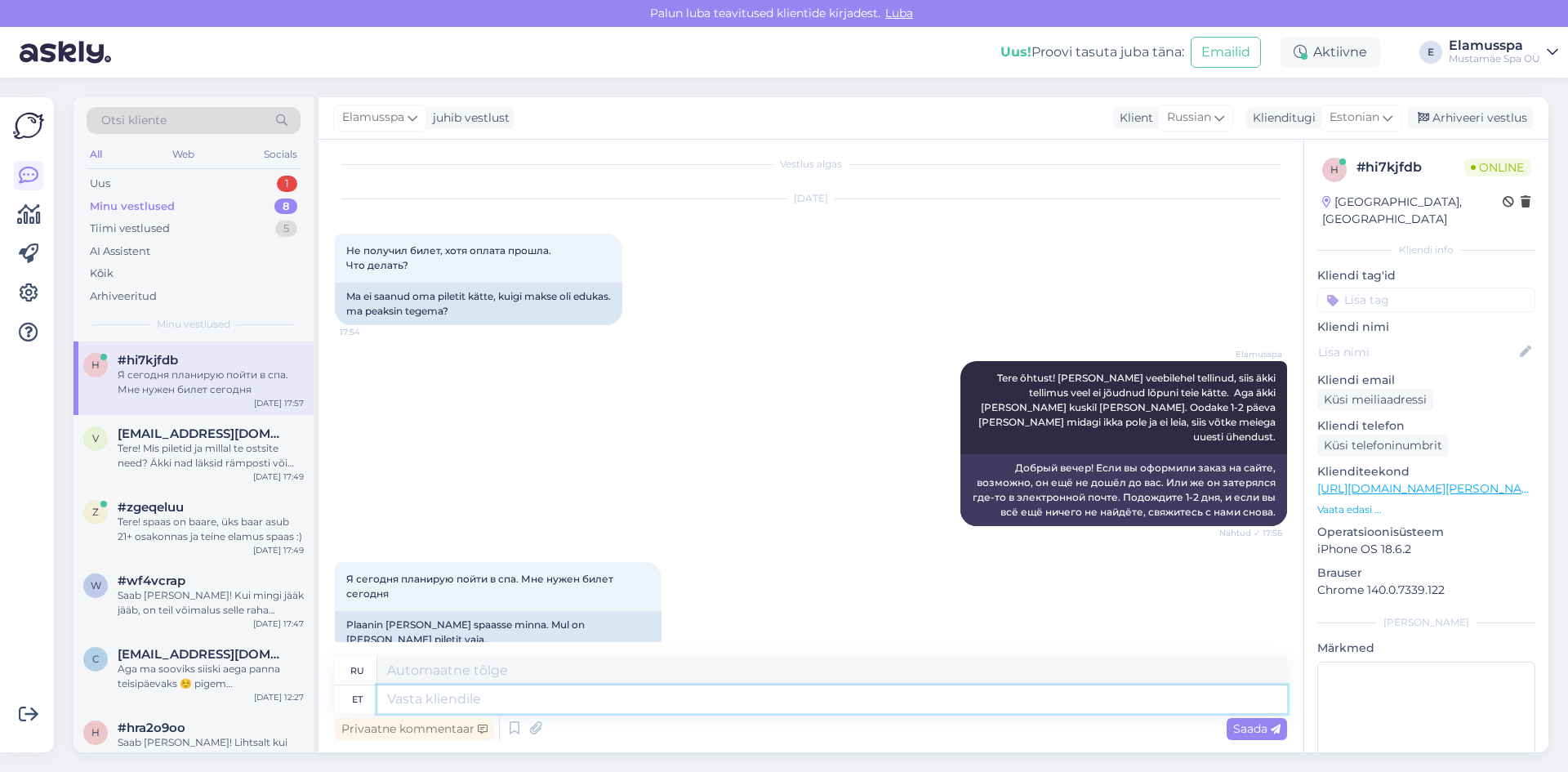
click at [637, 701] on textarea at bounding box center [832, 699] width 909 height 28
click at [786, 467] on div "Elamusspa Tere õhtust! [PERSON_NAME] veebilehel tellinud, siis äkki tellimus ve…" at bounding box center [811, 443] width 952 height 201
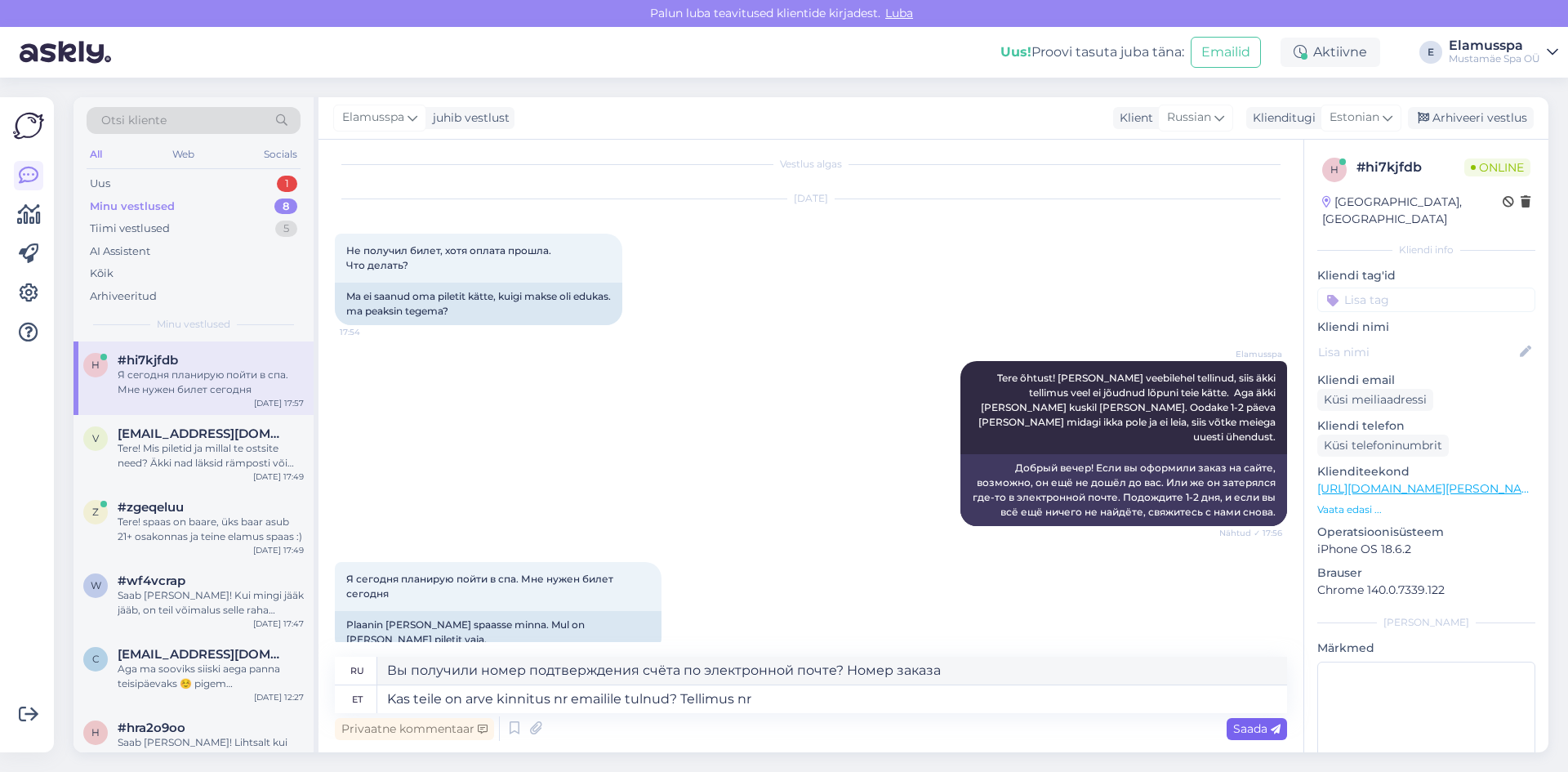
click at [1262, 724] on span "Saada" at bounding box center [1257, 729] width 48 height 15
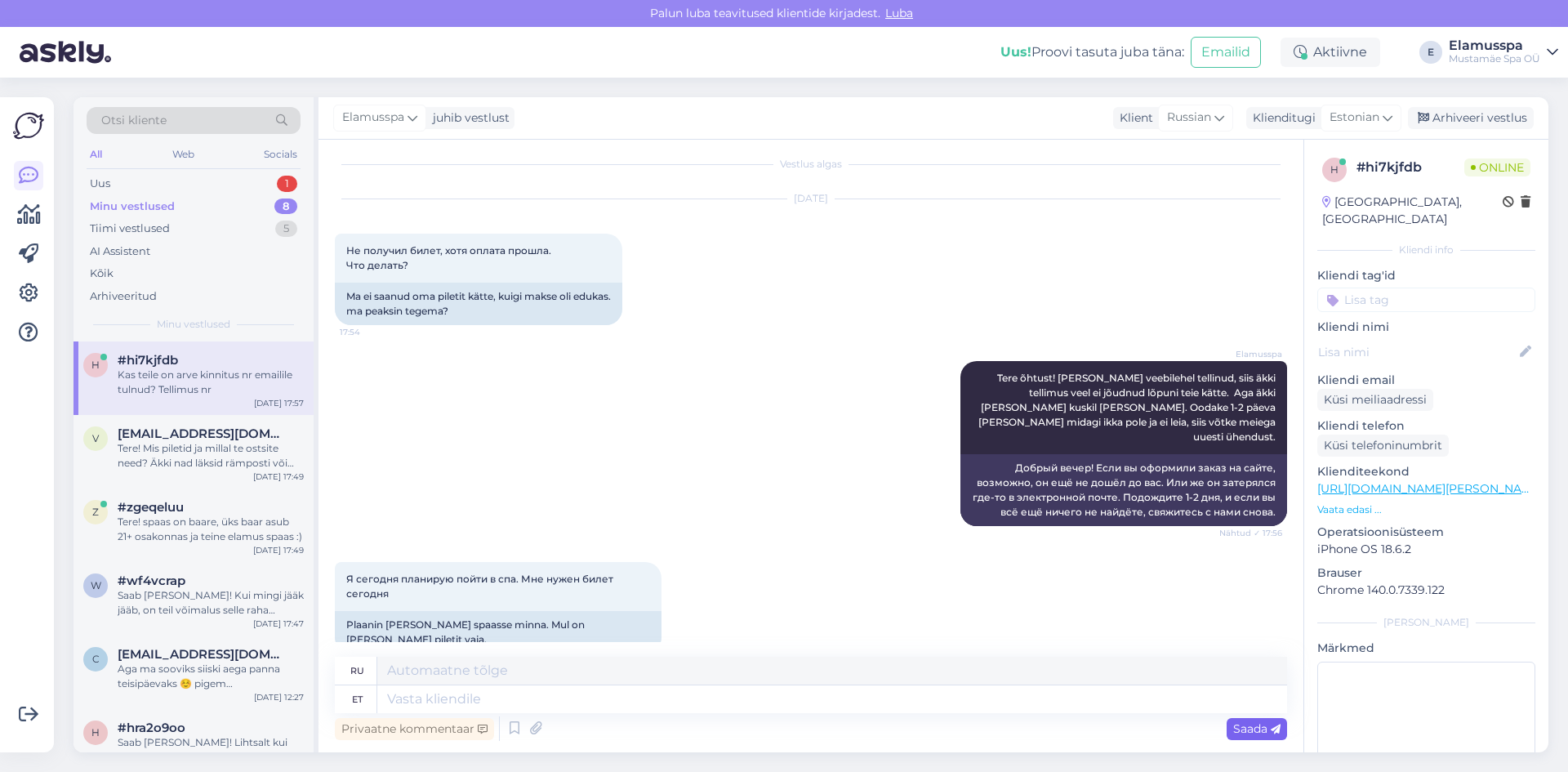
scroll to position [121, 0]
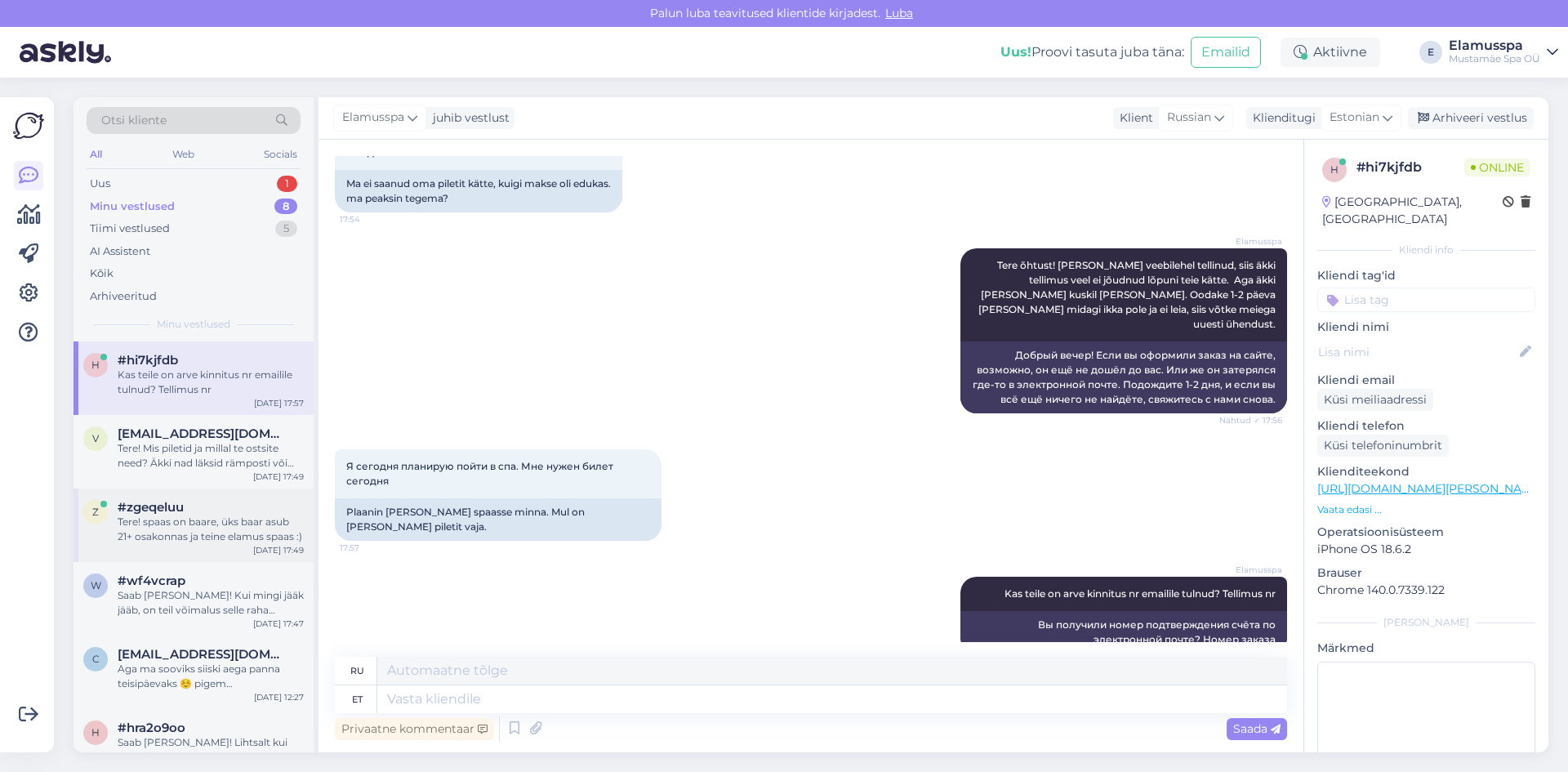
click at [215, 523] on div "Tere! spaas on baare, üks baar asub 21+ osakonnas ja teine elamus spaas :)" at bounding box center [211, 529] width 186 height 30
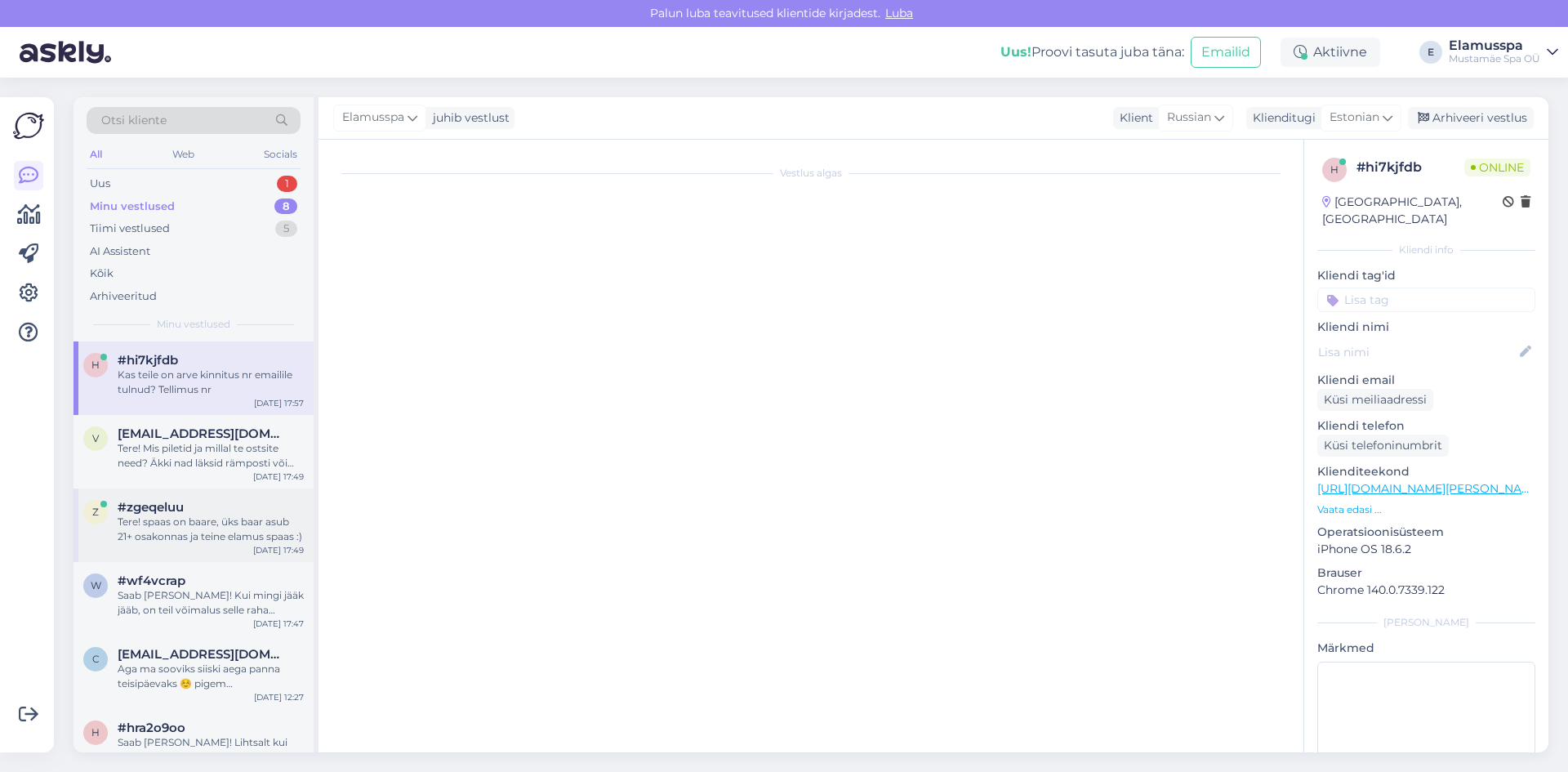
scroll to position [0, 0]
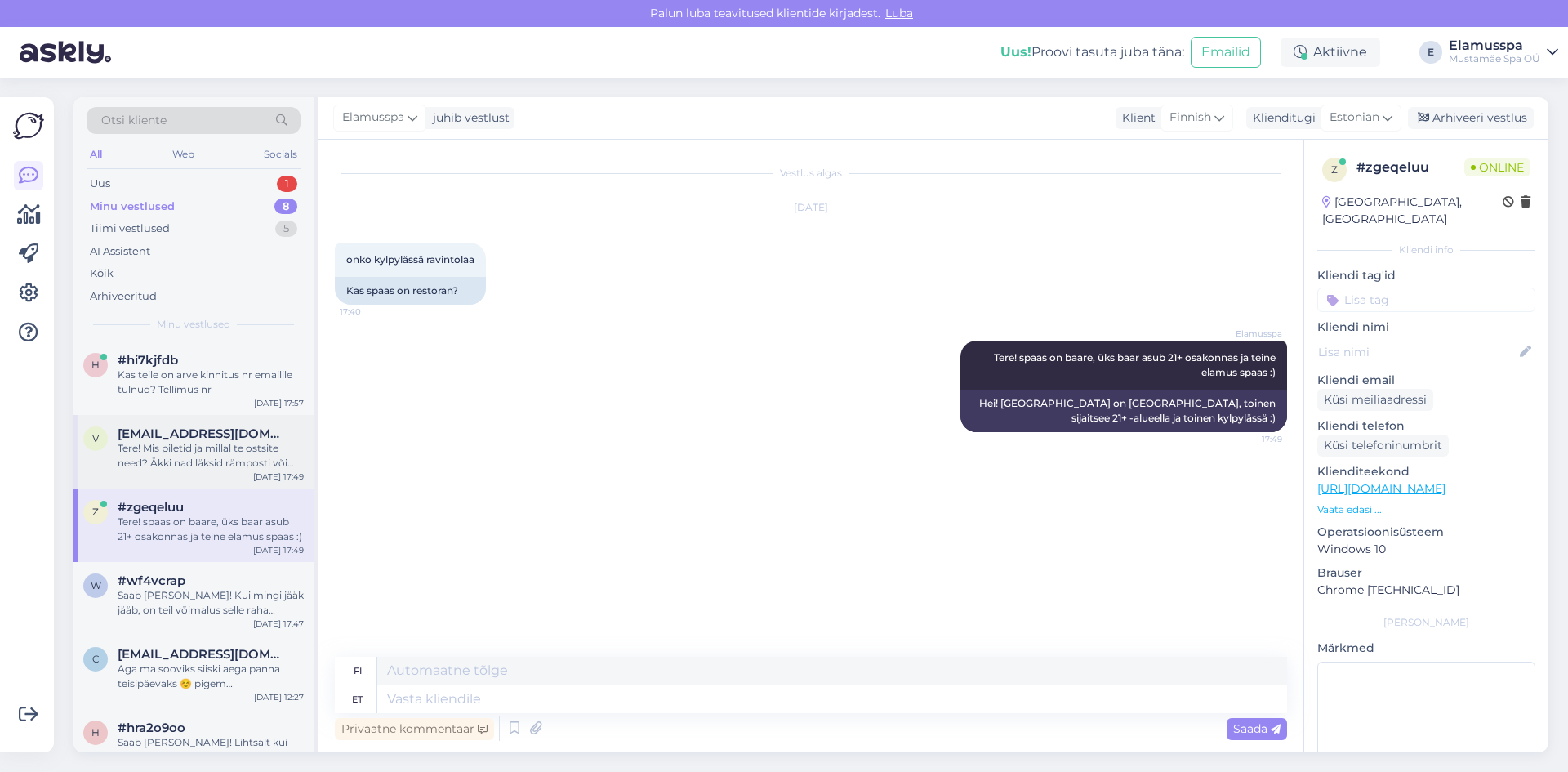
click at [242, 436] on span "[EMAIL_ADDRESS][DOMAIN_NAME]" at bounding box center [202, 434] width 170 height 15
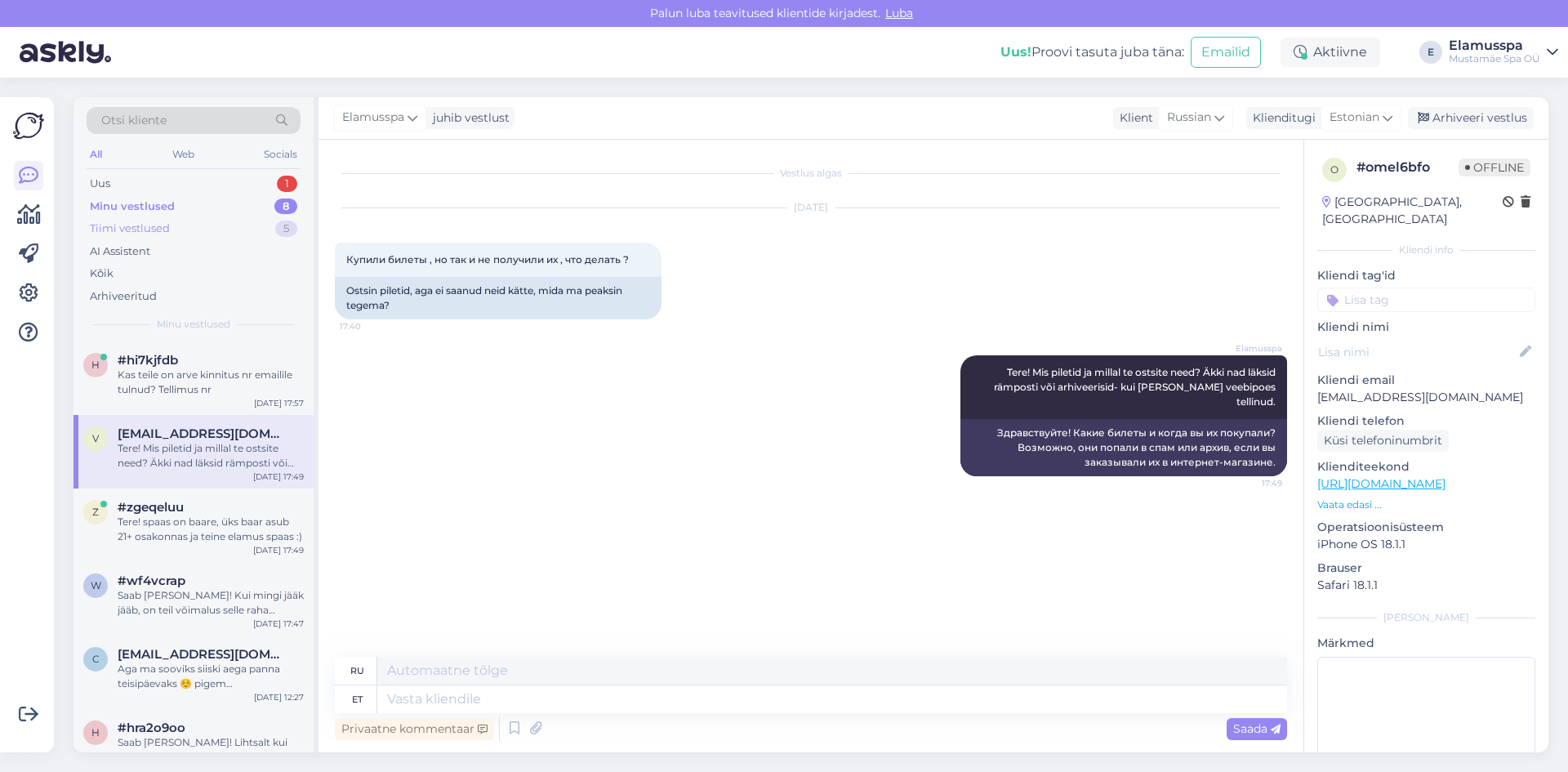
click at [214, 229] on div "Tiimi vestlused 5" at bounding box center [193, 229] width 214 height 23
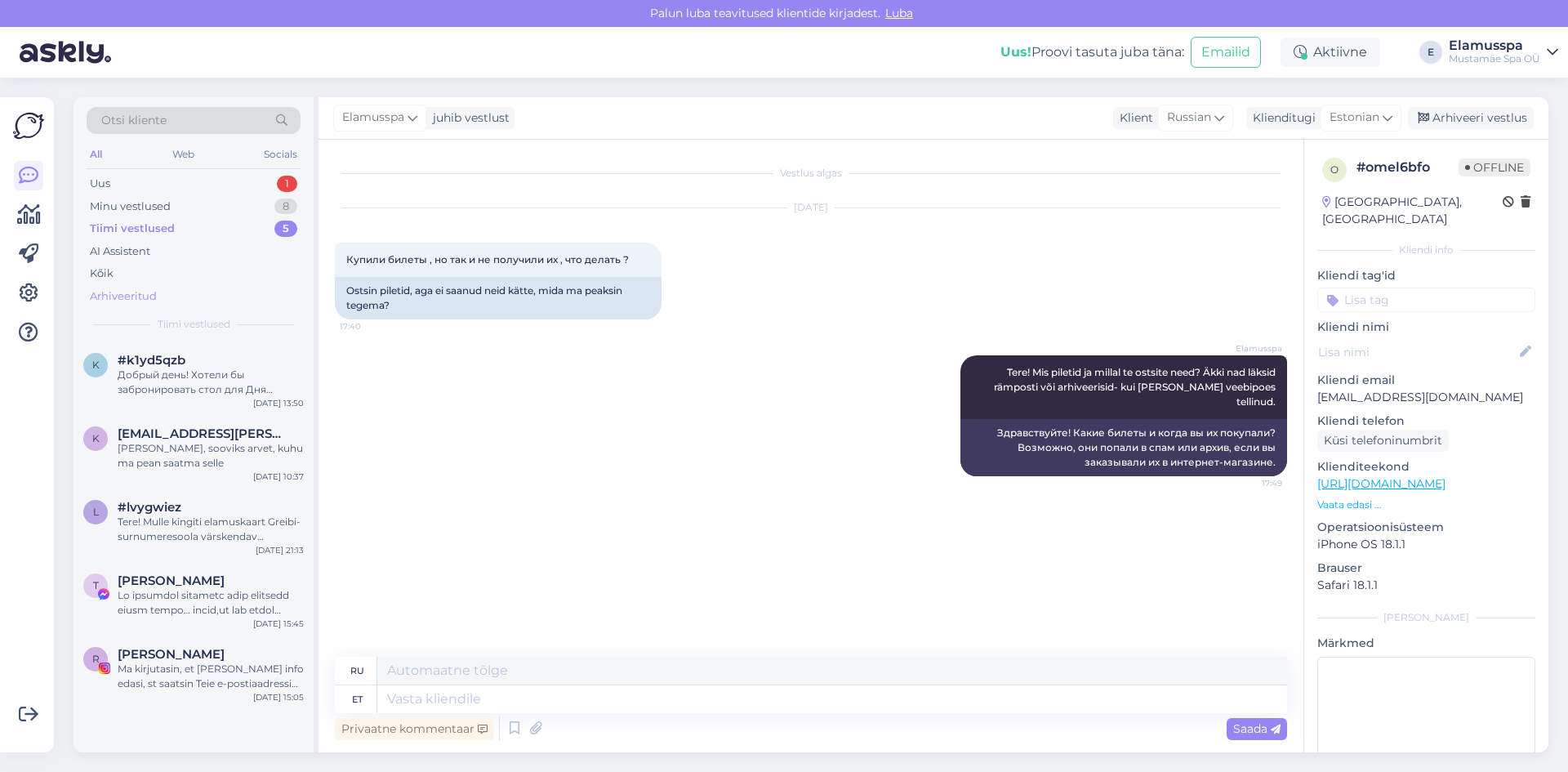
click at [197, 290] on div "Arhiveeritud" at bounding box center [193, 297] width 214 height 23
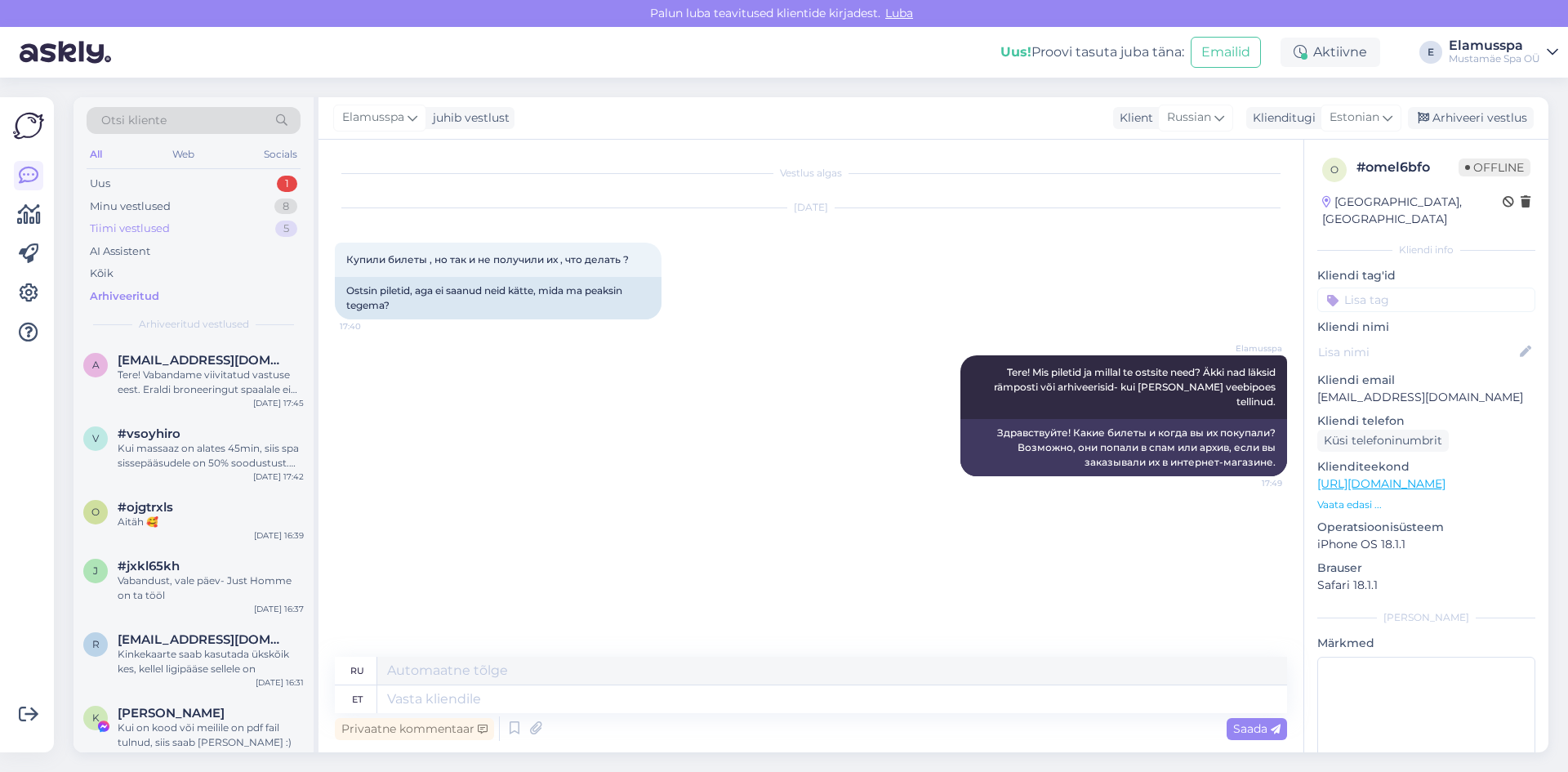
click at [215, 224] on div "Tiimi vestlused 5" at bounding box center [193, 229] width 214 height 23
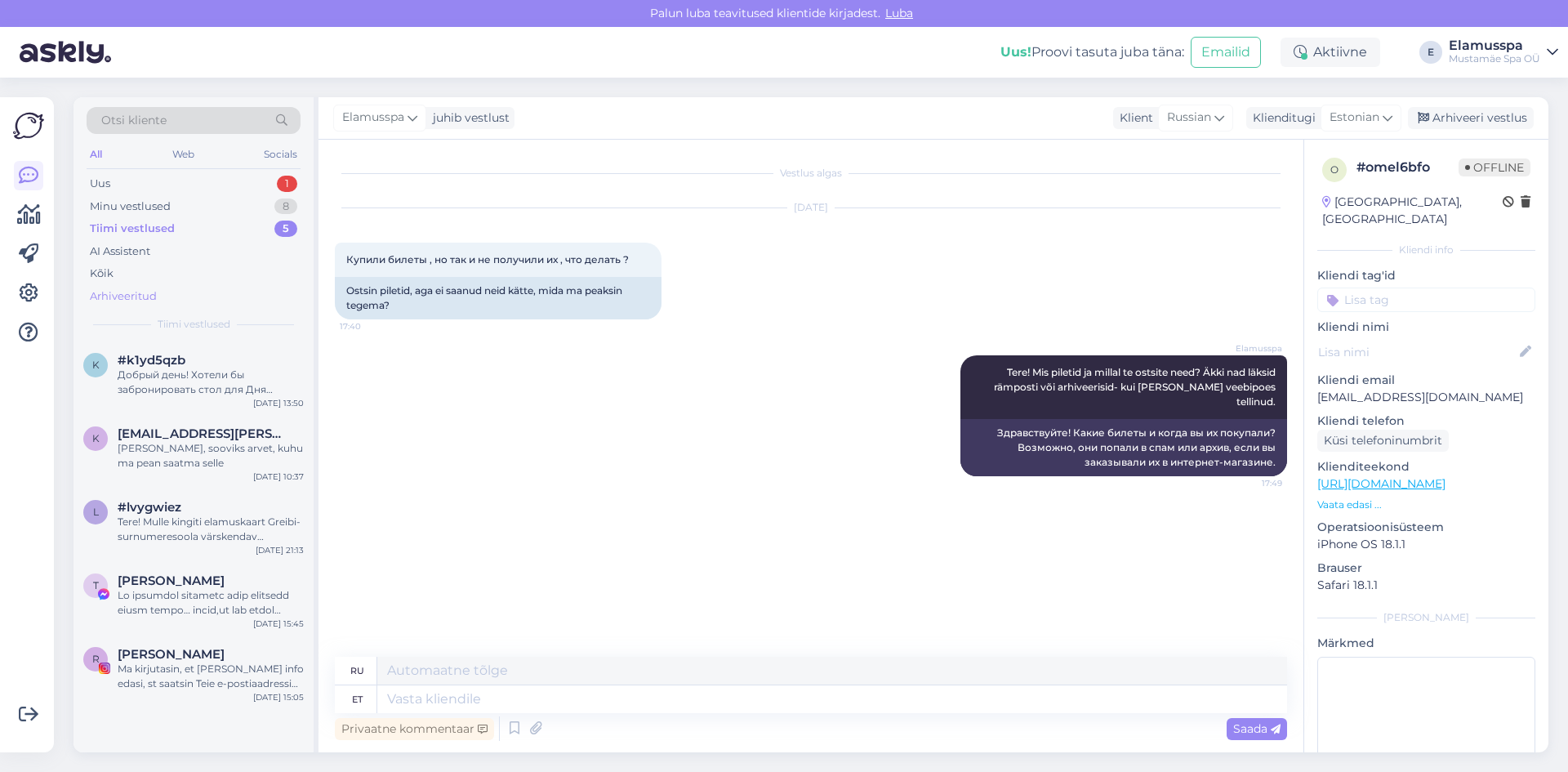
click at [210, 303] on div "Arhiveeritud" at bounding box center [193, 297] width 214 height 23
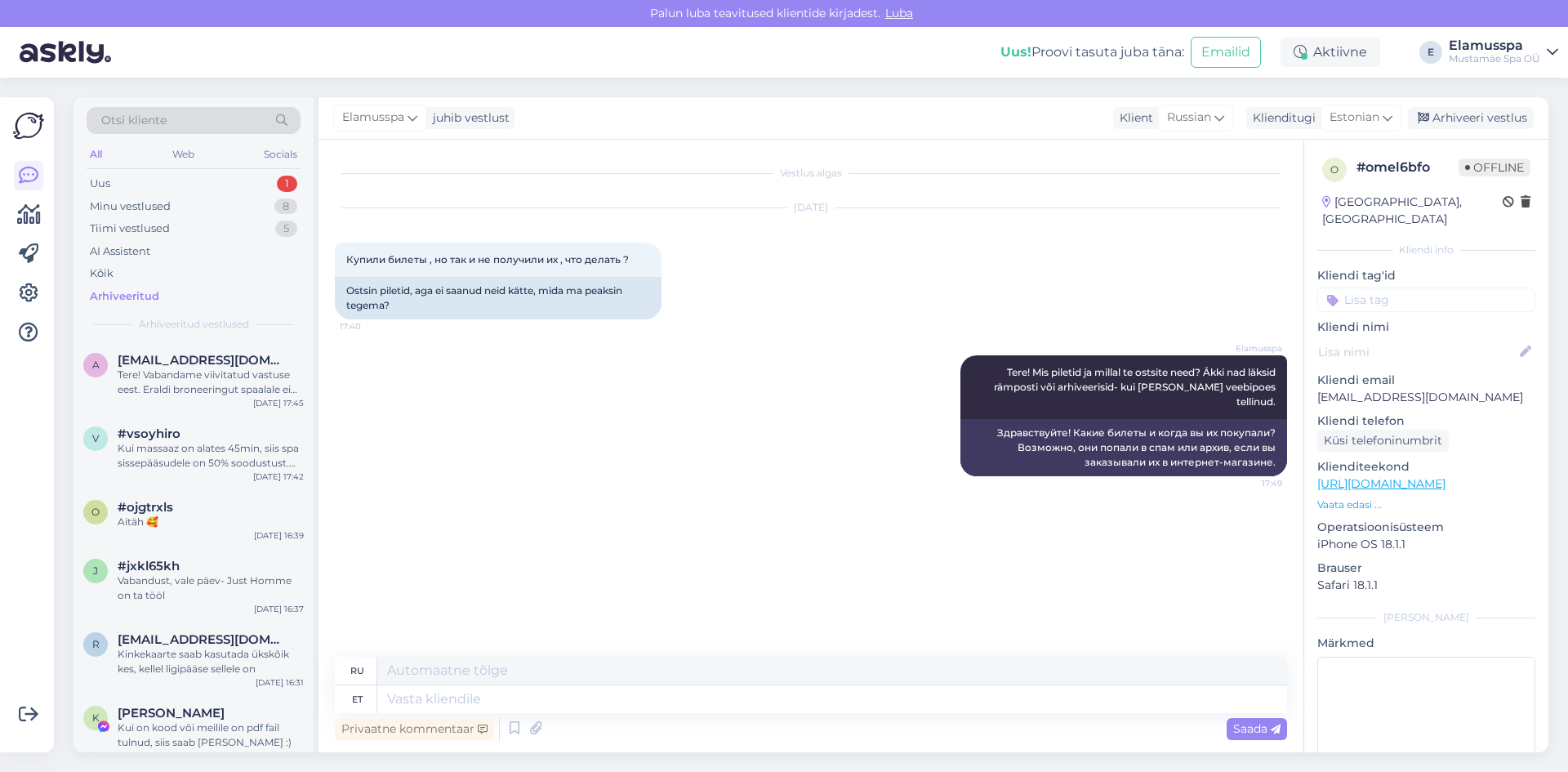
click at [208, 346] on div "a [EMAIL_ADDRESS][DOMAIN_NAME] Tere! Vabandame viivitatud vastuse eest. Eraldi …" at bounding box center [193, 379] width 240 height 74
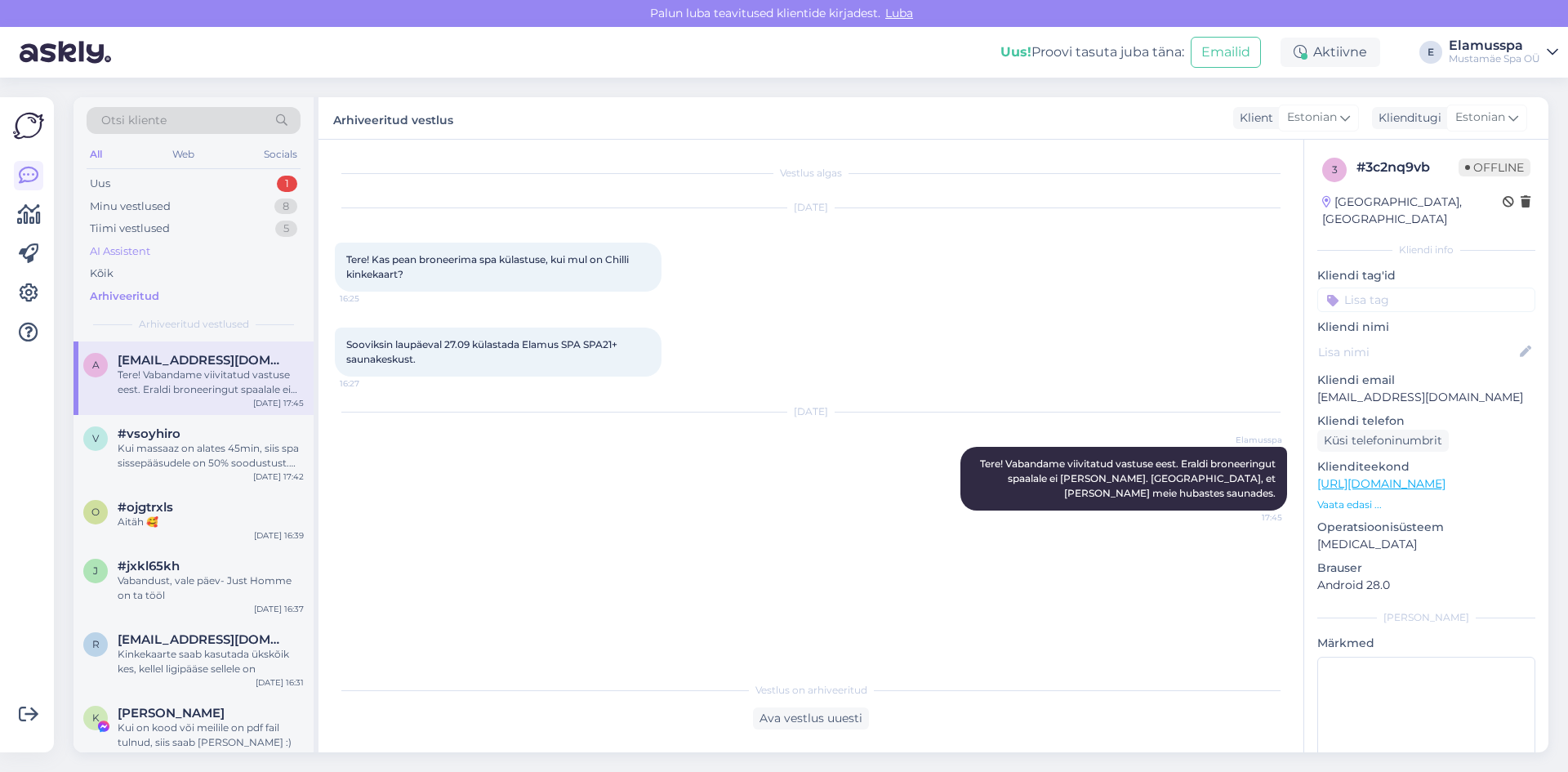
click at [227, 240] on div "AI Assistent" at bounding box center [193, 252] width 214 height 23
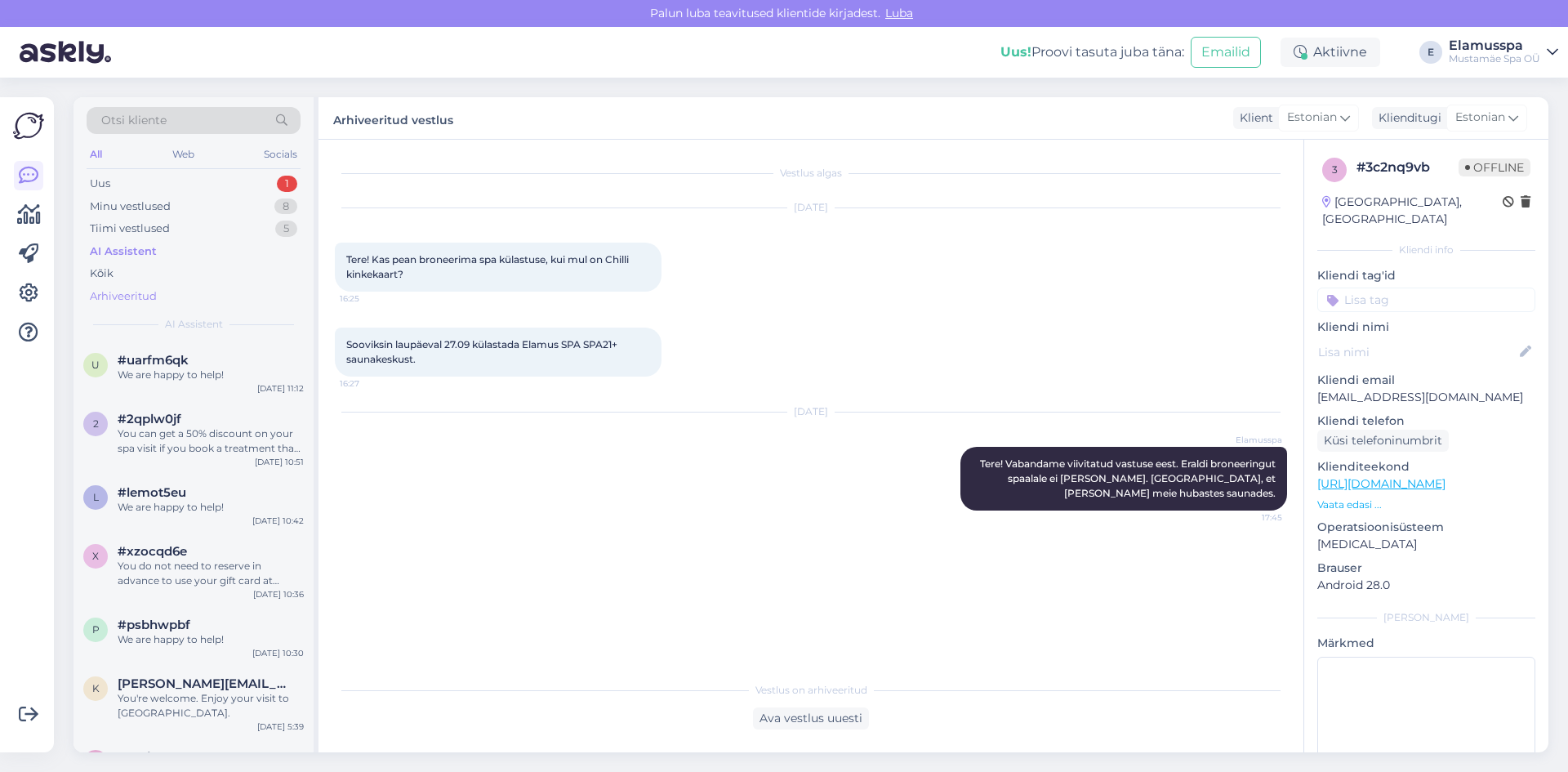
click at [204, 304] on div "Arhiveeritud" at bounding box center [193, 297] width 214 height 23
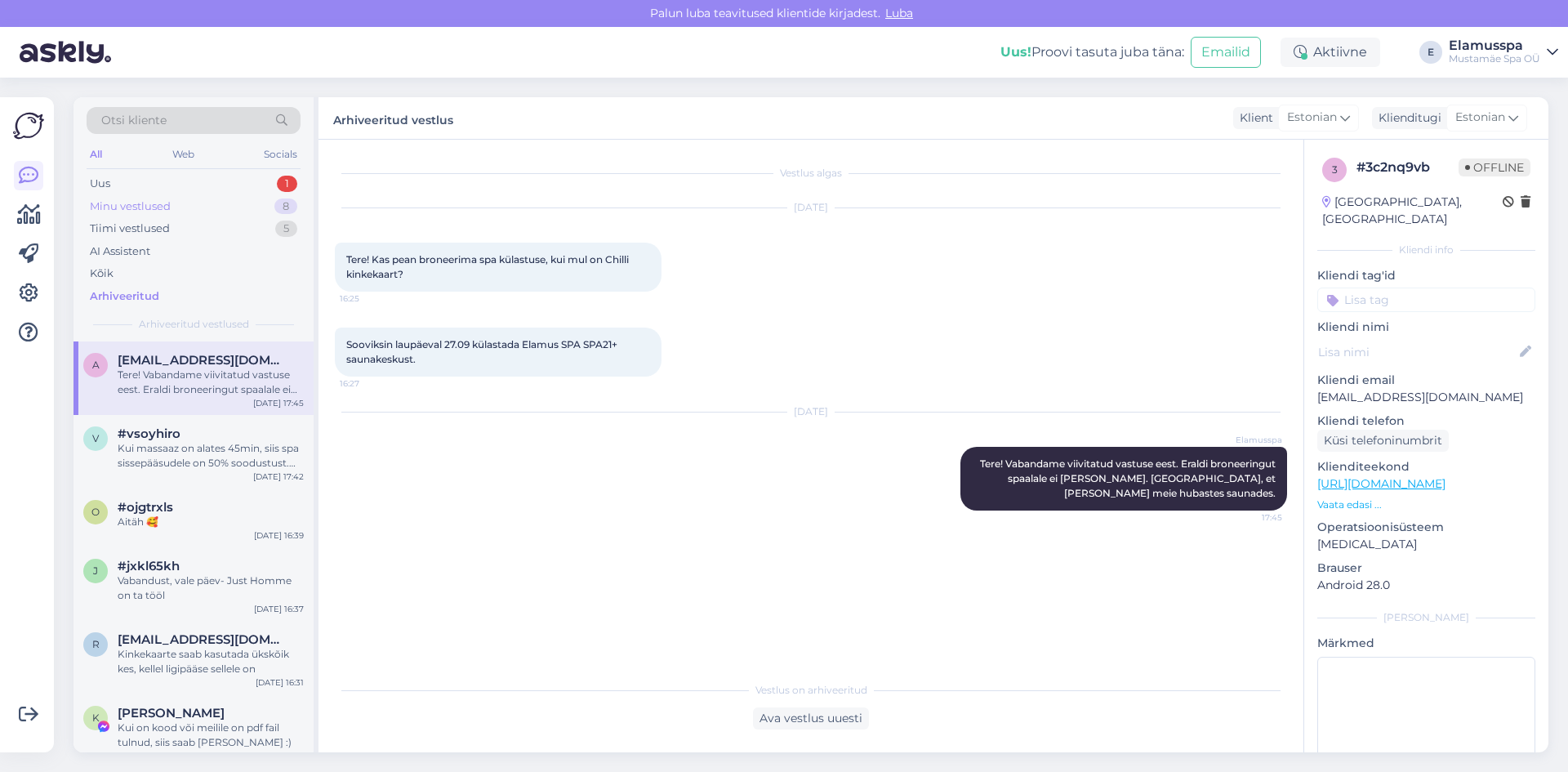
click at [219, 216] on div "Minu vestlused 8" at bounding box center [193, 207] width 214 height 23
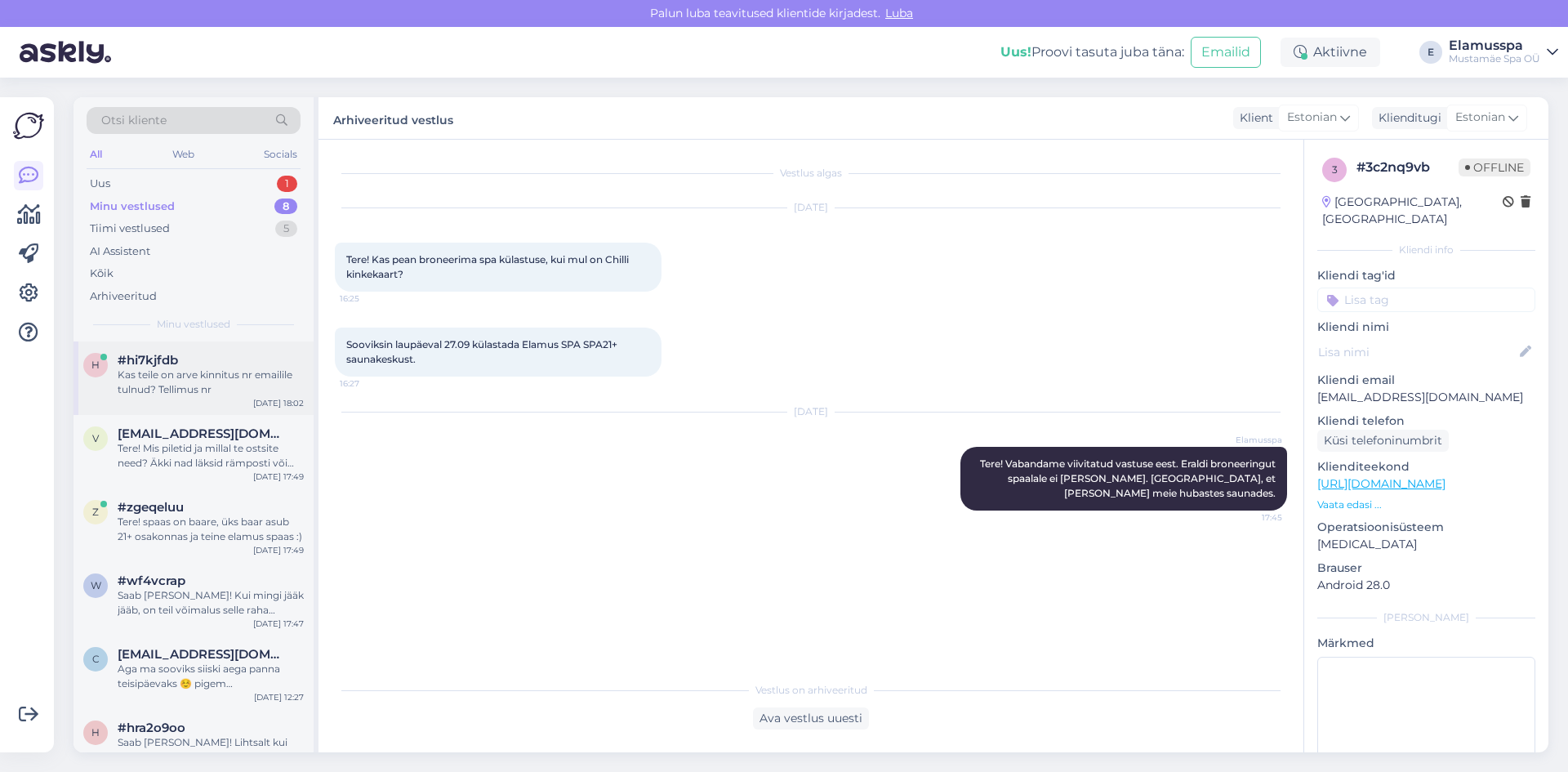
click at [218, 379] on div "Kas teile on arve kinnitus nr emailile tulnud? Tellimus nr" at bounding box center [211, 382] width 186 height 30
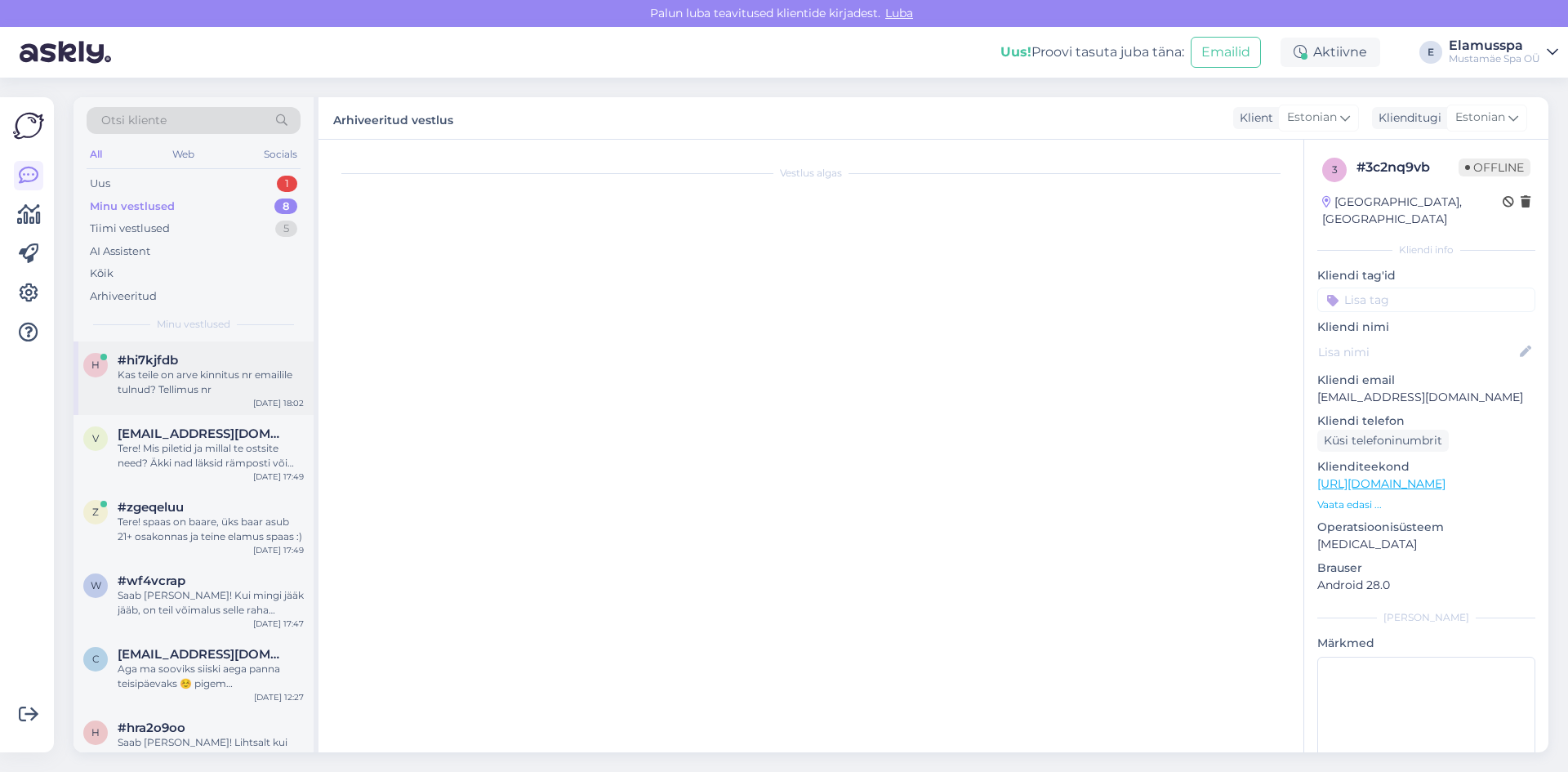
scroll to position [121, 0]
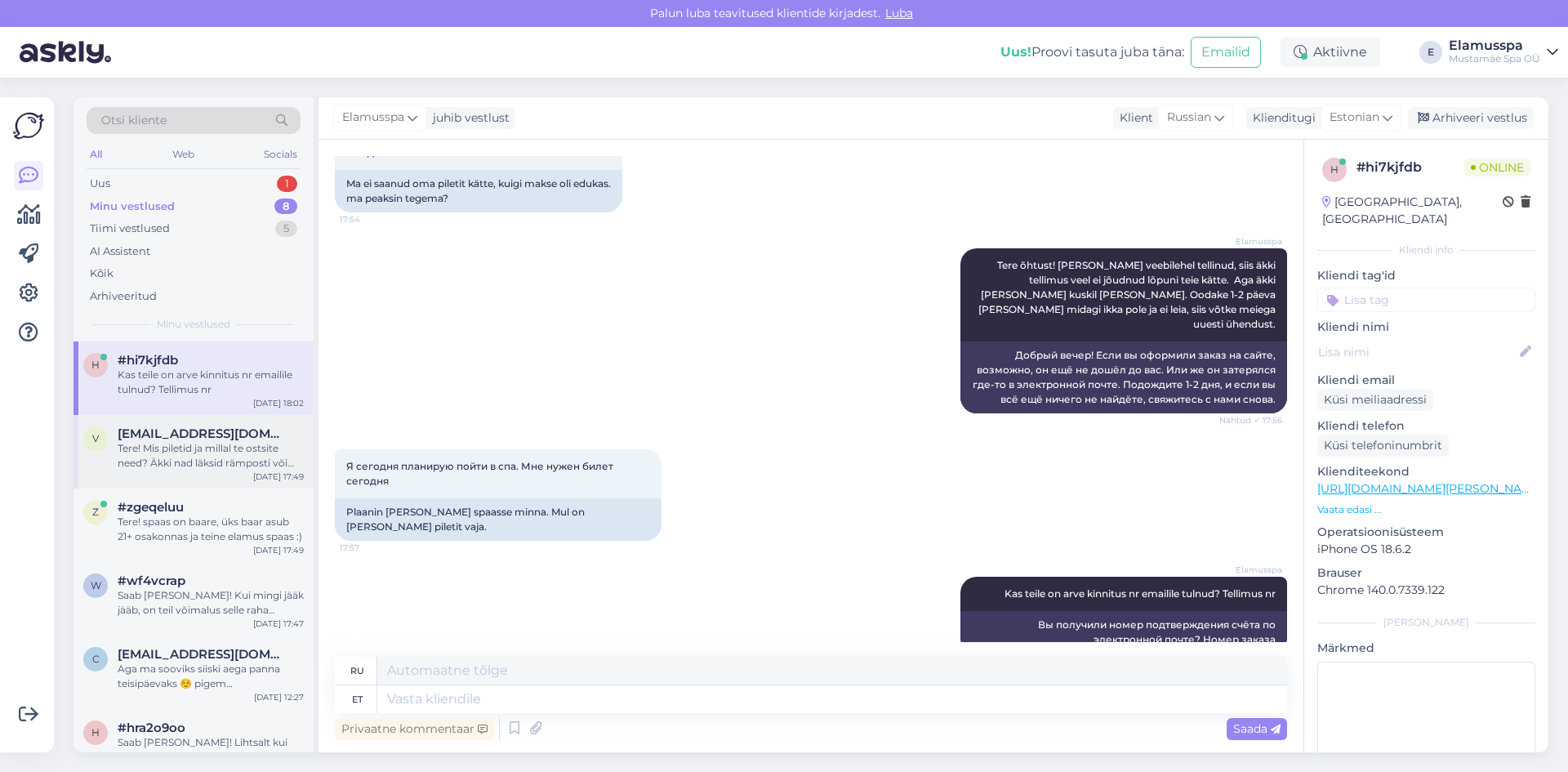
click at [199, 434] on span "[EMAIL_ADDRESS][DOMAIN_NAME]" at bounding box center [202, 434] width 170 height 15
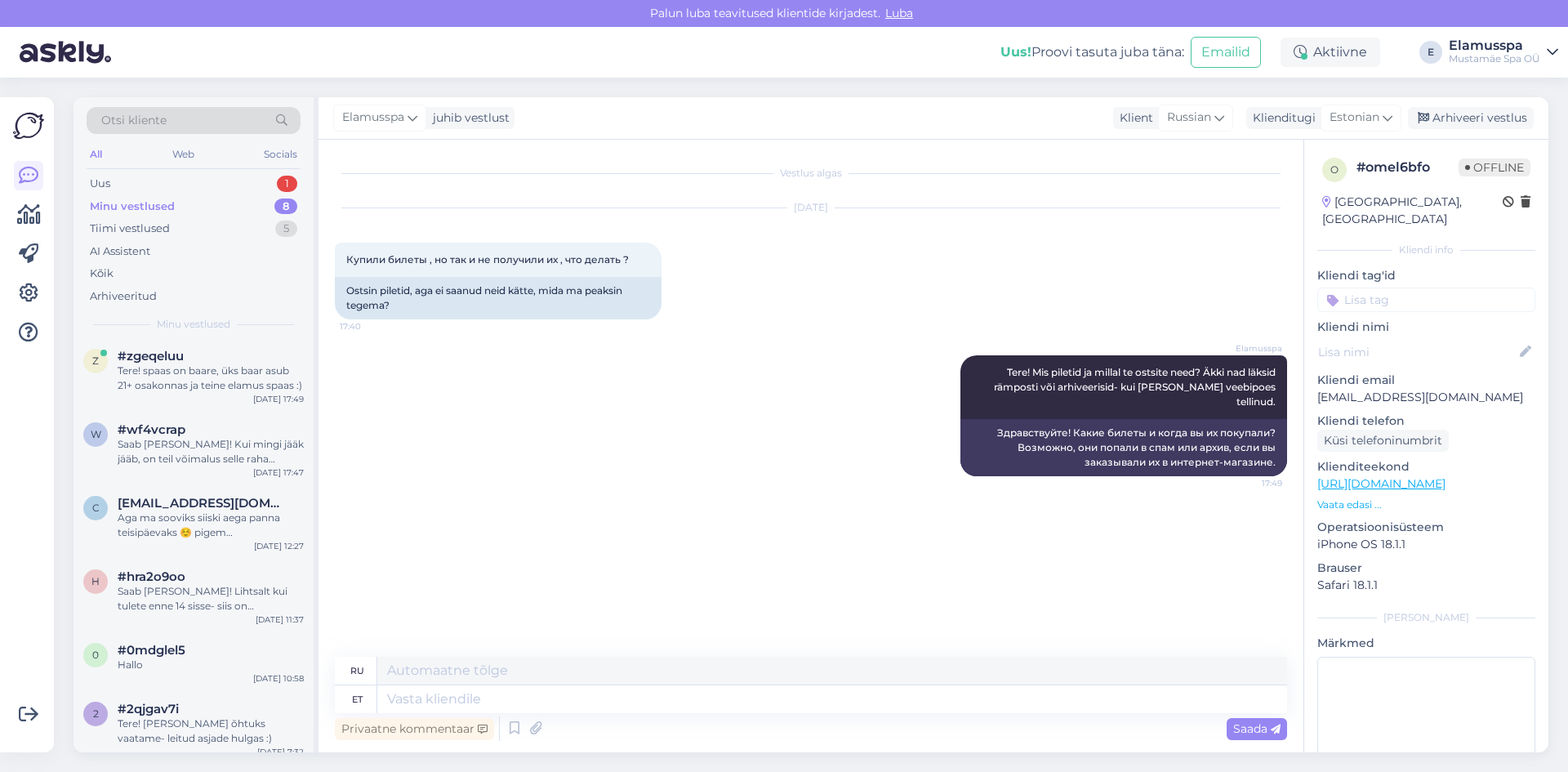
scroll to position [162, 0]
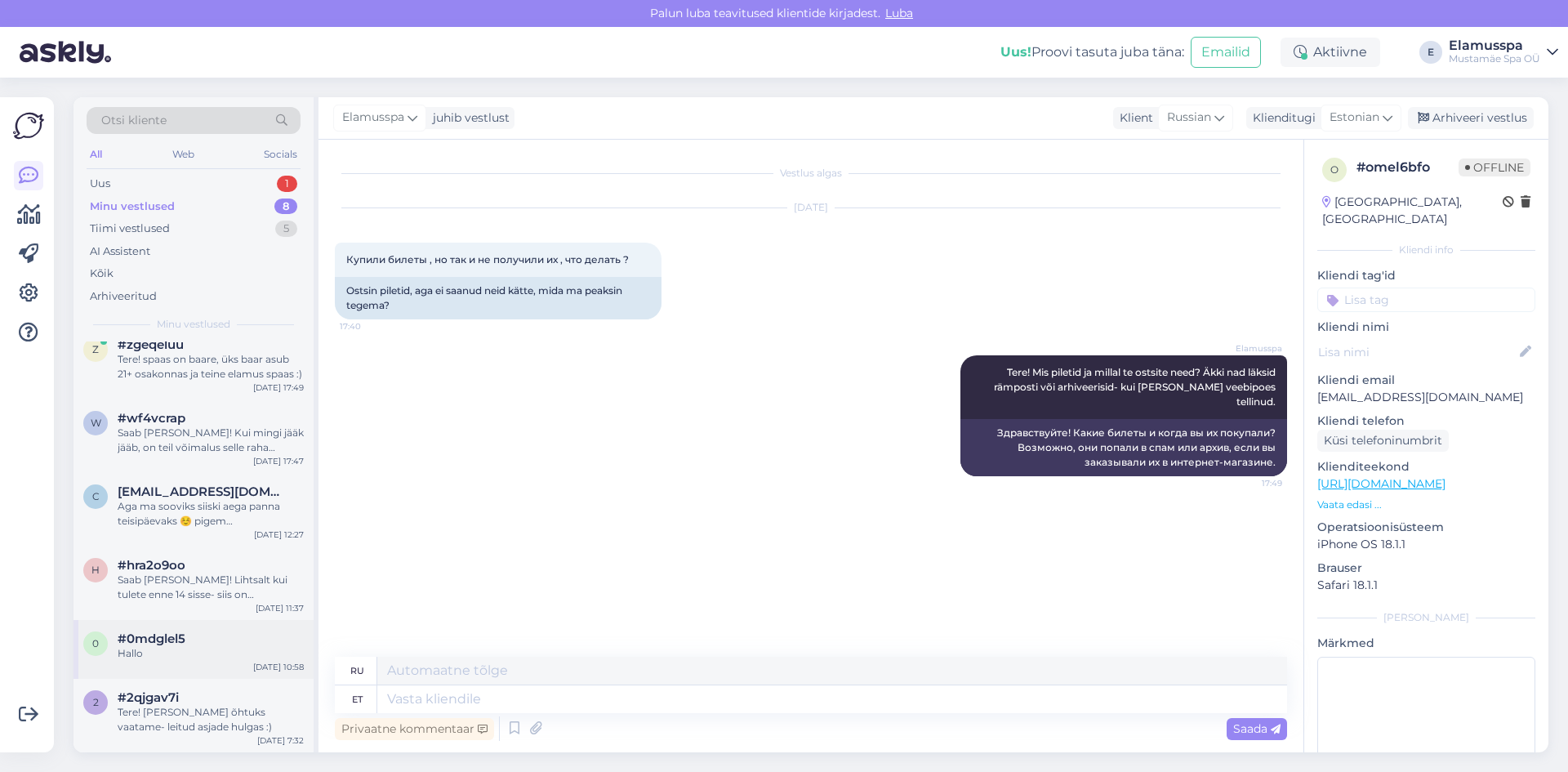
click at [159, 629] on div "0 #0mdglel5 Hallo [DATE] 10:58" at bounding box center [193, 649] width 240 height 59
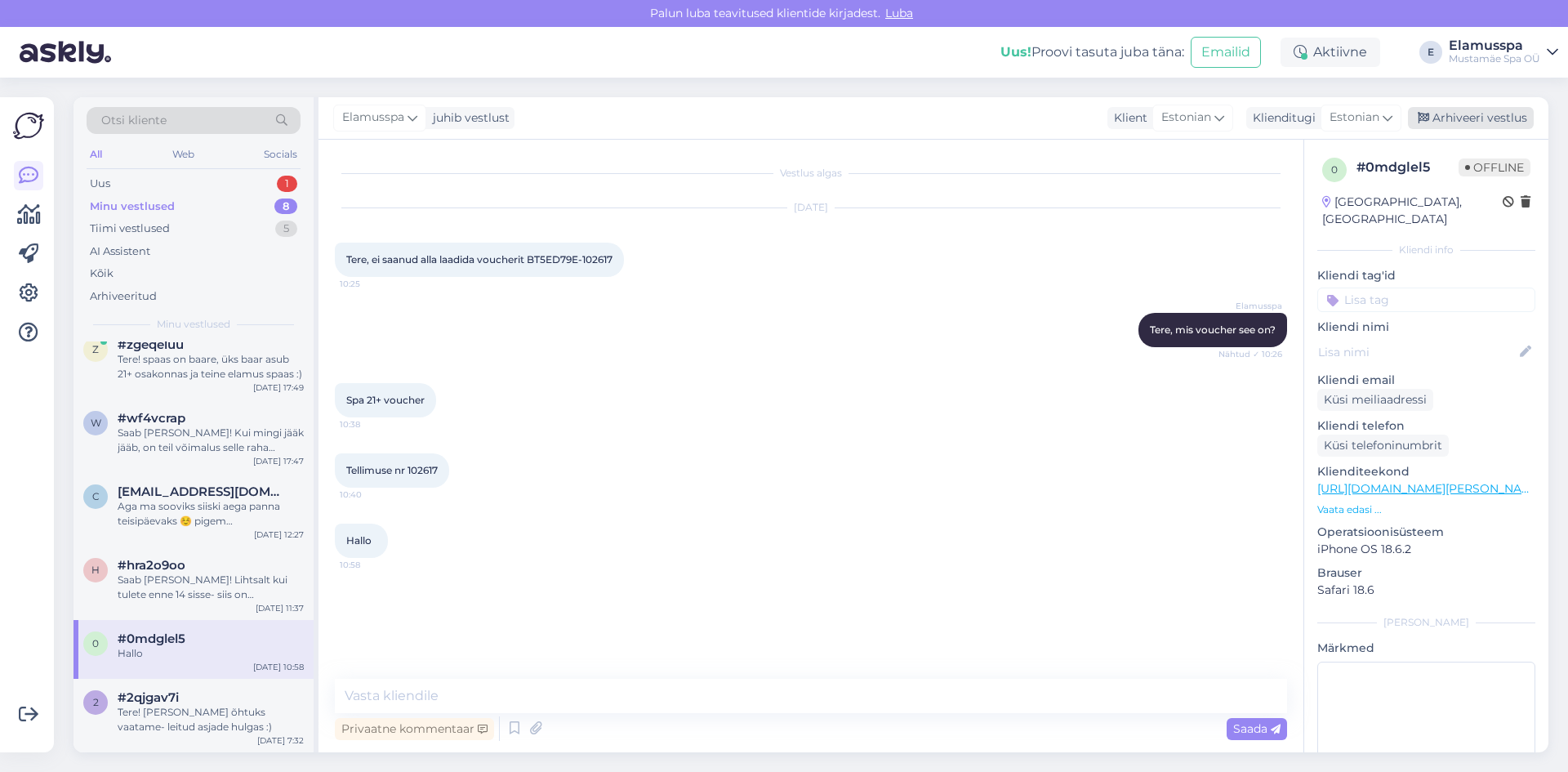
click at [1493, 121] on div "Arhiveeri vestlus" at bounding box center [1470, 118] width 125 height 22
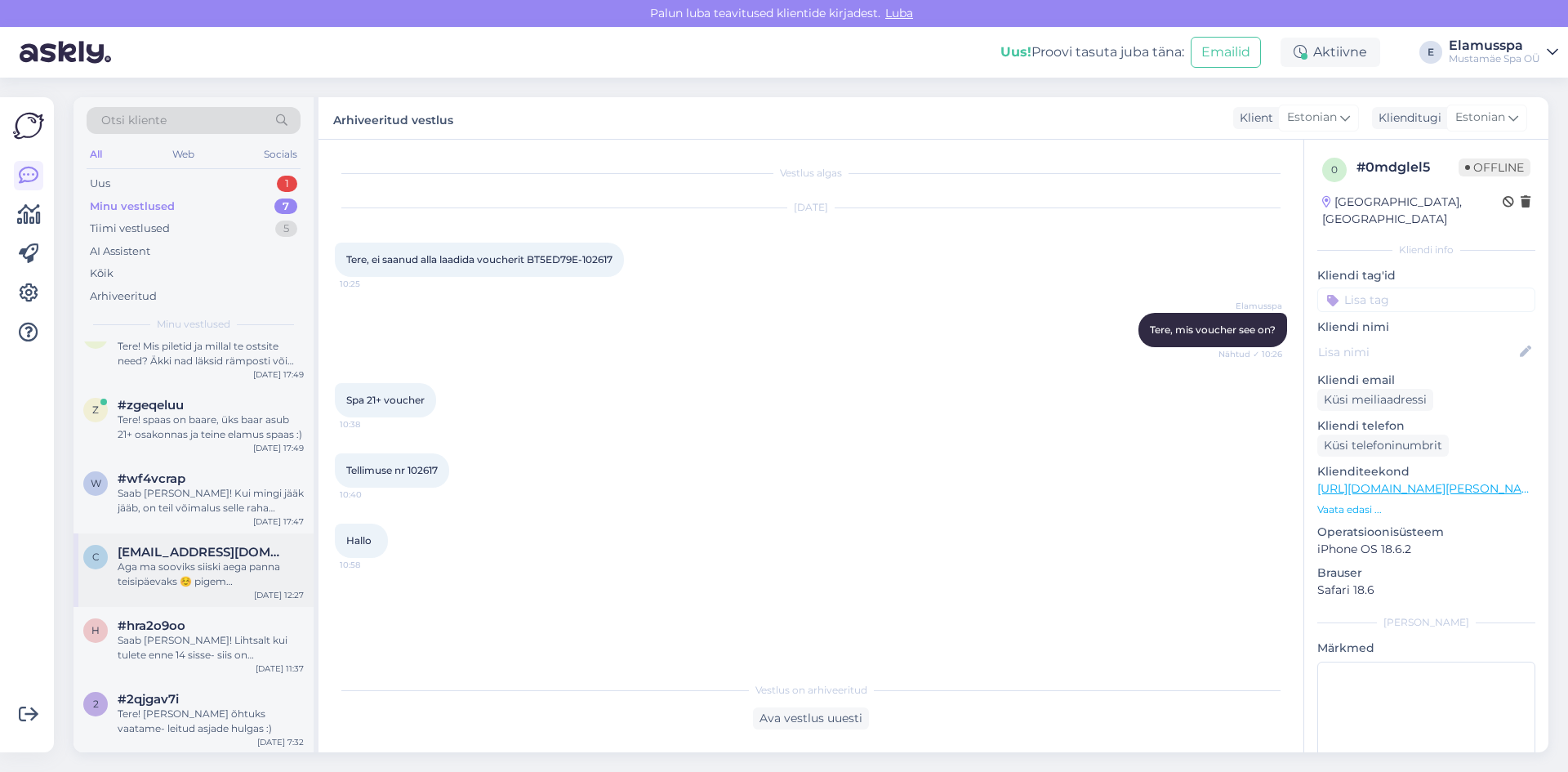
scroll to position [104, 0]
click at [236, 709] on div "Tere! [PERSON_NAME] õhtuks vaatame- leitud asjade hulgas :)" at bounding box center [211, 720] width 186 height 30
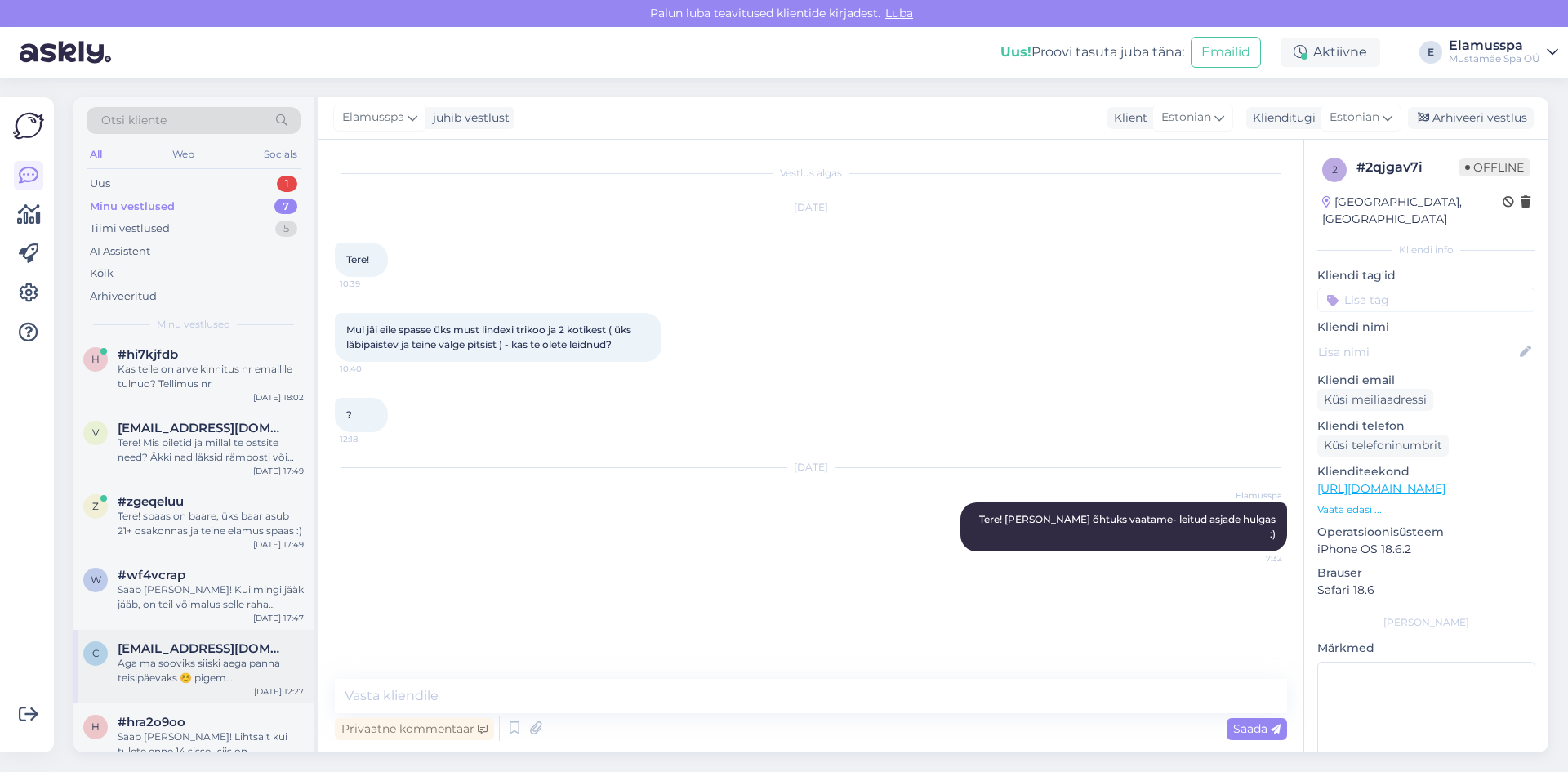
scroll to position [0, 0]
click at [1439, 121] on div "Arhiveeri vestlus" at bounding box center [1470, 118] width 125 height 22
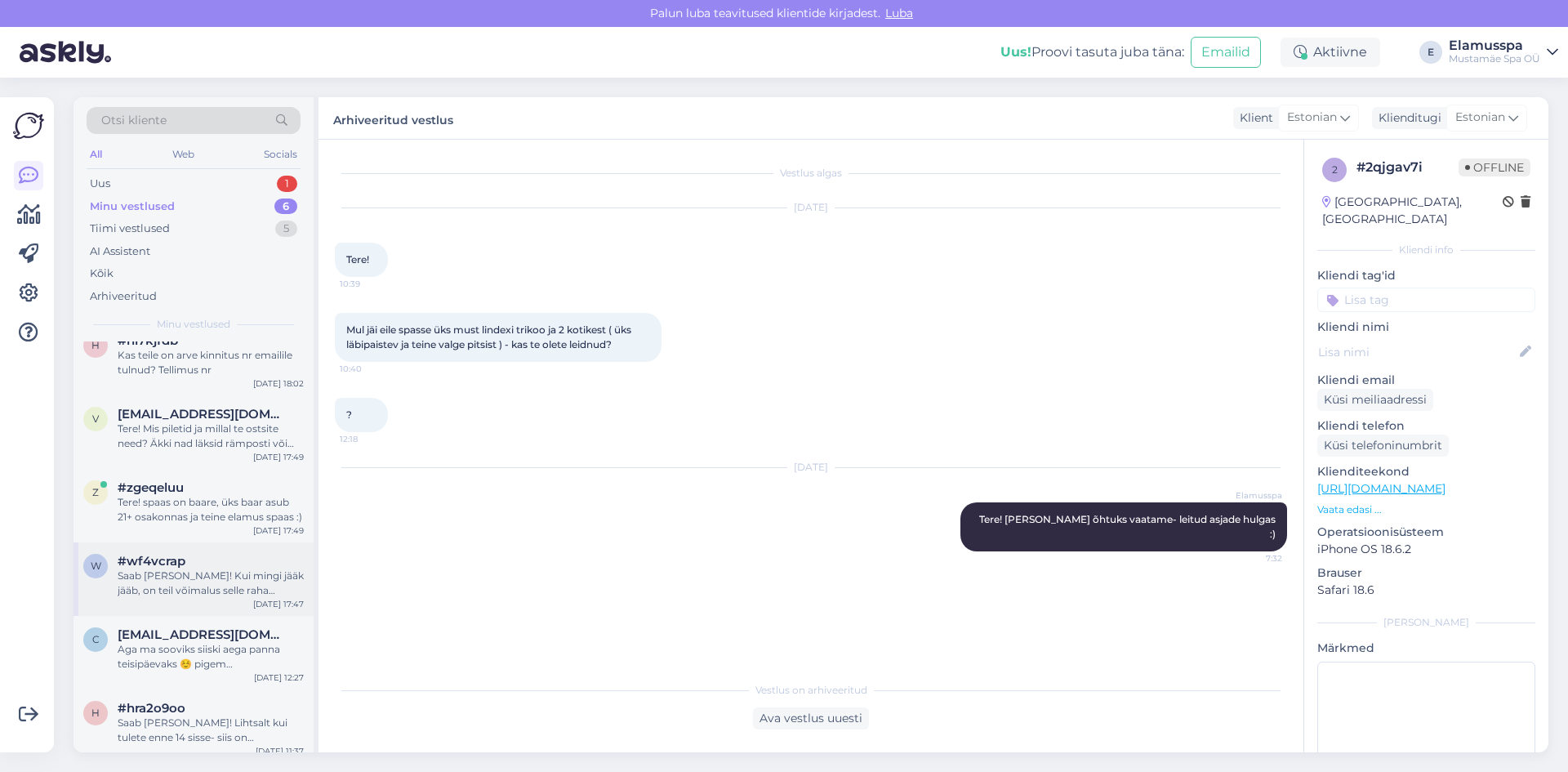
scroll to position [30, 0]
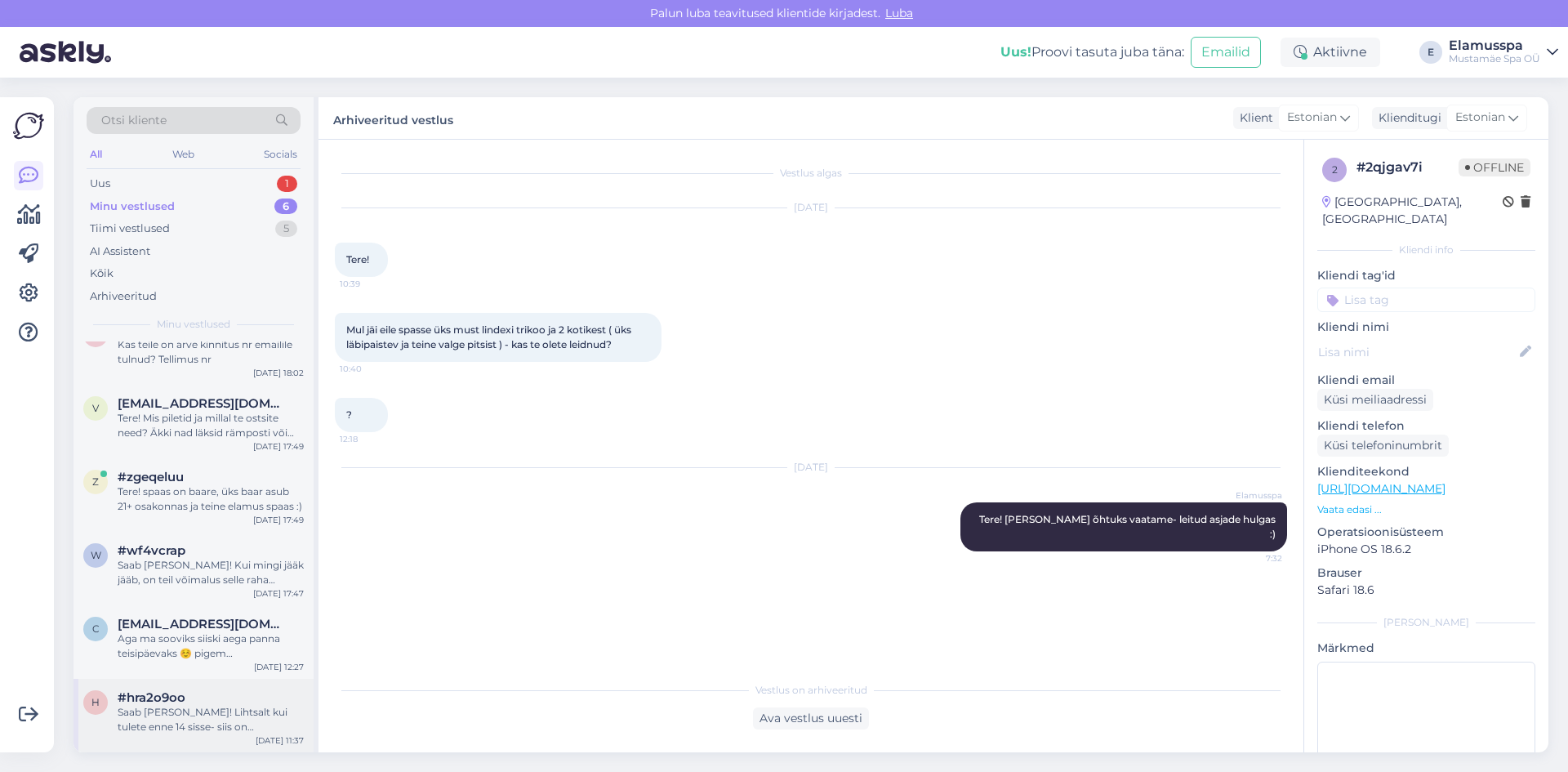
click at [165, 710] on div "Saab [PERSON_NAME]! Lihtsalt kui tulete enne 14 sisse- siis on mõistlikum [PERS…" at bounding box center [211, 720] width 186 height 30
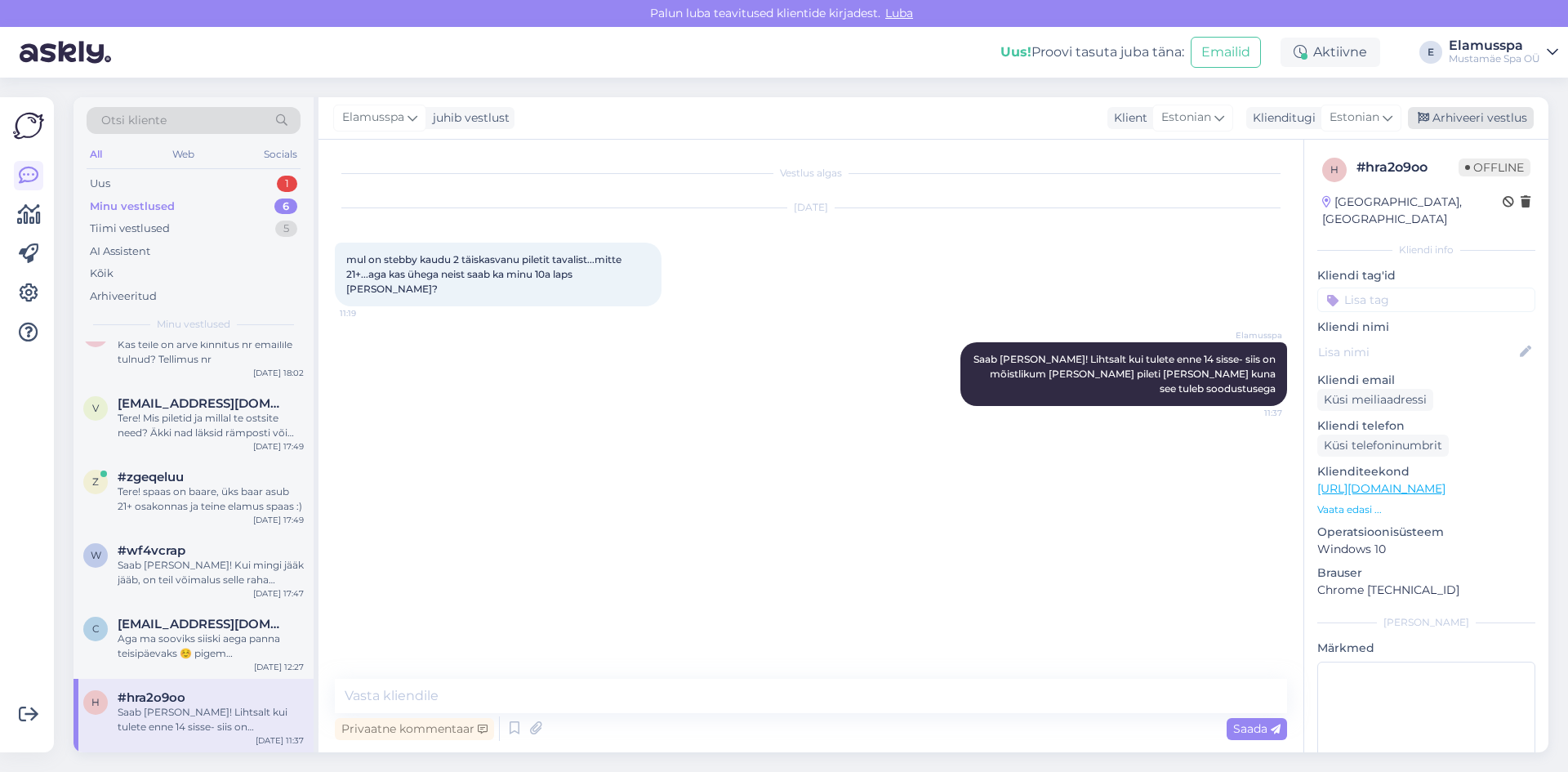
click at [1466, 121] on div "Arhiveeri vestlus" at bounding box center [1470, 118] width 125 height 22
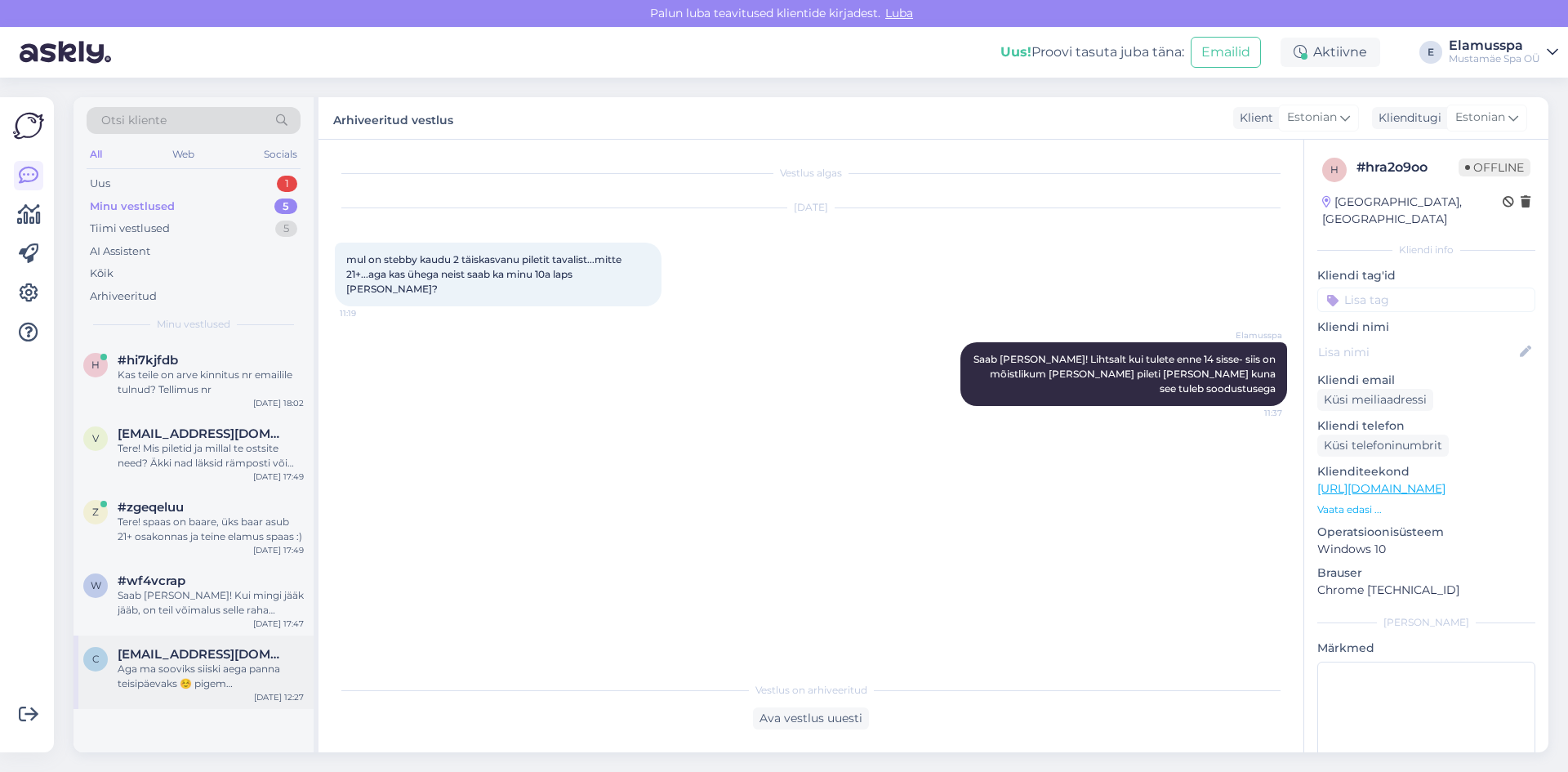
click at [165, 642] on div "c [EMAIL_ADDRESS][DOMAIN_NAME] Aga ma sooviks siiski aega panna teisipäevaks ☺️…" at bounding box center [193, 672] width 240 height 74
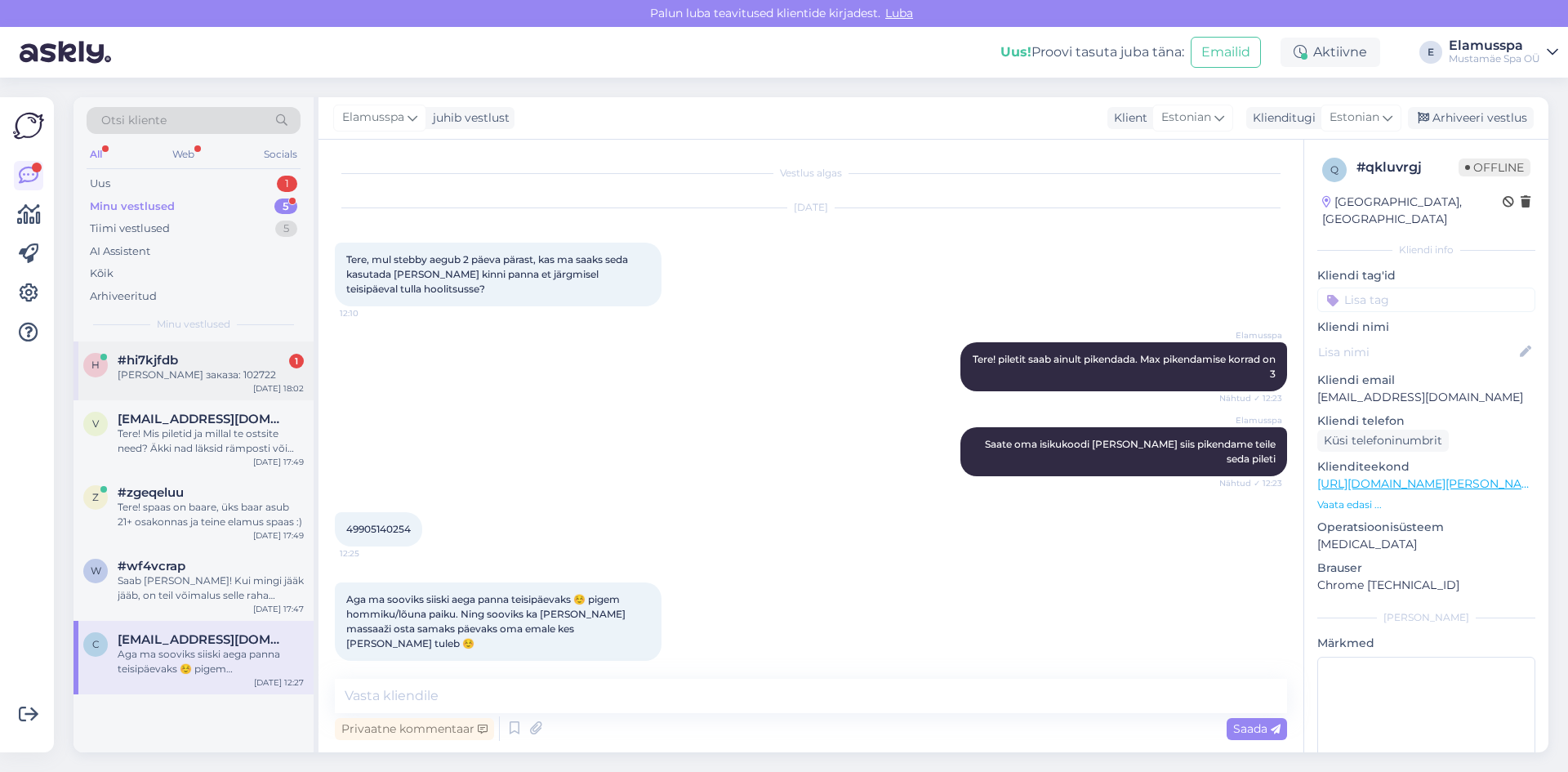
click at [228, 375] on div "[PERSON_NAME] заказа: 102722" at bounding box center [211, 375] width 186 height 15
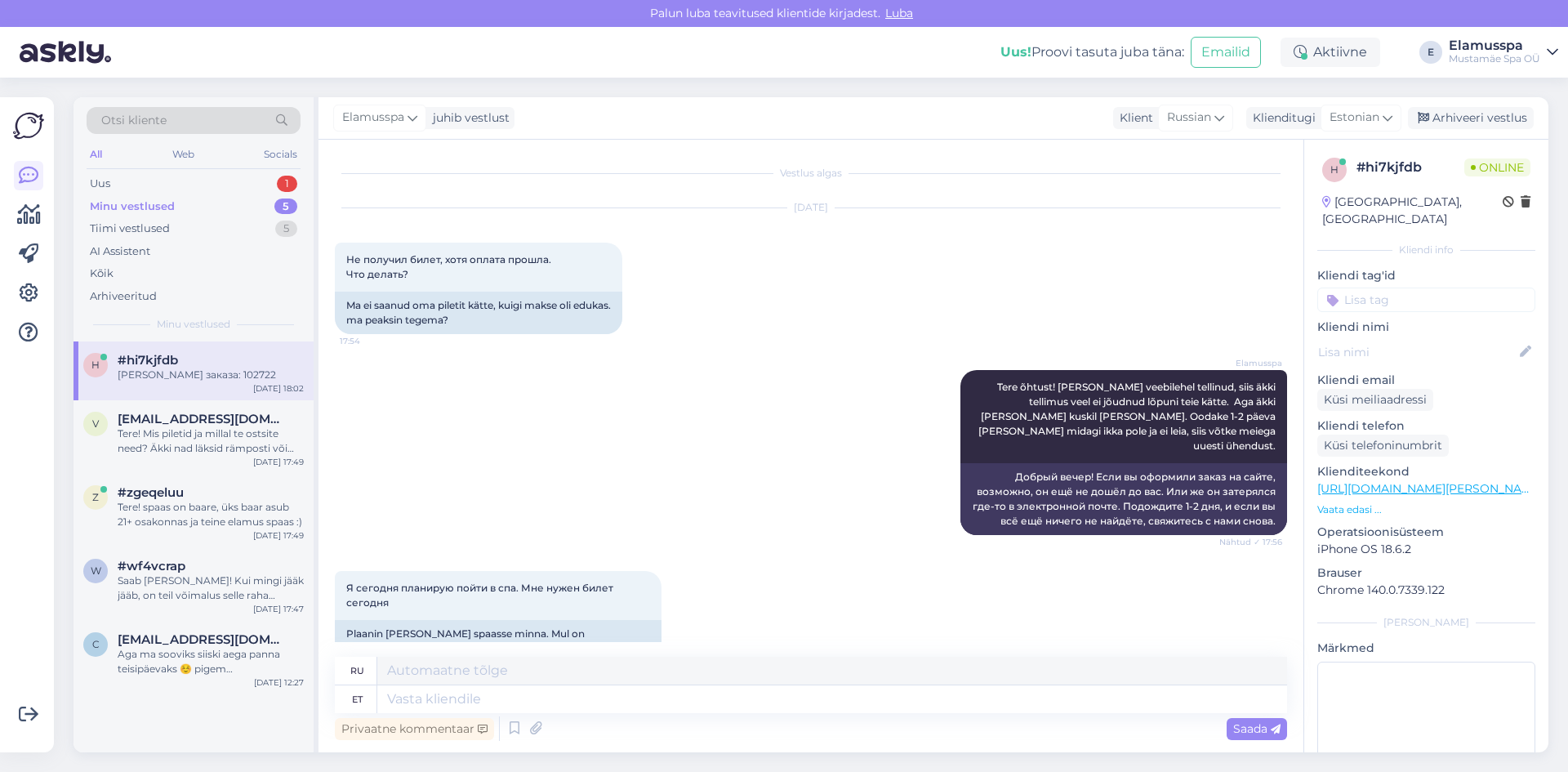
scroll to position [220, 0]
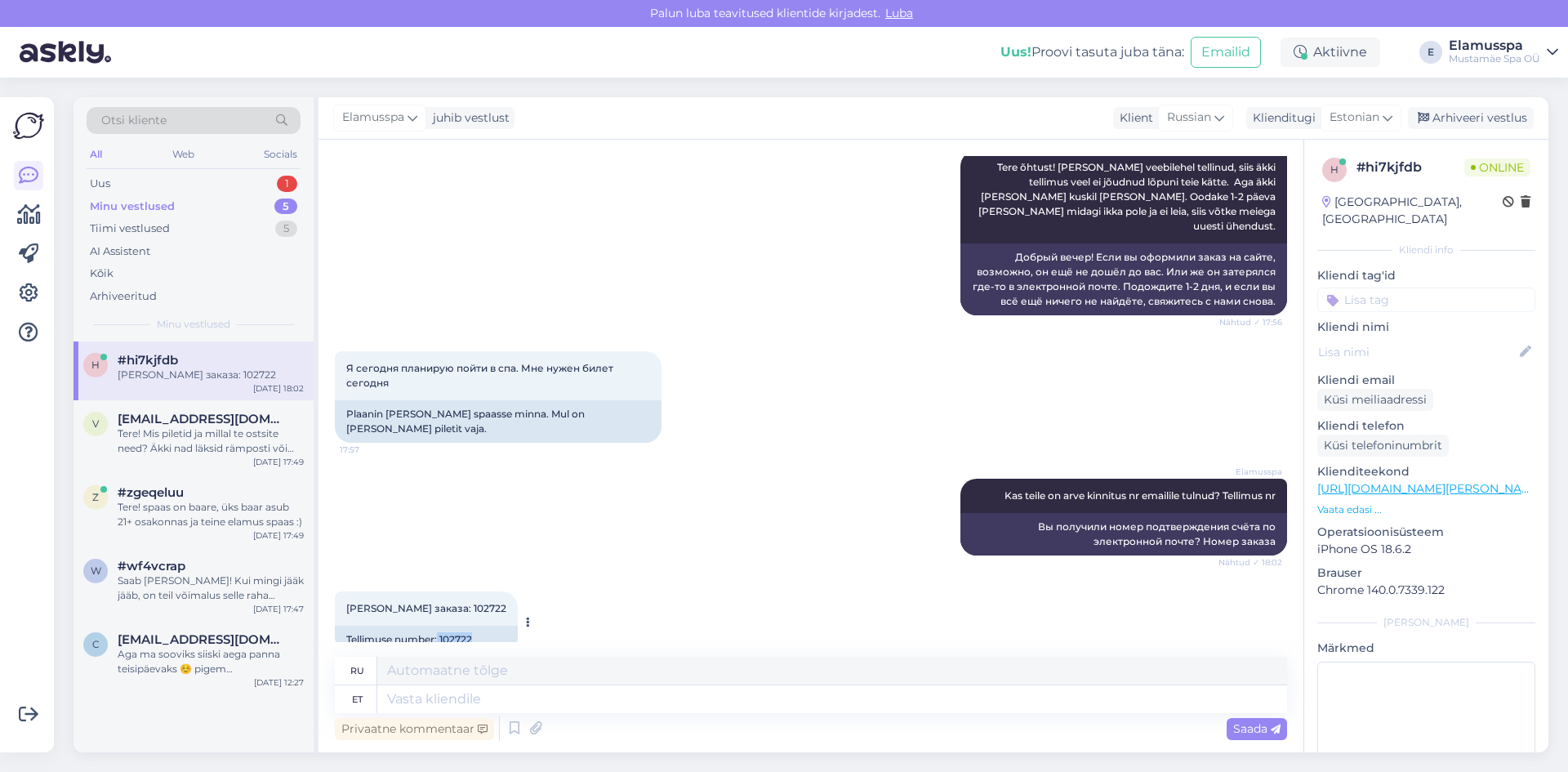
drag, startPoint x: 438, startPoint y: 606, endPoint x: 485, endPoint y: 615, distance: 47.9
click at [485, 615] on div "[PERSON_NAME] заказа: 102722 18:03 Tellimuse number: 102722" at bounding box center [426, 623] width 183 height 62
copy div "102722"
click at [809, 707] on textarea at bounding box center [832, 699] width 909 height 28
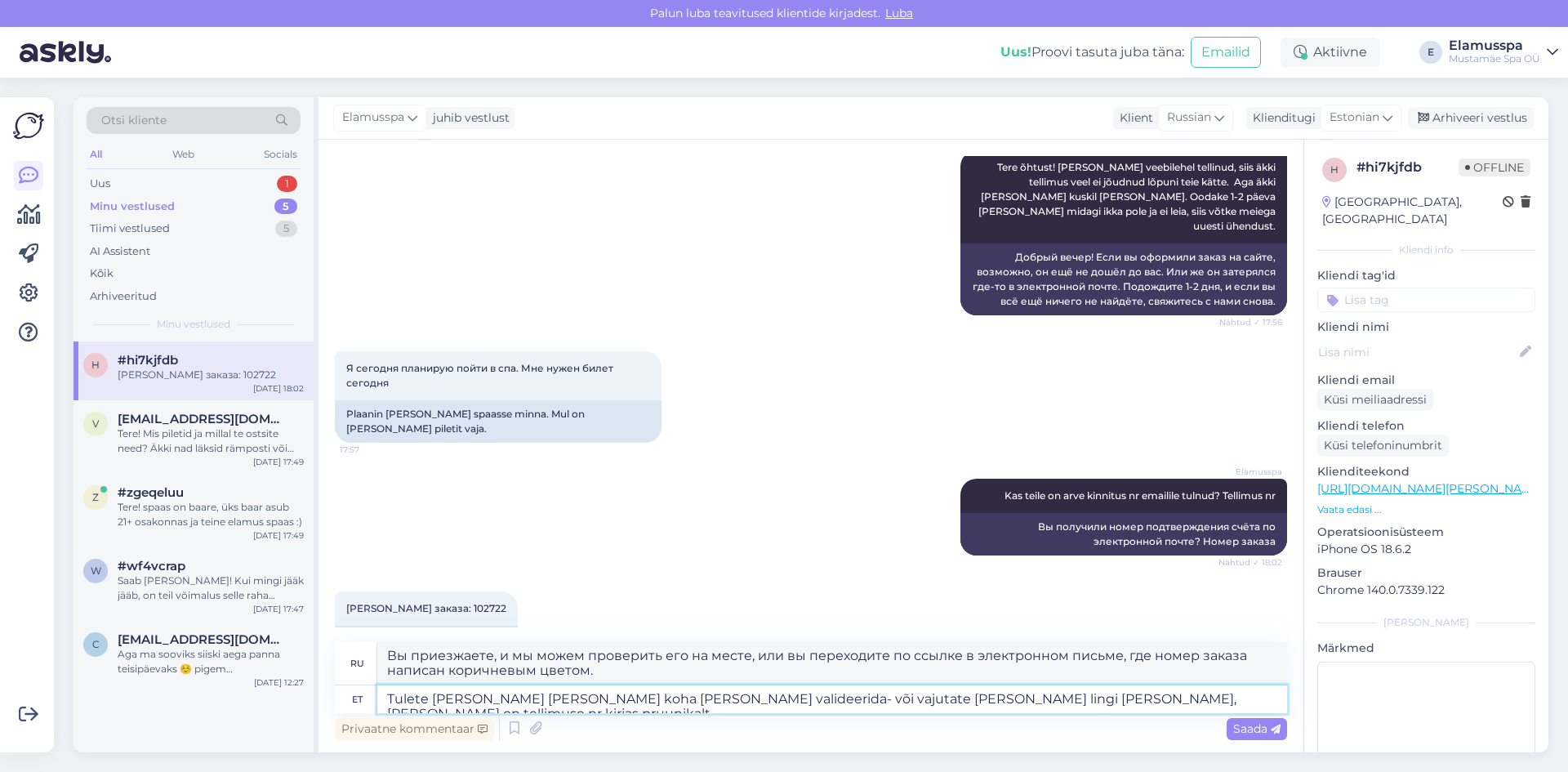
click at [677, 700] on textarea "Tulete [PERSON_NAME] [PERSON_NAME] koha [PERSON_NAME] valideerida- või vajutate…" at bounding box center [832, 699] width 909 height 28
click at [1180, 699] on textarea "Tulete [PERSON_NAME] [PERSON_NAME] koha [PERSON_NAME] kasutada- või vajutate [P…" at bounding box center [832, 699] width 909 height 28
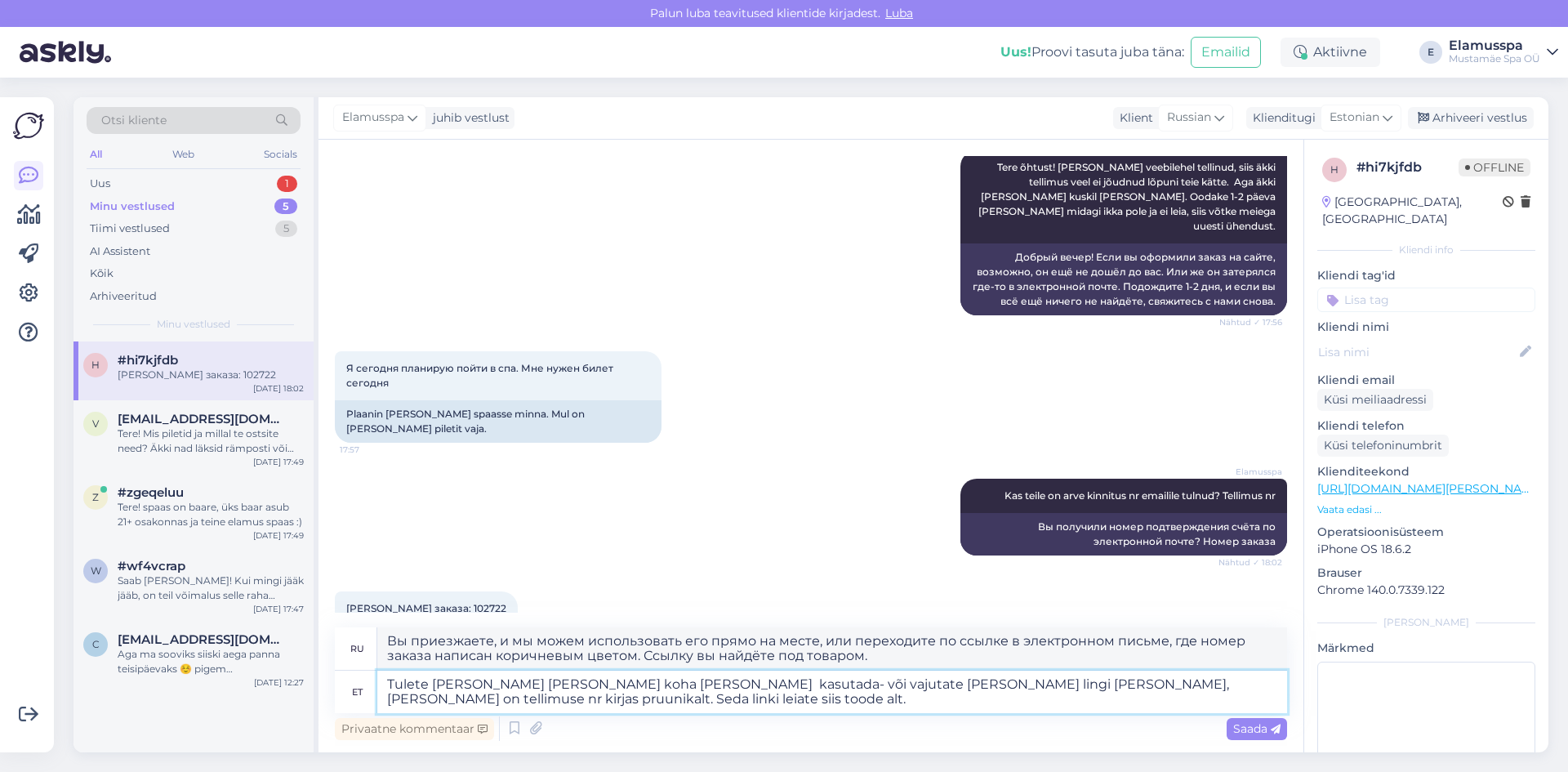
click at [409, 703] on textarea "Tulete [PERSON_NAME] [PERSON_NAME] koha [PERSON_NAME] kasutada- või vajutate [P…" at bounding box center [832, 692] width 909 height 43
click at [504, 704] on textarea "Tulete [PERSON_NAME] [PERSON_NAME] koha [PERSON_NAME] kasutada- või vajutate [P…" at bounding box center [832, 692] width 909 height 43
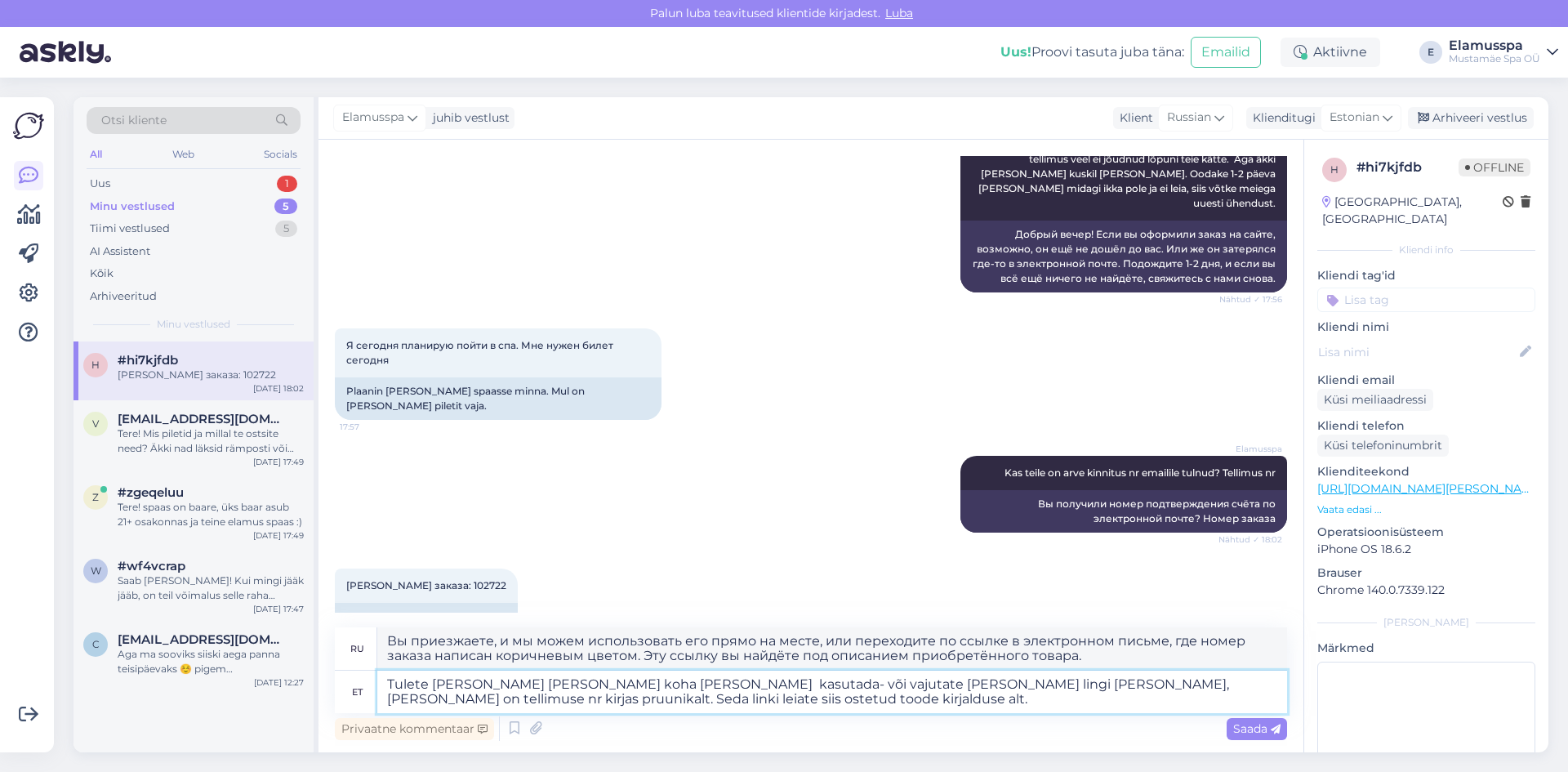
scroll to position [249, 0]
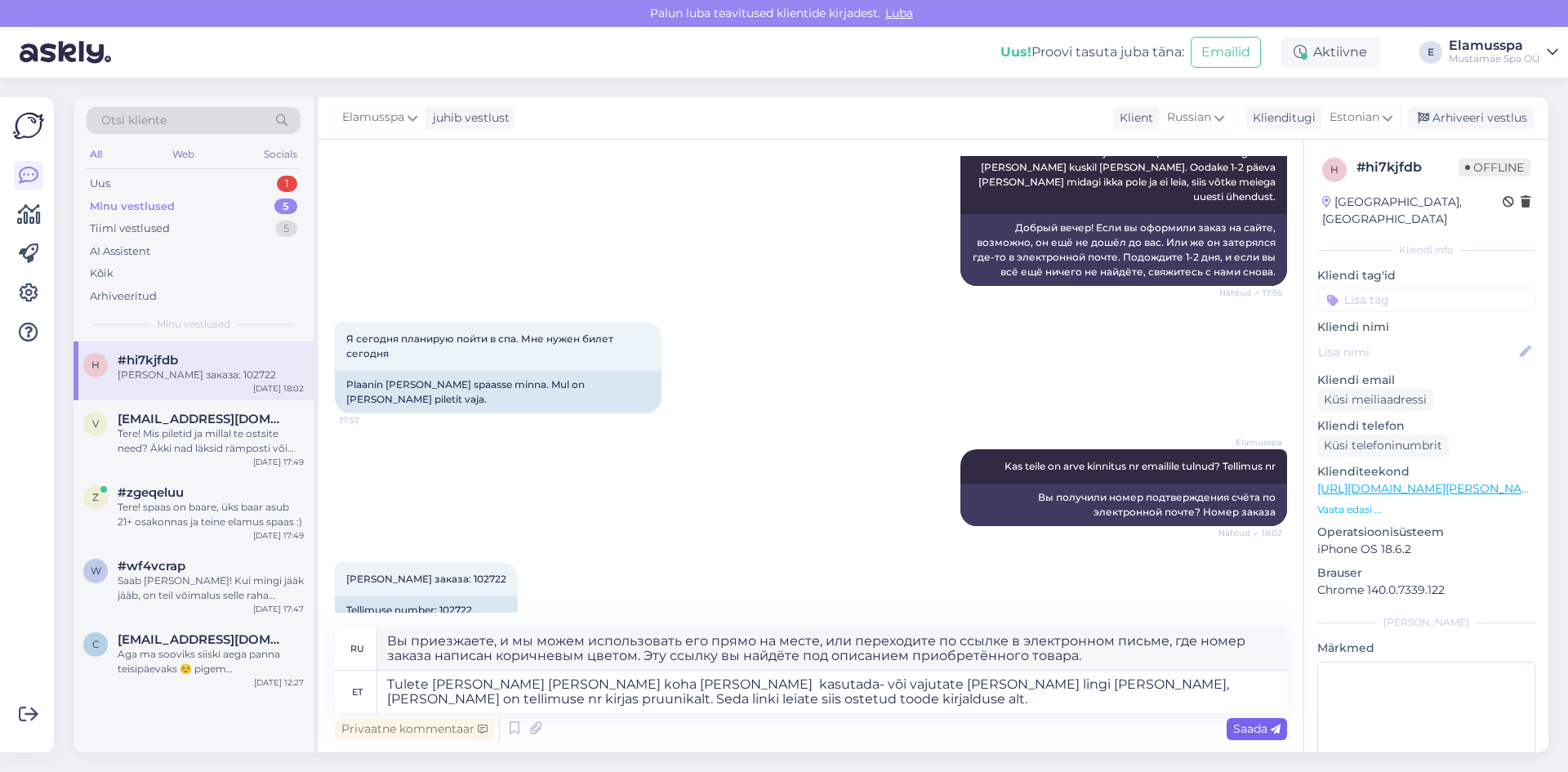
click at [1255, 727] on span "Saada" at bounding box center [1257, 729] width 48 height 15
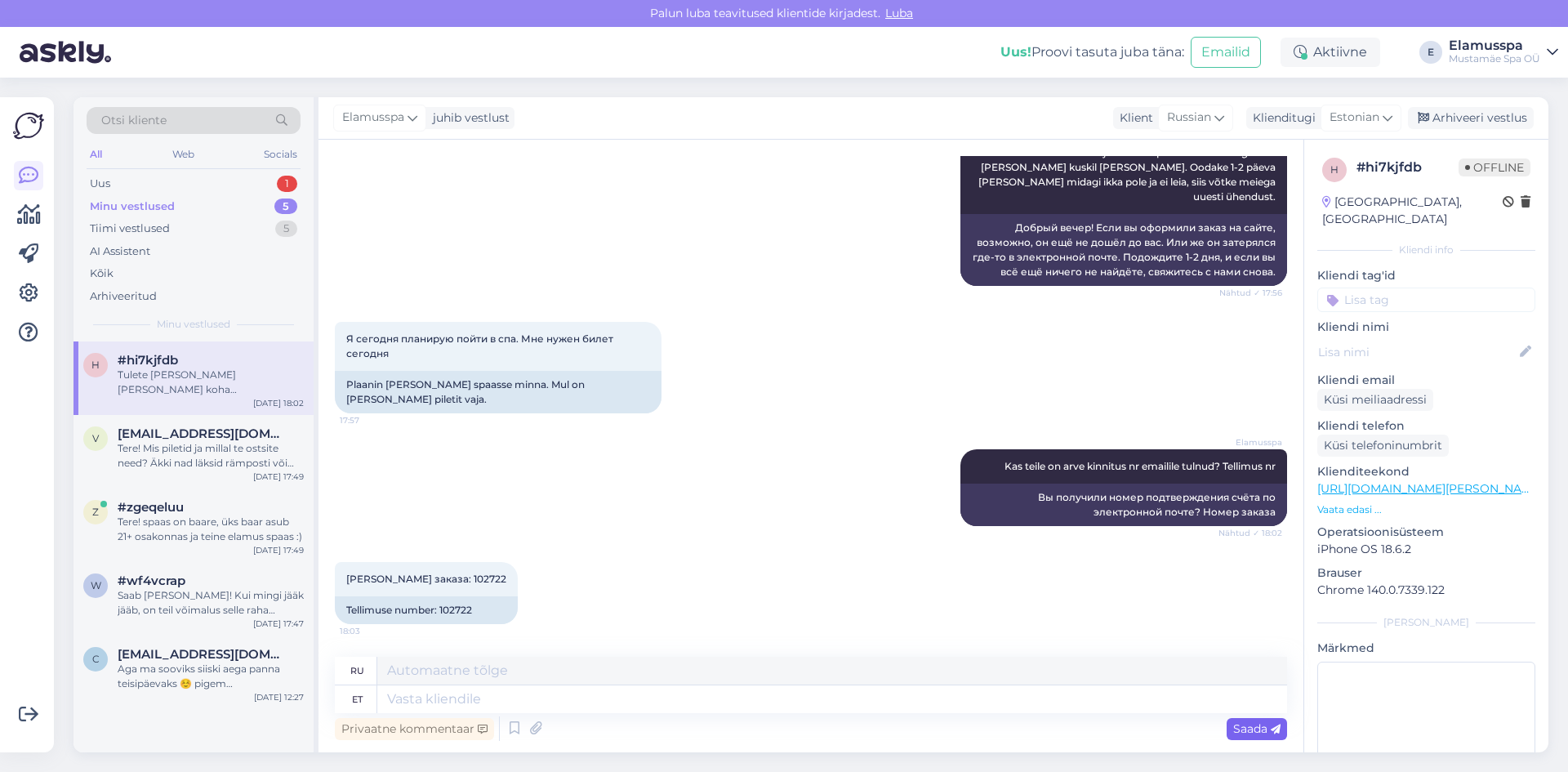
scroll to position [406, 0]
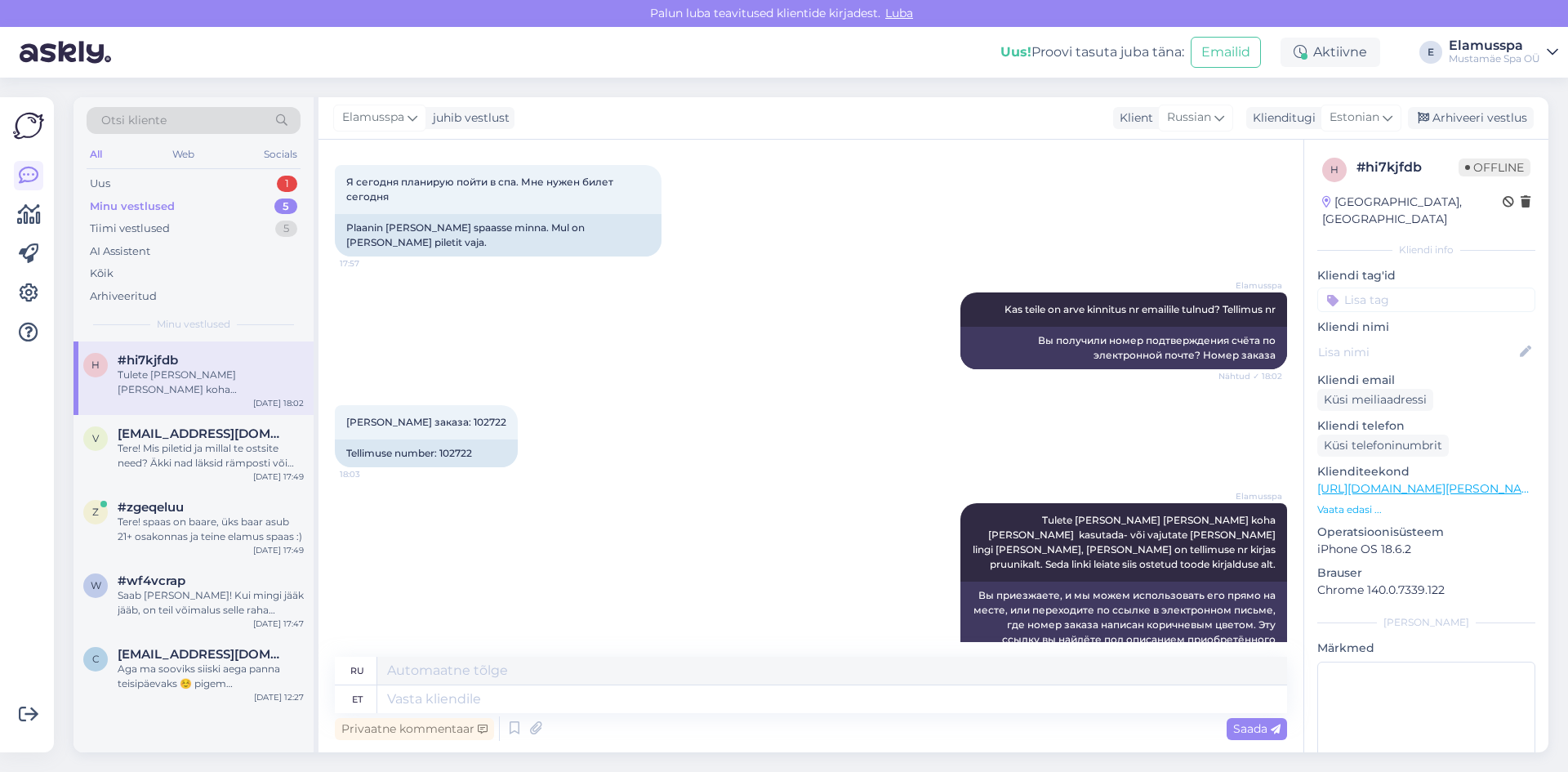
click at [774, 503] on div "Elamusspa Tulete [PERSON_NAME] [PERSON_NAME] koha [PERSON_NAME] kasutada- või v…" at bounding box center [811, 585] width 952 height 201
click at [1004, 688] on textarea at bounding box center [832, 699] width 909 height 28
paste textarea "Vouchers: K2YOYMHT-102722, QKPWD9P1-102722"
click at [1276, 733] on icon at bounding box center [1276, 729] width 10 height 10
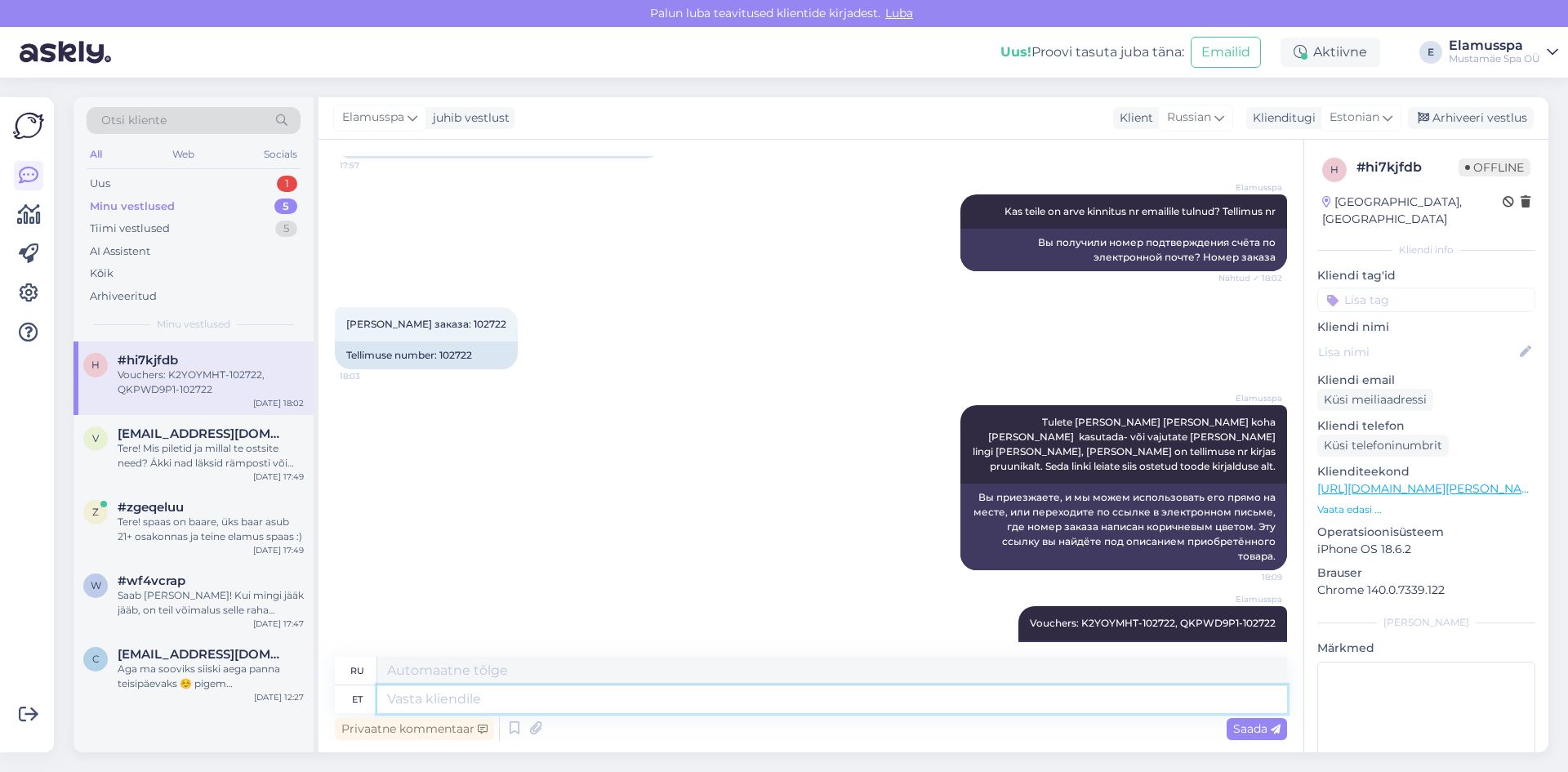
click at [1108, 691] on textarea at bounding box center [832, 699] width 909 height 28
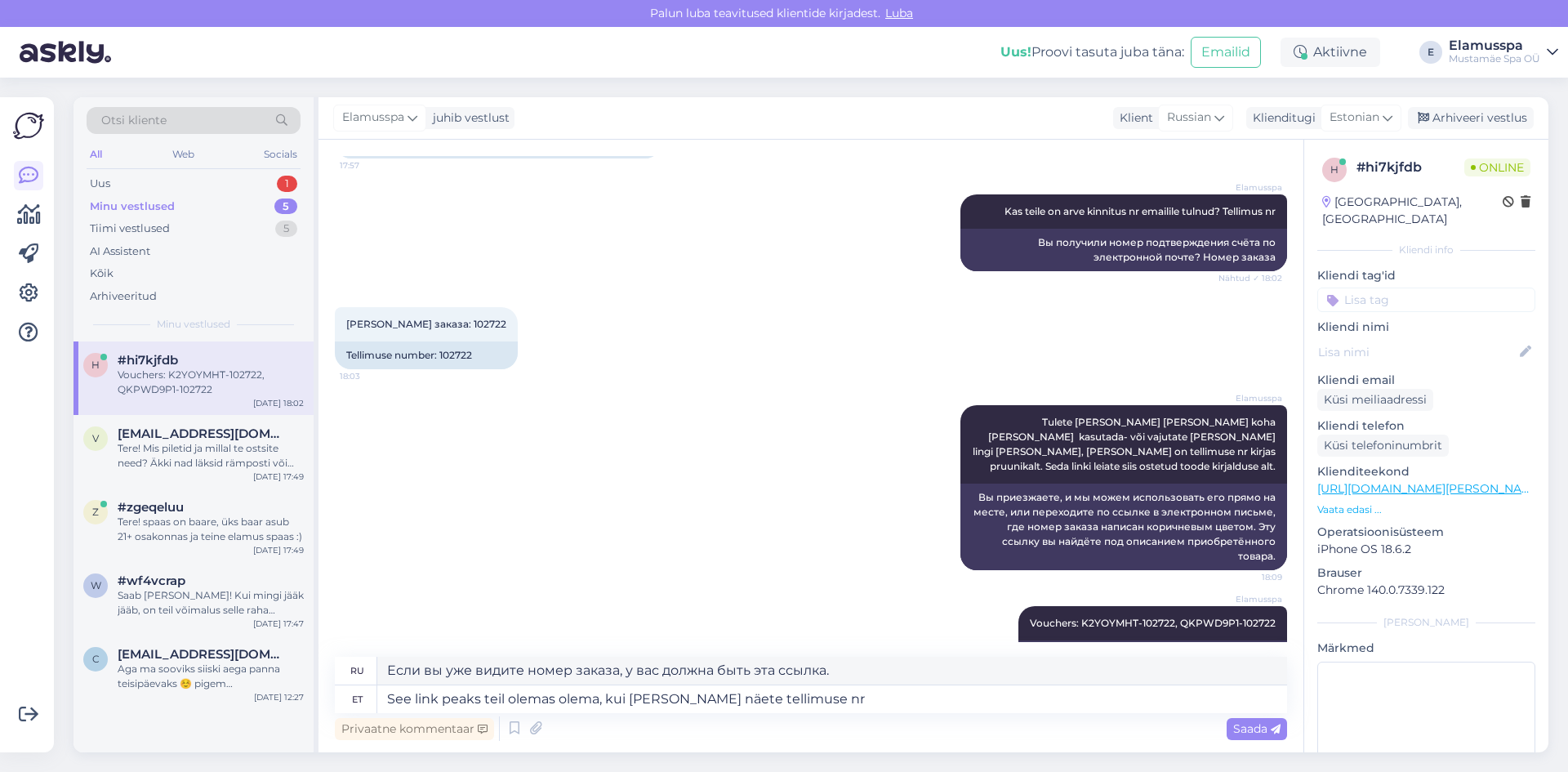
click at [751, 588] on div "Elamusspa Vouchers: K2YOYMHT-102722, QKPWD9P1-102722 18:09 Ваучеры: K2YOYMHT-10…" at bounding box center [811, 638] width 952 height 98
click at [1255, 725] on span "Saada" at bounding box center [1257, 729] width 48 height 15
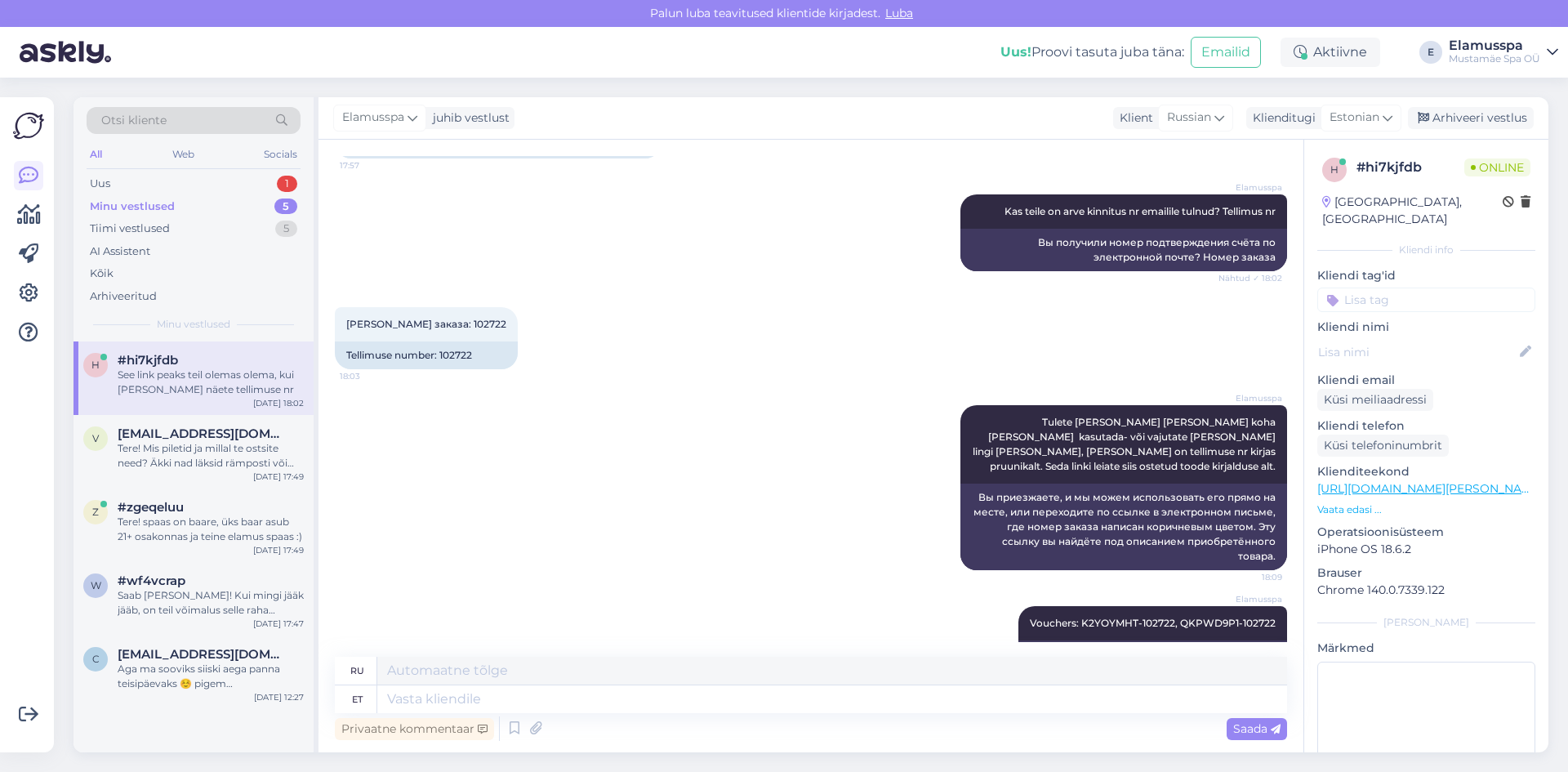
scroll to position [631, 0]
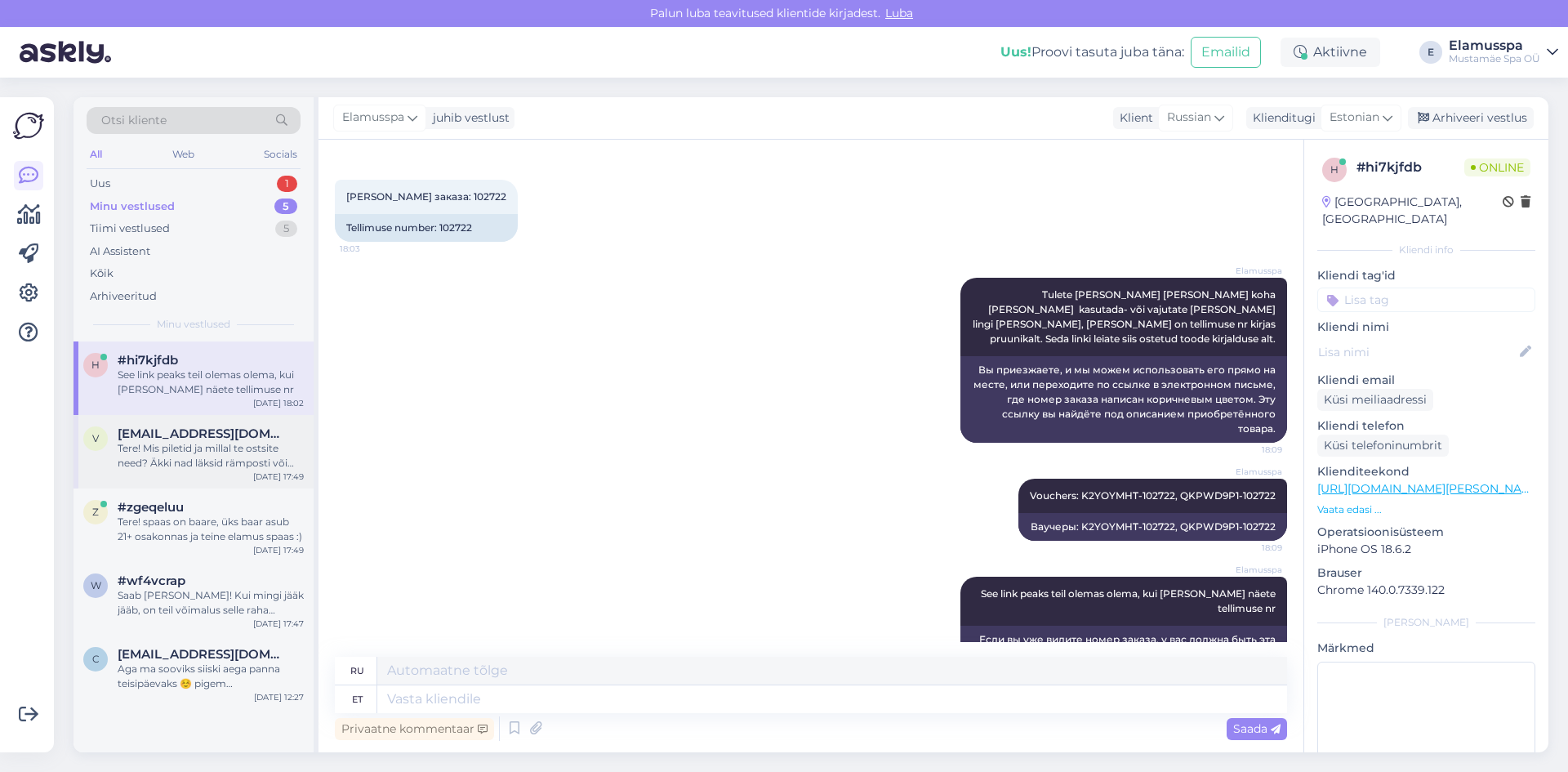
click at [210, 450] on div "Tere! Mis piletid ja millal te ostsite need? Äkki nad läksid rämposti või arhiv…" at bounding box center [211, 456] width 186 height 30
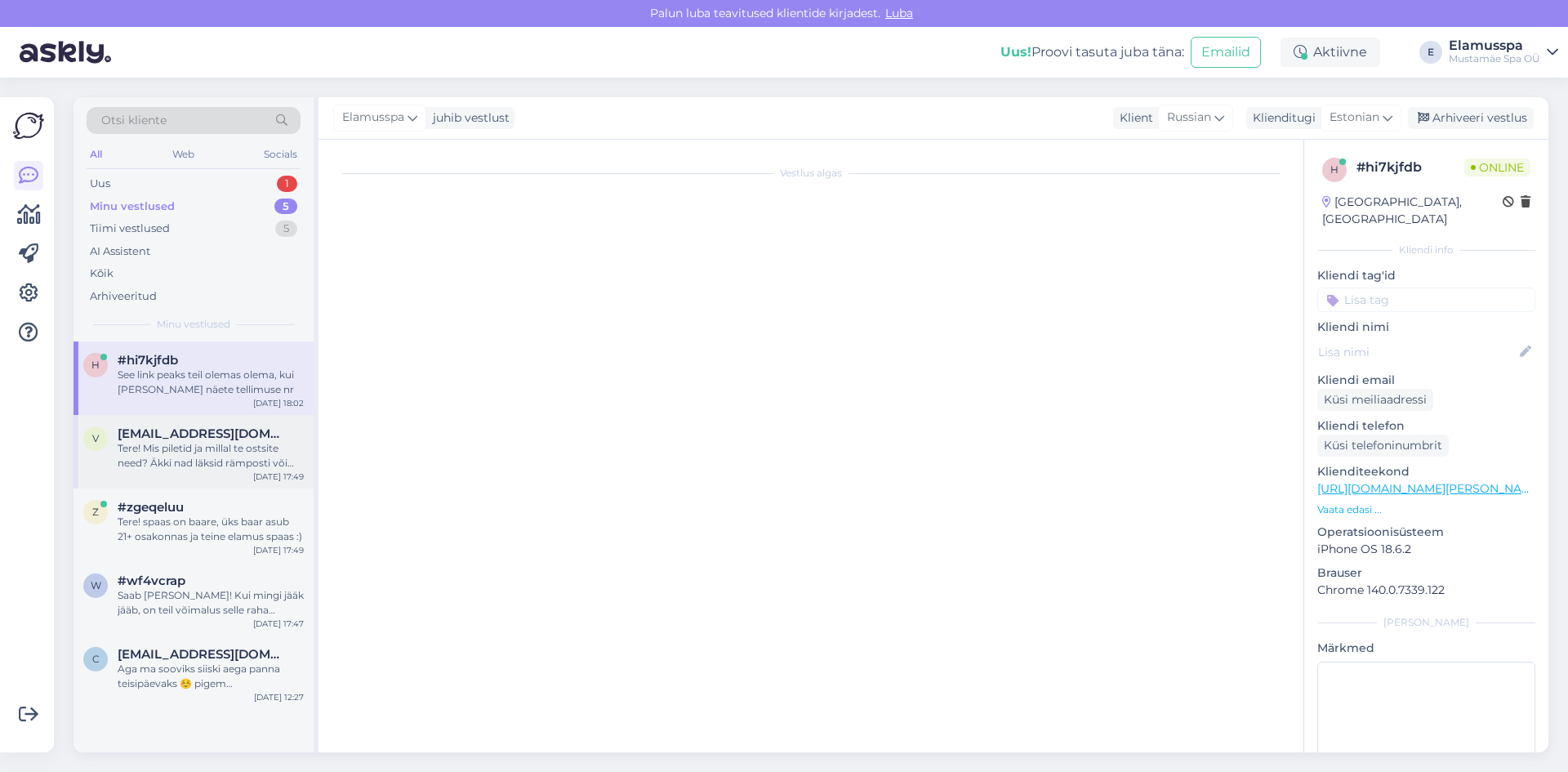
scroll to position [0, 0]
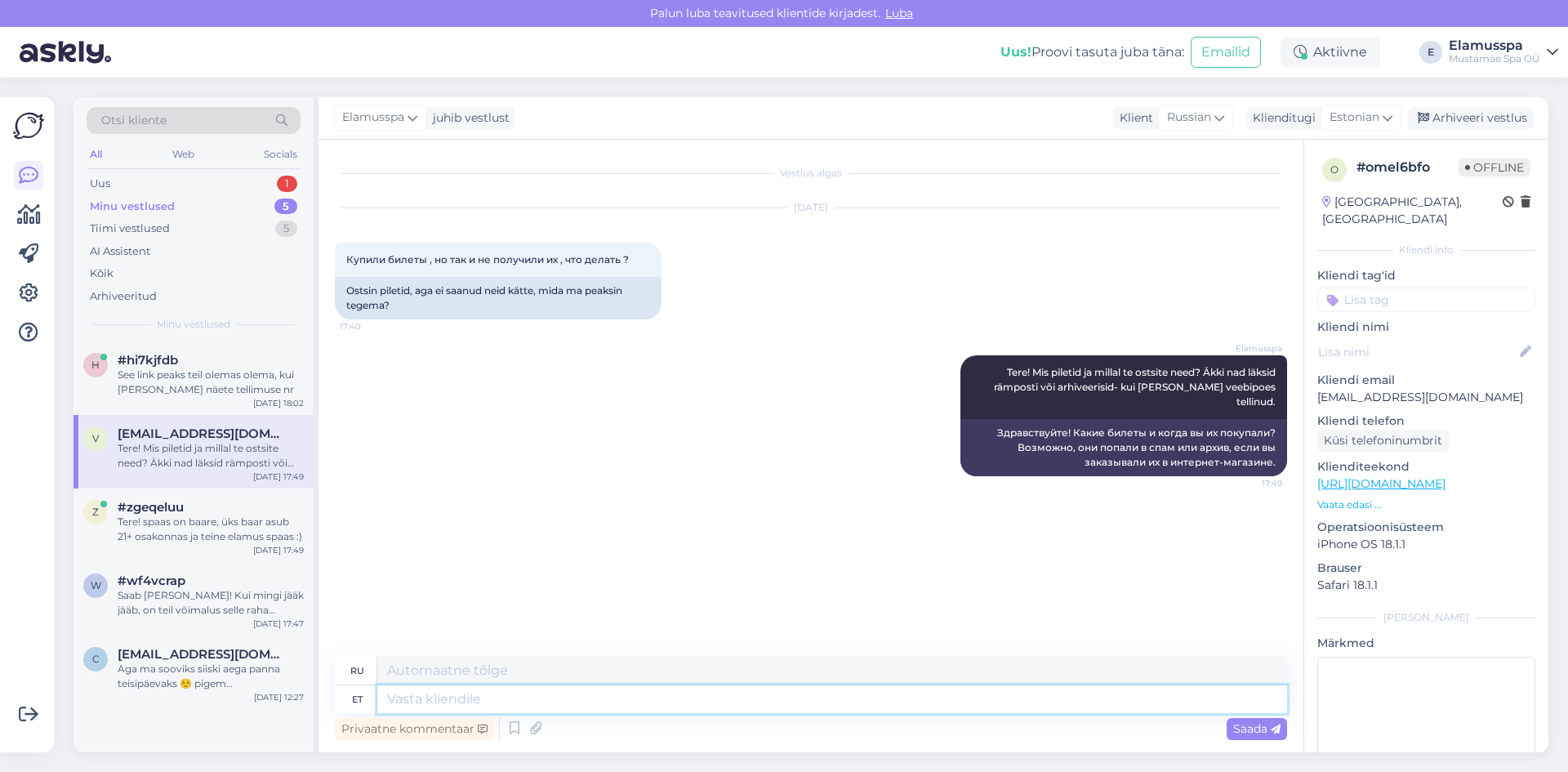
click at [525, 693] on textarea at bounding box center [832, 699] width 909 height 28
click at [582, 713] on div "Privaatne kommentaar Saada" at bounding box center [811, 729] width 952 height 31
click at [589, 703] on textarea at bounding box center [832, 699] width 909 height 28
click at [234, 404] on div "h #hi7kjfdb See link peaks teil olemas olema, kui [PERSON_NAME] näete tellimuse…" at bounding box center [193, 379] width 240 height 74
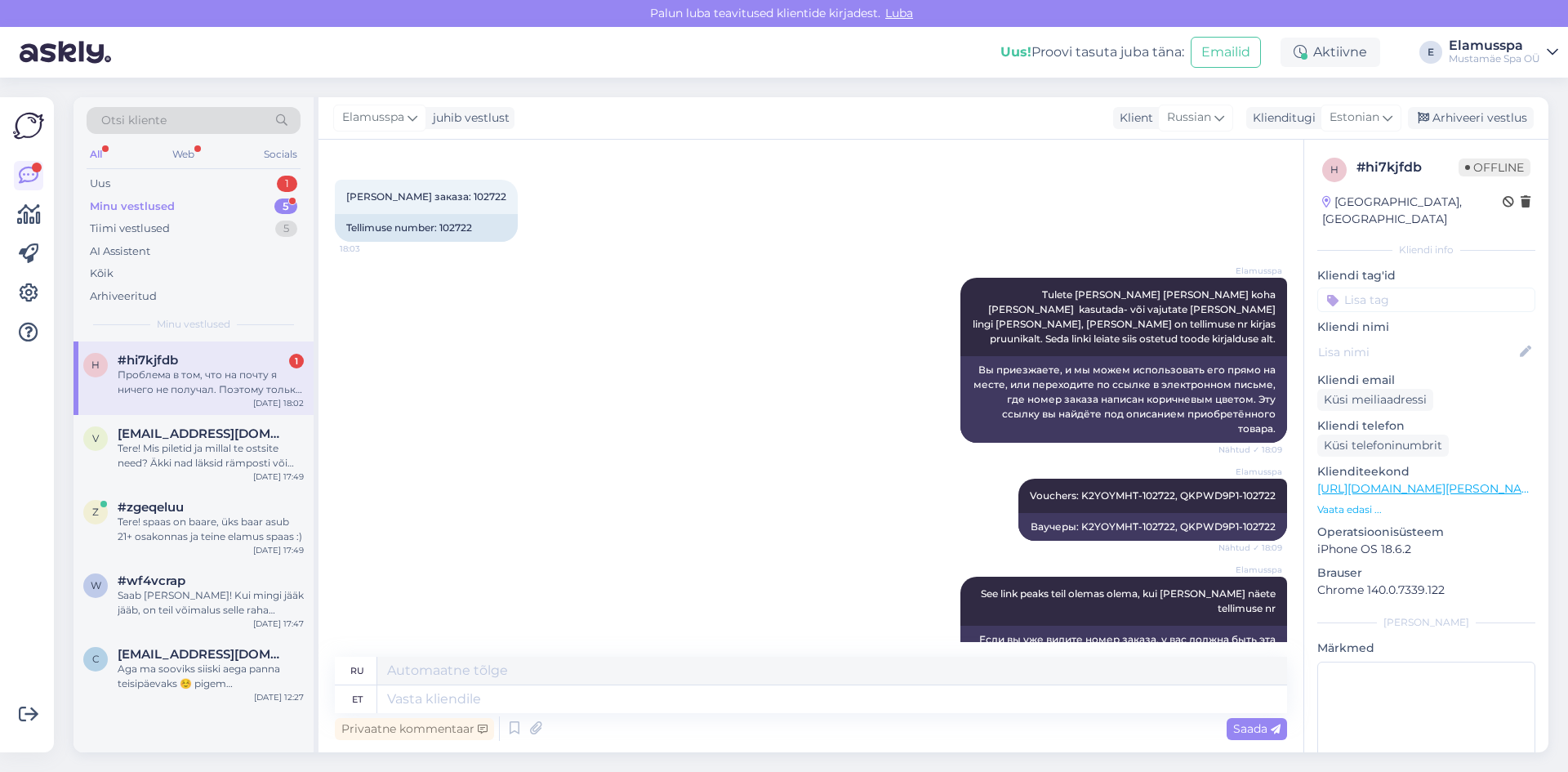
scroll to position [759, 0]
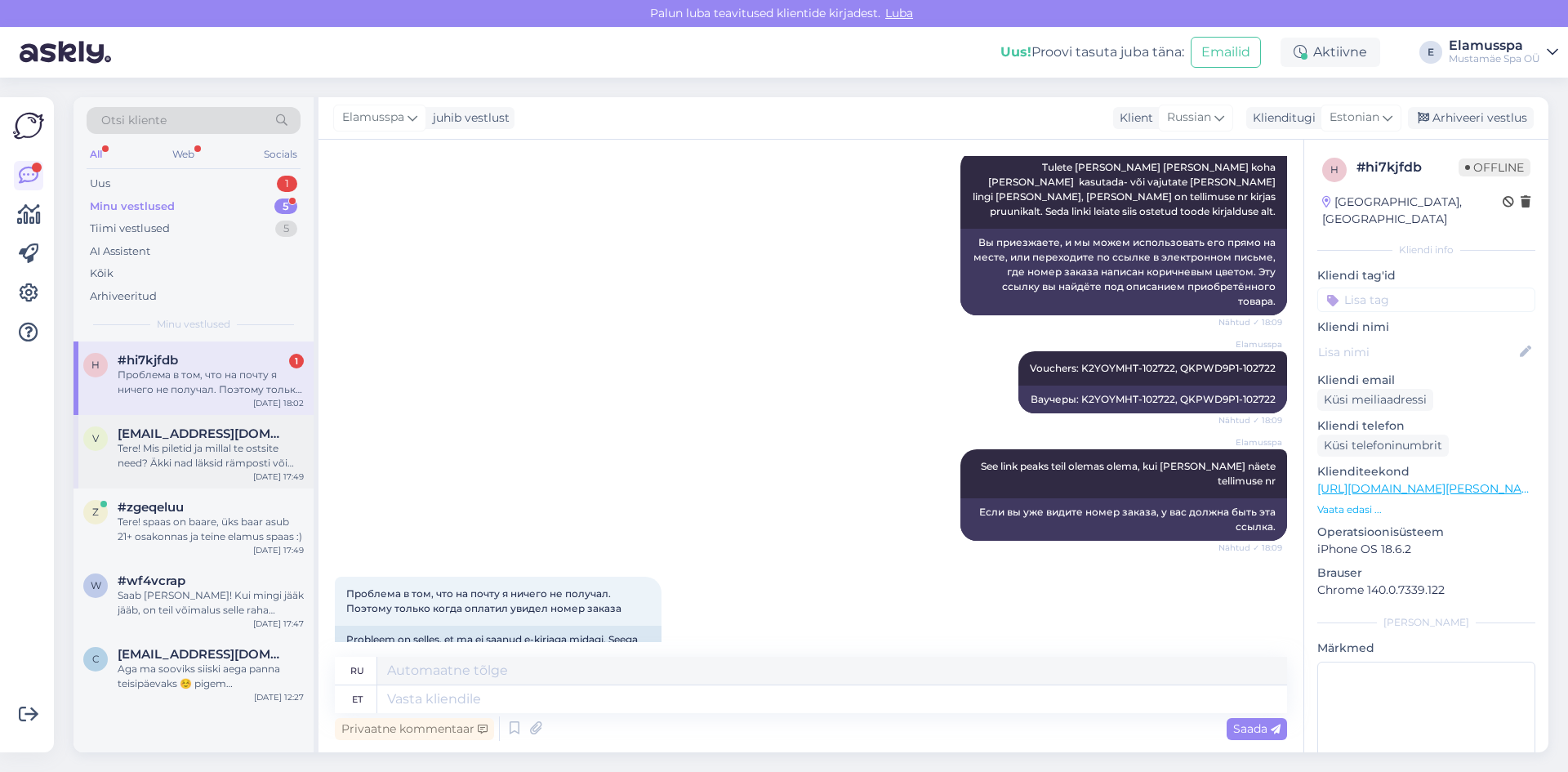
click at [224, 444] on div "Tere! Mis piletid ja millal te ostsite need? Äkki nad läksid rämposti või arhiv…" at bounding box center [211, 456] width 186 height 30
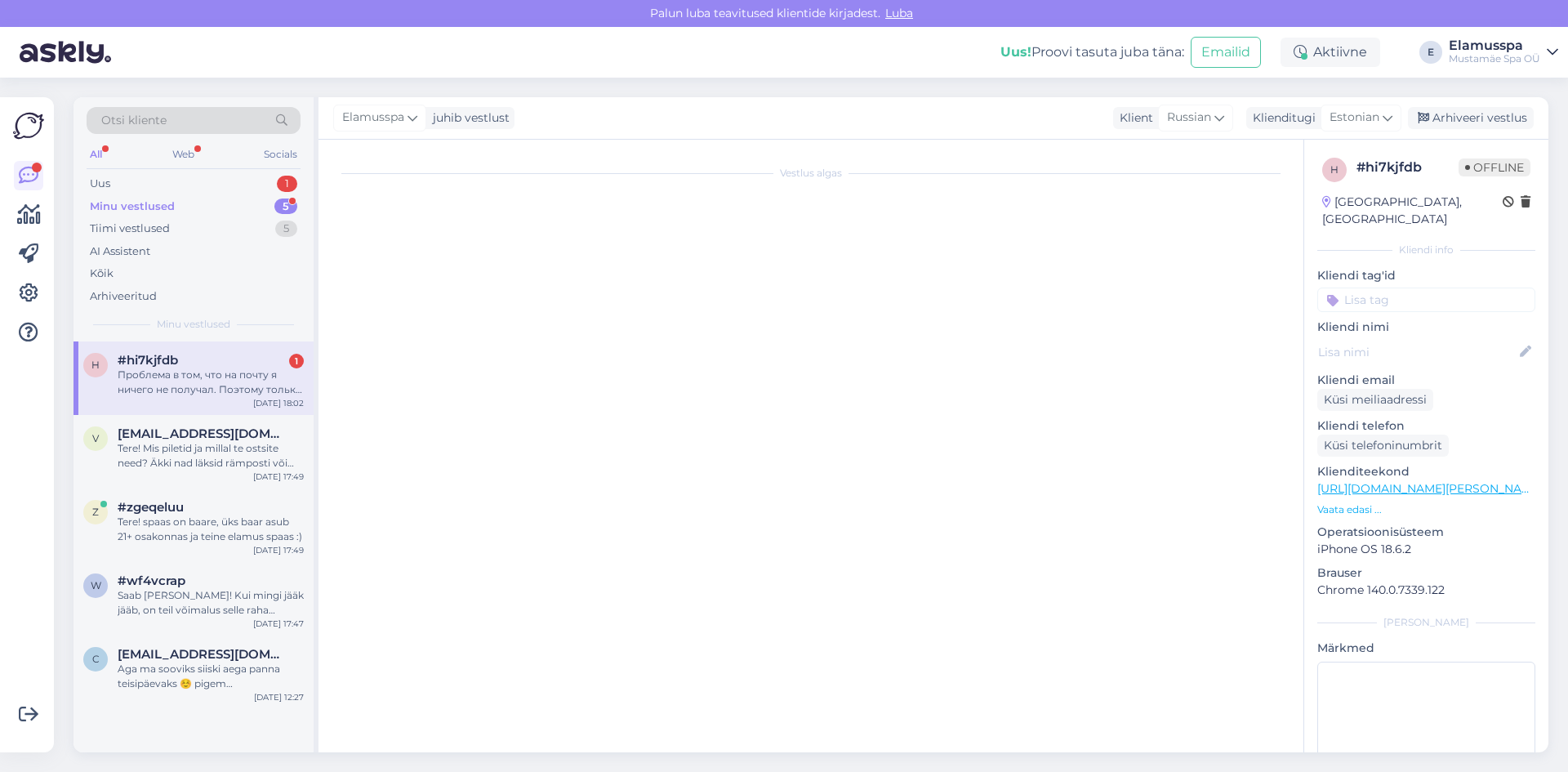
scroll to position [0, 0]
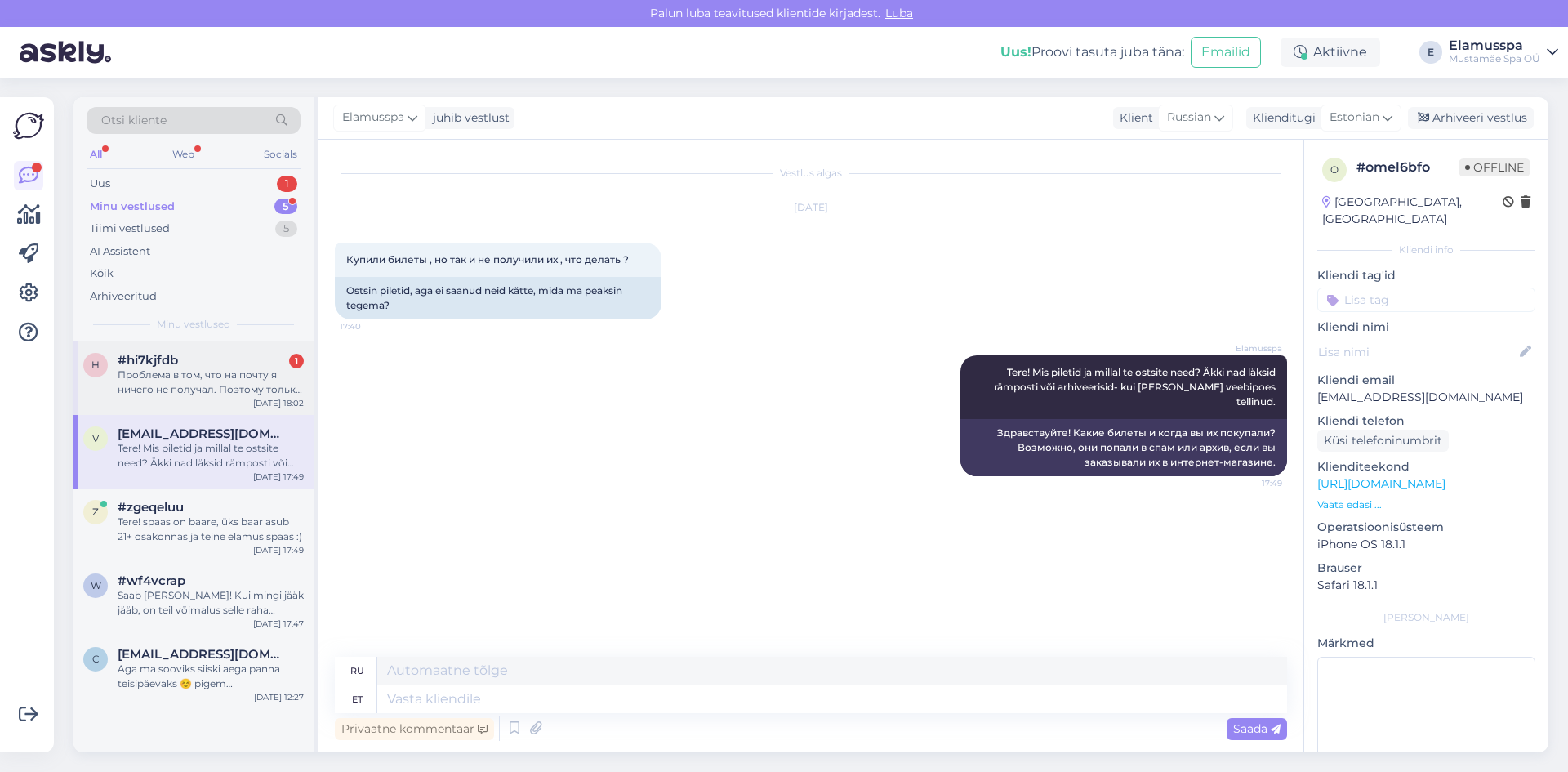
click at [213, 379] on div "Проблема в том, что на почту я ничего не получал. Поэтому только когда оплатил …" at bounding box center [211, 382] width 186 height 30
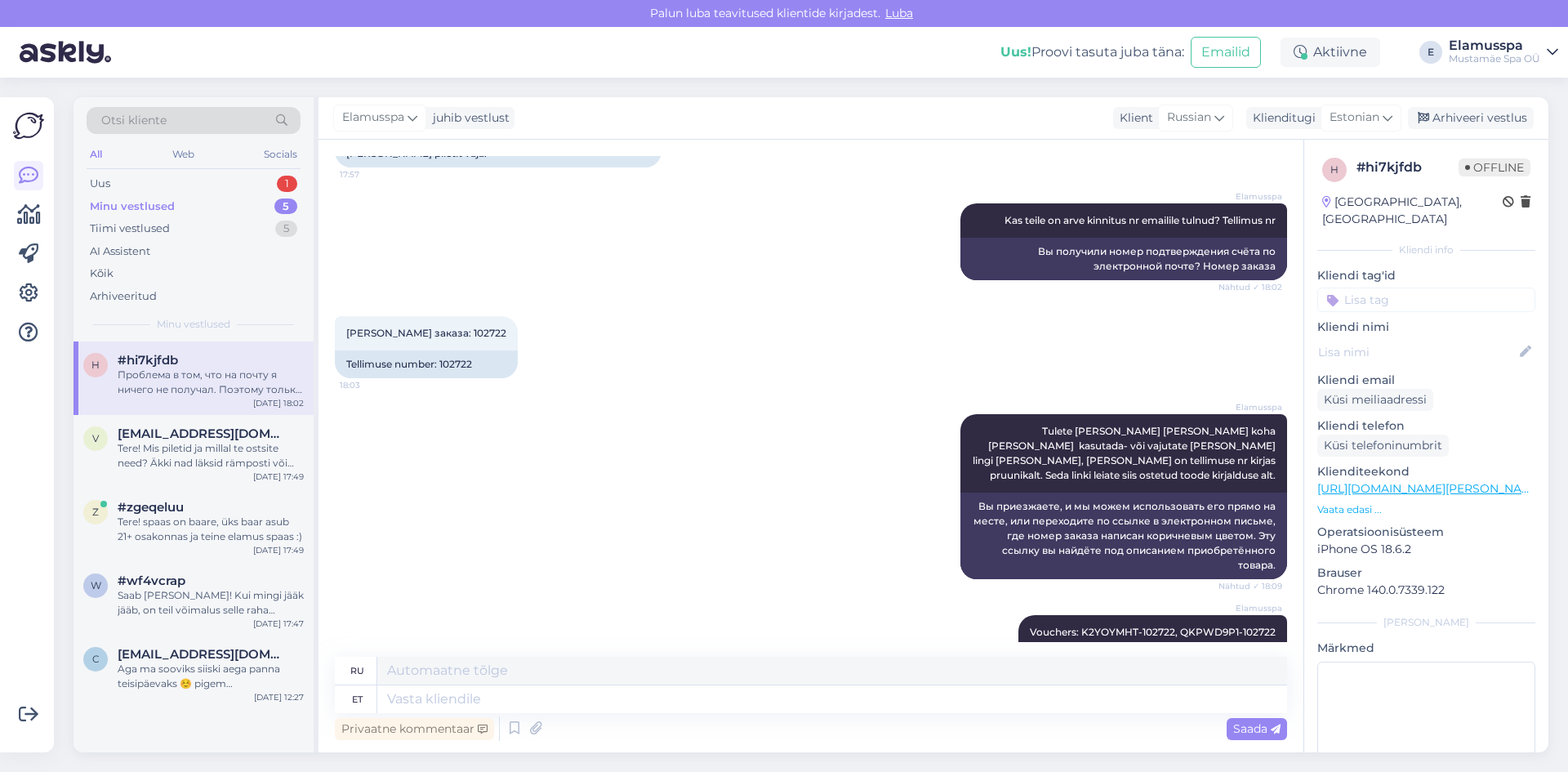
click at [222, 396] on div "Проблема в том, что на почту я ничего не получал. Поэтому только когда оплатил …" at bounding box center [211, 382] width 186 height 30
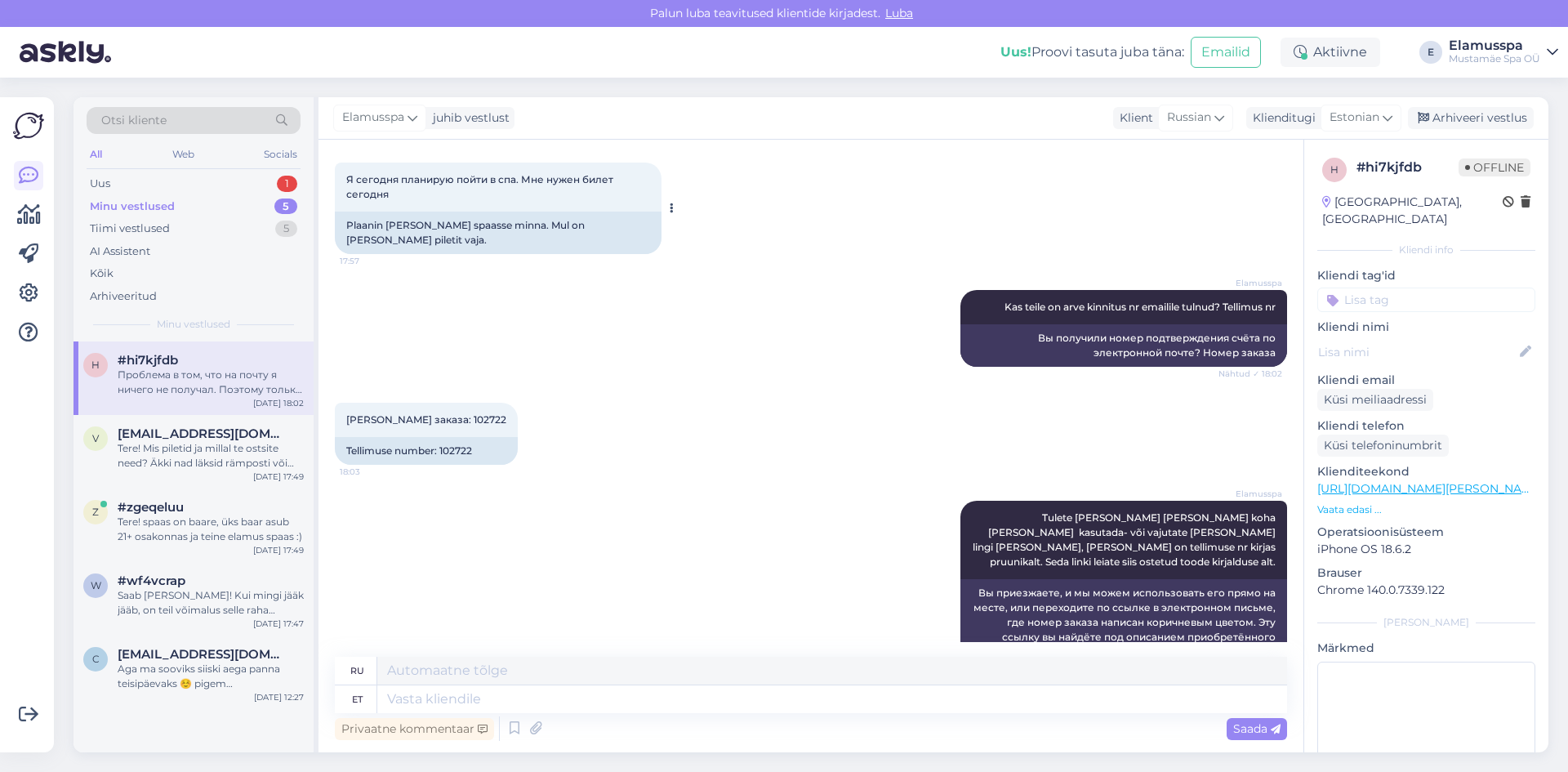
scroll to position [759, 0]
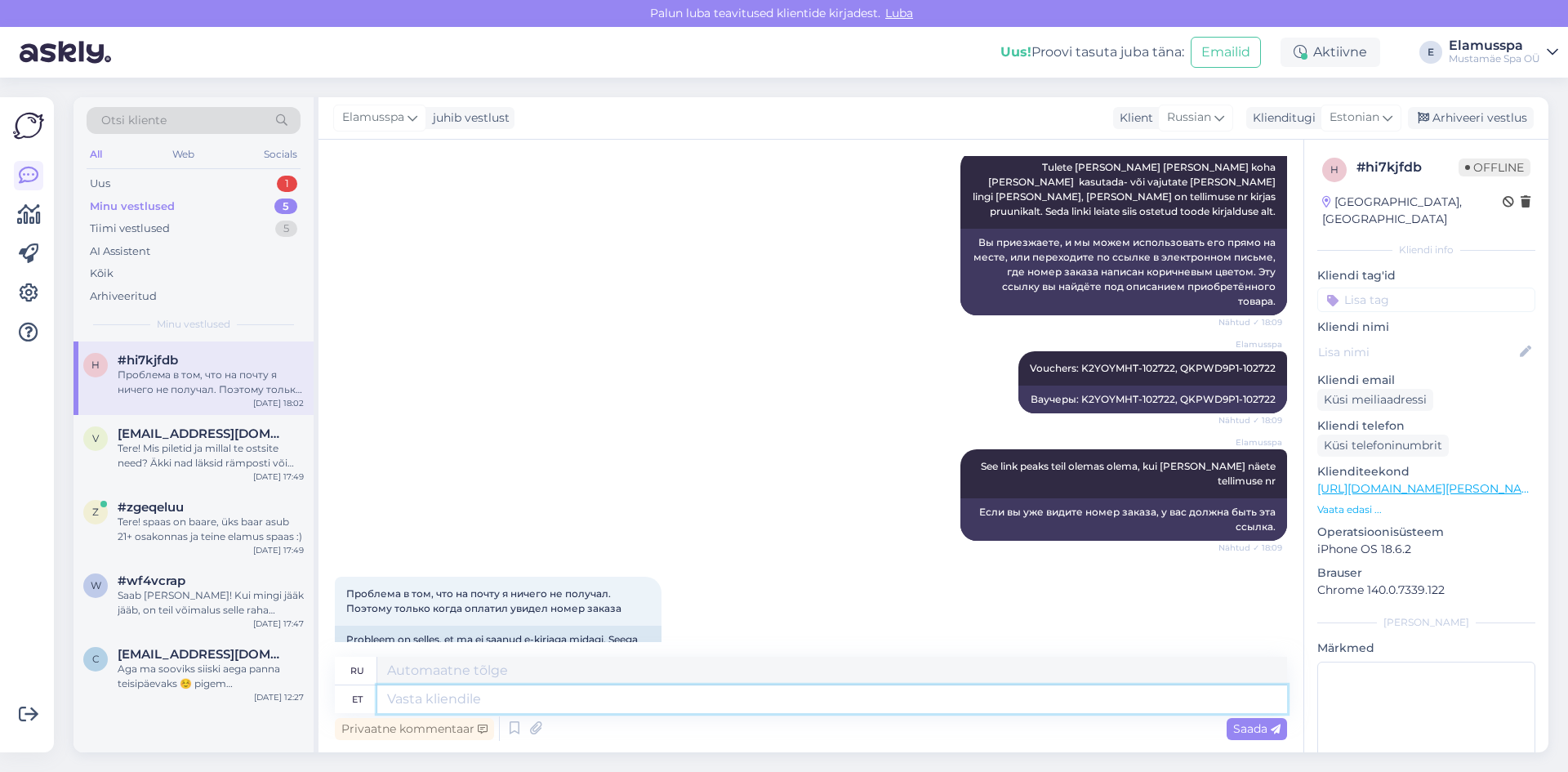
click at [560, 705] on textarea at bounding box center [832, 699] width 909 height 28
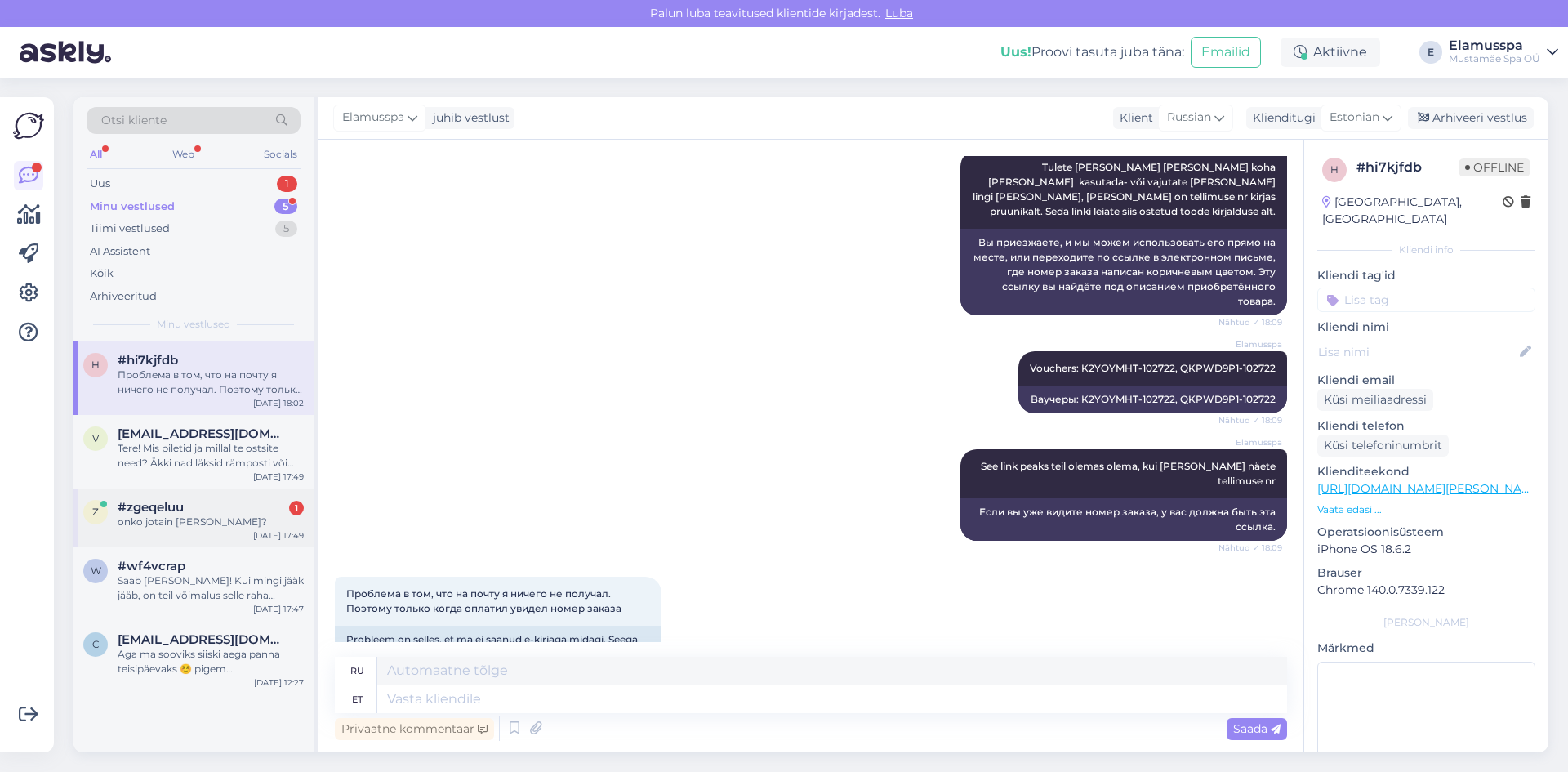
click at [285, 493] on div "z #zgeqeluu 1 onko jotain ruokaa tarjolla? [DATE] 17:49" at bounding box center [193, 518] width 240 height 59
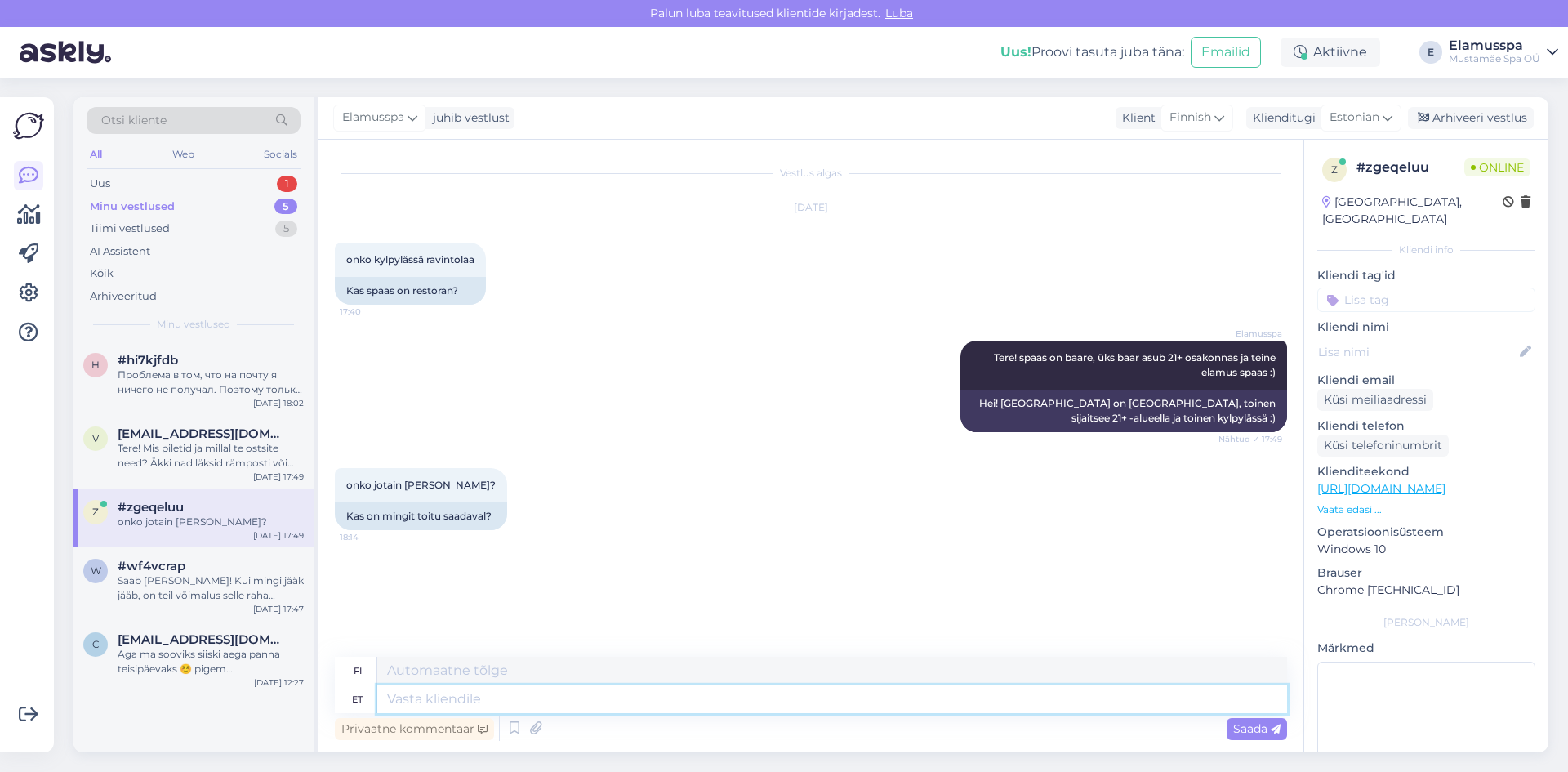
click at [476, 696] on textarea at bounding box center [832, 699] width 909 height 28
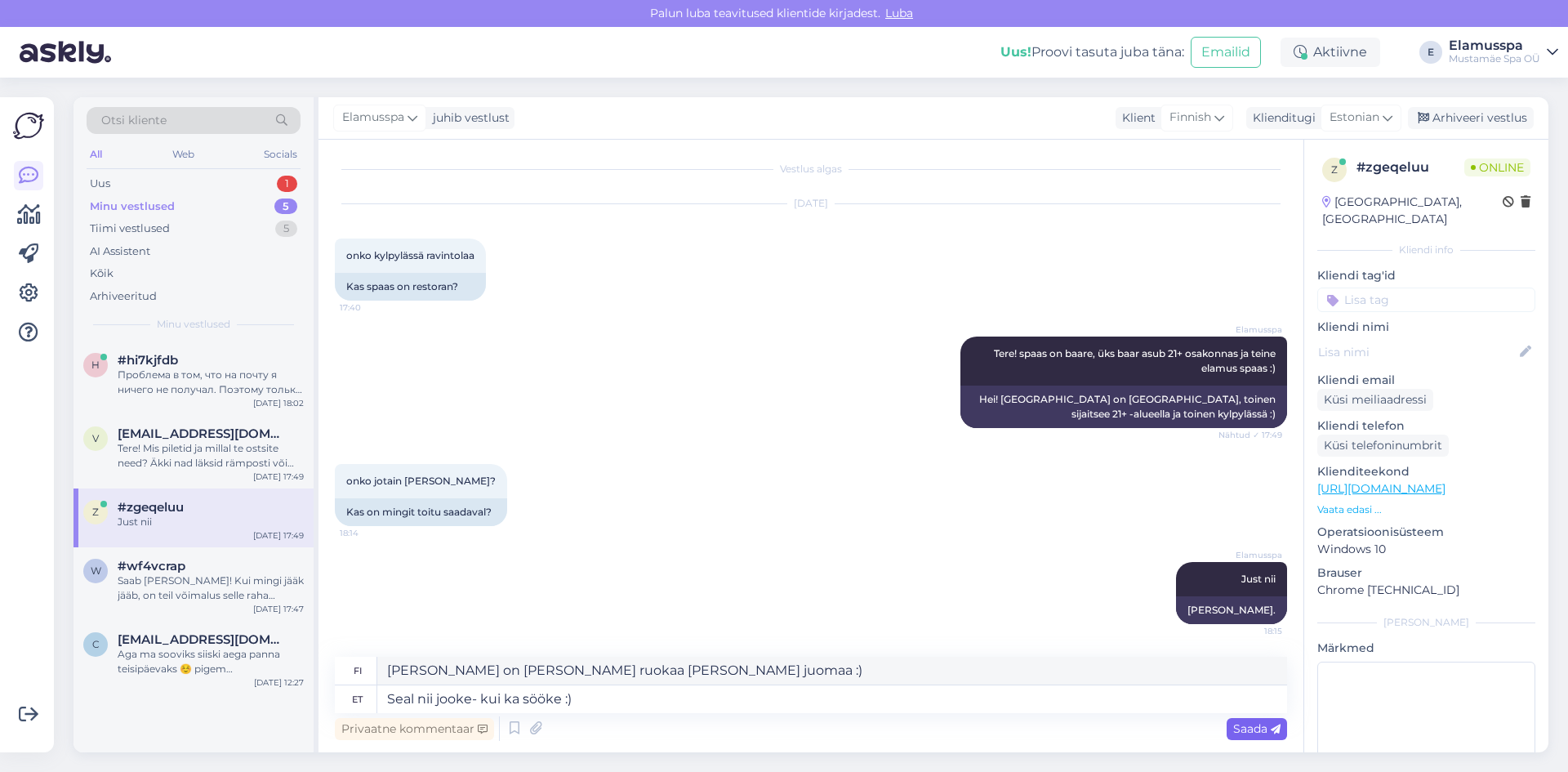
click at [1258, 719] on div "Saada" at bounding box center [1257, 729] width 61 height 22
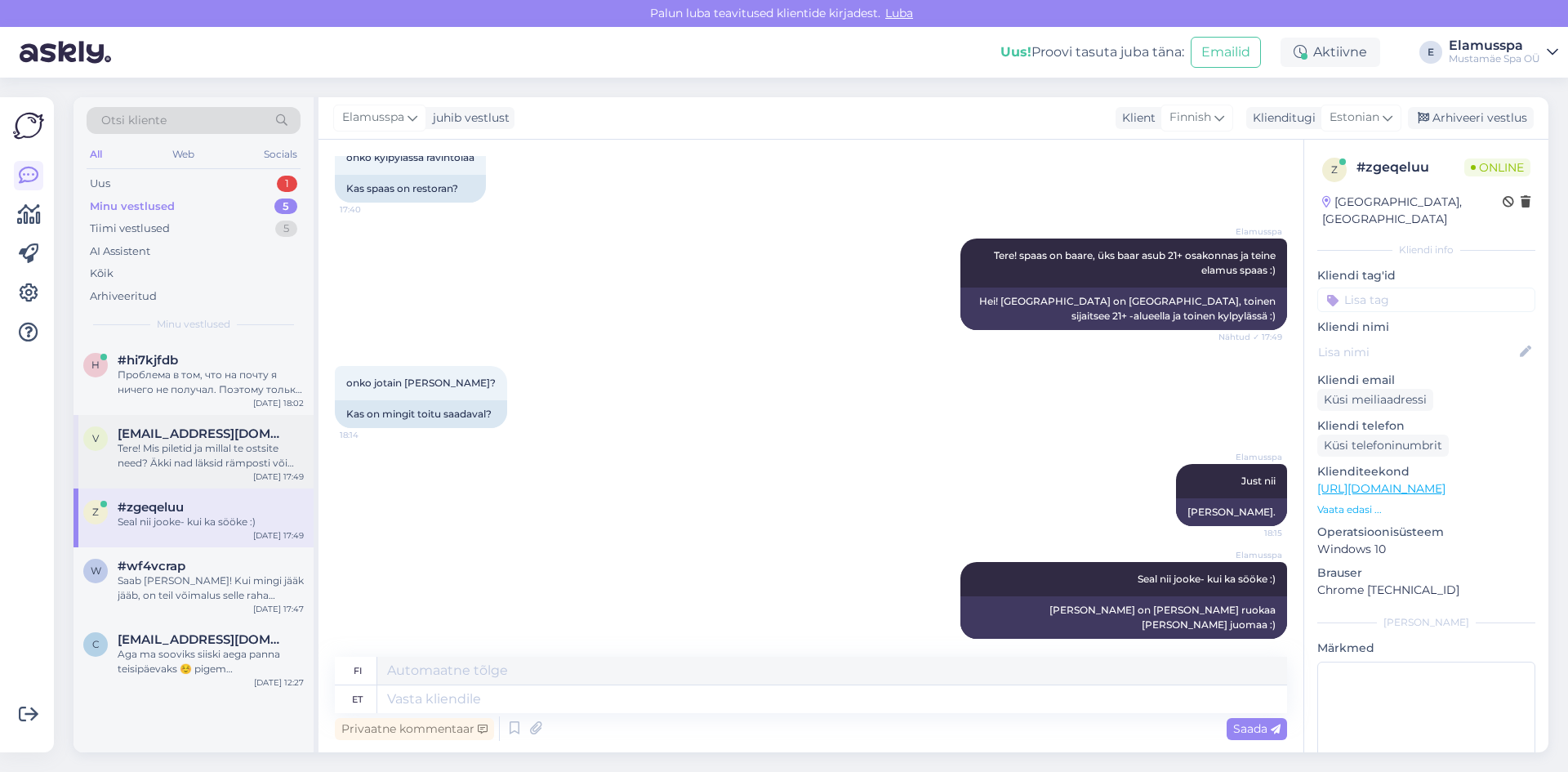
click at [185, 469] on div "Tere! Mis piletid ja millal te ostsite need? Äkki nad läksid rämposti või arhiv…" at bounding box center [211, 456] width 186 height 30
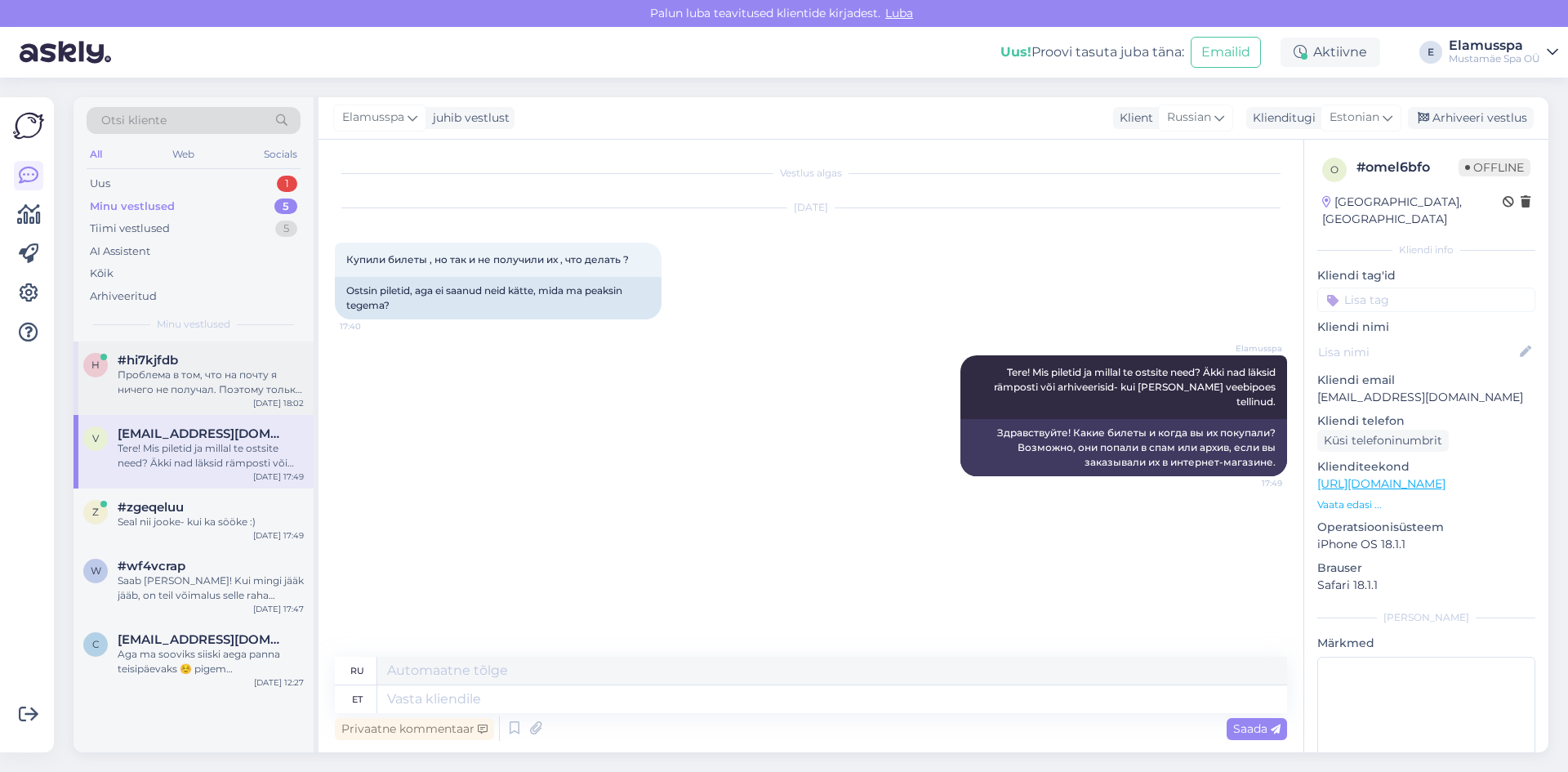
click at [197, 363] on div "#hi7kjfdb" at bounding box center [211, 361] width 186 height 15
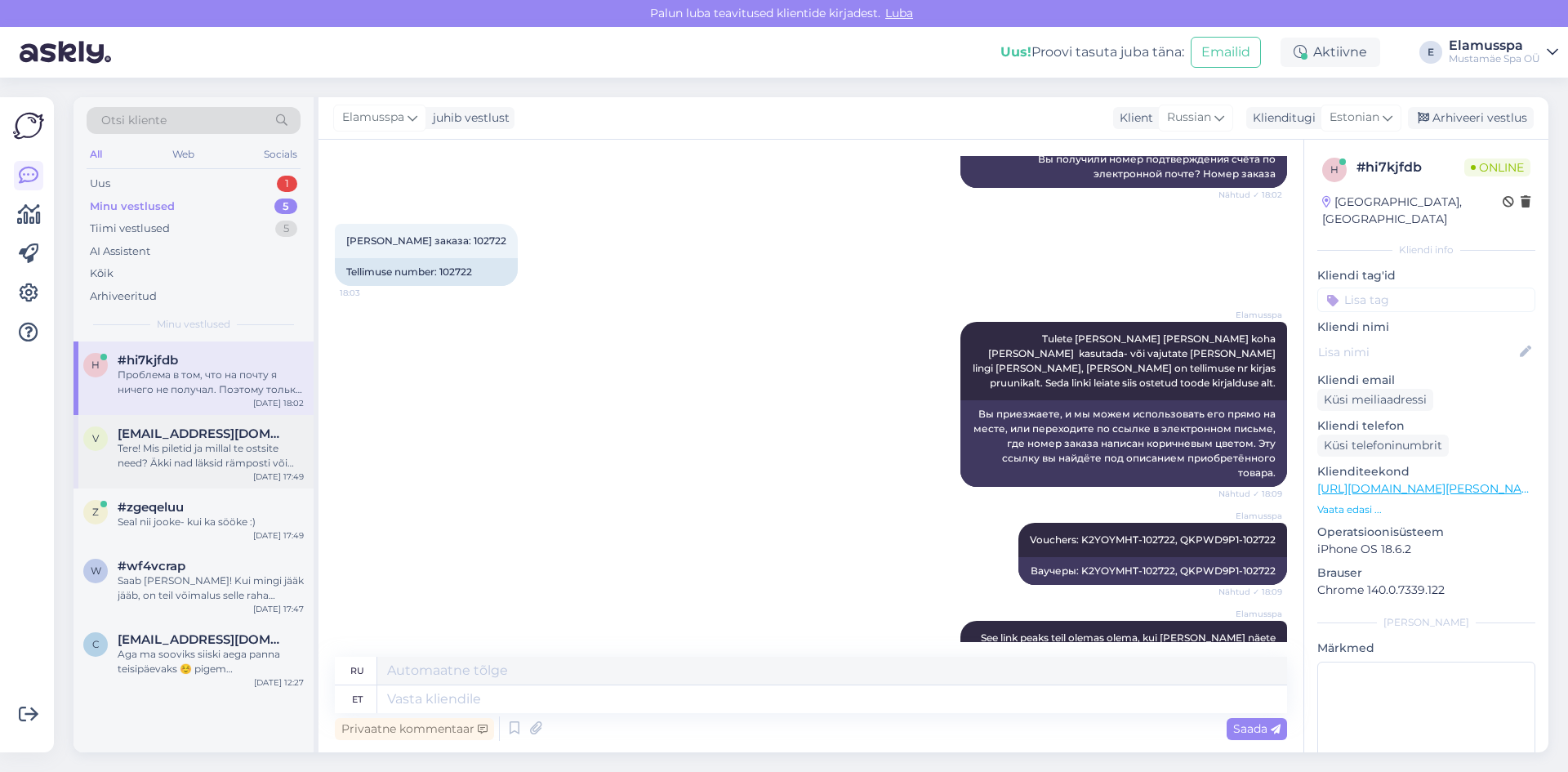
scroll to position [759, 0]
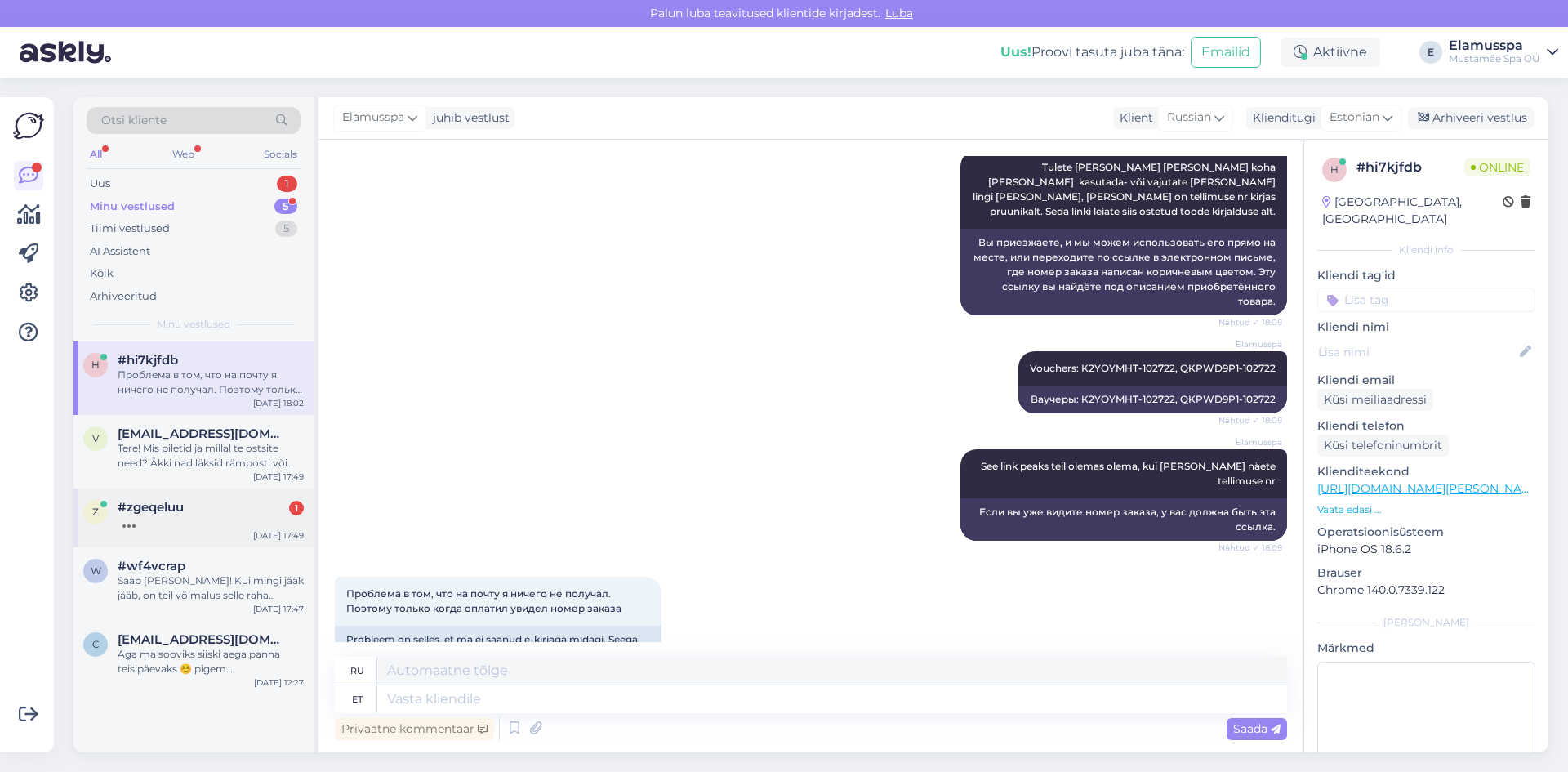
click at [141, 539] on div "z #zgeqeluu [DATE] 17:49" at bounding box center [193, 518] width 240 height 59
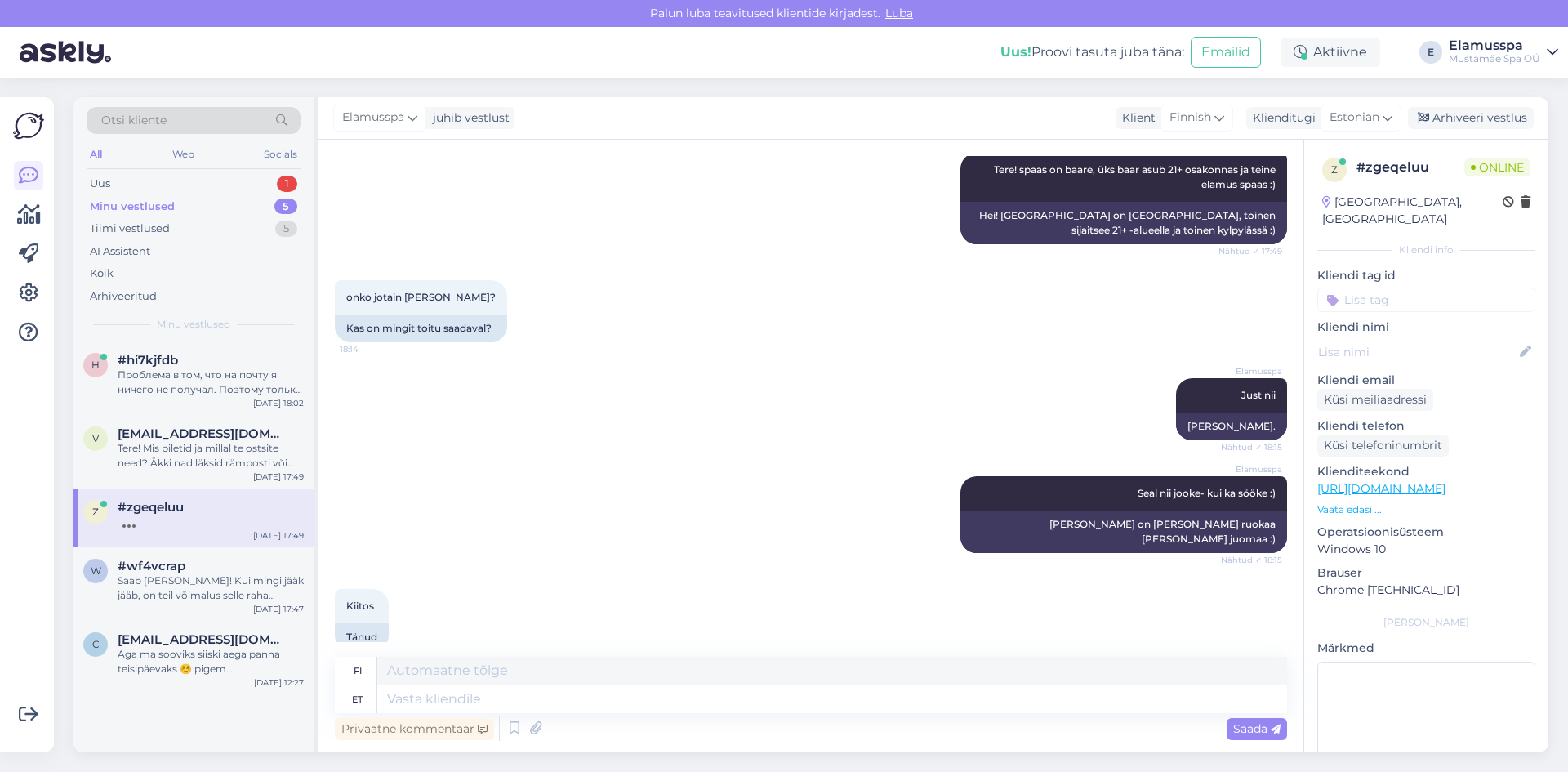
scroll to position [200, 0]
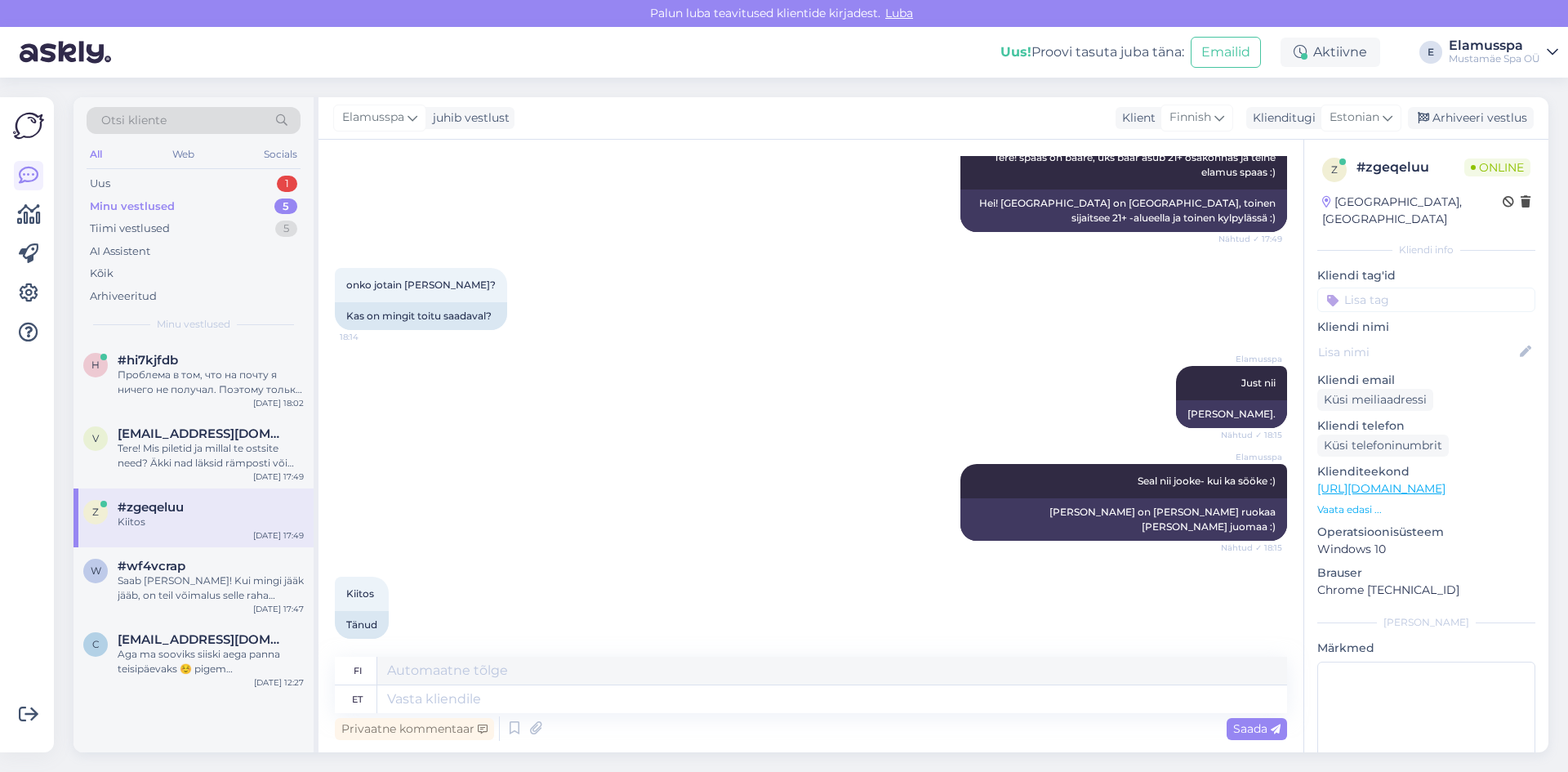
click at [719, 462] on div "Elamusspa Seal nii jooke- kui ka sööke :) Nähtud ✓ 18:15 Tarjolla on [PERSON_NA…" at bounding box center [811, 502] width 952 height 113
click at [159, 355] on span "#hi7kjfdb" at bounding box center [148, 361] width 61 height 15
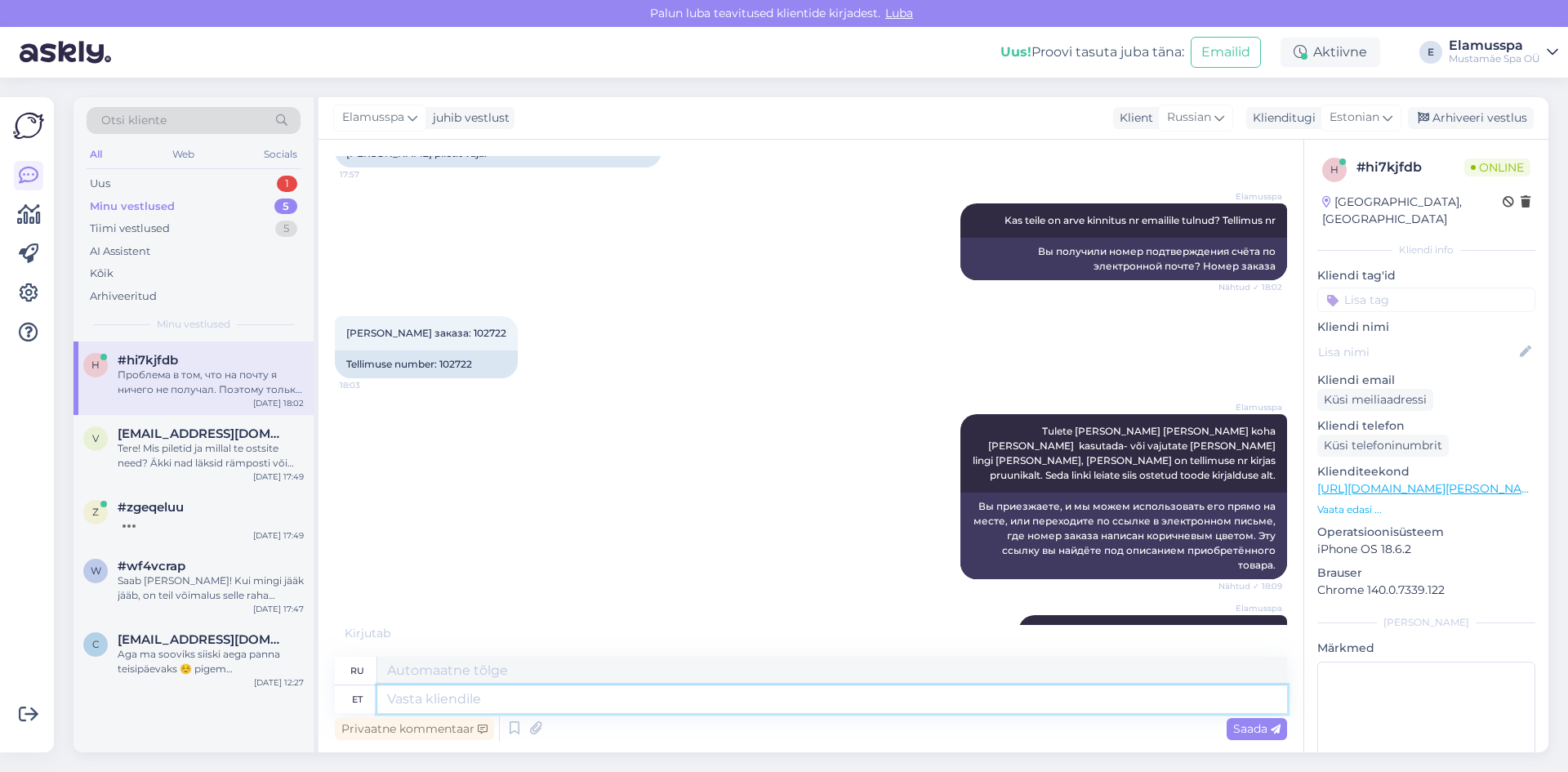
click at [399, 711] on textarea at bounding box center [832, 699] width 909 height 28
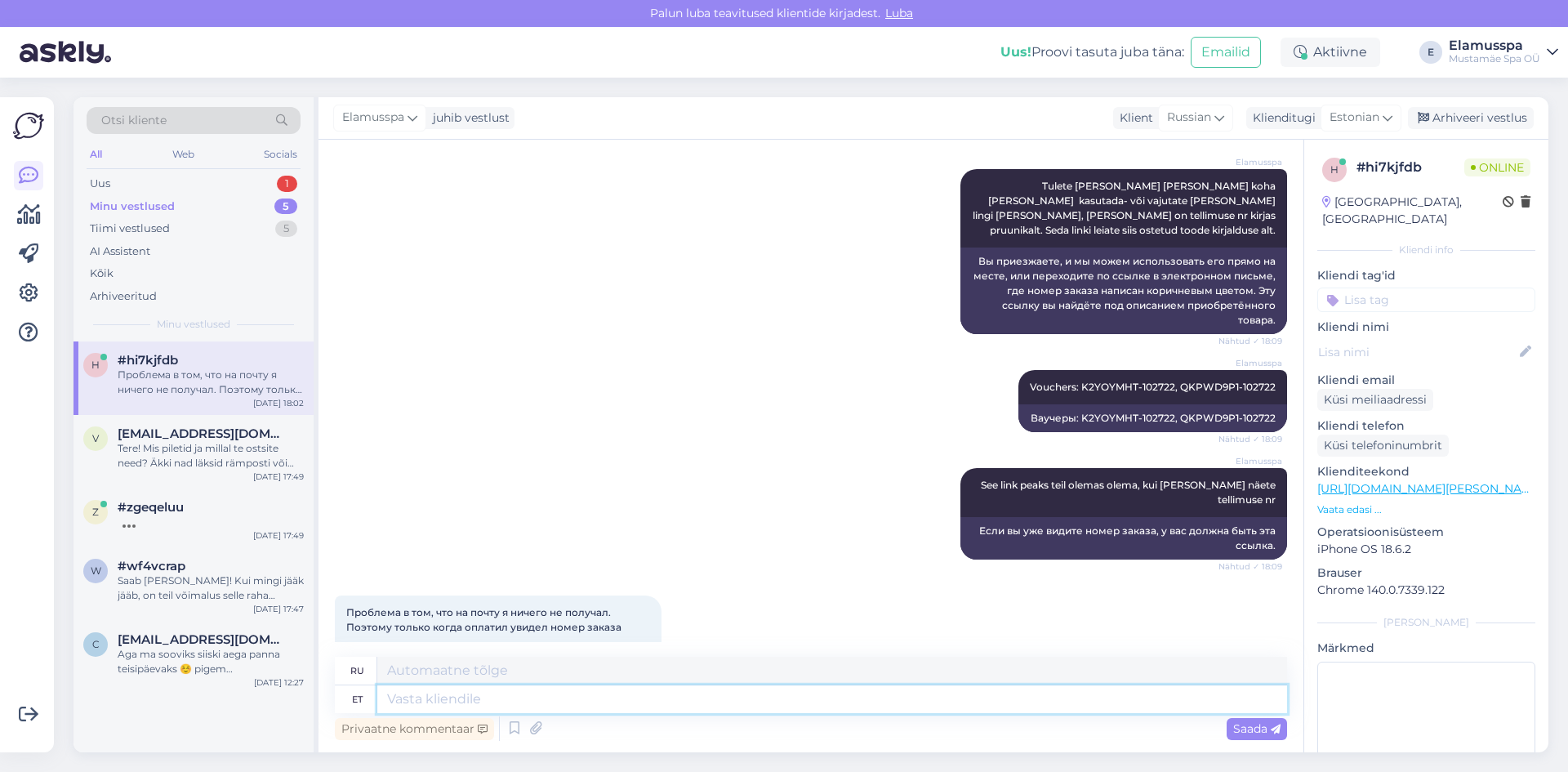
scroll to position [759, 0]
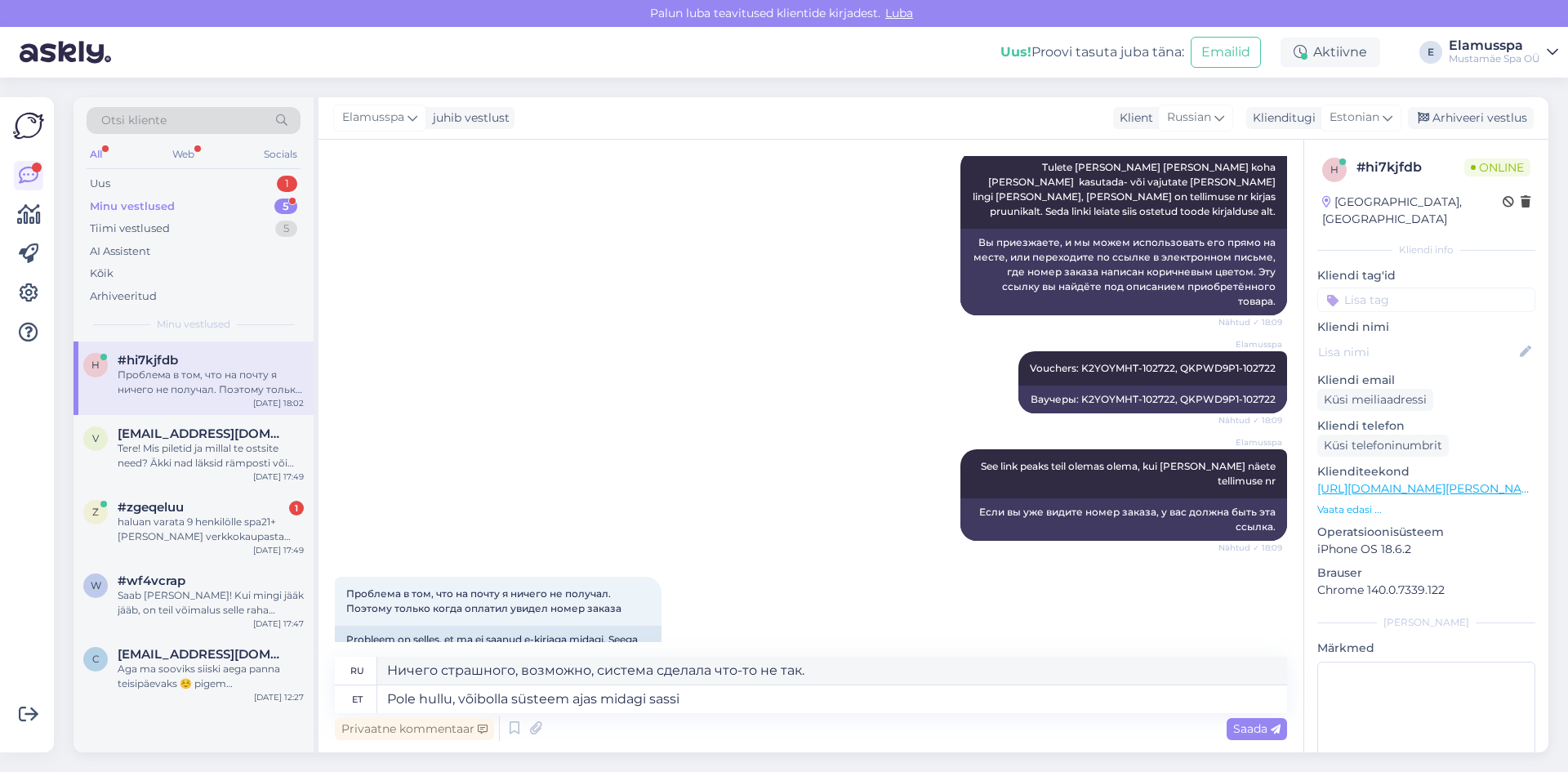
click at [564, 559] on div "Проблема в том, что на почту я ничего не получал. Поэтому только когда оплатил …" at bounding box center [811, 622] width 952 height 127
click at [831, 705] on textarea "Pole hullu, võibolla süsteem ajas midagi sassi" at bounding box center [832, 699] width 909 height 28
click at [622, 693] on textarea "Pole hullu, võibolla süsteem ajas midagi sassi" at bounding box center [832, 699] width 909 height 28
click at [691, 697] on textarea "Pole hullu, võibolla süsteem ajas midagi sassi" at bounding box center [832, 699] width 909 height 28
click at [673, 697] on textarea "Pole hullu, võibolla süsteem ajas midagi sassi" at bounding box center [832, 699] width 909 height 28
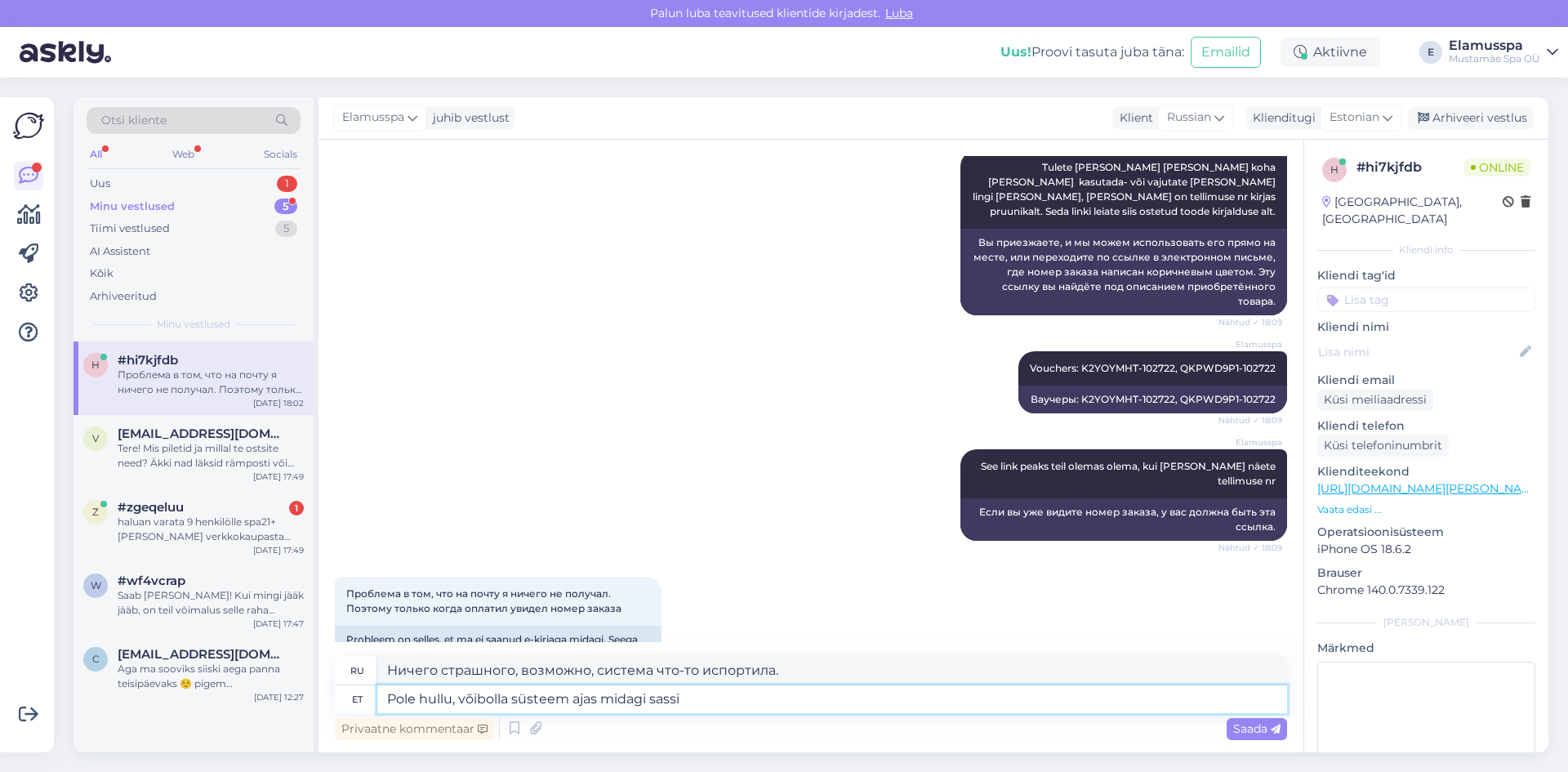
click at [669, 697] on textarea "Pole hullu, võibolla süsteem ajas midagi sassi" at bounding box center [832, 699] width 909 height 28
click at [662, 703] on textarea "Pole hullu, võibolla süsteem ajas midagi sassi" at bounding box center [832, 699] width 909 height 28
click at [1269, 728] on span "Saada" at bounding box center [1257, 729] width 48 height 15
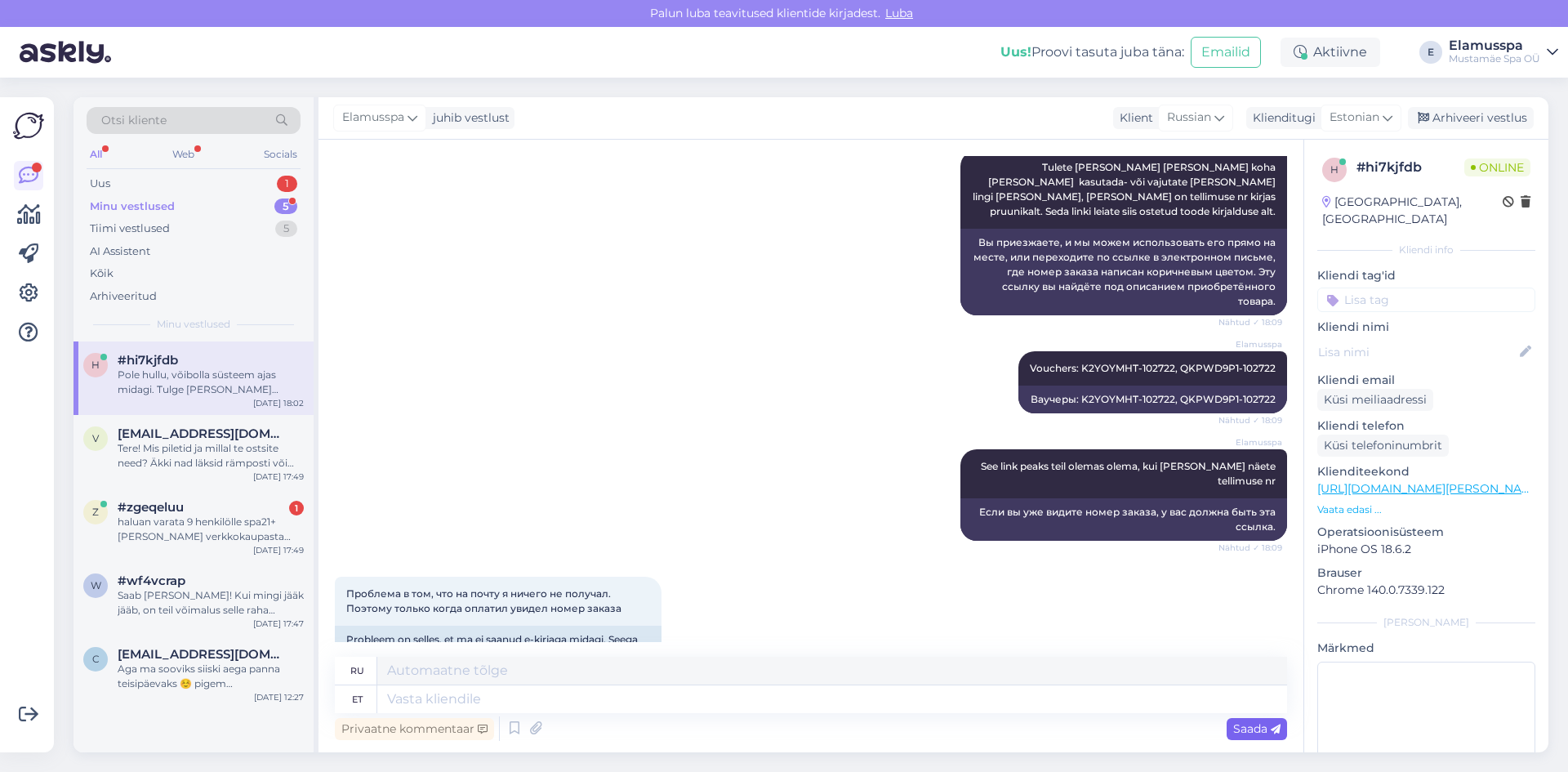
scroll to position [886, 0]
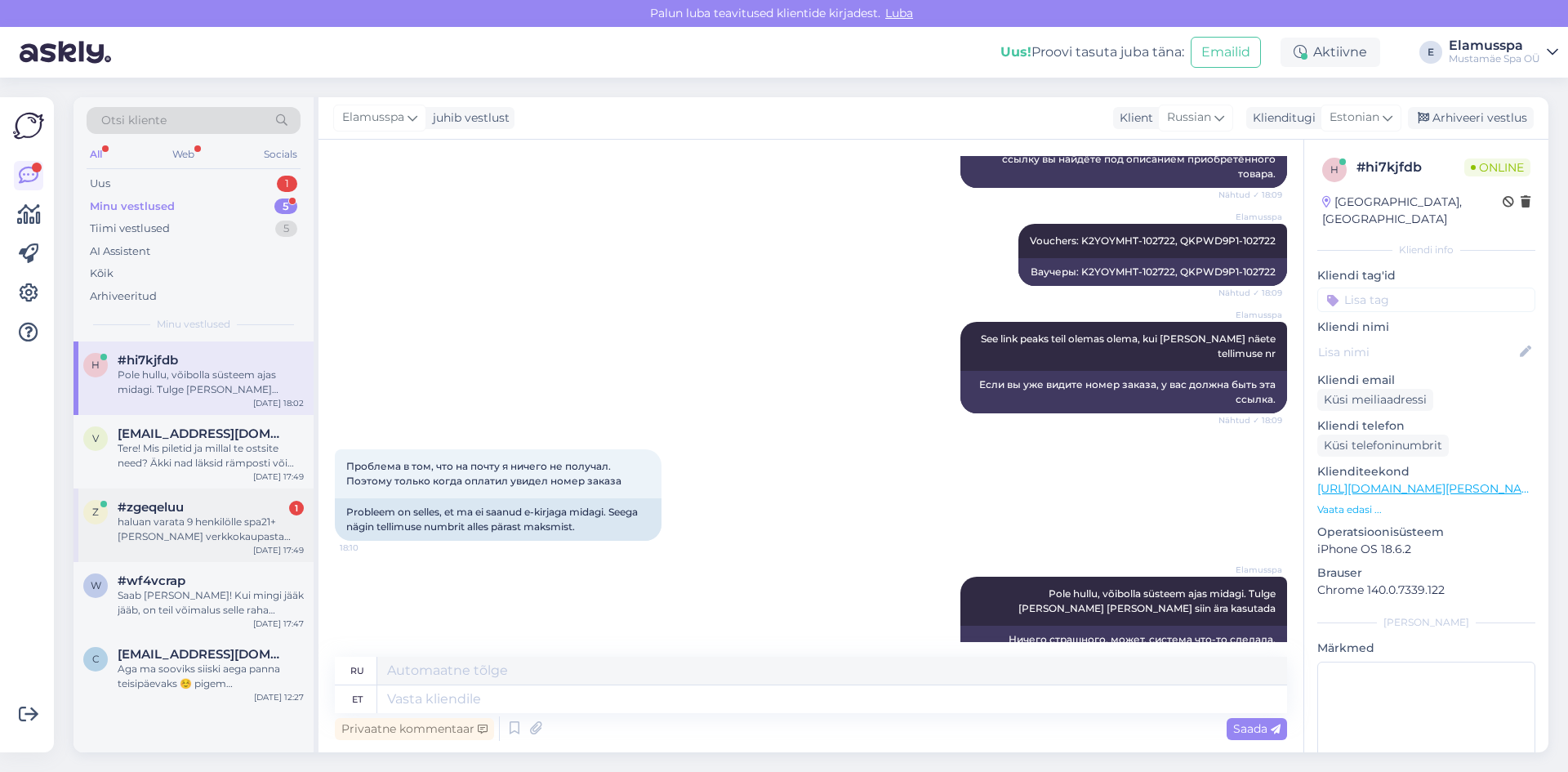
click at [268, 512] on div "#zgeqeluu 1" at bounding box center [211, 507] width 186 height 15
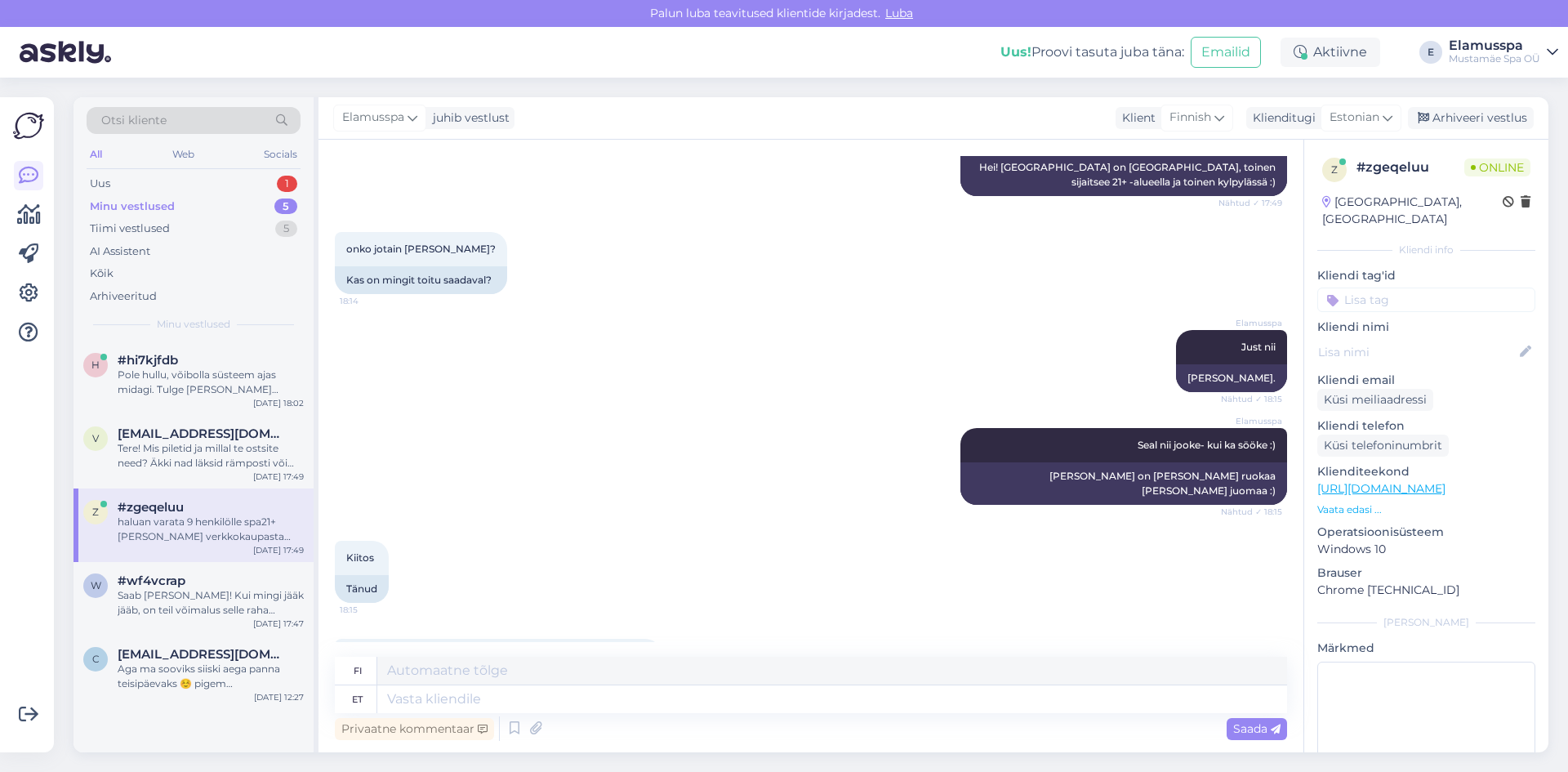
scroll to position [328, 0]
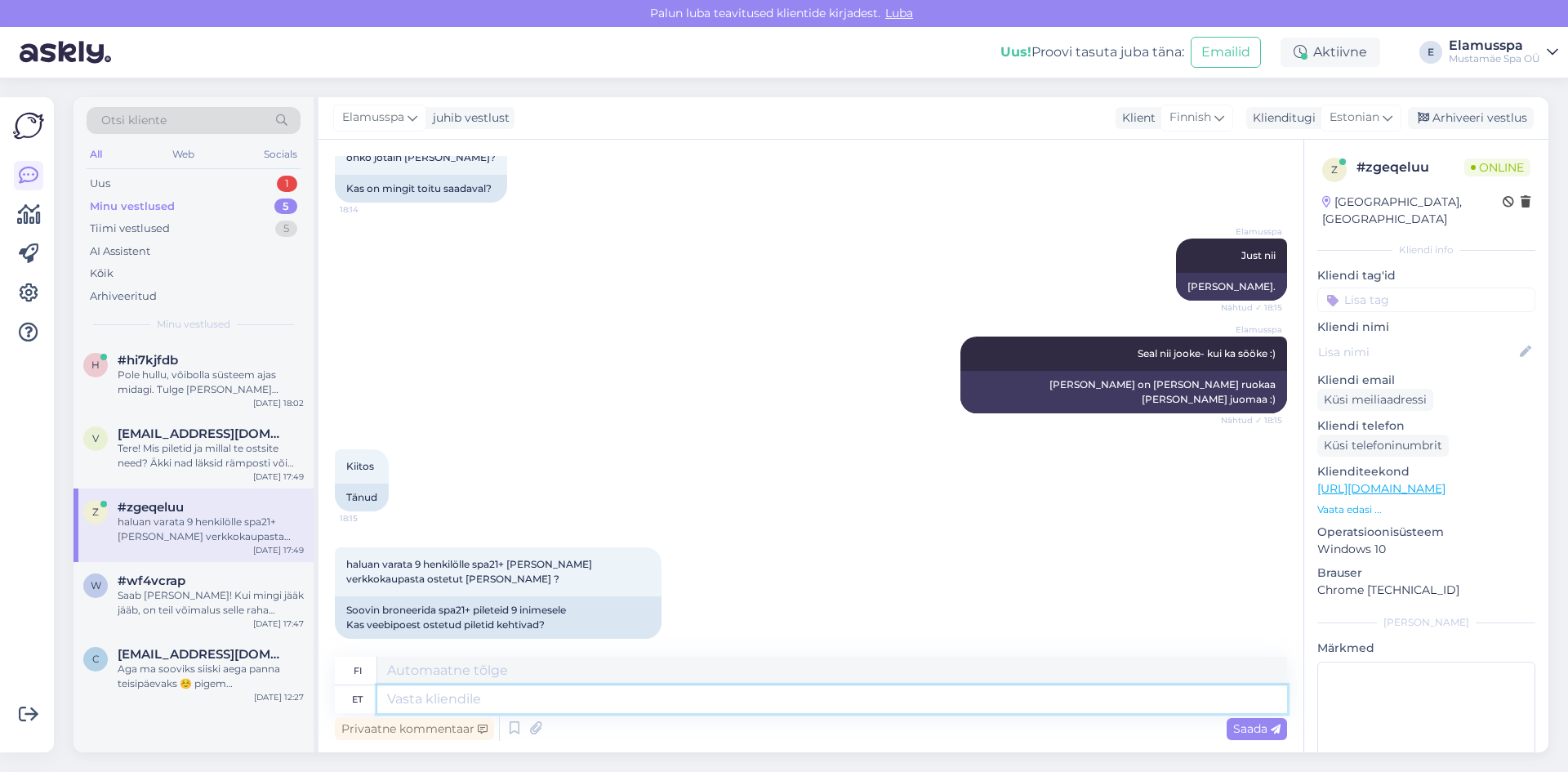
click at [525, 698] on textarea at bounding box center [832, 699] width 909 height 28
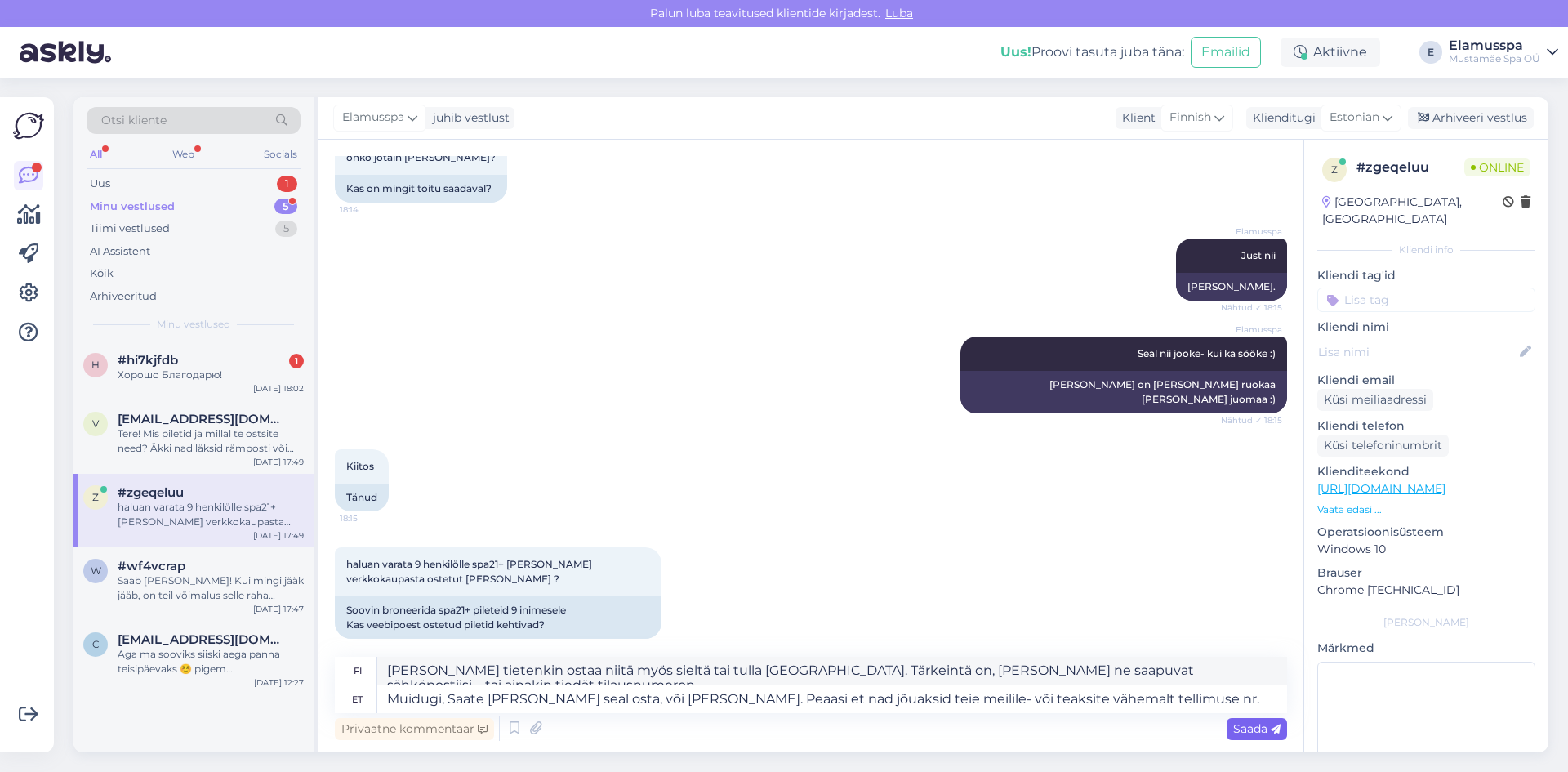
click at [1250, 722] on span "Saada" at bounding box center [1257, 729] width 48 height 15
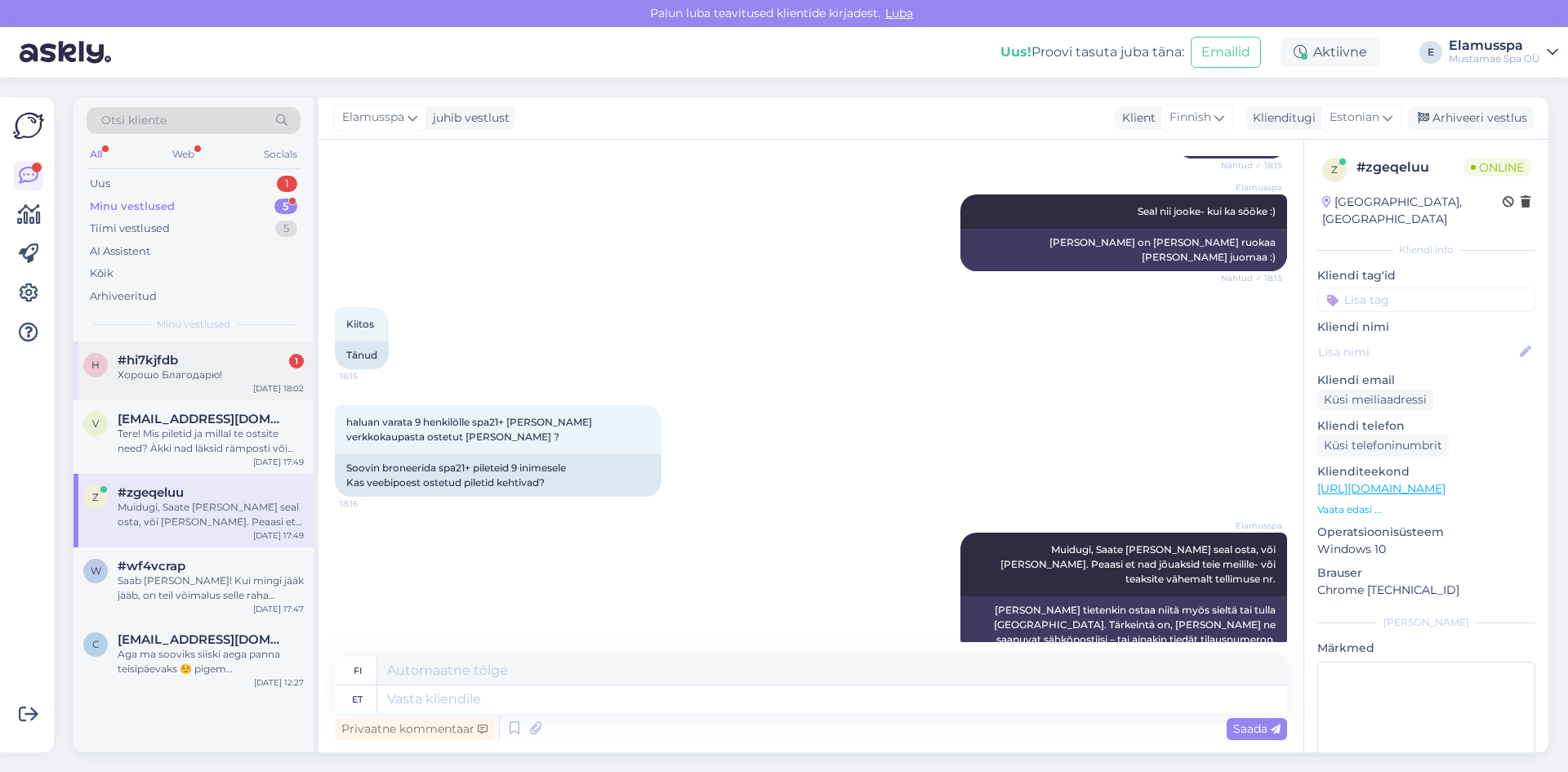
click at [195, 364] on div "#hi7kjfdb 1" at bounding box center [211, 361] width 186 height 15
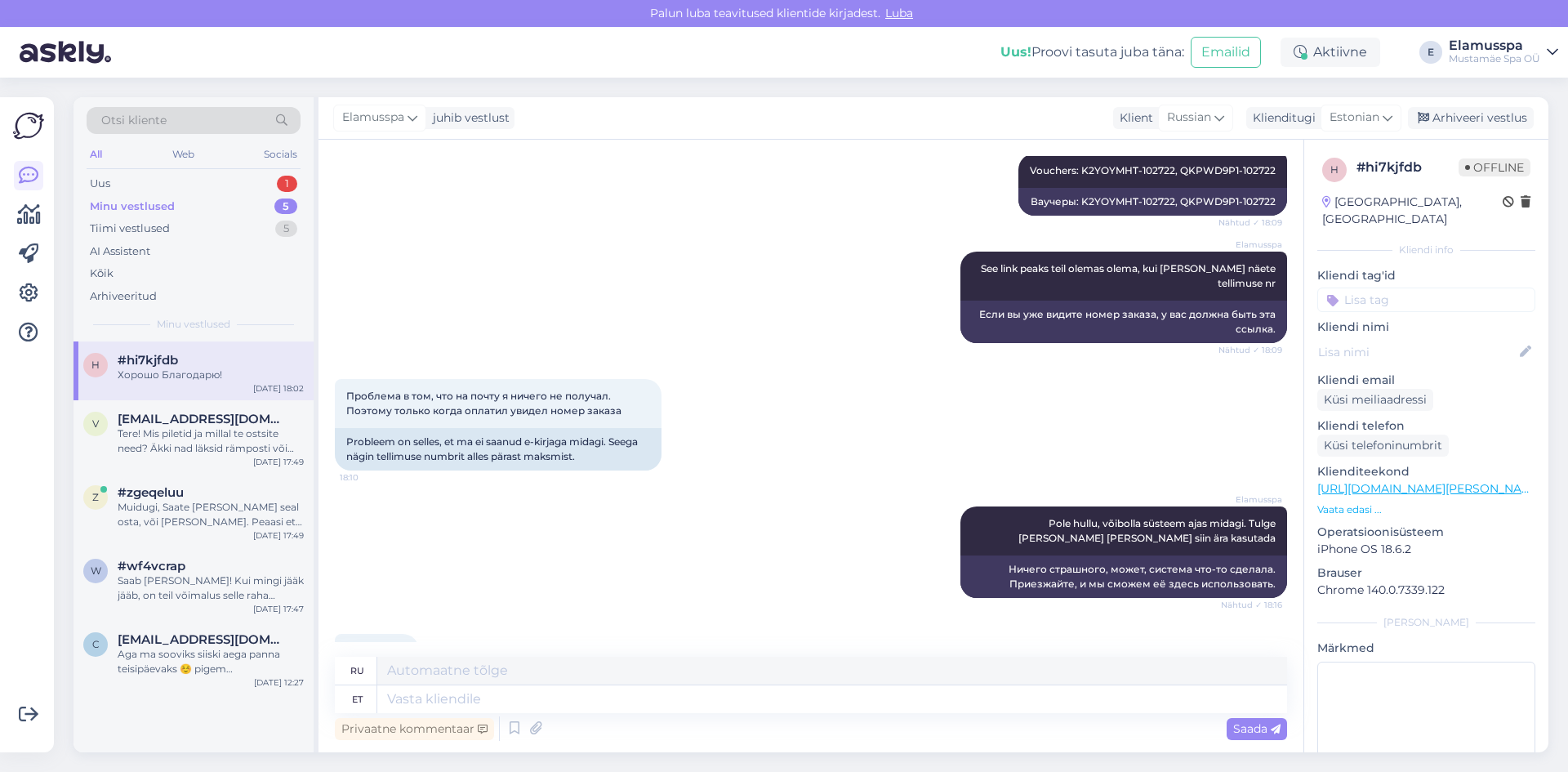
scroll to position [1014, 0]
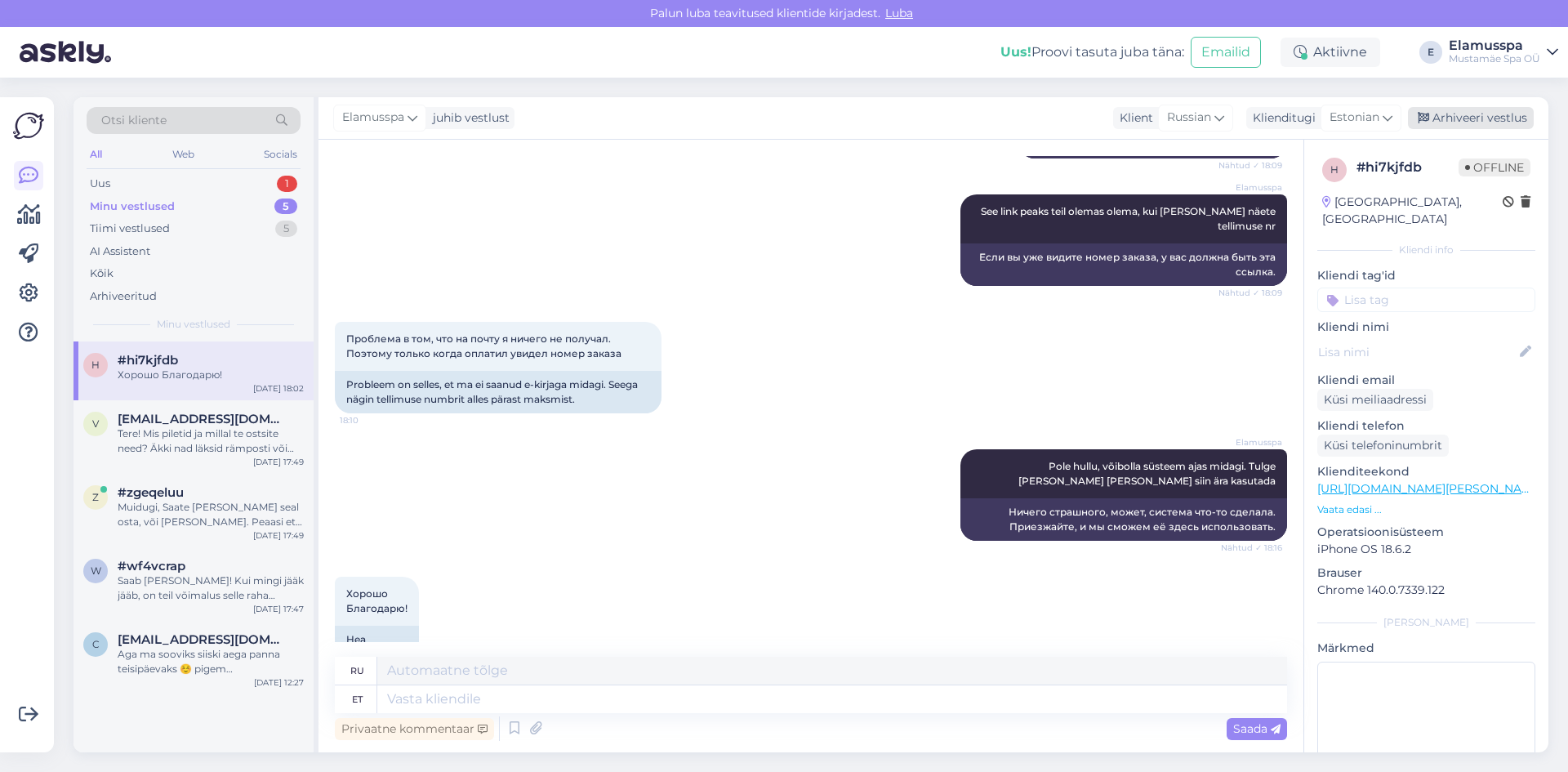
click at [1488, 128] on div "Arhiveeri vestlus" at bounding box center [1470, 118] width 125 height 22
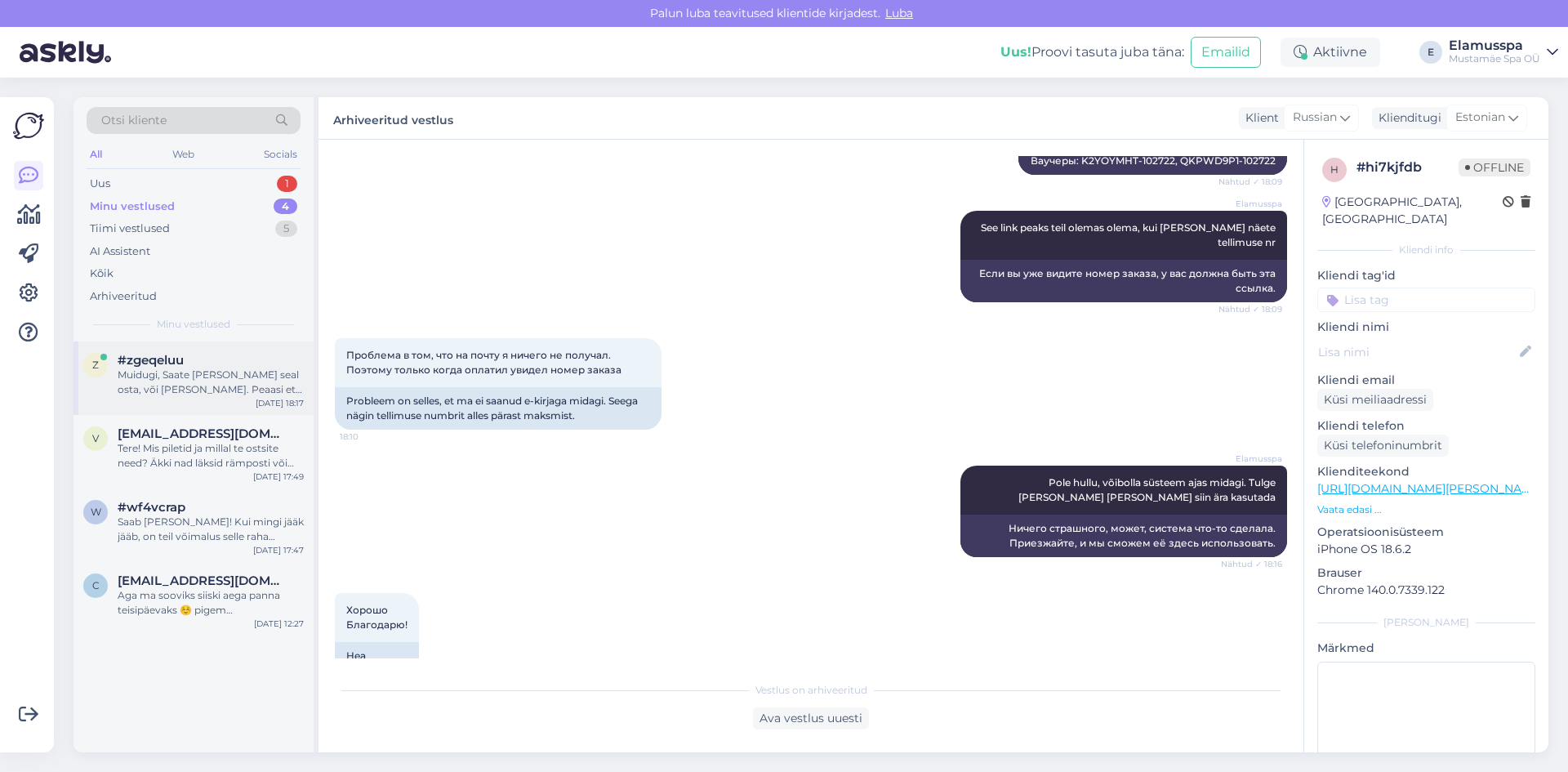
click at [140, 376] on div "Muidugi, Saate [PERSON_NAME] seal osta, või [PERSON_NAME]. Peaasi et nad jõuaks…" at bounding box center [211, 382] width 186 height 30
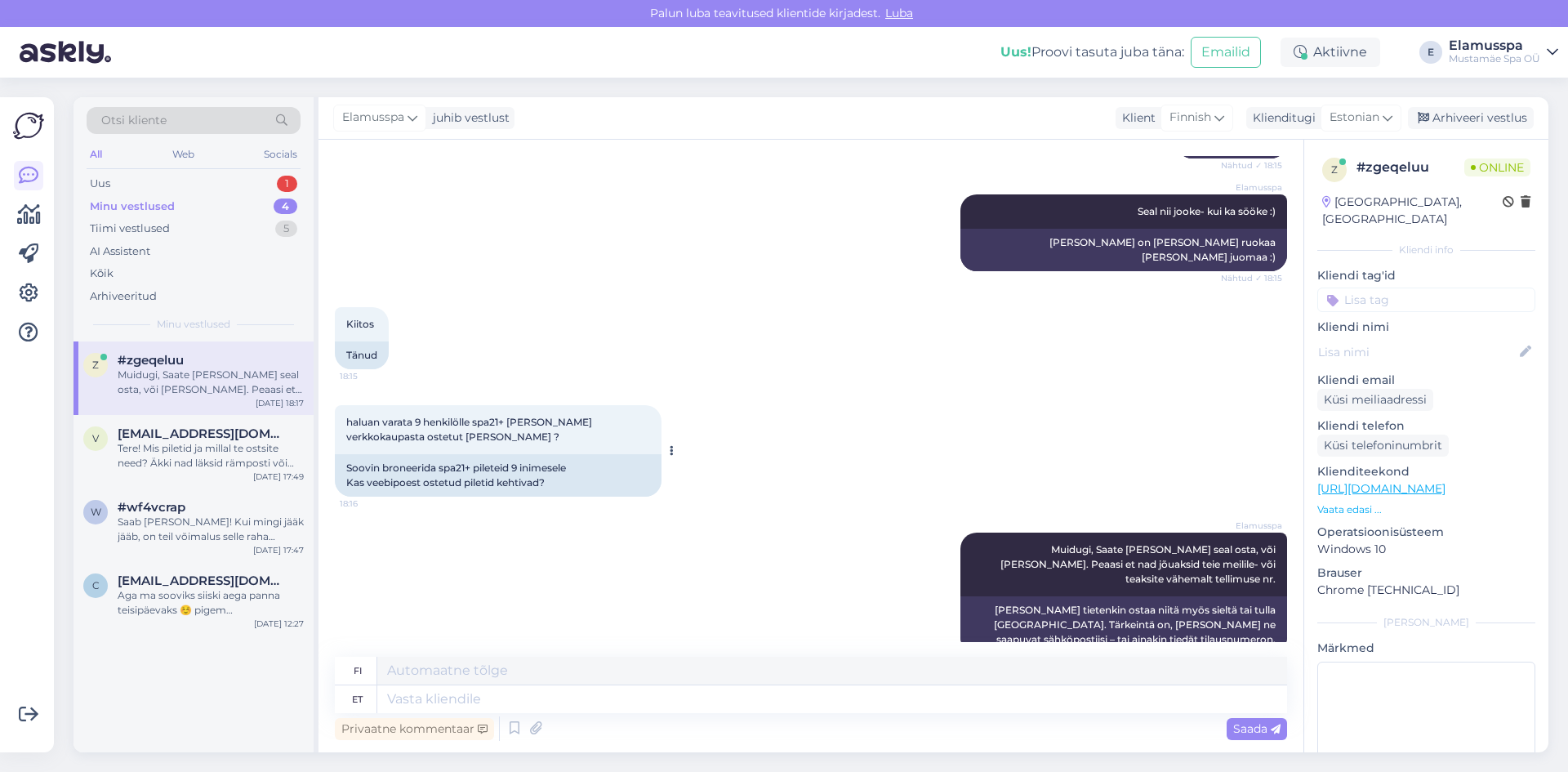
click at [507, 454] on div "Soovin broneerida spa21+ pileteid 9 inimesele Kas veebipoest ostetud piletid ke…" at bounding box center [498, 475] width 327 height 43
click at [700, 497] on div "haluan varata 9 henkilölle spa21+ [PERSON_NAME] verkkokaupasta ostetut [PERSON_…" at bounding box center [811, 450] width 952 height 127
